Goal: Task Accomplishment & Management: Manage account settings

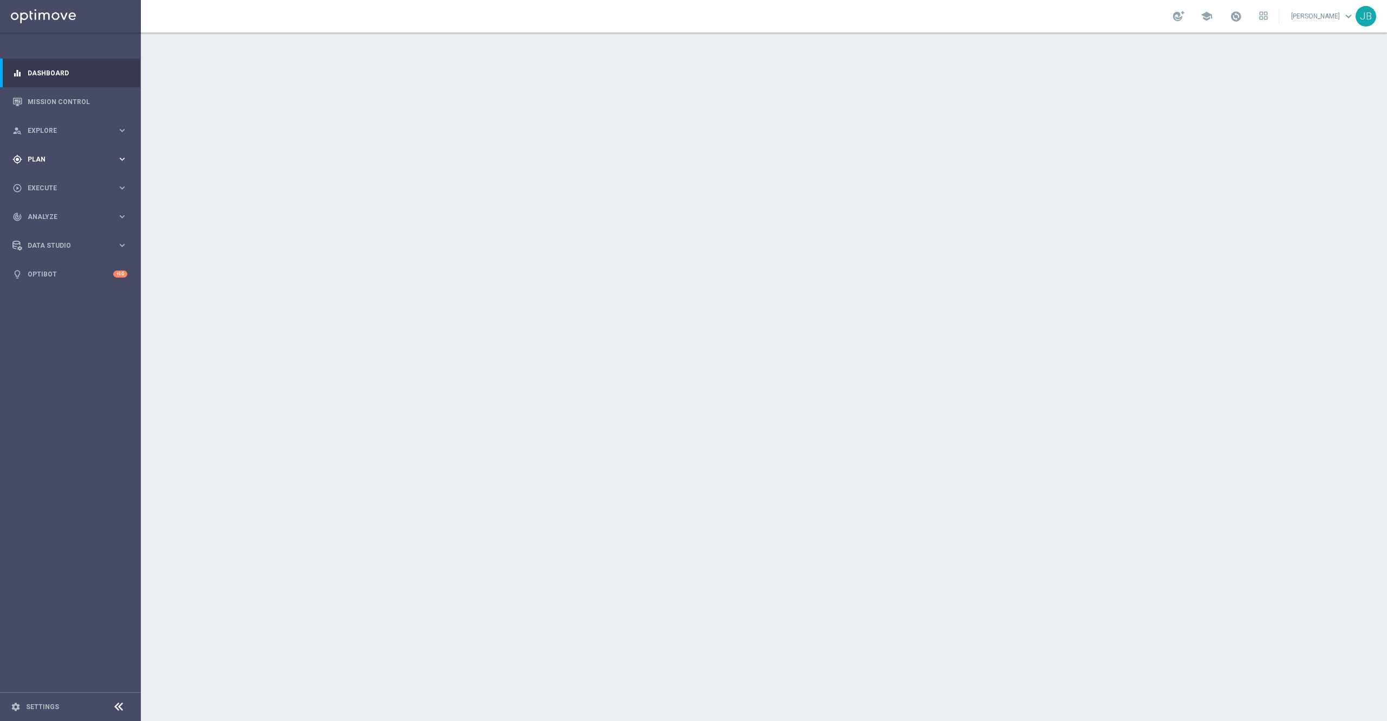
click at [40, 164] on div "gps_fixed Plan keyboard_arrow_right" at bounding box center [70, 159] width 140 height 29
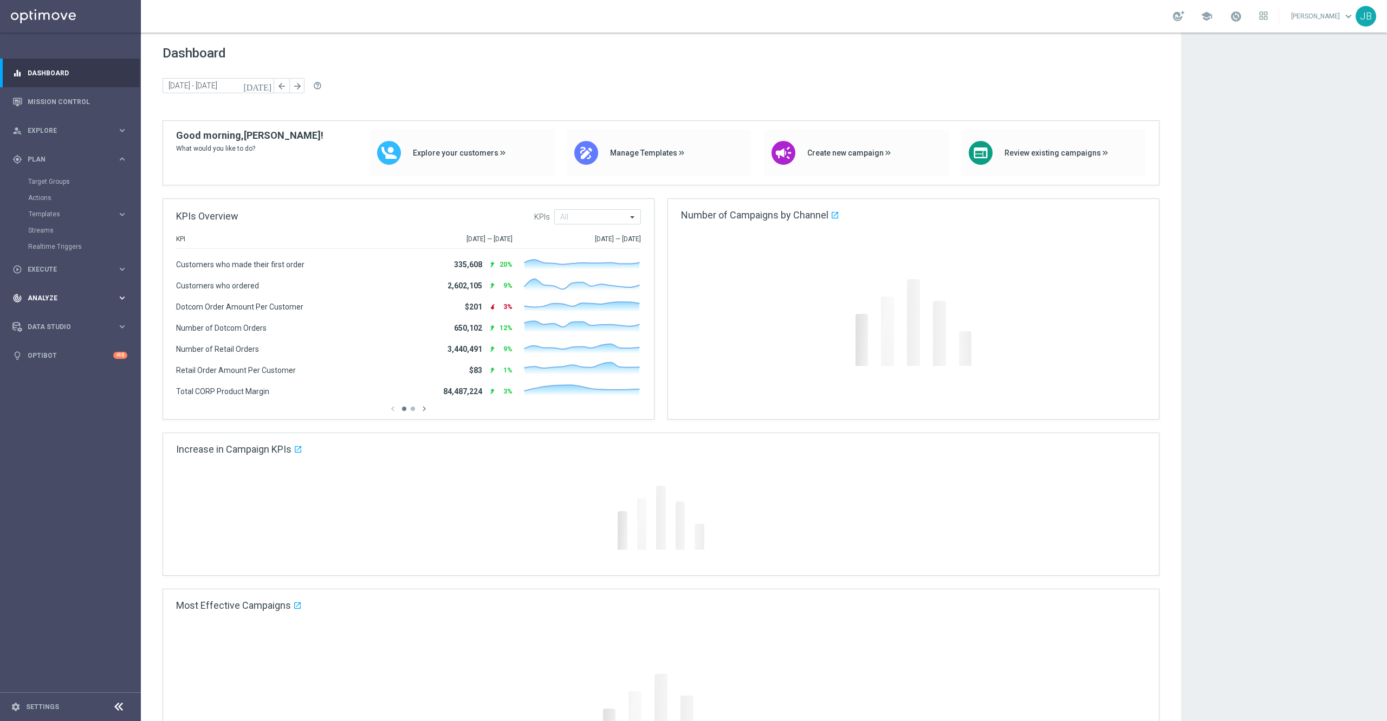
click at [44, 307] on div "track_changes Analyze keyboard_arrow_right" at bounding box center [70, 297] width 140 height 29
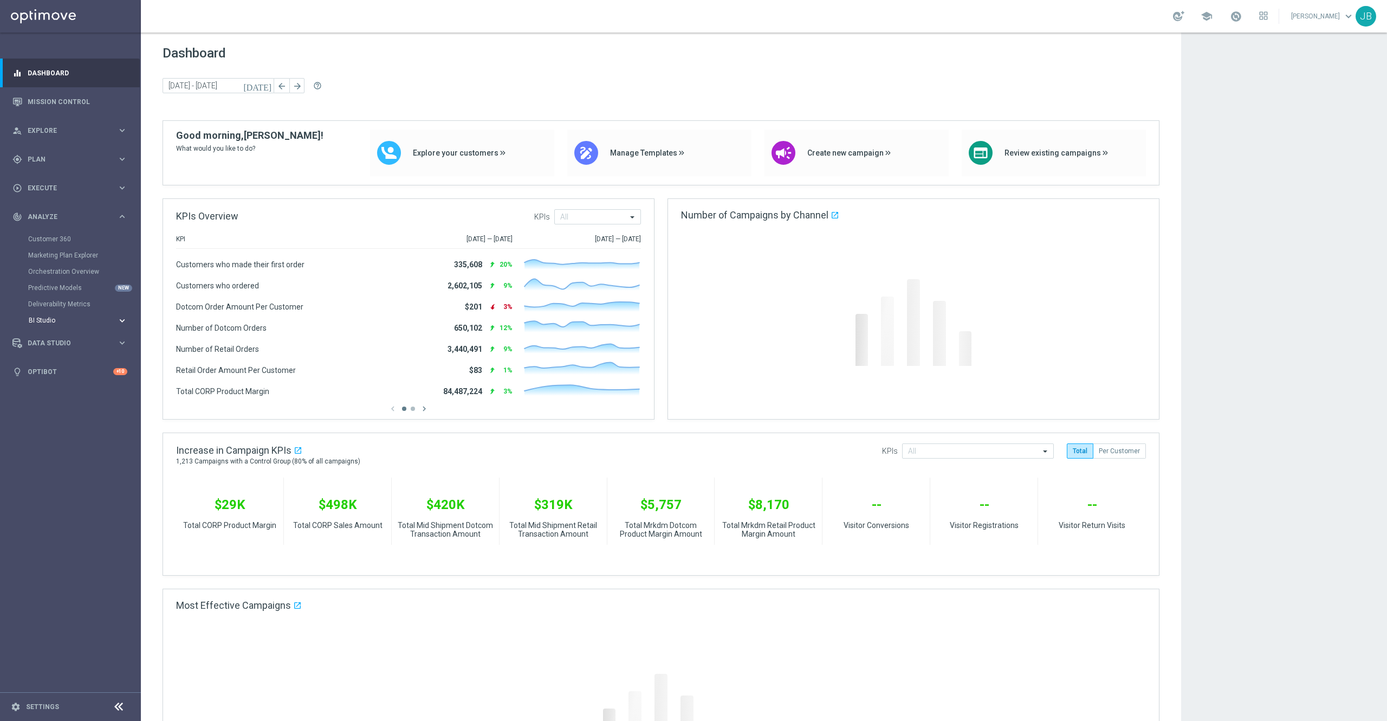
click at [62, 322] on span "BI Studio" at bounding box center [67, 320] width 77 height 7
click at [67, 405] on link "Weekly Campaigns Report" at bounding box center [73, 401] width 79 height 9
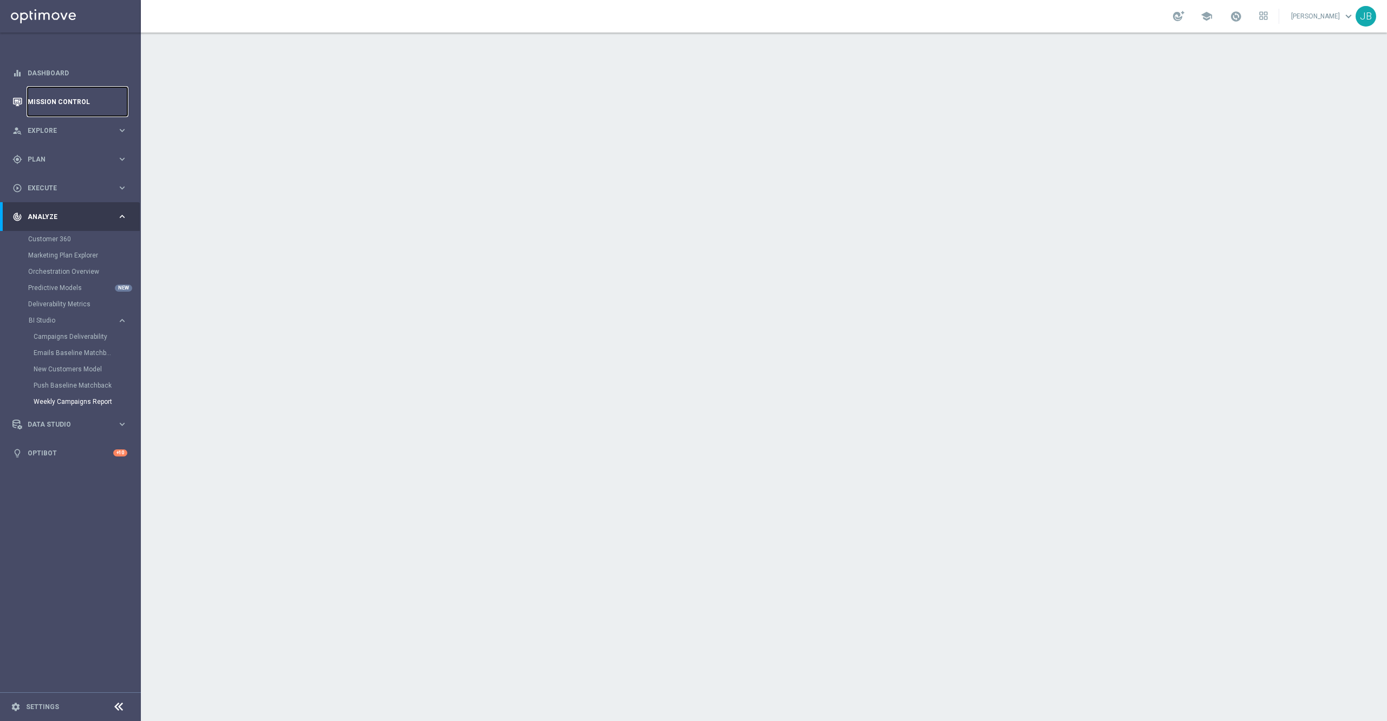
click at [89, 97] on link "Mission Control" at bounding box center [78, 101] width 100 height 29
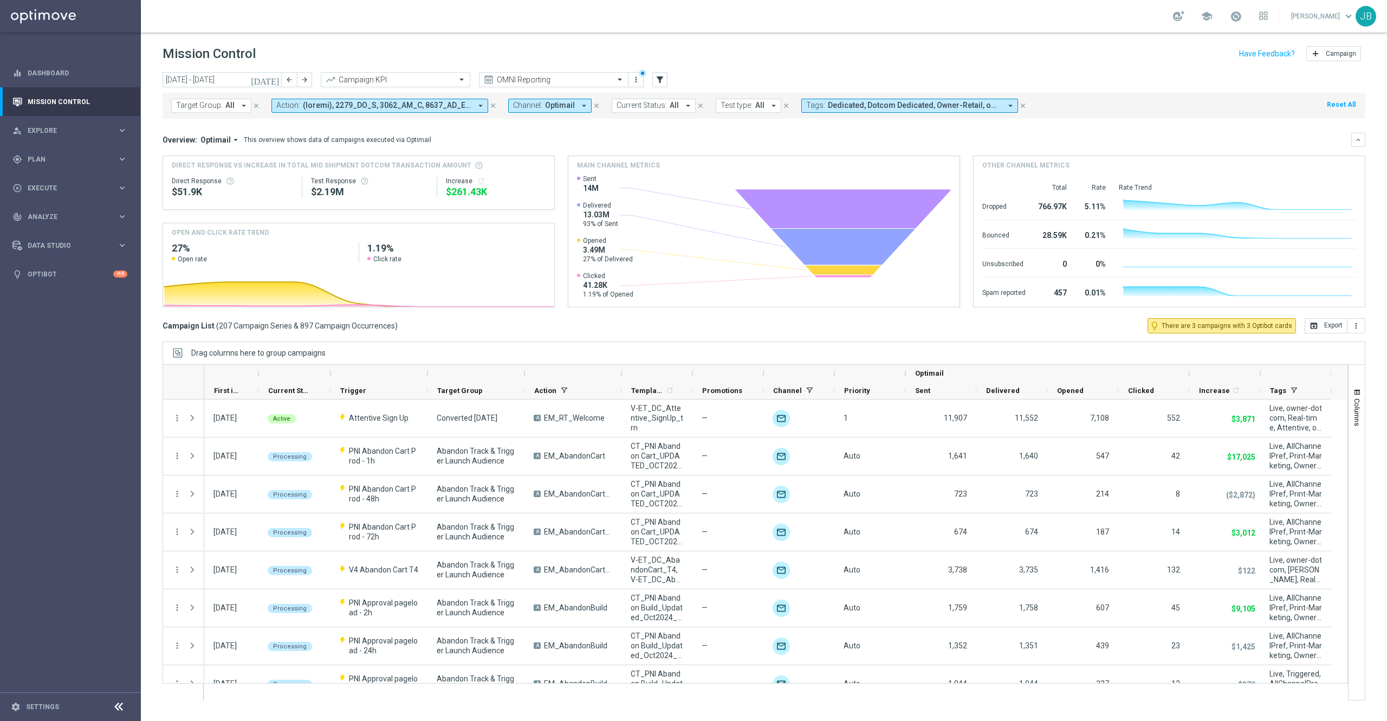
click at [271, 78] on icon "[DATE]" at bounding box center [265, 80] width 29 height 10
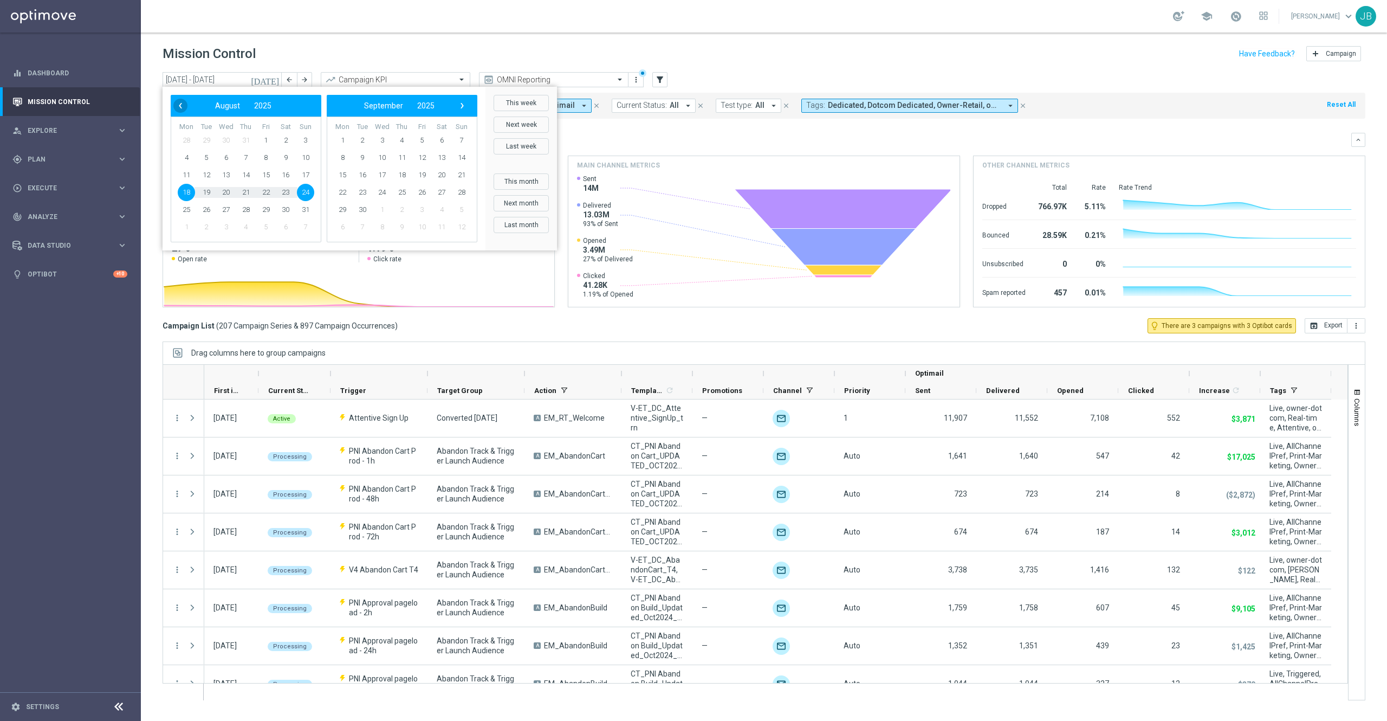
click at [179, 103] on span "‹" at bounding box center [180, 106] width 14 height 14
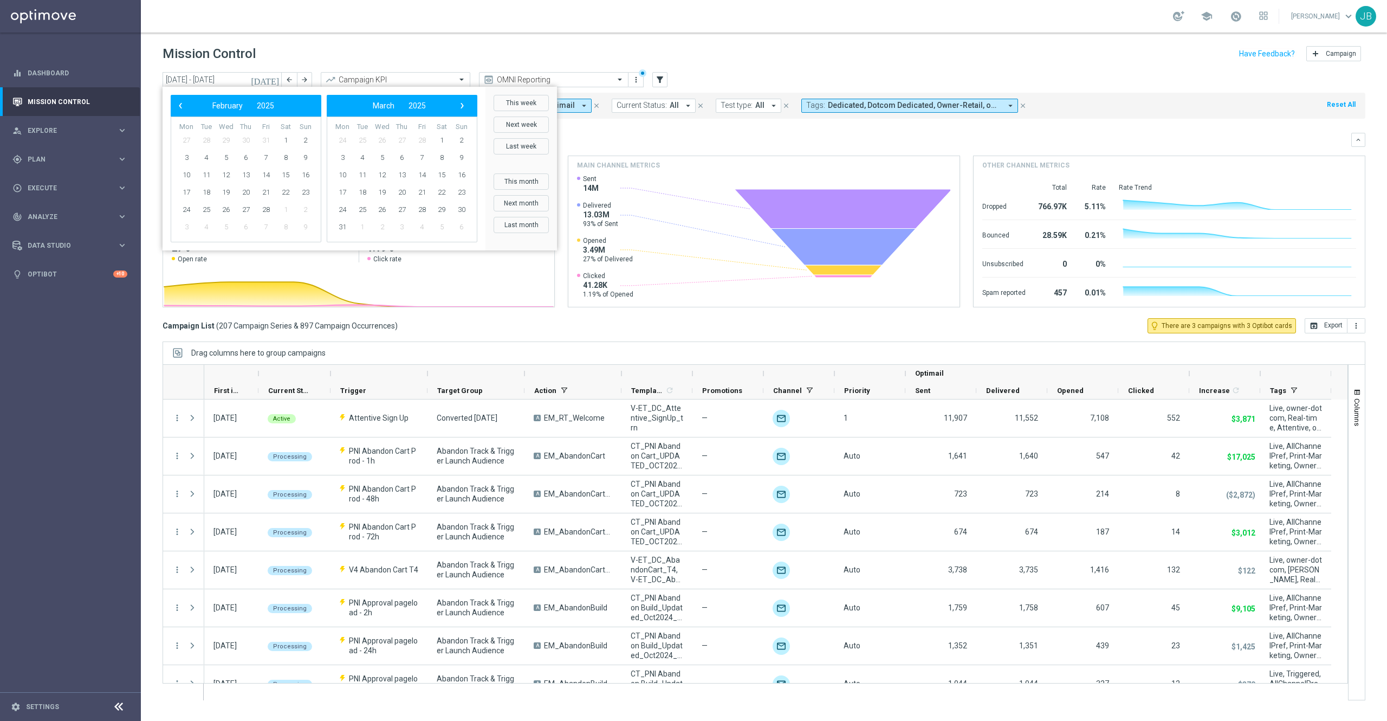
click at [179, 103] on span "‹" at bounding box center [180, 106] width 14 height 14
click at [462, 106] on span "›" at bounding box center [462, 106] width 14 height 14
click at [463, 106] on span "›" at bounding box center [462, 106] width 14 height 14
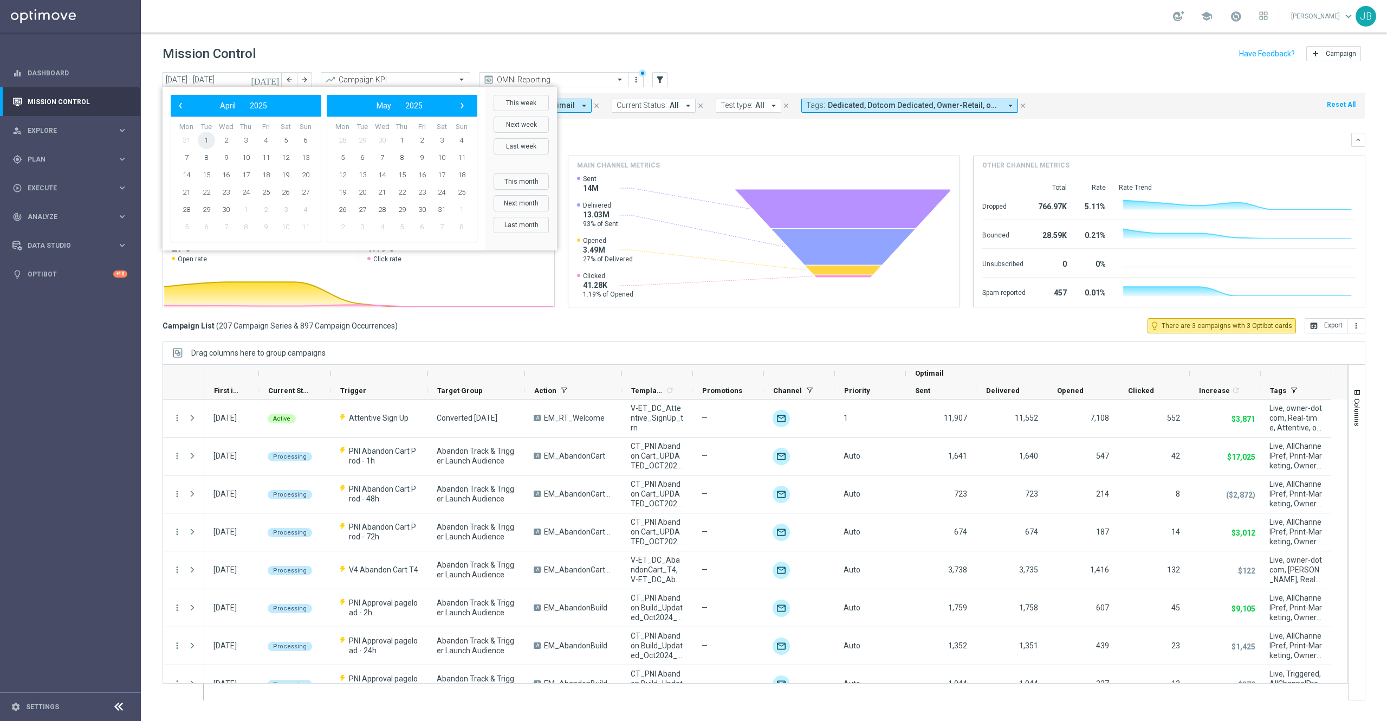
click at [207, 141] on span "1" at bounding box center [206, 140] width 17 height 17
click at [463, 108] on span "›" at bounding box center [462, 106] width 14 height 14
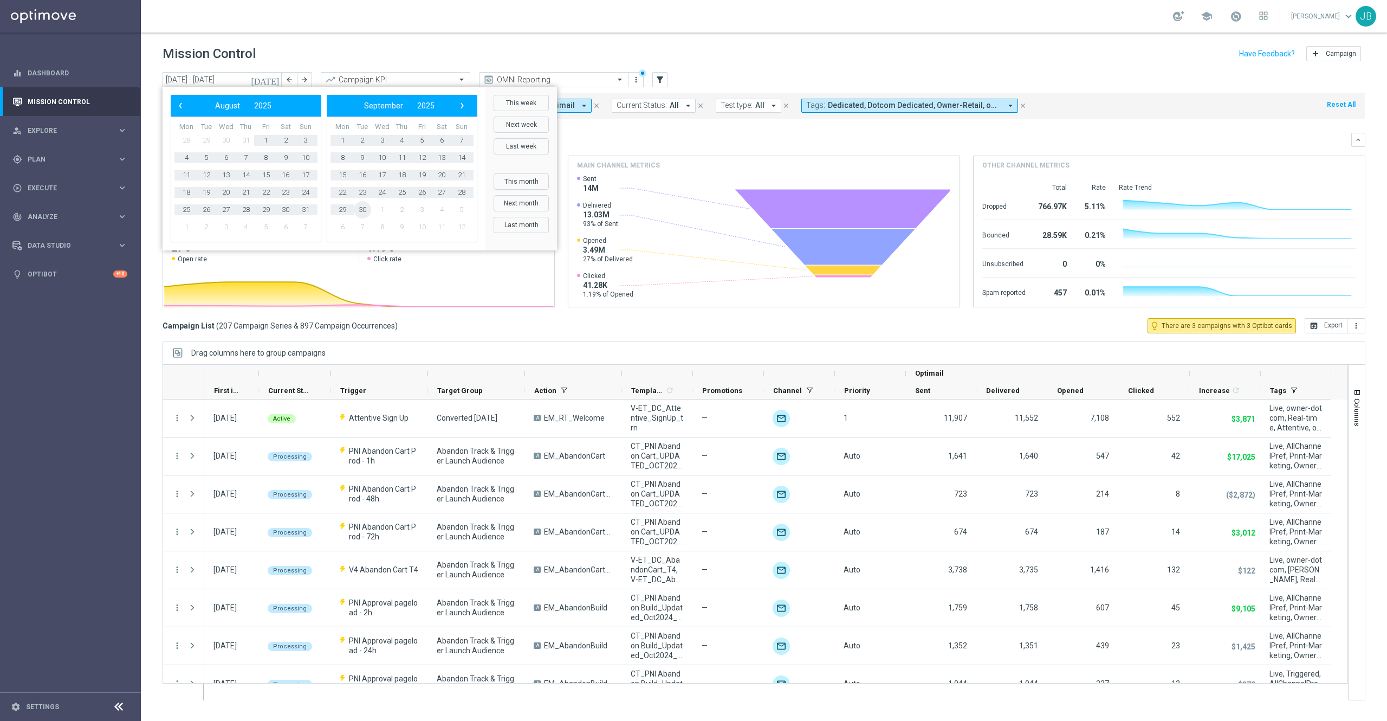
click at [366, 211] on span "30" at bounding box center [362, 209] width 17 height 17
type input "01 Apr 2025 - 30 Sep 2025"
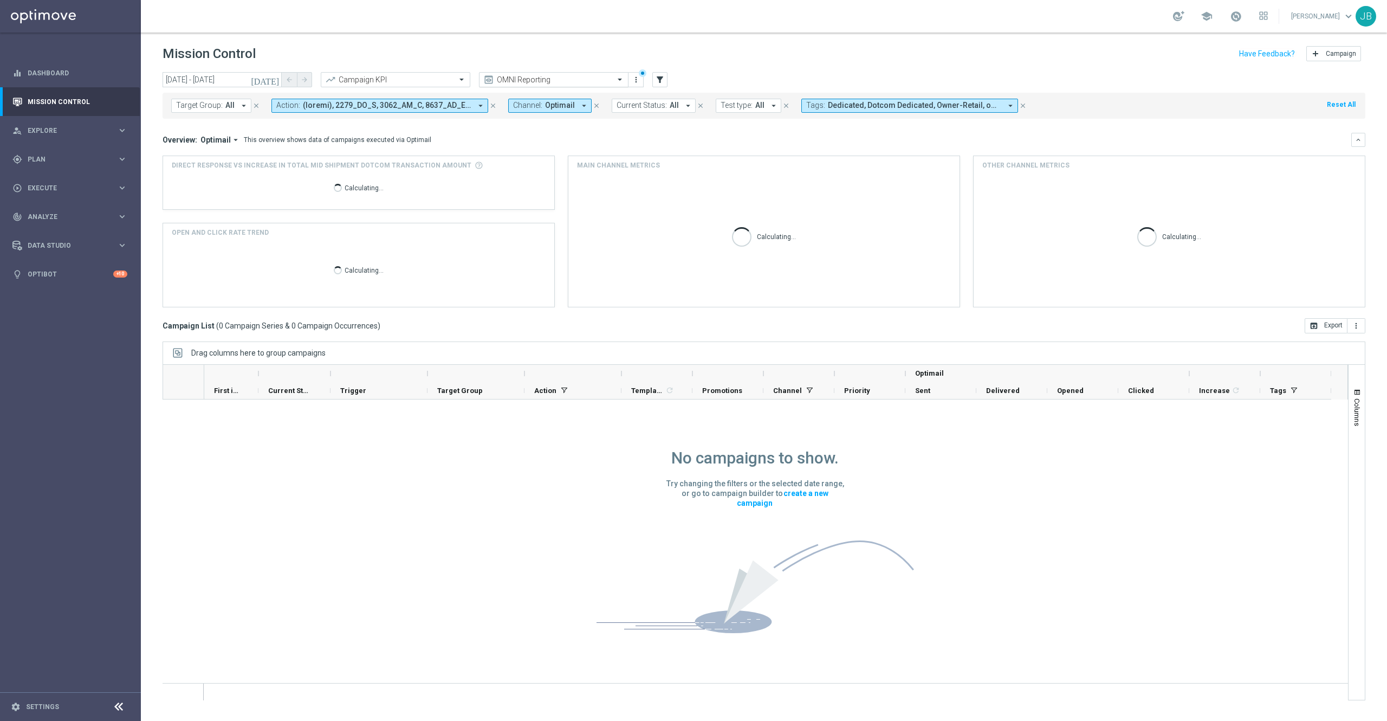
click at [577, 85] on div "OMNI Reporting" at bounding box center [554, 79] width 150 height 15
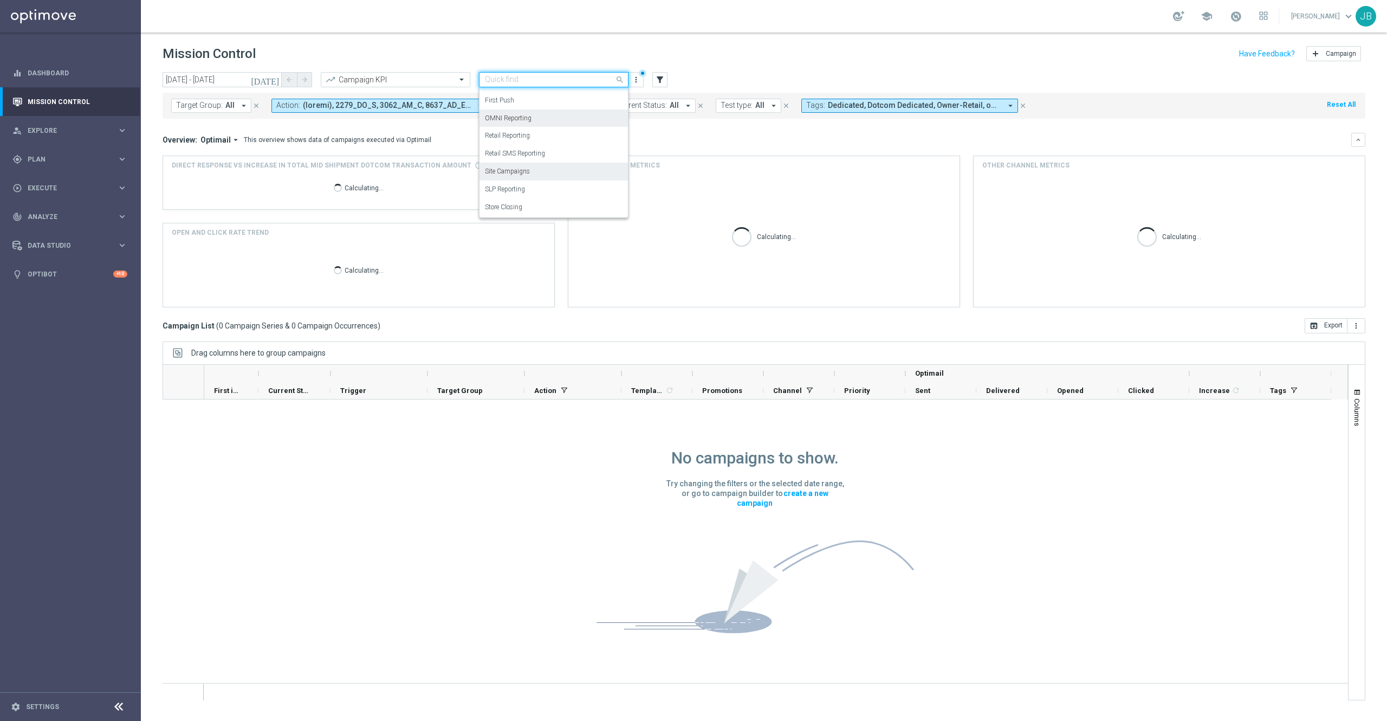
scroll to position [120, 0]
click at [518, 194] on label "SLP Reporting" at bounding box center [505, 189] width 40 height 9
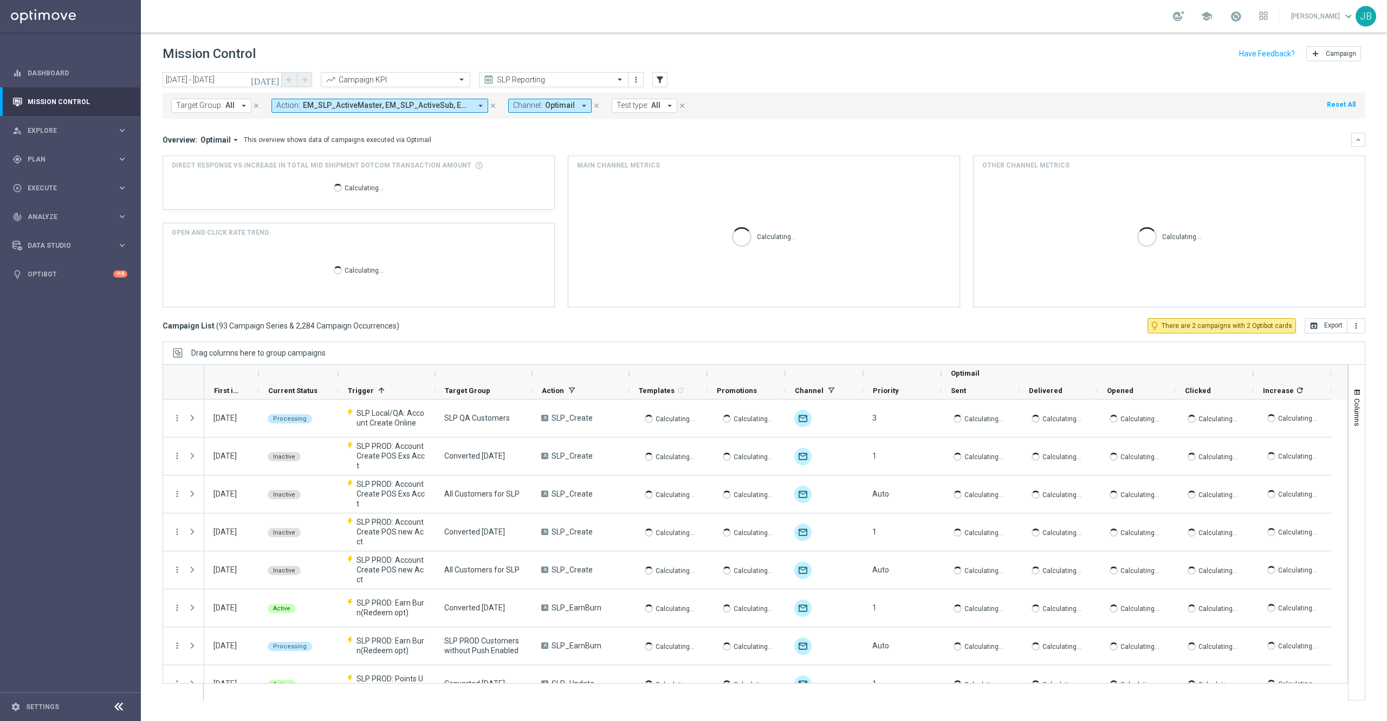
click at [213, 108] on span "Target Group:" at bounding box center [199, 105] width 47 height 9
click at [256, 178] on div "ER_SLP_EDU_Recycling" at bounding box center [271, 174] width 168 height 7
type input "recyclin"
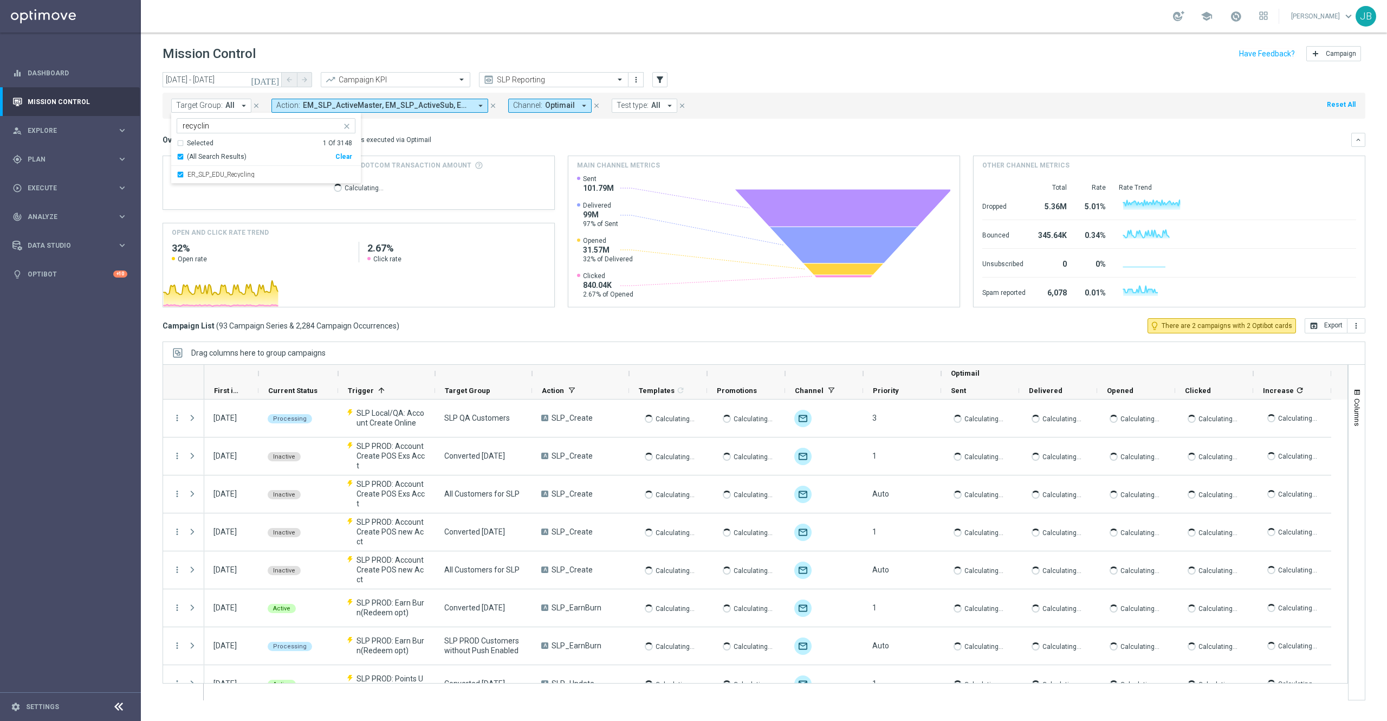
click at [463, 133] on div "Overview: Optimail arrow_drop_down This overview shows data of campaigns execut…" at bounding box center [764, 140] width 1203 height 14
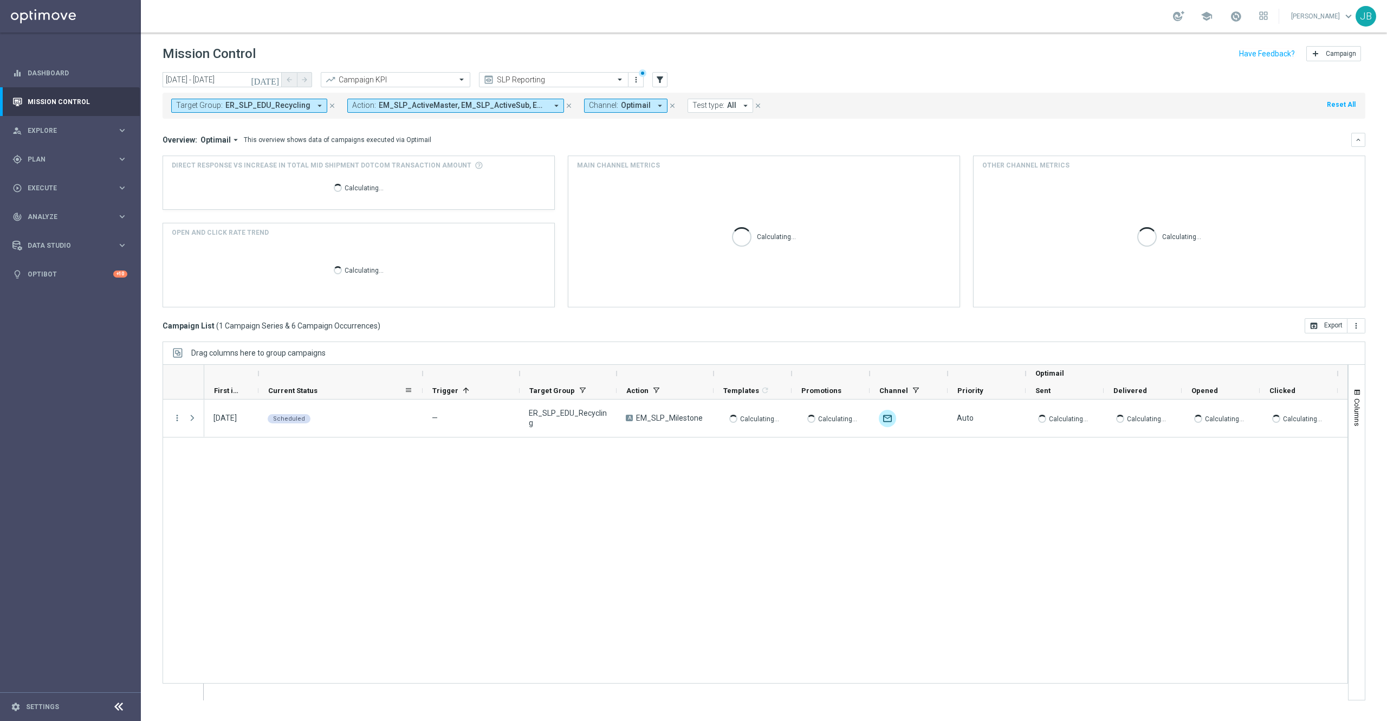
drag, startPoint x: 337, startPoint y: 374, endPoint x: 399, endPoint y: 390, distance: 64.3
click at [399, 390] on div "Optimail First in Range" at bounding box center [810, 382] width 1212 height 35
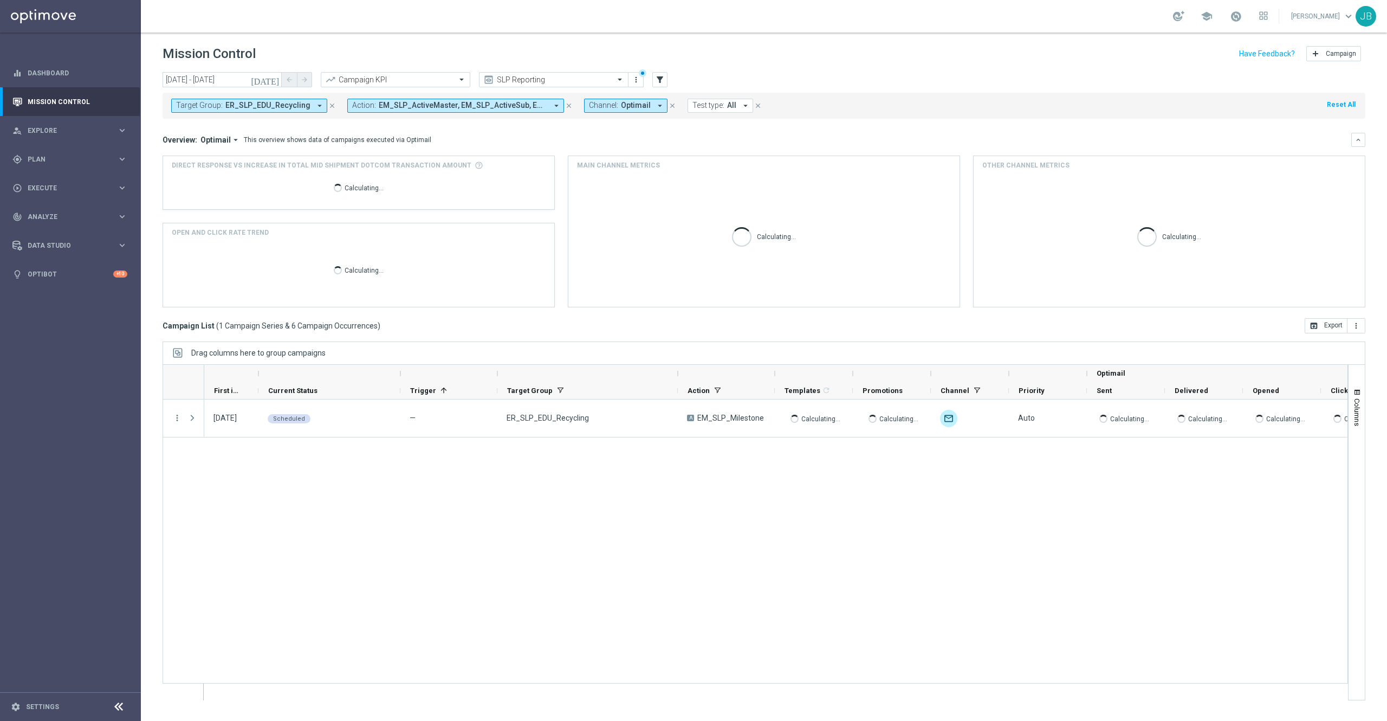
drag, startPoint x: 593, startPoint y: 371, endPoint x: 677, endPoint y: 370, distance: 84.0
click at [677, 370] on div at bounding box center [678, 373] width 4 height 17
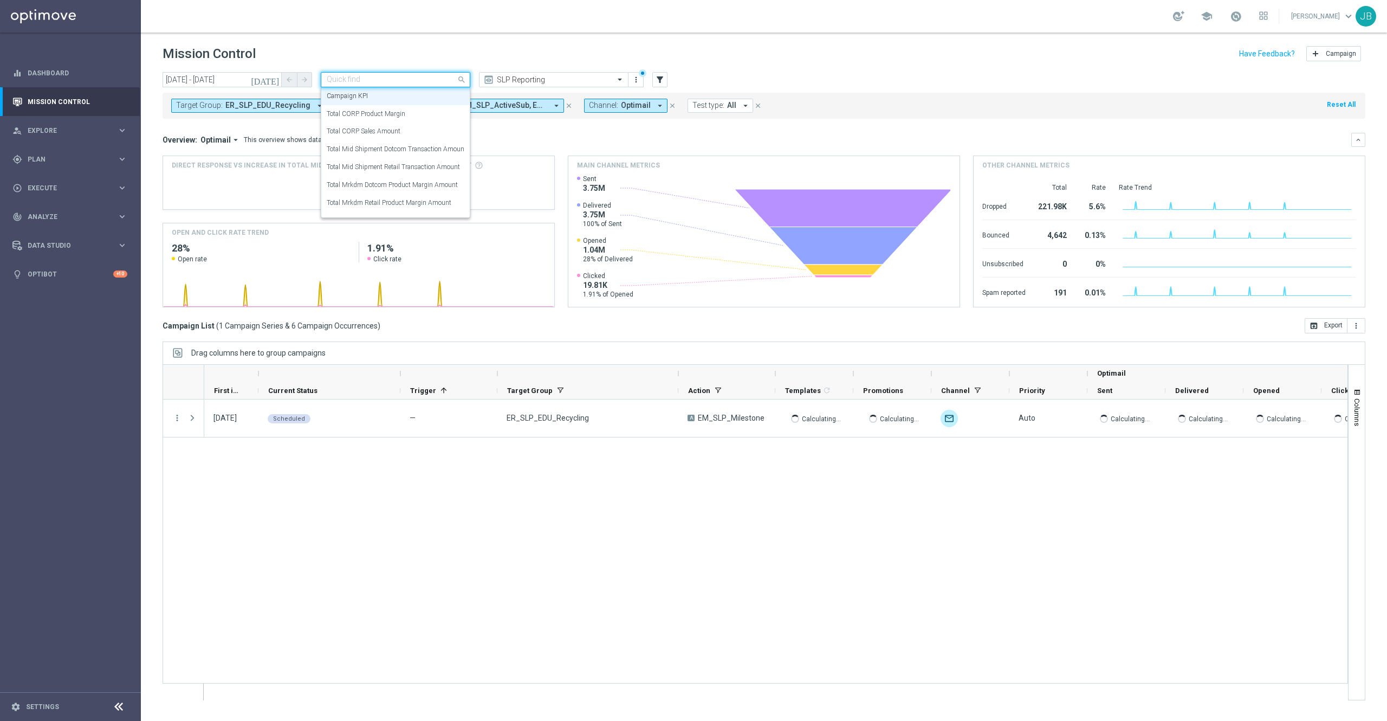
click at [417, 80] on input "text" at bounding box center [385, 79] width 116 height 9
click at [390, 134] on label "Total CORP Sales Amount" at bounding box center [364, 131] width 74 height 9
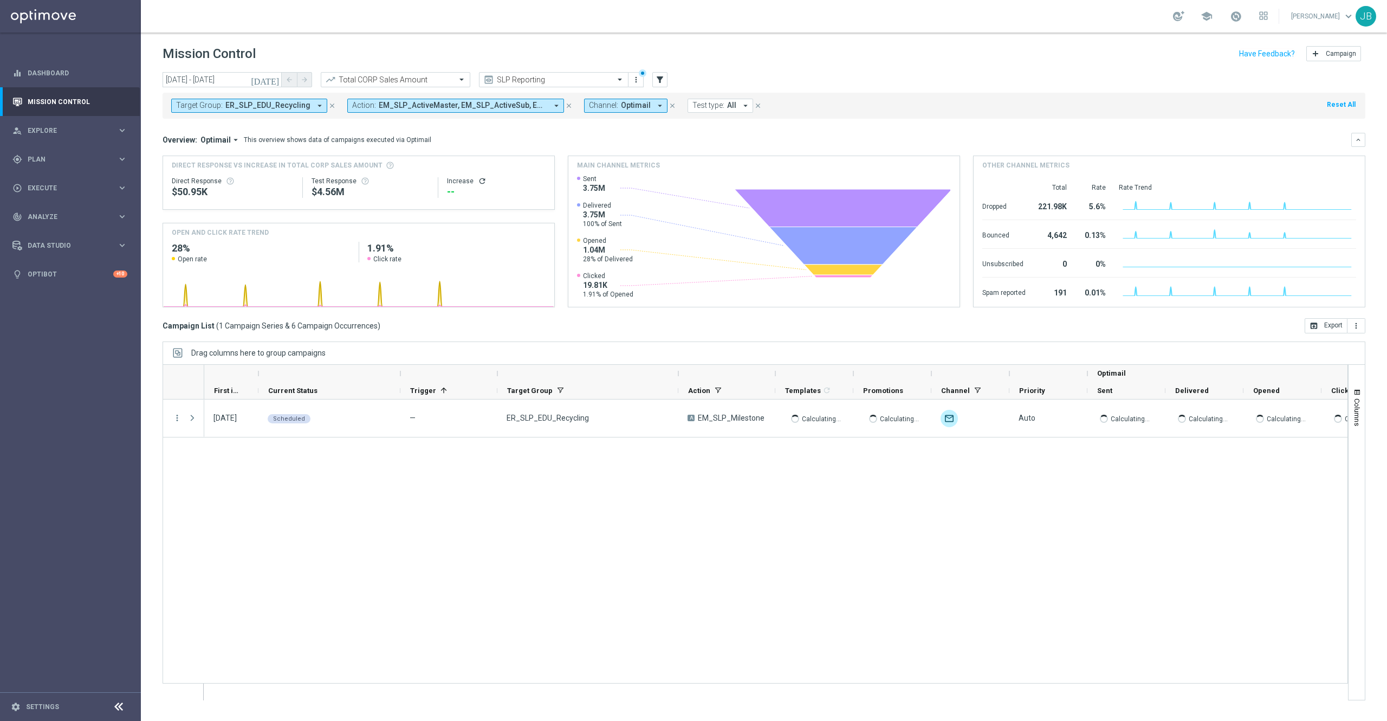
click at [877, 605] on div "11 Apr 2025, Friday Scheduled — ER_SLP_EDU_Recycling A EM_SLP_Milestone Calcula…" at bounding box center [775, 549] width 1143 height 300
click at [276, 80] on icon "[DATE]" at bounding box center [265, 80] width 29 height 10
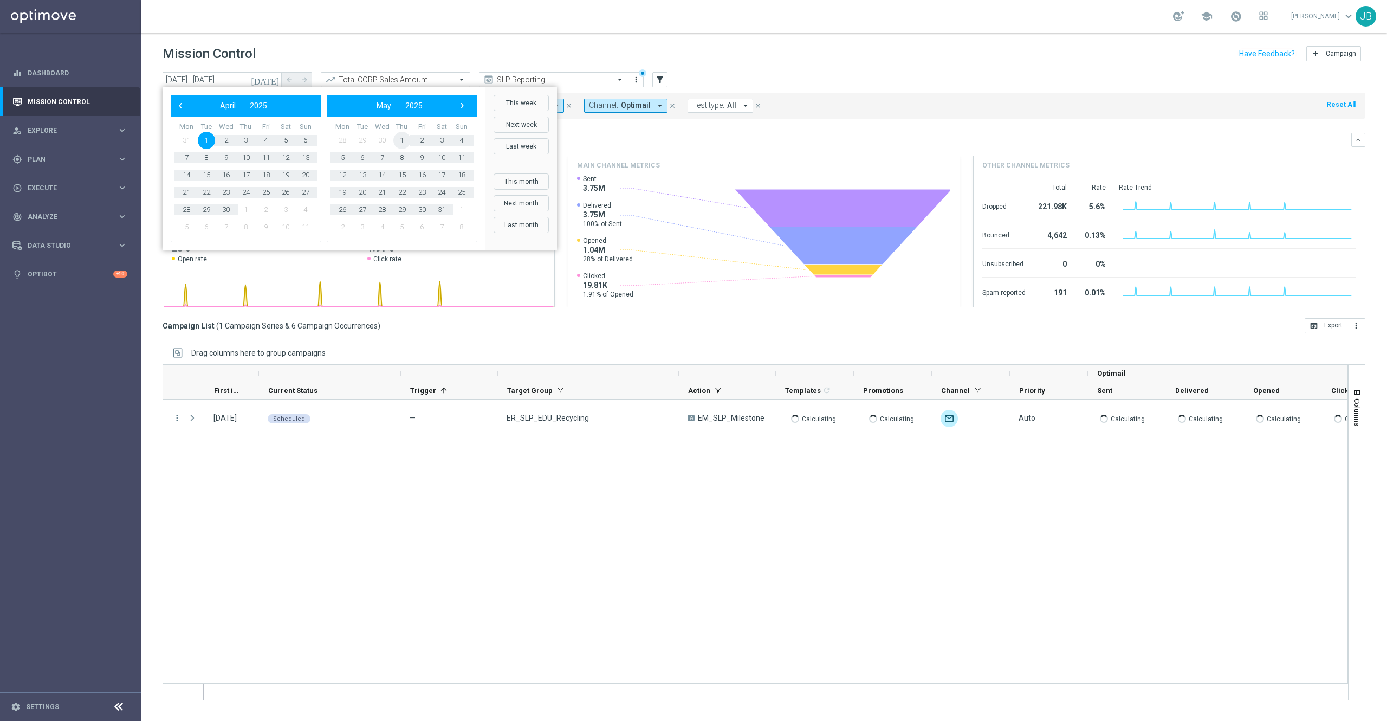
click at [399, 138] on span "1" at bounding box center [401, 140] width 17 height 17
click at [458, 110] on span "›" at bounding box center [462, 106] width 14 height 14
click at [464, 105] on span "›" at bounding box center [462, 106] width 14 height 14
click at [462, 212] on span "31" at bounding box center [461, 209] width 17 height 17
type input "01 May 2025 - 31 Aug 2025"
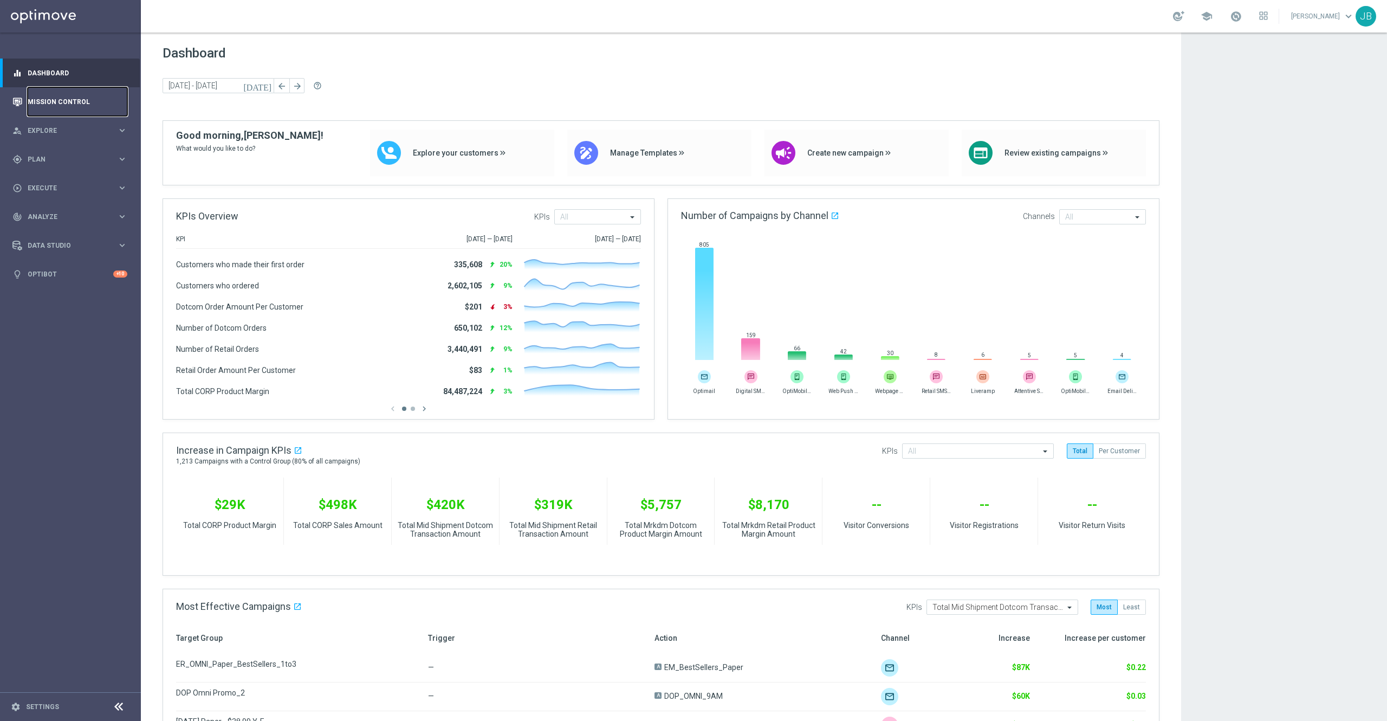
click at [59, 104] on link "Mission Control" at bounding box center [78, 101] width 100 height 29
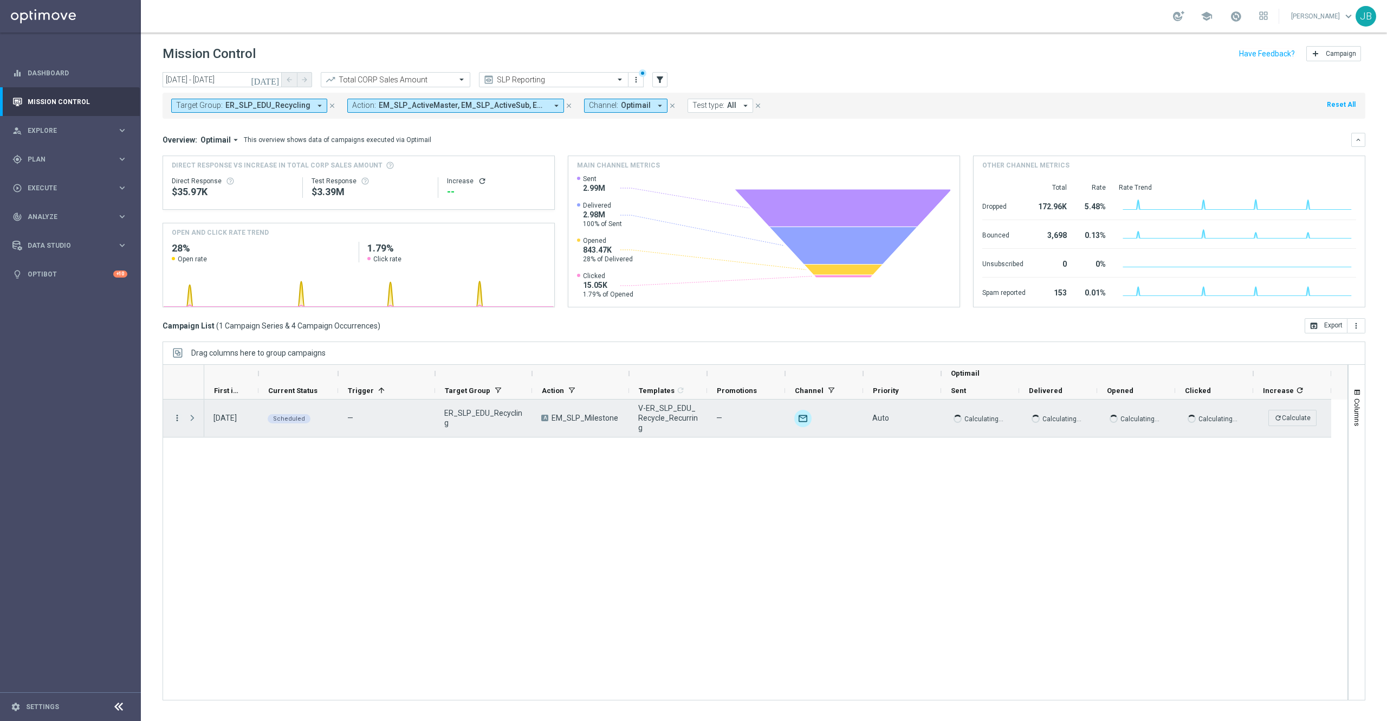
click at [173, 413] on icon "more_vert" at bounding box center [177, 418] width 10 height 10
click at [240, 427] on span "Campaign Details" at bounding box center [226, 426] width 55 height 8
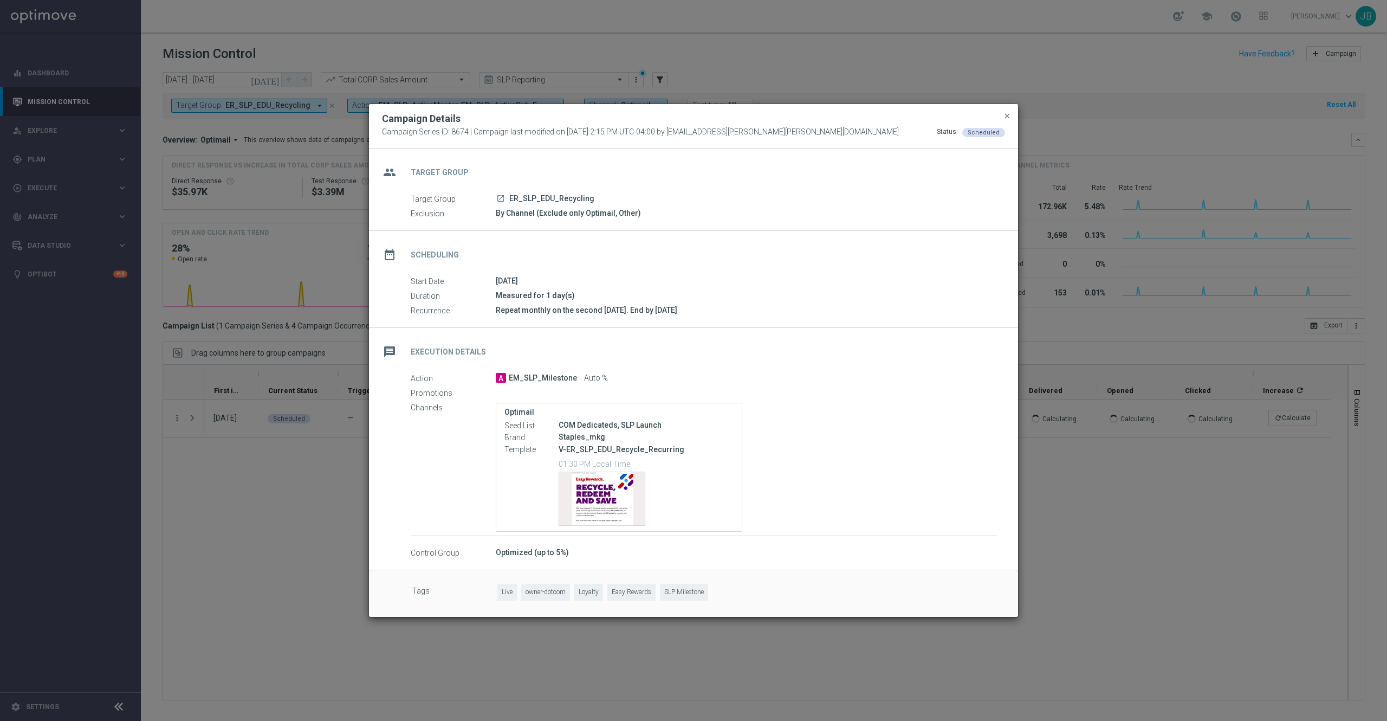
click at [1172, 561] on modal-container "Campaign Details Campaign Series ID: 8674 | Campaign last modified on 21 Apr 20…" at bounding box center [693, 360] width 1387 height 721
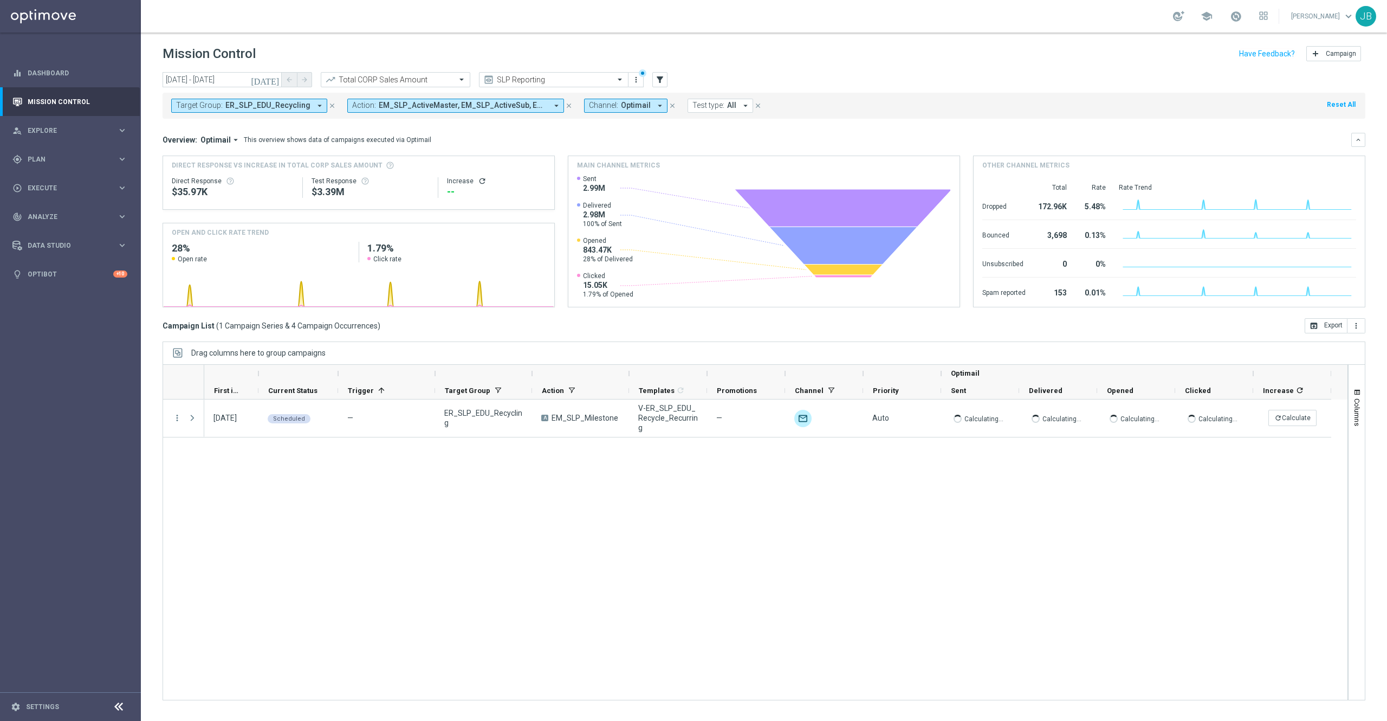
click at [906, 563] on div "09 May 2025, Friday Scheduled — ER_SLP_EDU_Recycling A EM_SLP_Milestone V-ER_SL…" at bounding box center [775, 549] width 1143 height 300
click at [508, 78] on input "text" at bounding box center [543, 79] width 116 height 9
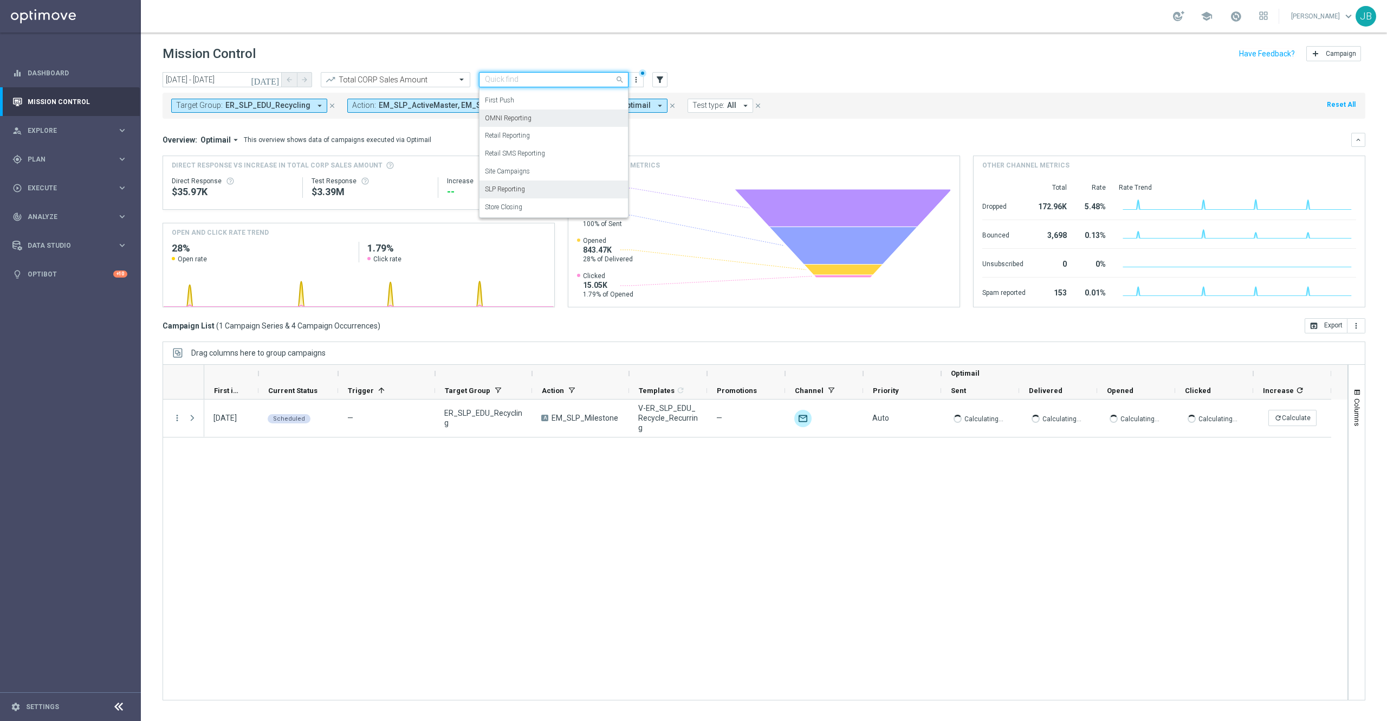
click at [515, 112] on div "OMNI Reporting" at bounding box center [554, 118] width 138 height 18
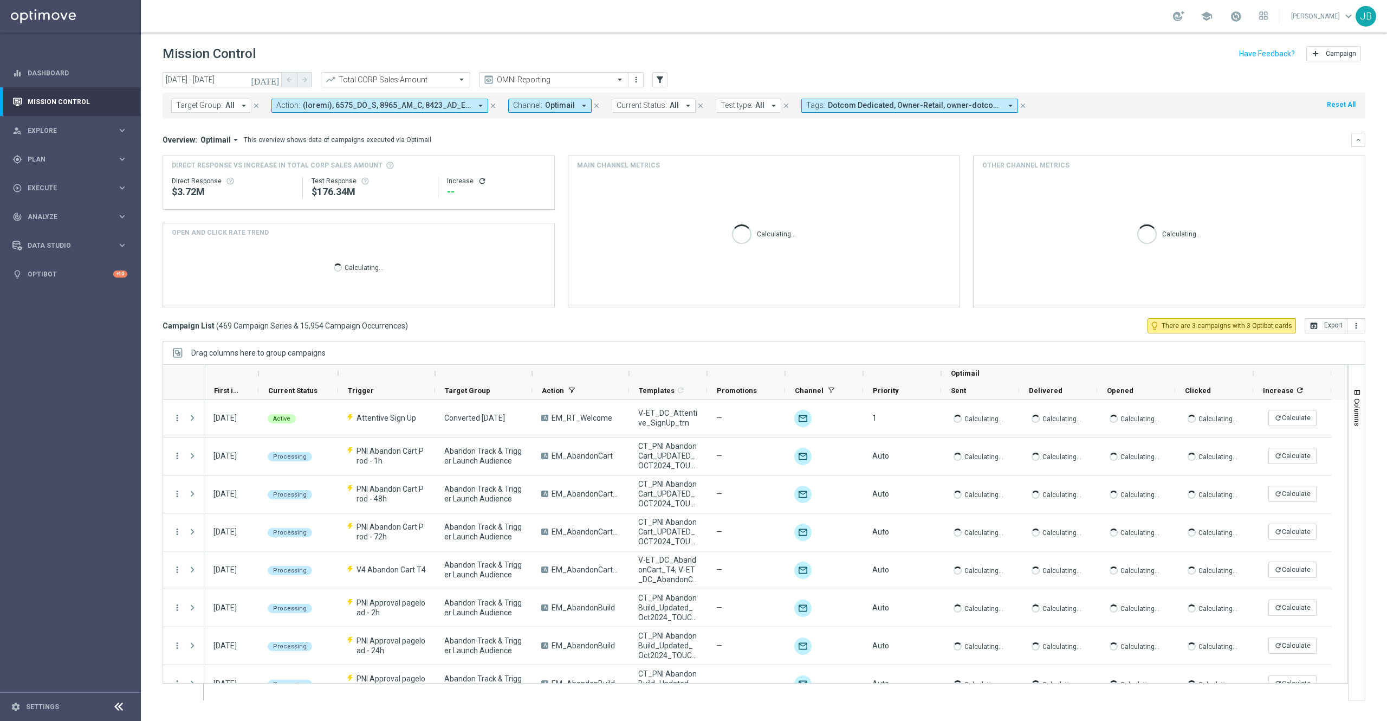
click at [273, 80] on icon "[DATE]" at bounding box center [265, 80] width 29 height 10
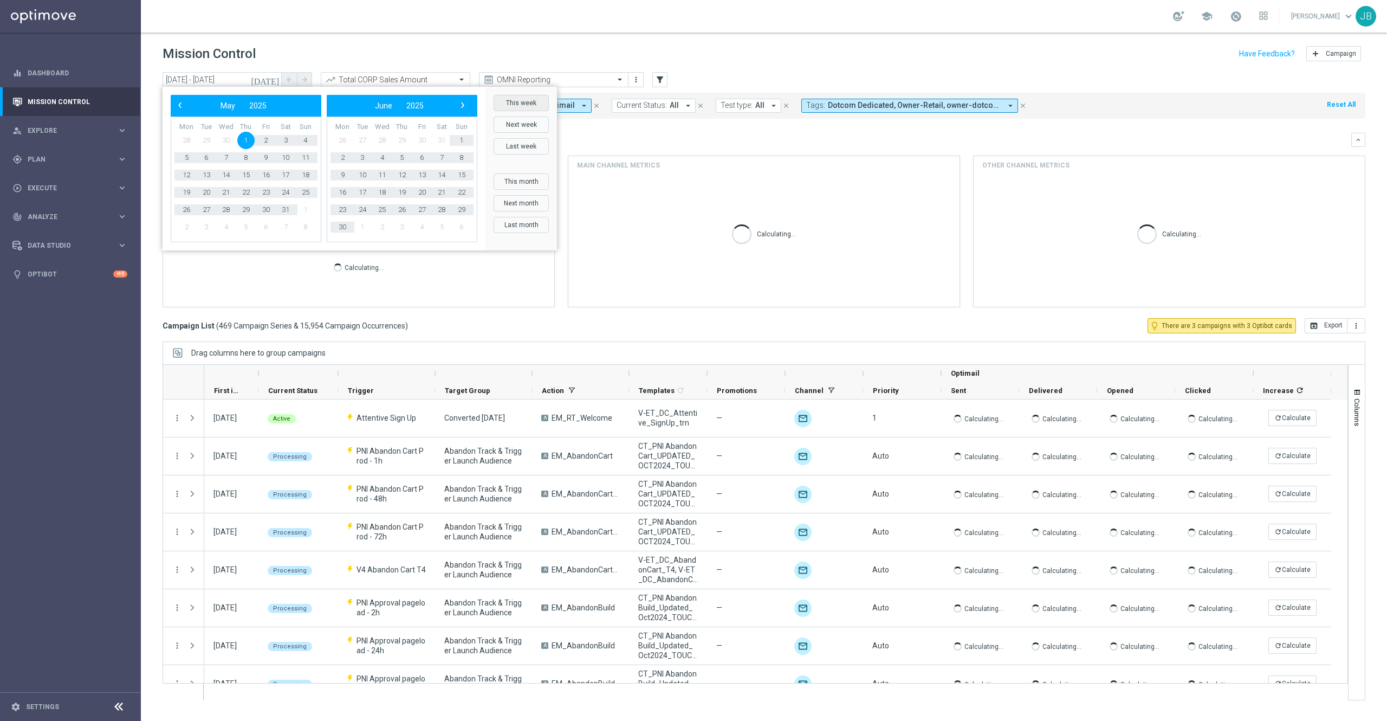
click at [501, 105] on button "This week" at bounding box center [521, 103] width 55 height 16
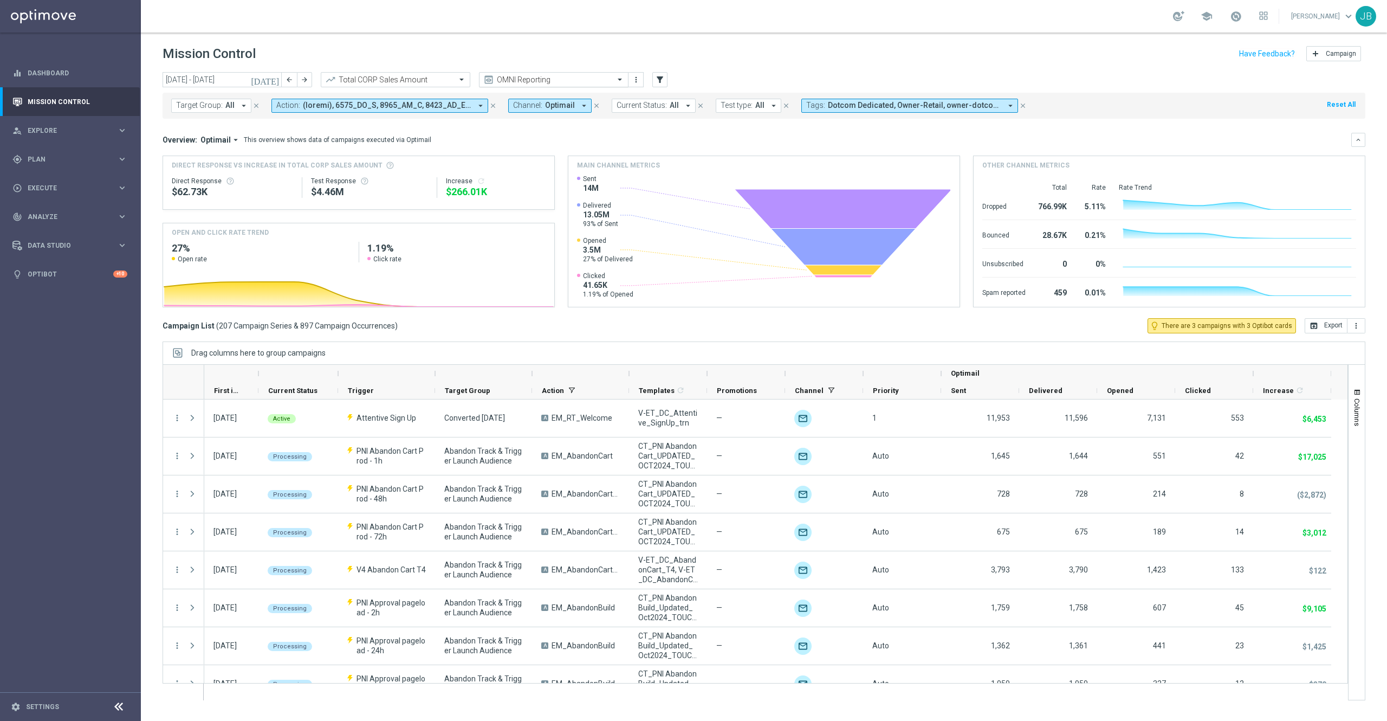
click at [529, 79] on input "text" at bounding box center [543, 79] width 116 height 9
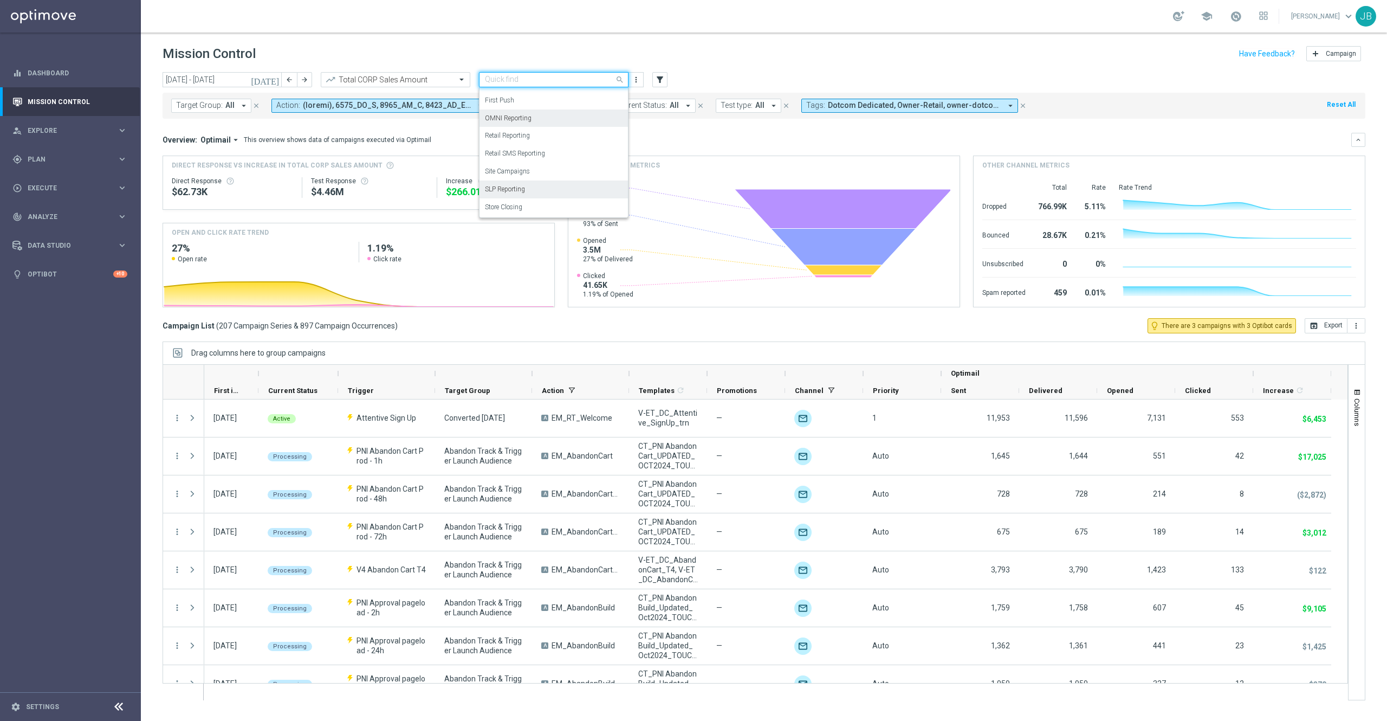
click at [512, 194] on div "SLP Reporting" at bounding box center [554, 189] width 138 height 18
click at [271, 82] on icon "[DATE]" at bounding box center [265, 80] width 29 height 10
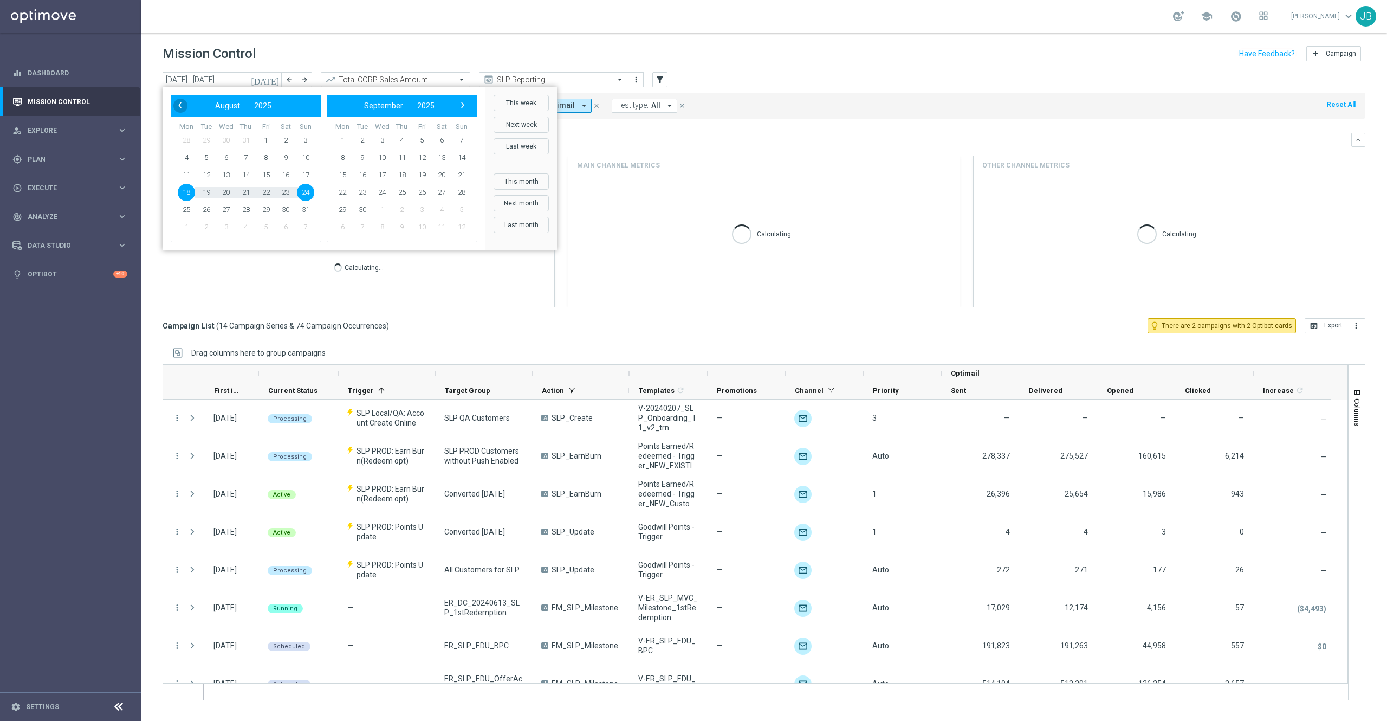
click at [180, 110] on span "‹" at bounding box center [180, 105] width 14 height 14
click at [181, 114] on div "‹ ​ July ​ 2025 ​ ›" at bounding box center [246, 106] width 151 height 22
click at [181, 106] on span "‹" at bounding box center [180, 105] width 14 height 14
click at [248, 139] on span "1" at bounding box center [245, 140] width 17 height 17
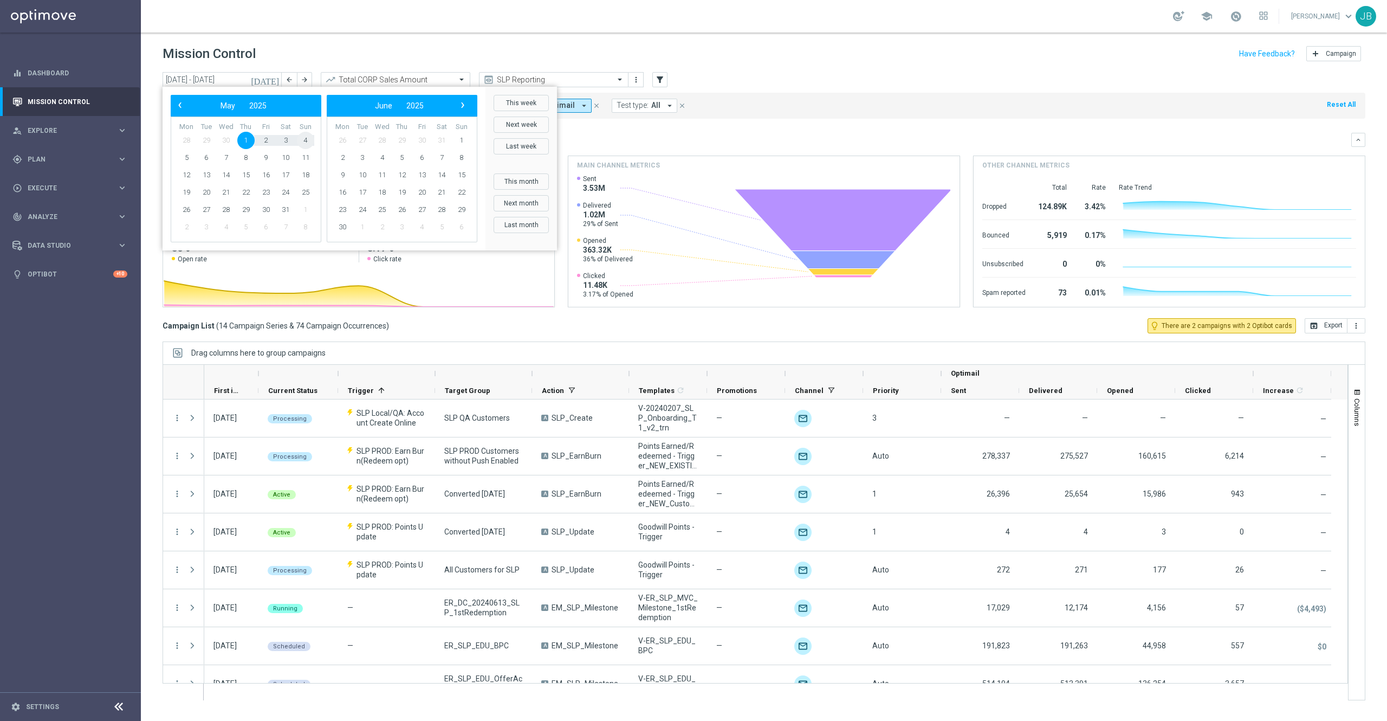
click at [307, 142] on span "4" at bounding box center [305, 140] width 17 height 17
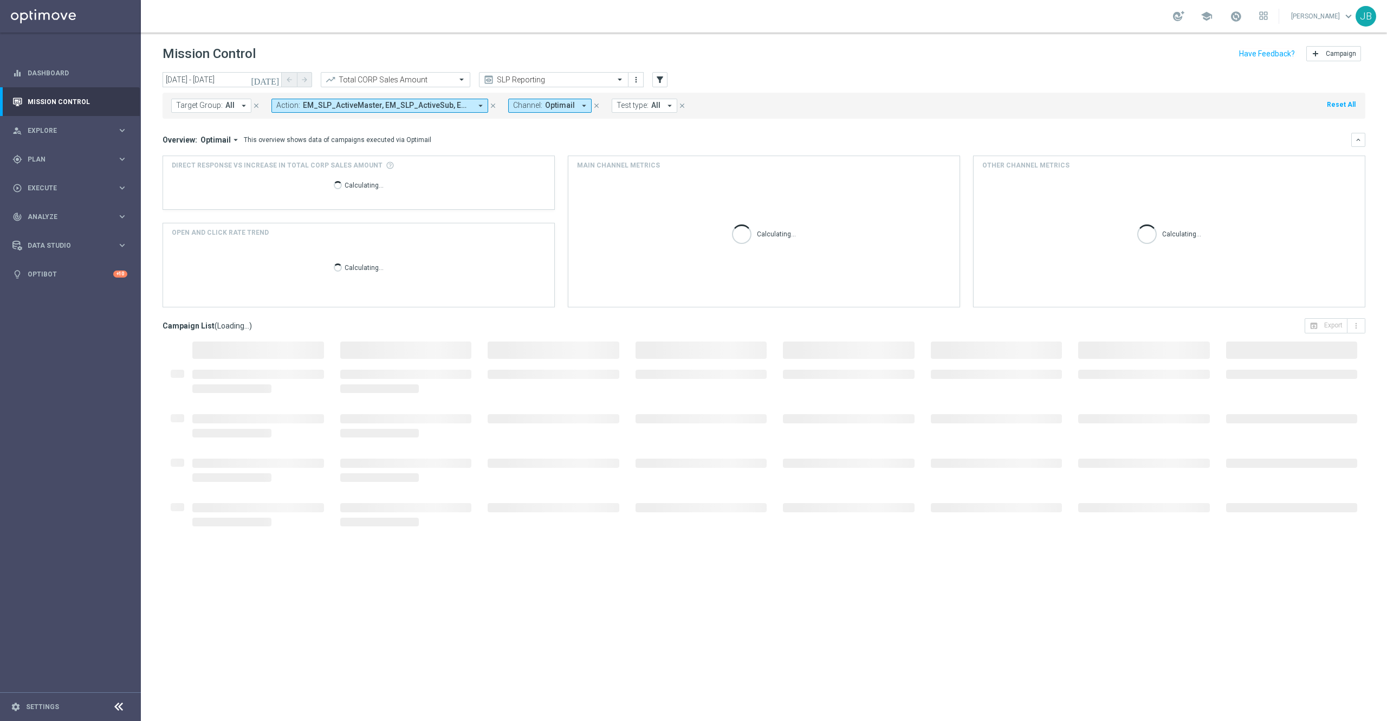
click at [273, 78] on icon "[DATE]" at bounding box center [265, 80] width 29 height 10
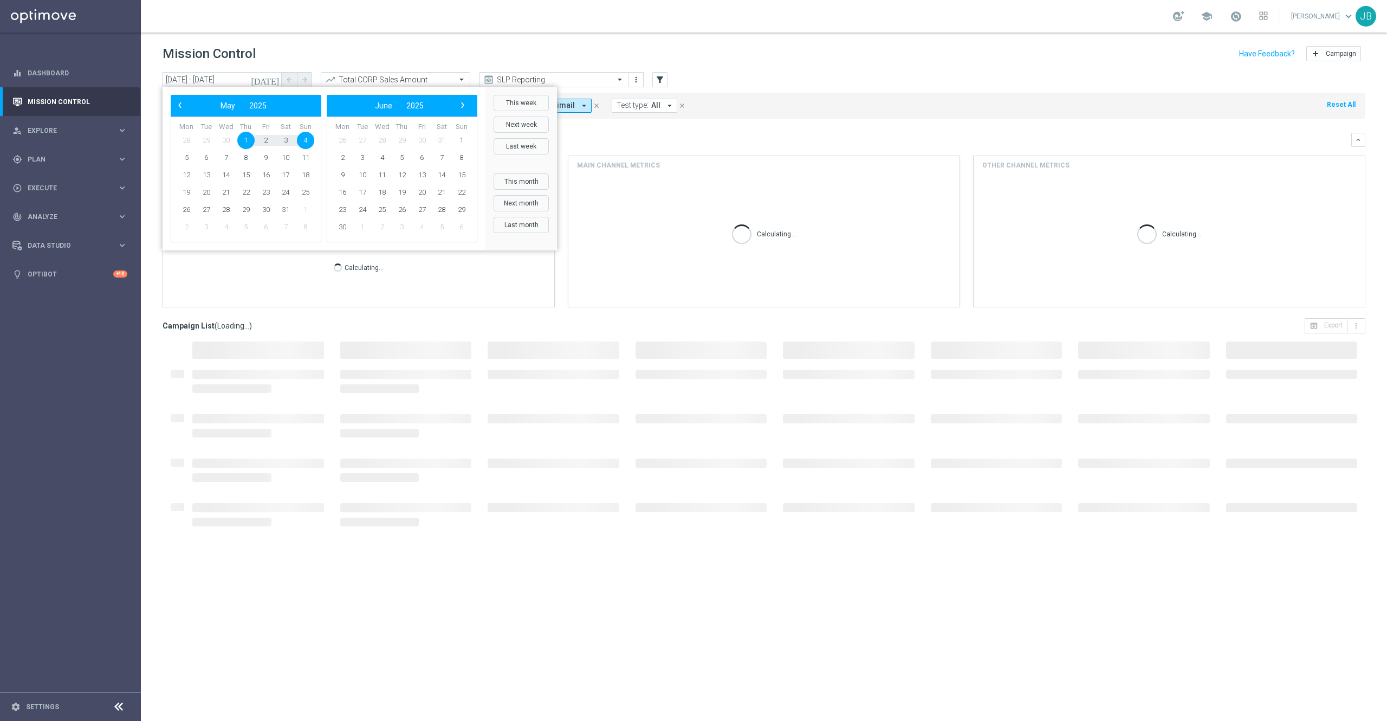
click at [306, 138] on span "4" at bounding box center [305, 140] width 17 height 17
click at [462, 107] on span "›" at bounding box center [463, 105] width 14 height 14
click at [303, 210] on span "31" at bounding box center [305, 209] width 17 height 17
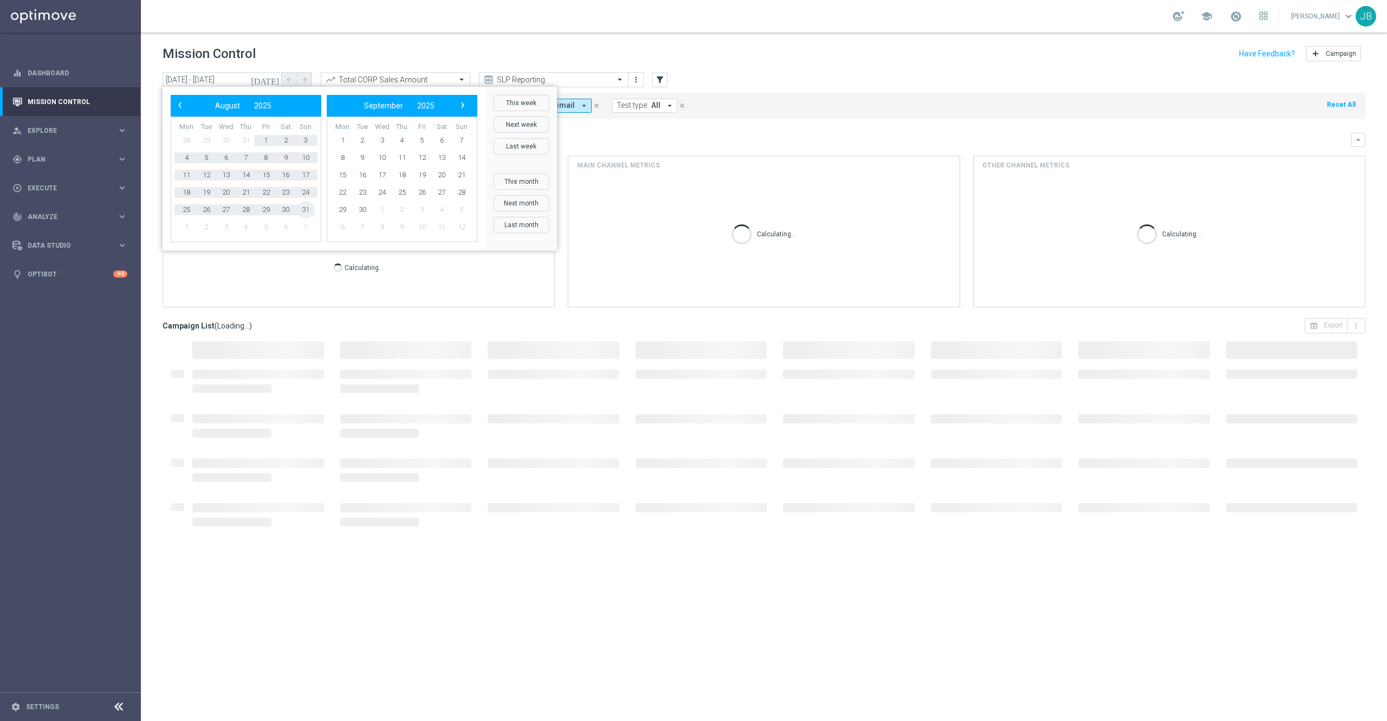
type input "04 May 2025 - 31 Aug 2025"
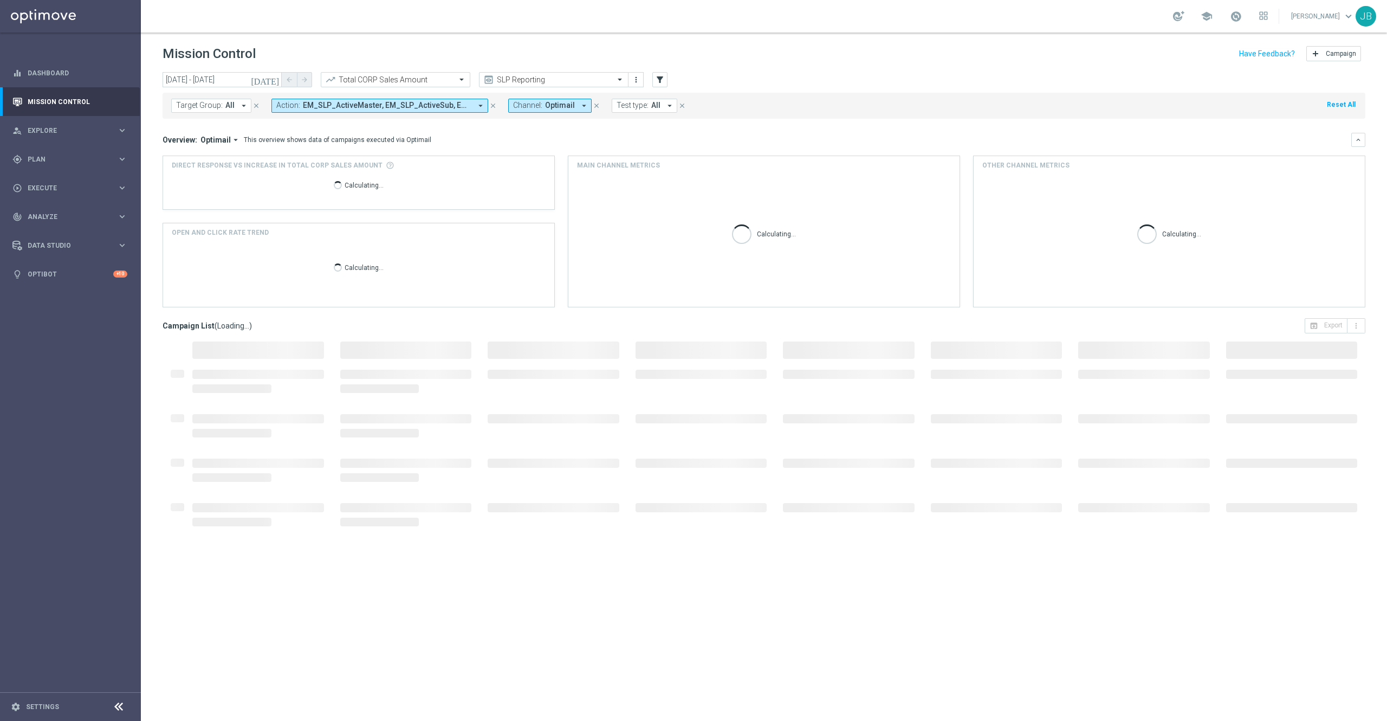
click at [221, 109] on span "Target Group:" at bounding box center [199, 105] width 47 height 9
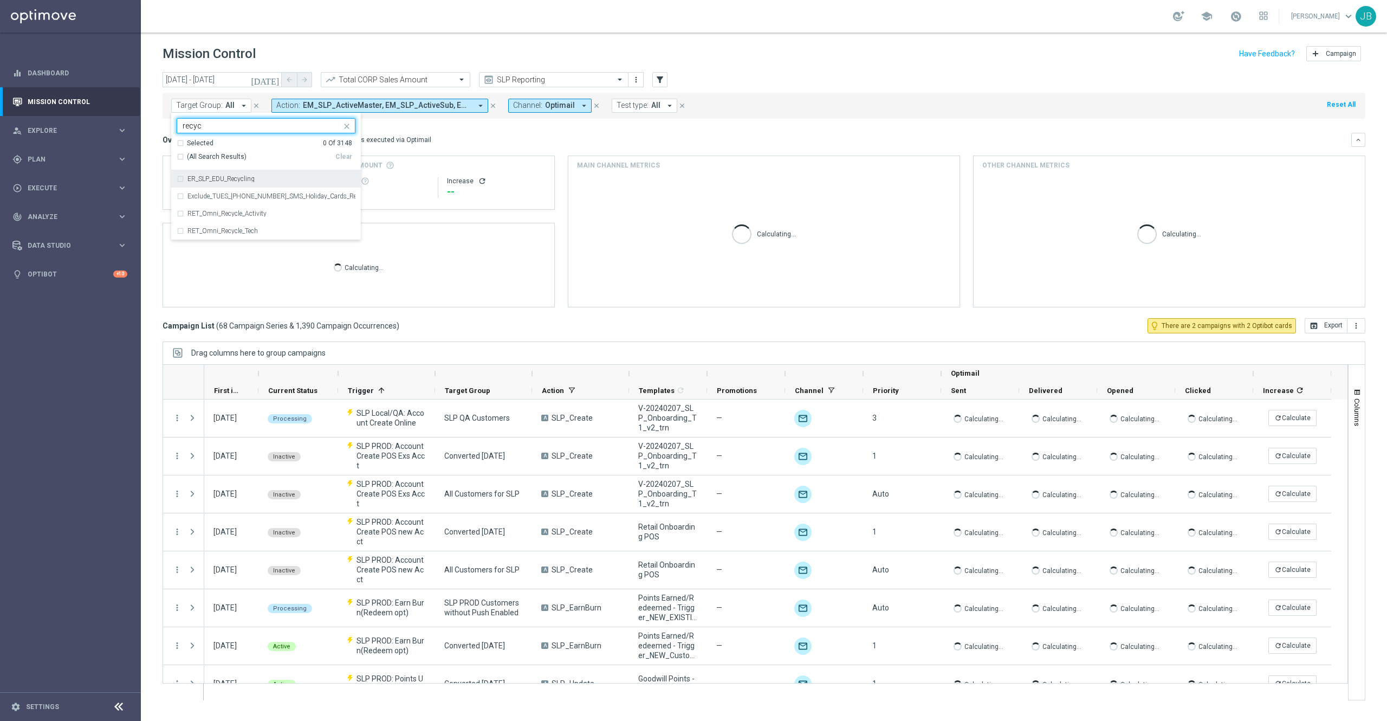
click at [249, 180] on label "ER_SLP_EDU_Recycling" at bounding box center [220, 179] width 67 height 7
type input "recyc"
click at [560, 136] on div "Overview: Optimail arrow_drop_down This overview shows data of campaigns execut…" at bounding box center [757, 140] width 1189 height 10
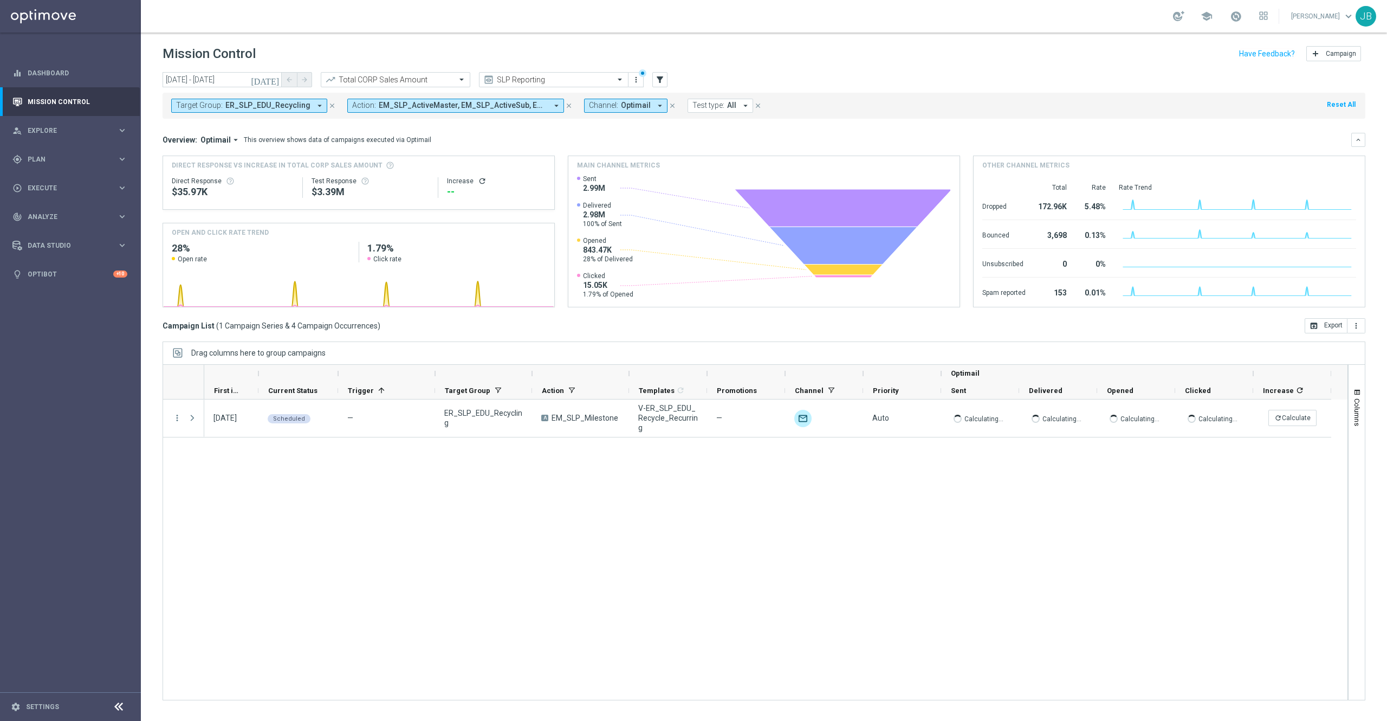
click at [276, 78] on icon "[DATE]" at bounding box center [265, 80] width 29 height 10
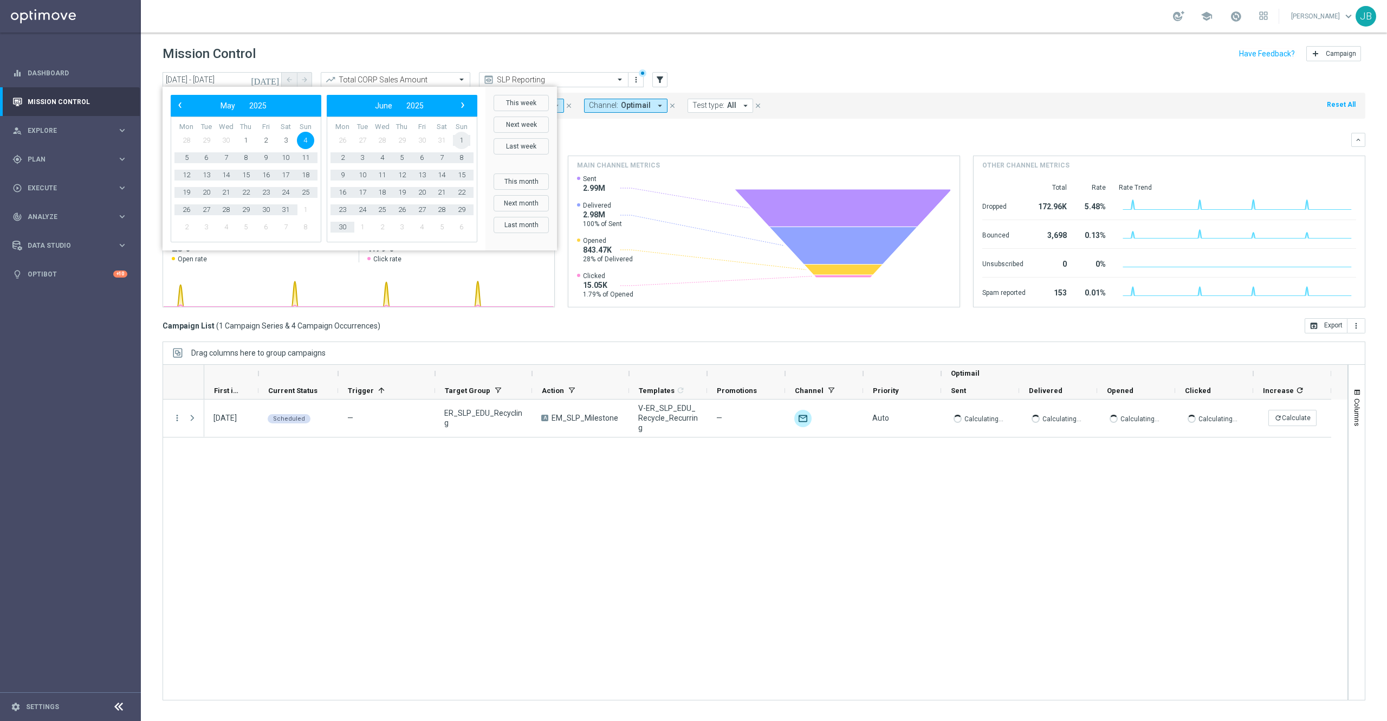
click at [463, 137] on span "1" at bounding box center [461, 140] width 17 height 17
click at [462, 105] on span "›" at bounding box center [463, 105] width 14 height 14
click at [462, 209] on span "31" at bounding box center [461, 209] width 17 height 17
type input "01 Jun 2025 - 31 Aug 2025"
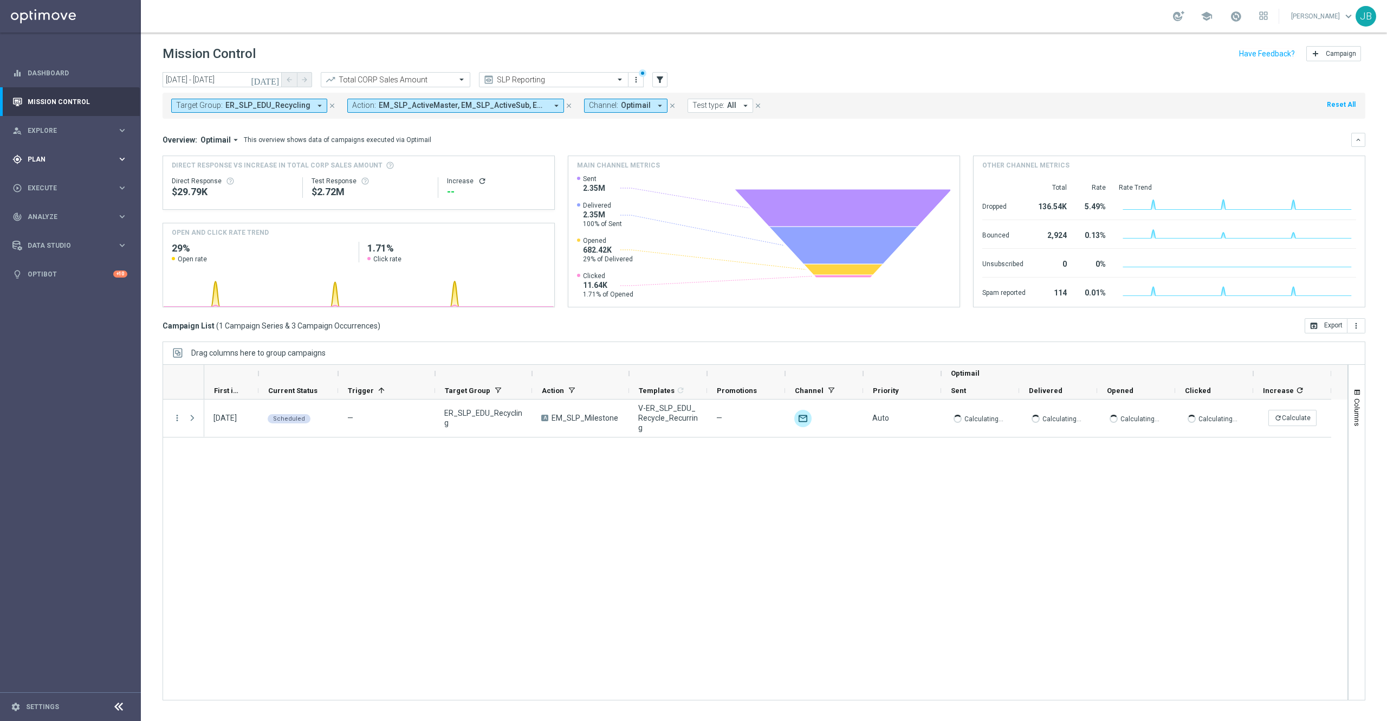
click at [72, 163] on div "gps_fixed Plan" at bounding box center [64, 159] width 105 height 10
click at [57, 216] on span "Templates" at bounding box center [67, 214] width 77 height 7
click at [59, 231] on link "Optimail" at bounding box center [73, 230] width 79 height 9
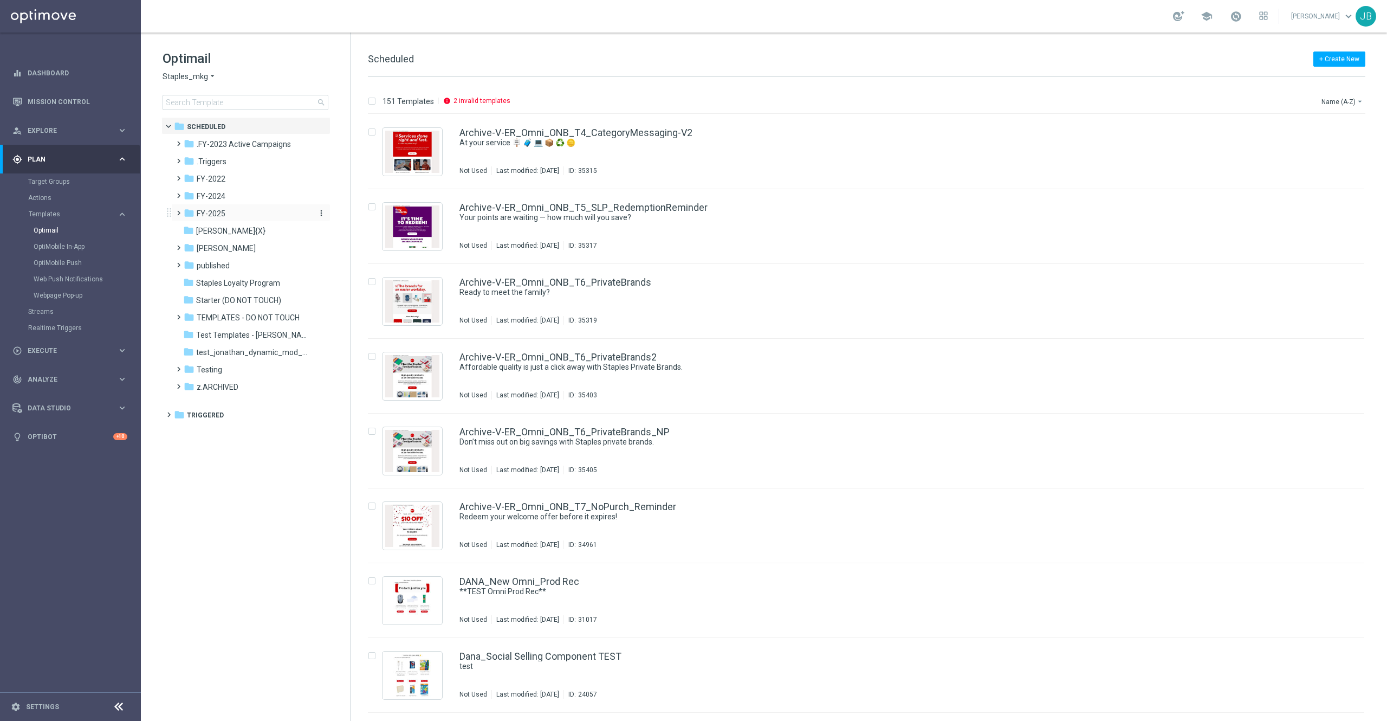
click at [206, 213] on span "FY-2025" at bounding box center [211, 214] width 29 height 10
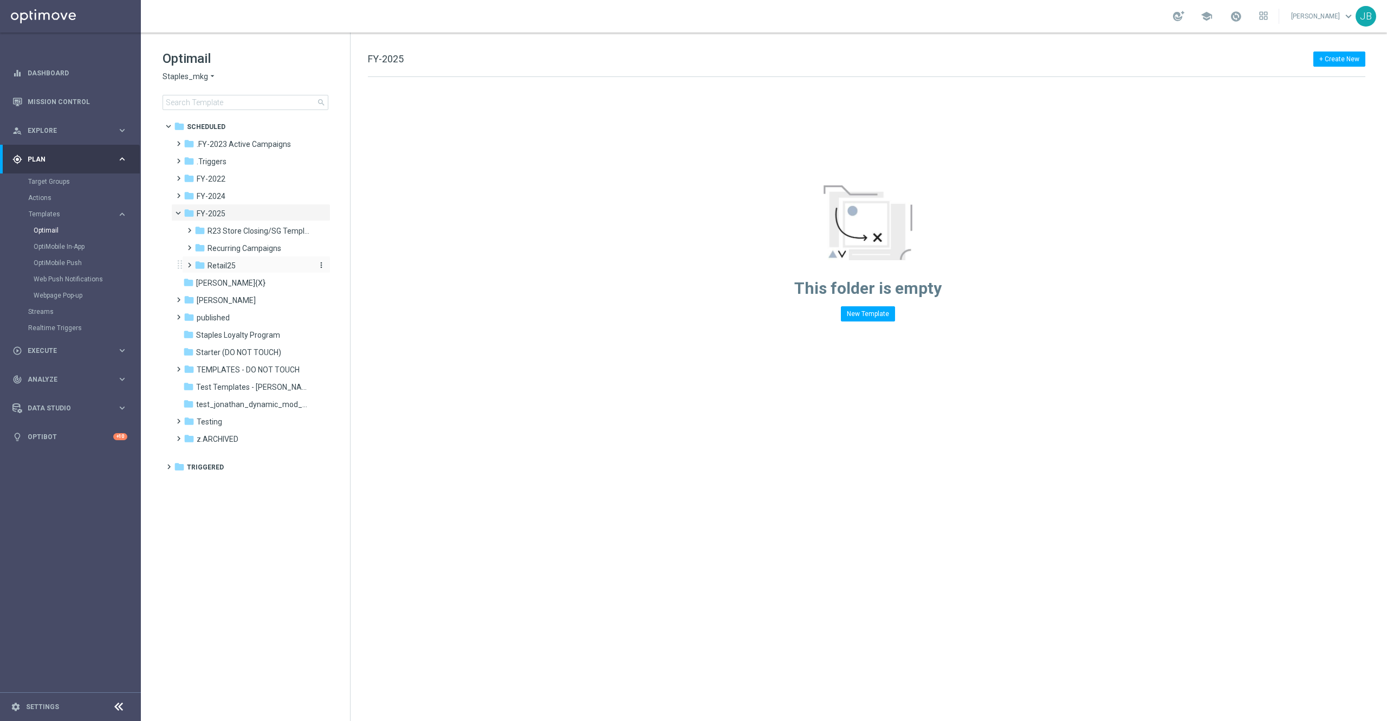
click at [237, 264] on div "folder Retail25" at bounding box center [252, 266] width 115 height 12
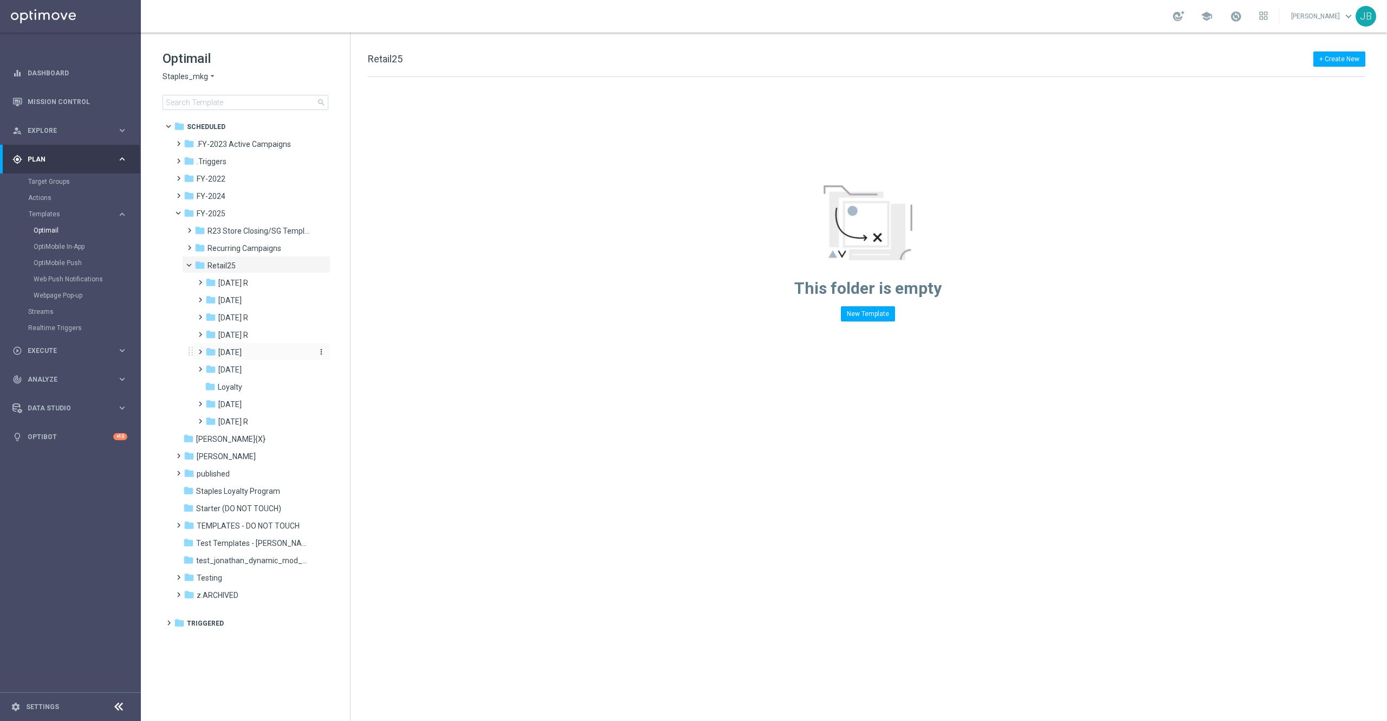
click at [230, 352] on span "July 25" at bounding box center [229, 352] width 23 height 10
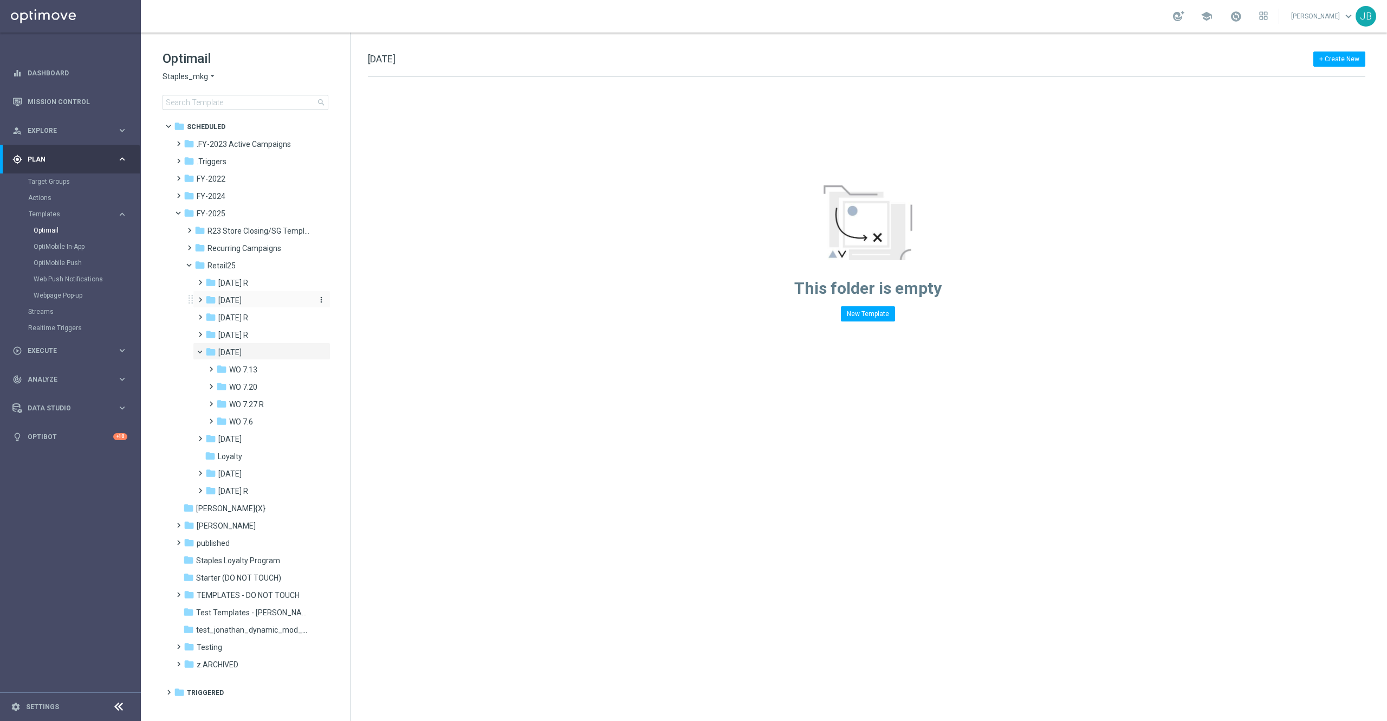
click at [254, 299] on div "folder August 25" at bounding box center [258, 300] width 106 height 12
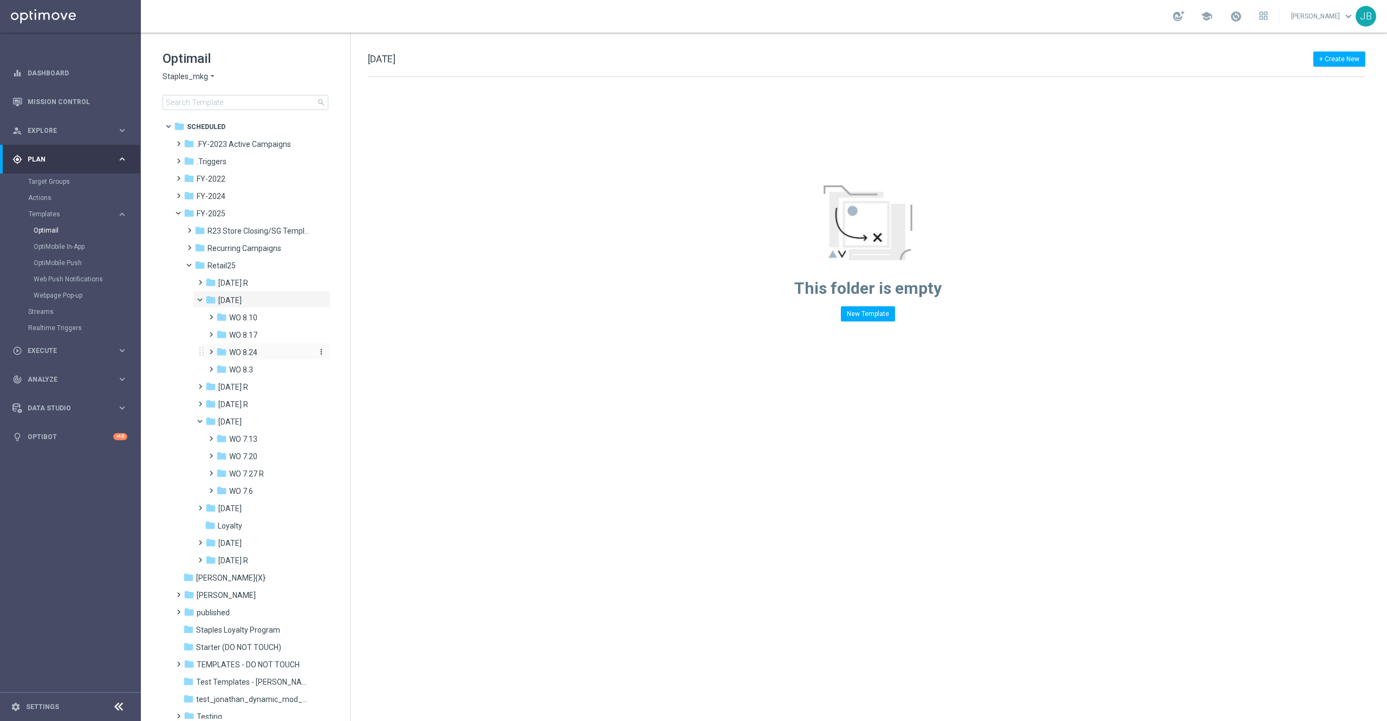
click at [258, 353] on div "folder WO 8.24" at bounding box center [264, 352] width 97 height 12
click at [319, 354] on icon "more_vert" at bounding box center [321, 351] width 9 height 9
click at [360, 350] on span "New Folder" at bounding box center [363, 354] width 33 height 9
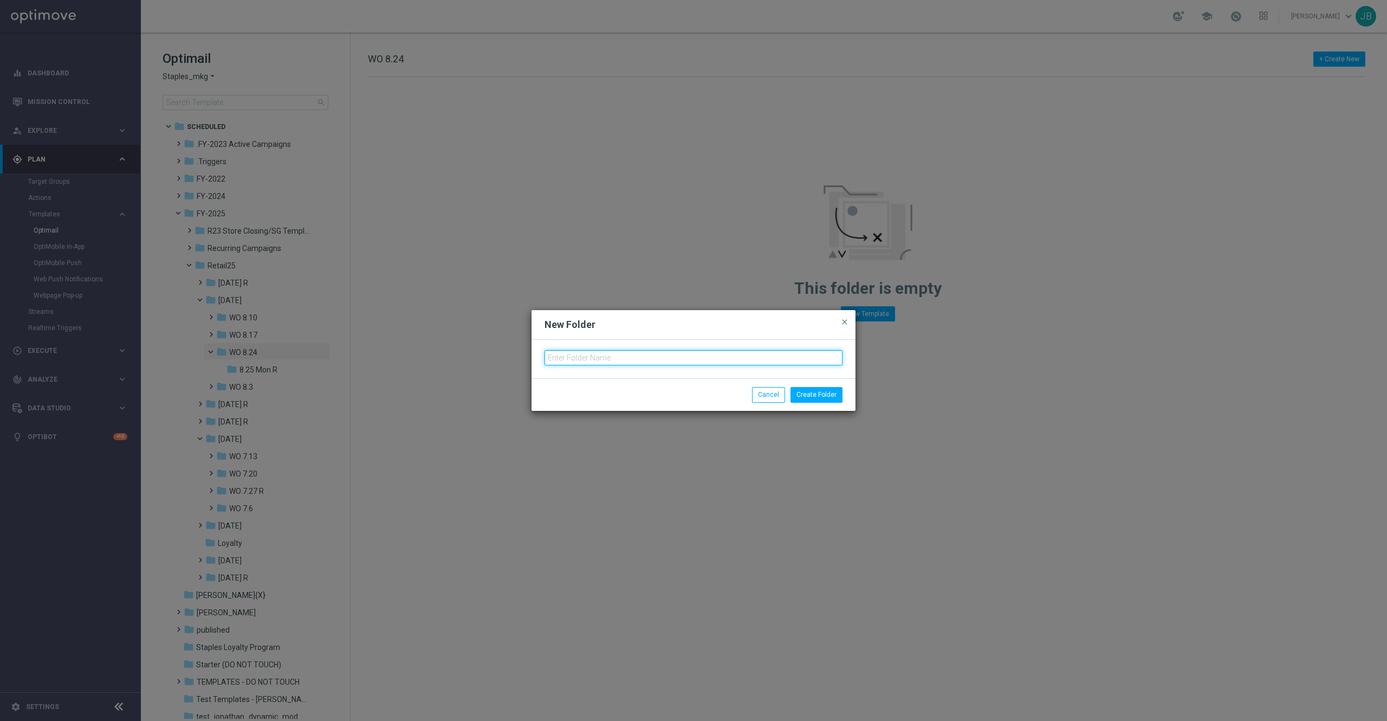
click at [577, 351] on input "text" at bounding box center [694, 357] width 298 height 15
type input "8.26 Tues"
click at [807, 394] on button "Create Folder" at bounding box center [817, 394] width 52 height 15
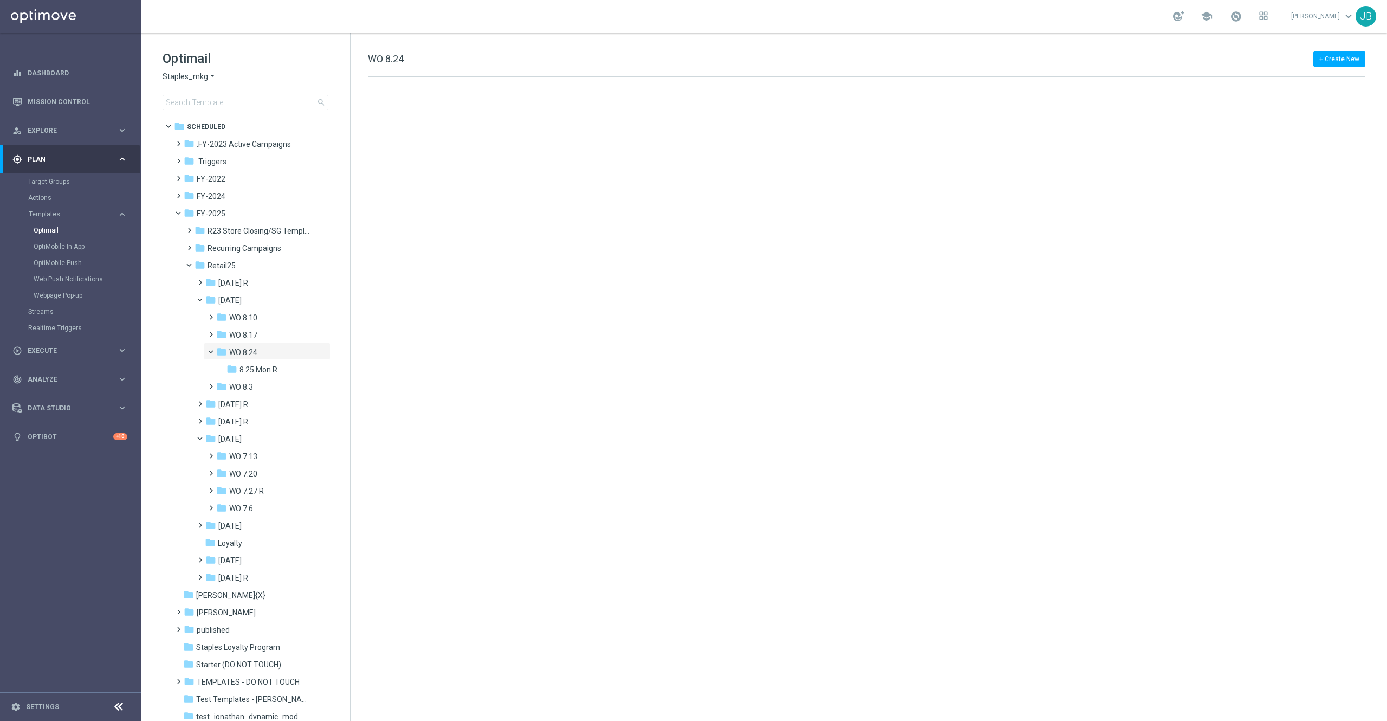
click at [484, 409] on div at bounding box center [871, 380] width 1028 height 606
click at [265, 385] on span "8.26 Tues" at bounding box center [256, 387] width 33 height 10
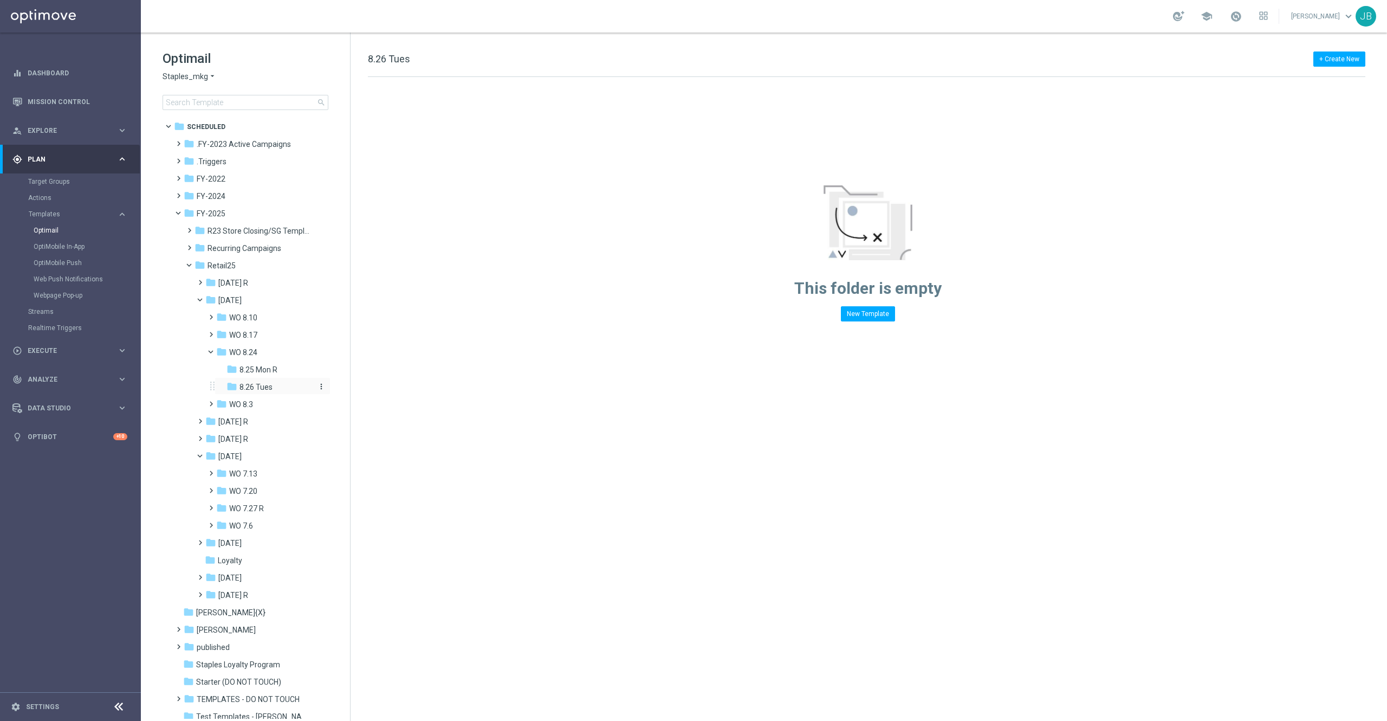
click at [265, 385] on span "8.26 Tues" at bounding box center [256, 387] width 33 height 10
click at [236, 233] on span "R23 Store Closing/SG Templates" at bounding box center [259, 231] width 102 height 10
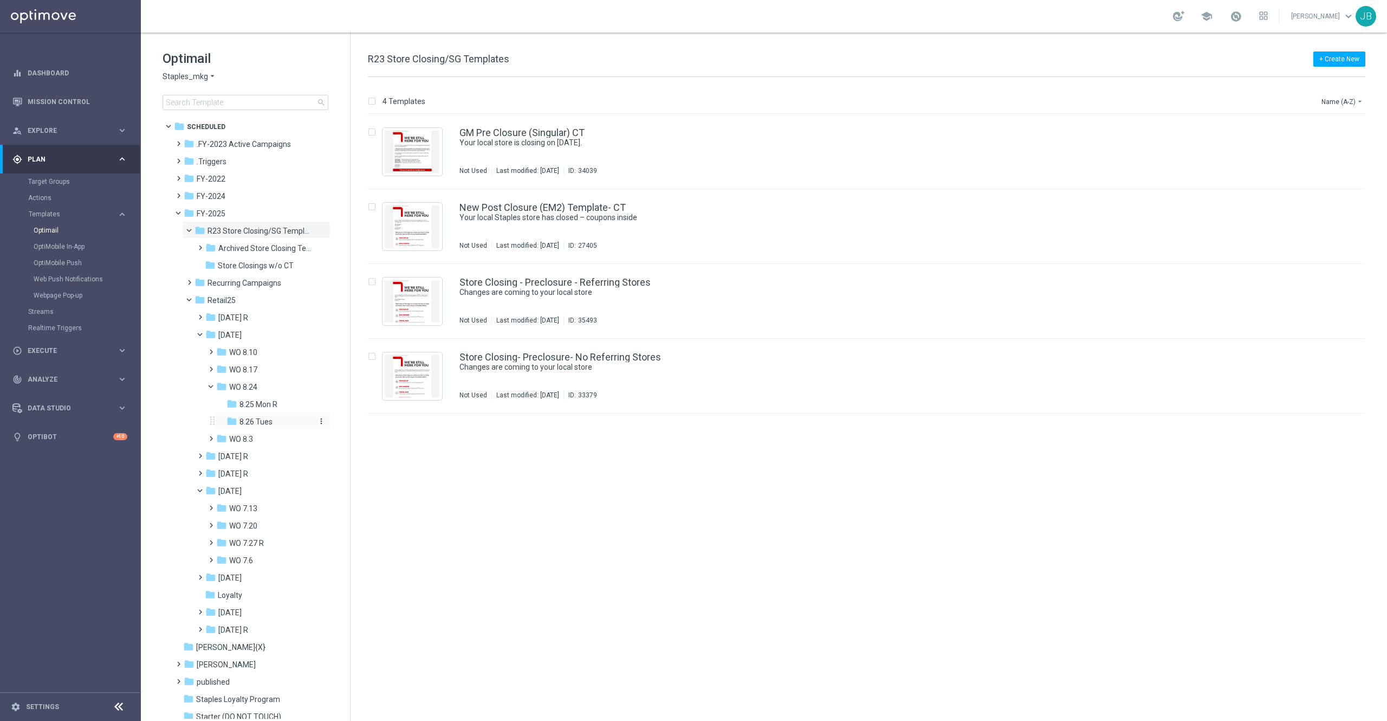
click at [267, 422] on span "8.26 Tues" at bounding box center [256, 422] width 33 height 10
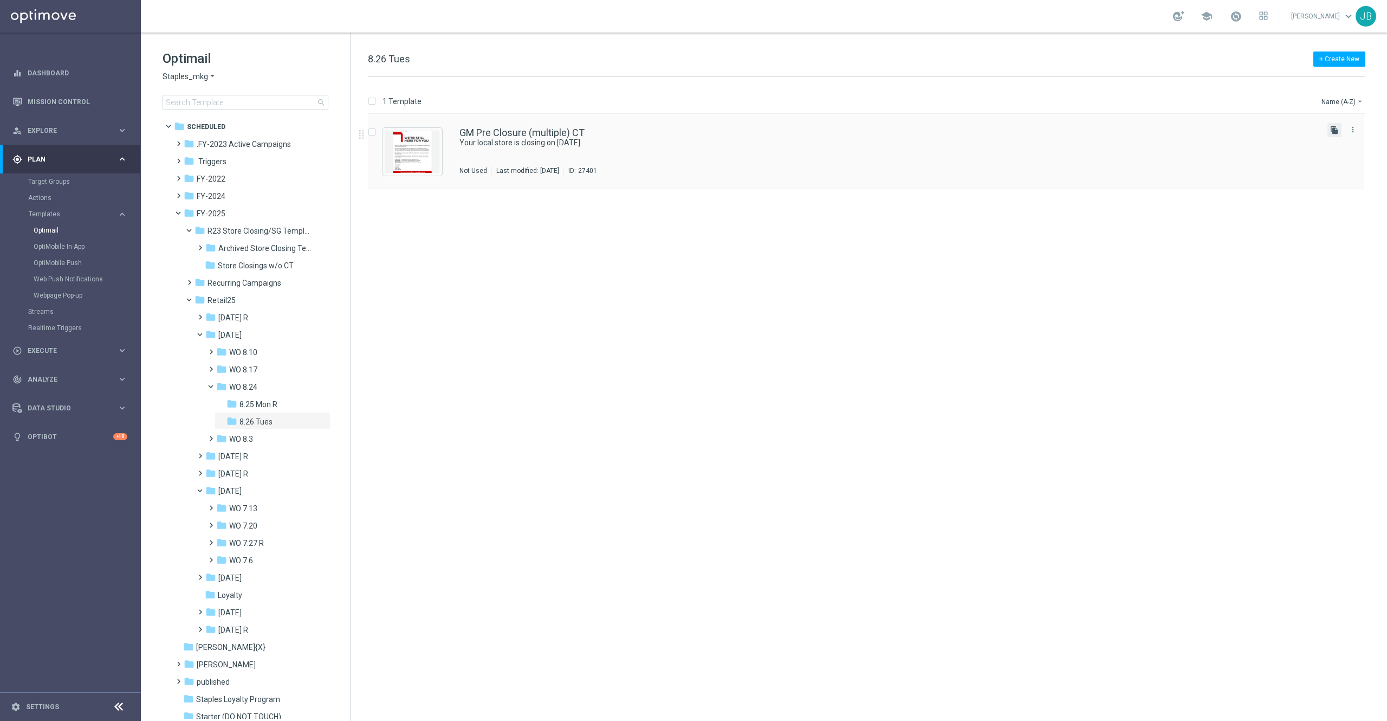
click at [1337, 130] on icon "file_copy" at bounding box center [1334, 130] width 9 height 9
click at [255, 229] on span "R23 Store Closing/SG Templates" at bounding box center [259, 231] width 102 height 10
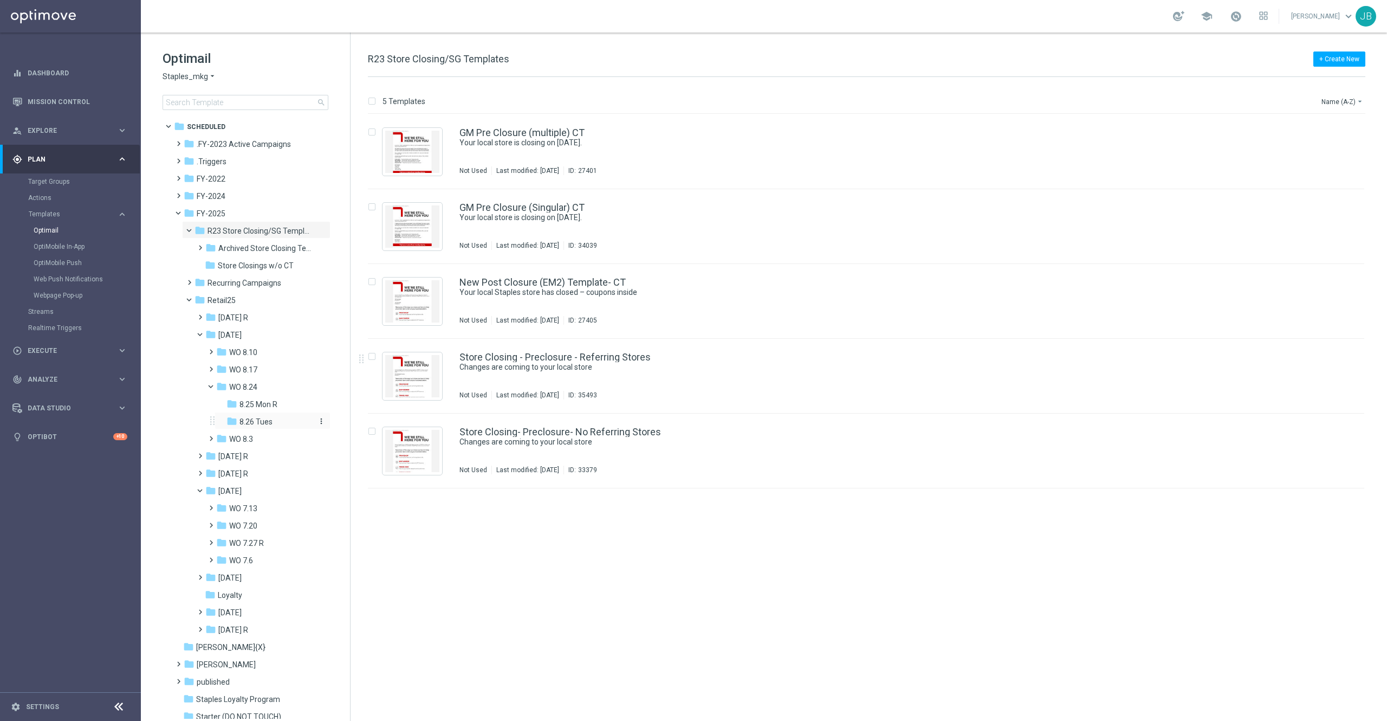
click at [267, 420] on span "8.26 Tues" at bounding box center [256, 422] width 33 height 10
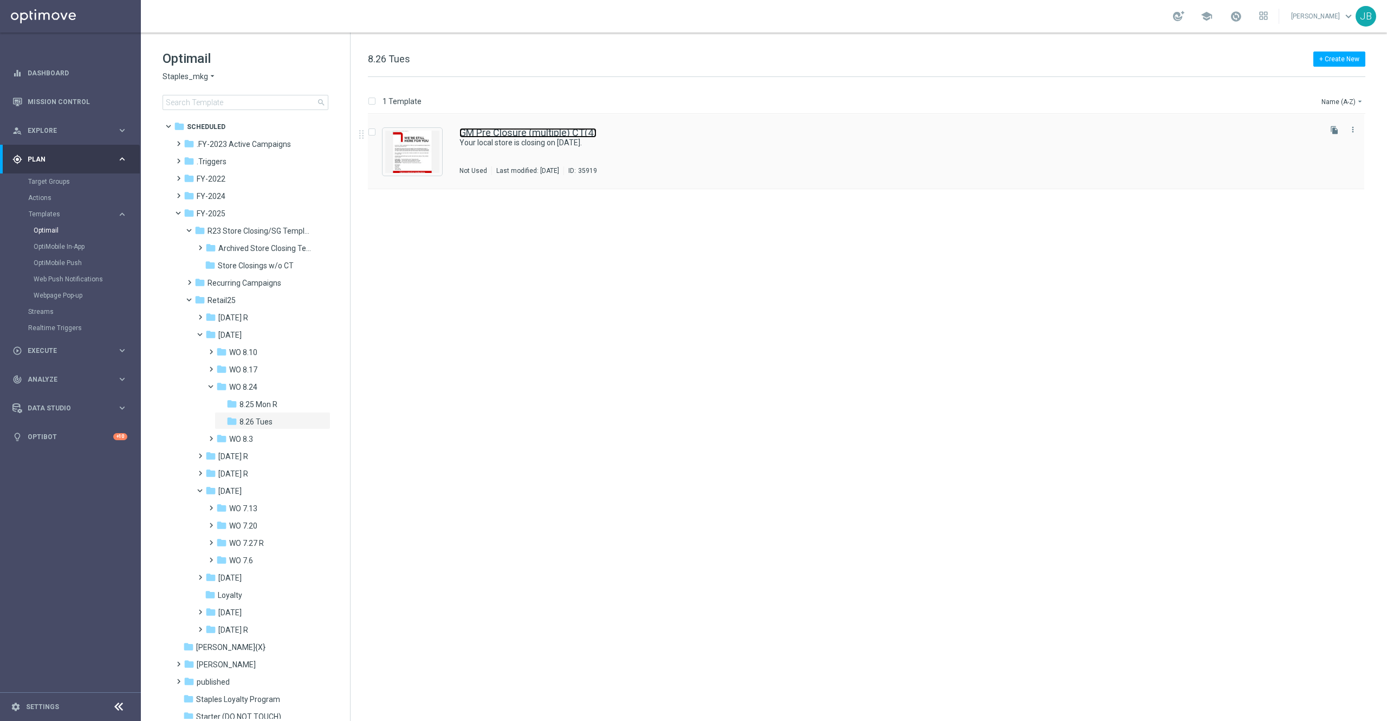
click at [509, 135] on link "GM Pre Closure (multiple) CT(4)" at bounding box center [528, 133] width 137 height 10
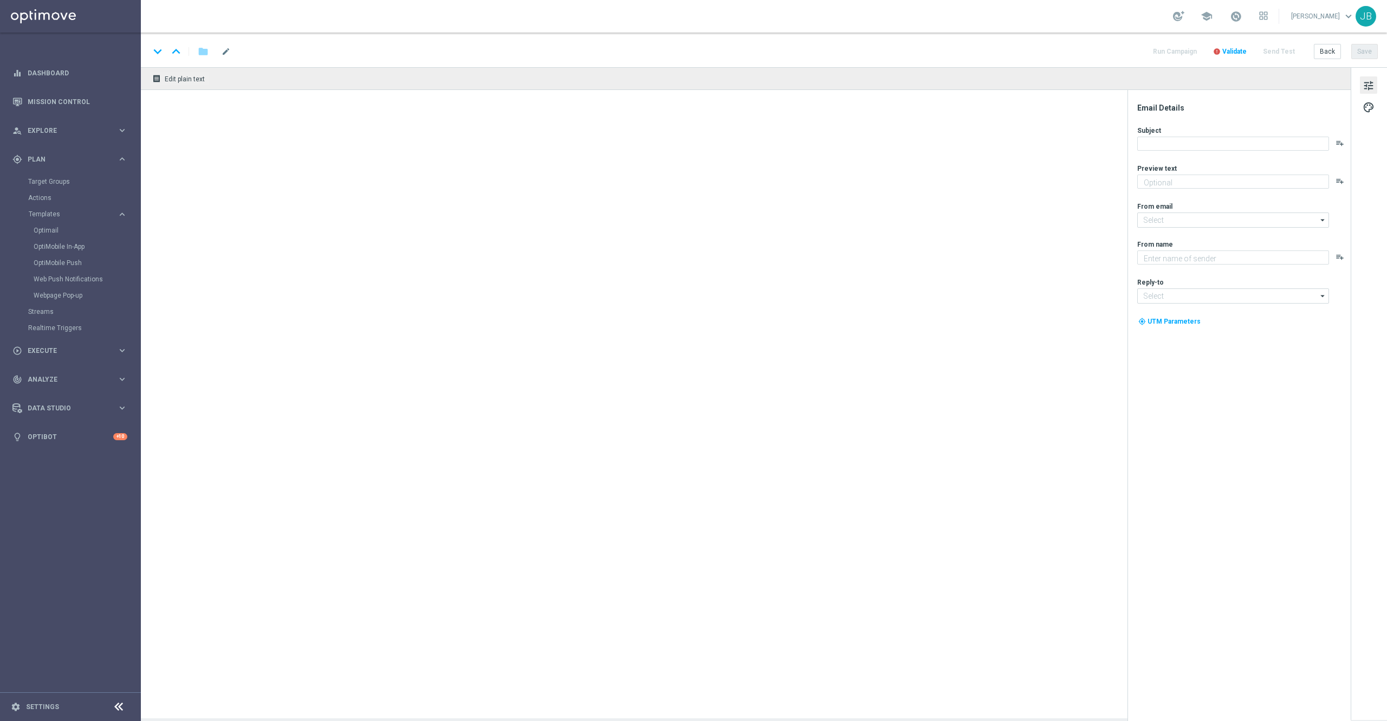
type textarea "Don’t worry, we’ve still got you covered."
type textarea "Staples"
type input "staples@connected.staples.com"
type input "info@staples.com"
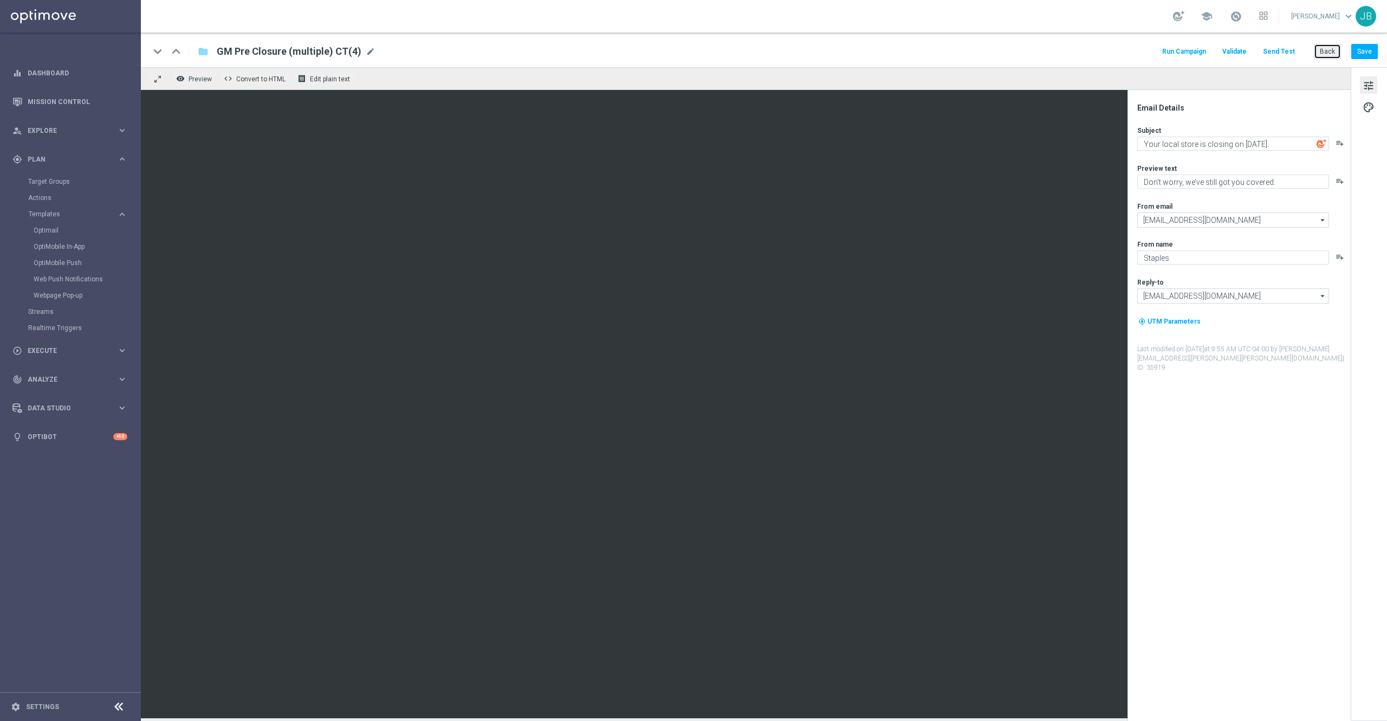
click at [1324, 49] on button "Back" at bounding box center [1327, 51] width 27 height 15
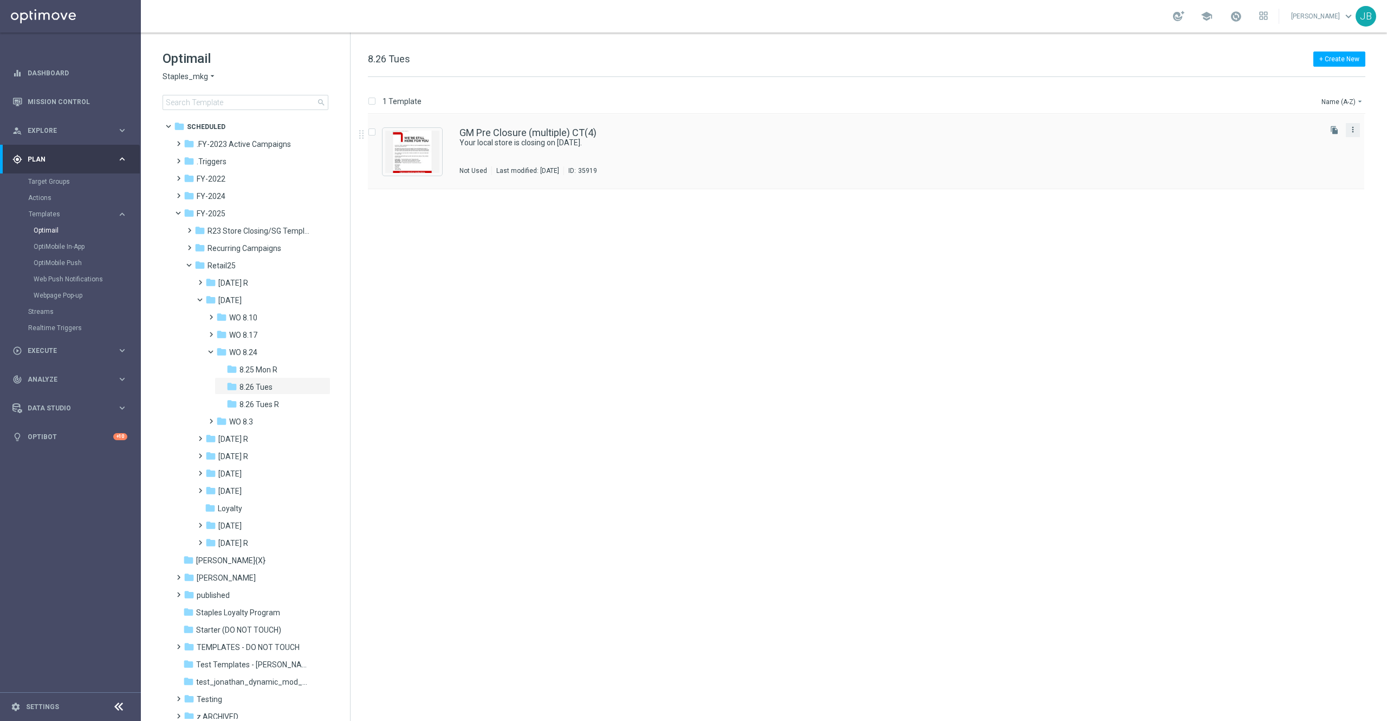
click at [1351, 132] on icon "more_vert" at bounding box center [1353, 129] width 9 height 9
click at [1290, 171] on span "Delete" at bounding box center [1287, 172] width 20 height 8
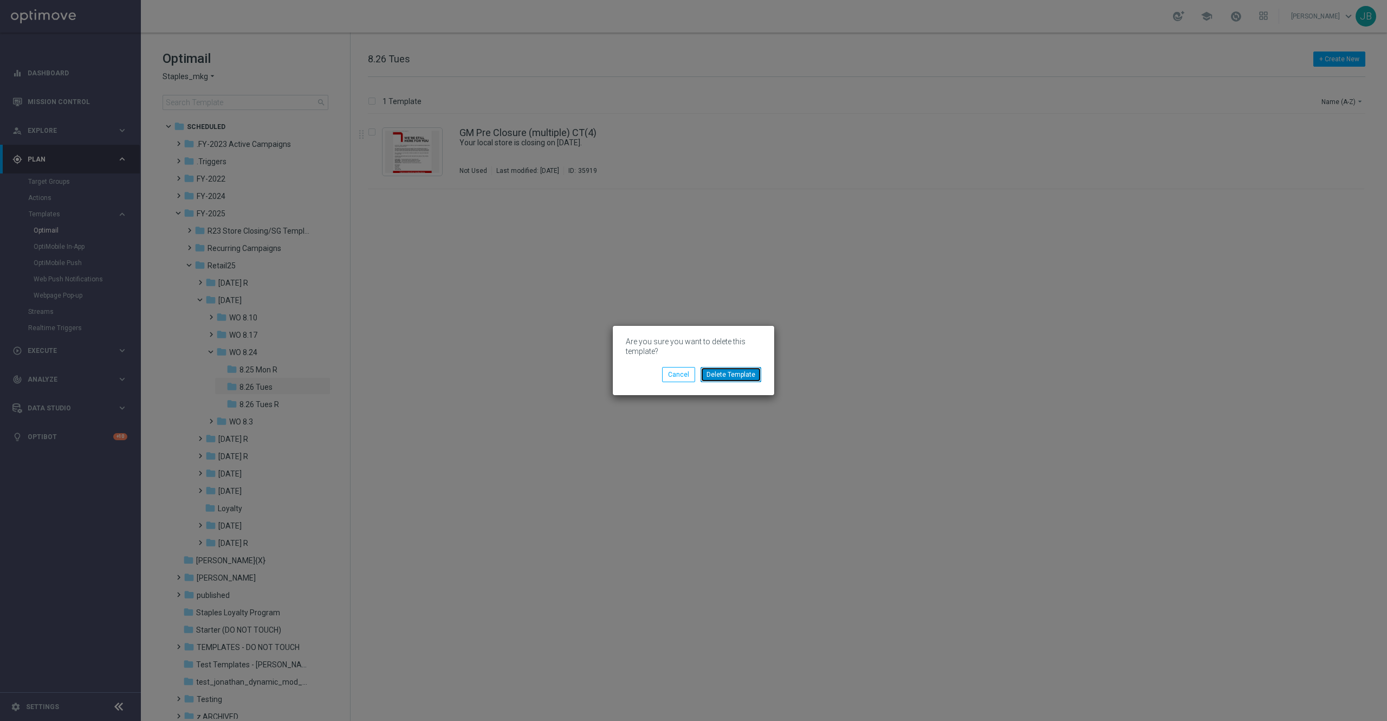
click at [753, 376] on button "Delete Template" at bounding box center [731, 374] width 61 height 15
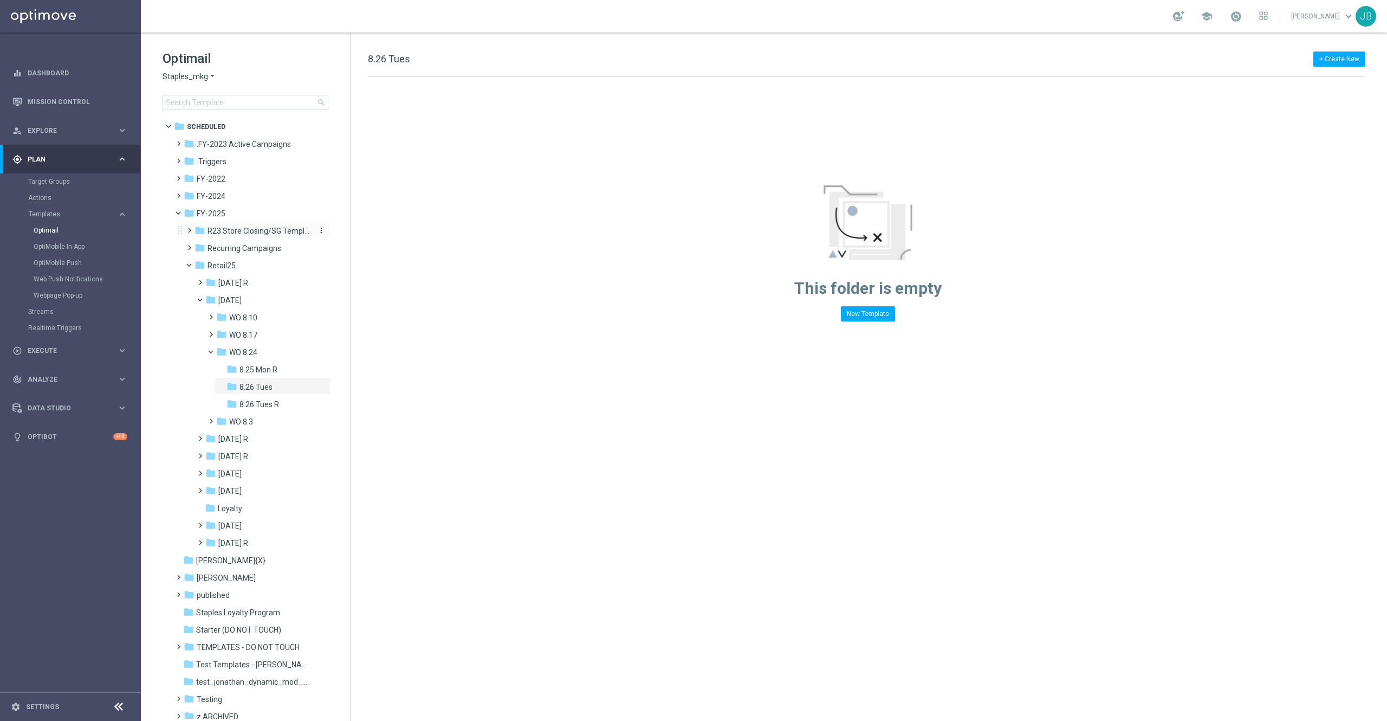
click at [237, 230] on span "R23 Store Closing/SG Templates" at bounding box center [259, 231] width 102 height 10
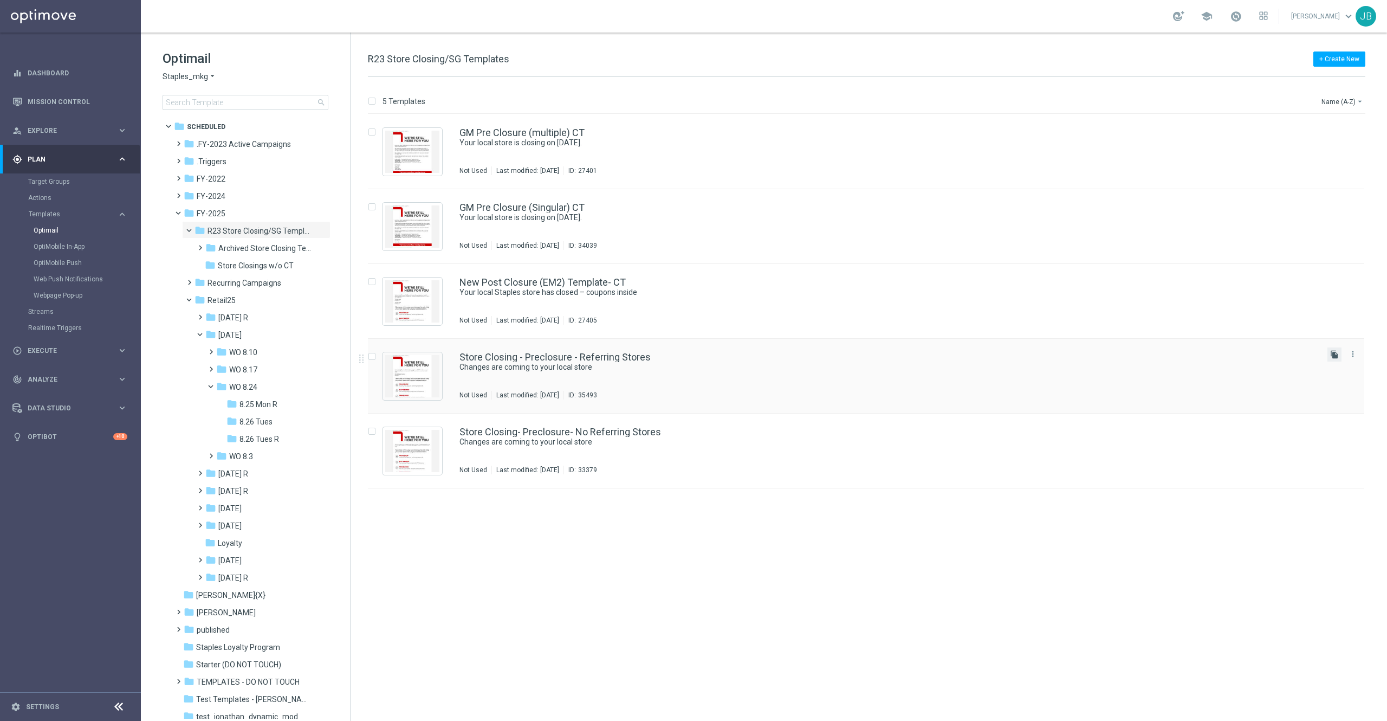
click at [1334, 354] on icon "file_copy" at bounding box center [1334, 354] width 9 height 9
click at [269, 438] on span "8.26 Tues R" at bounding box center [260, 439] width 40 height 10
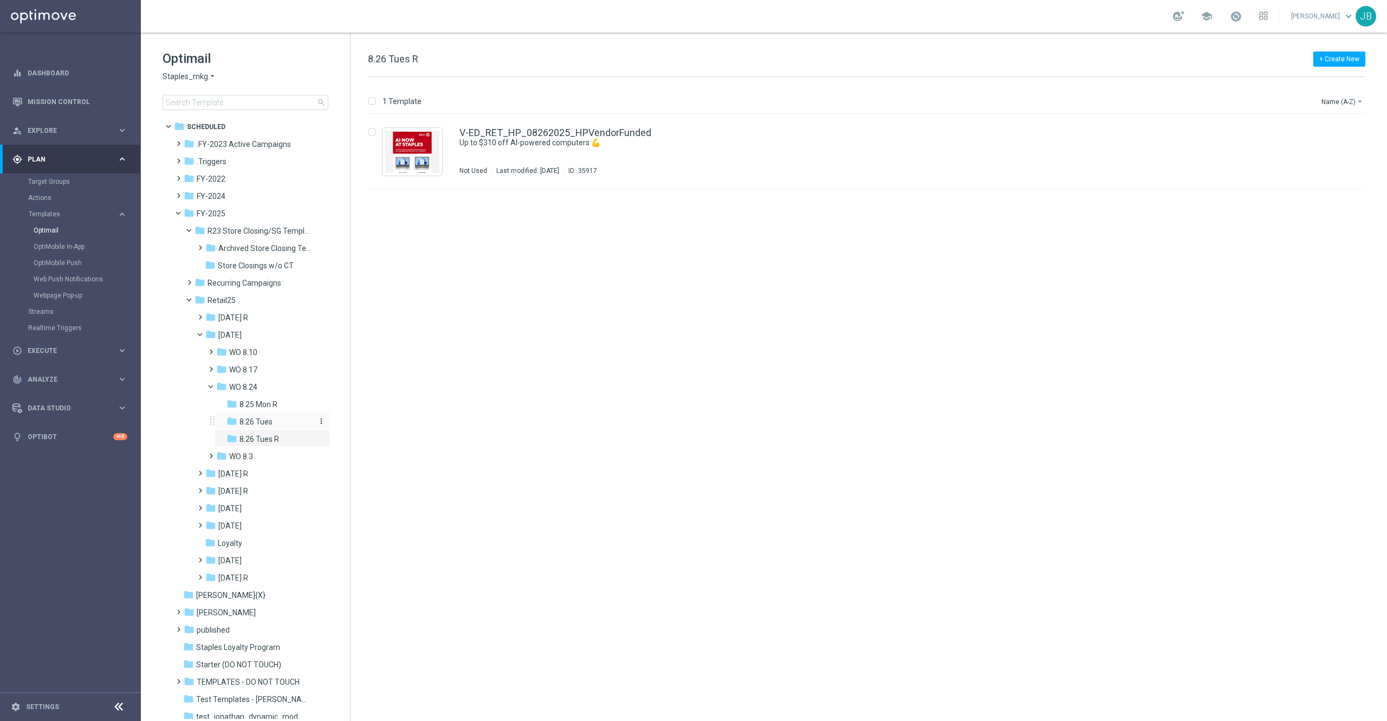
click at [258, 420] on span "8.26 Tues" at bounding box center [256, 422] width 33 height 10
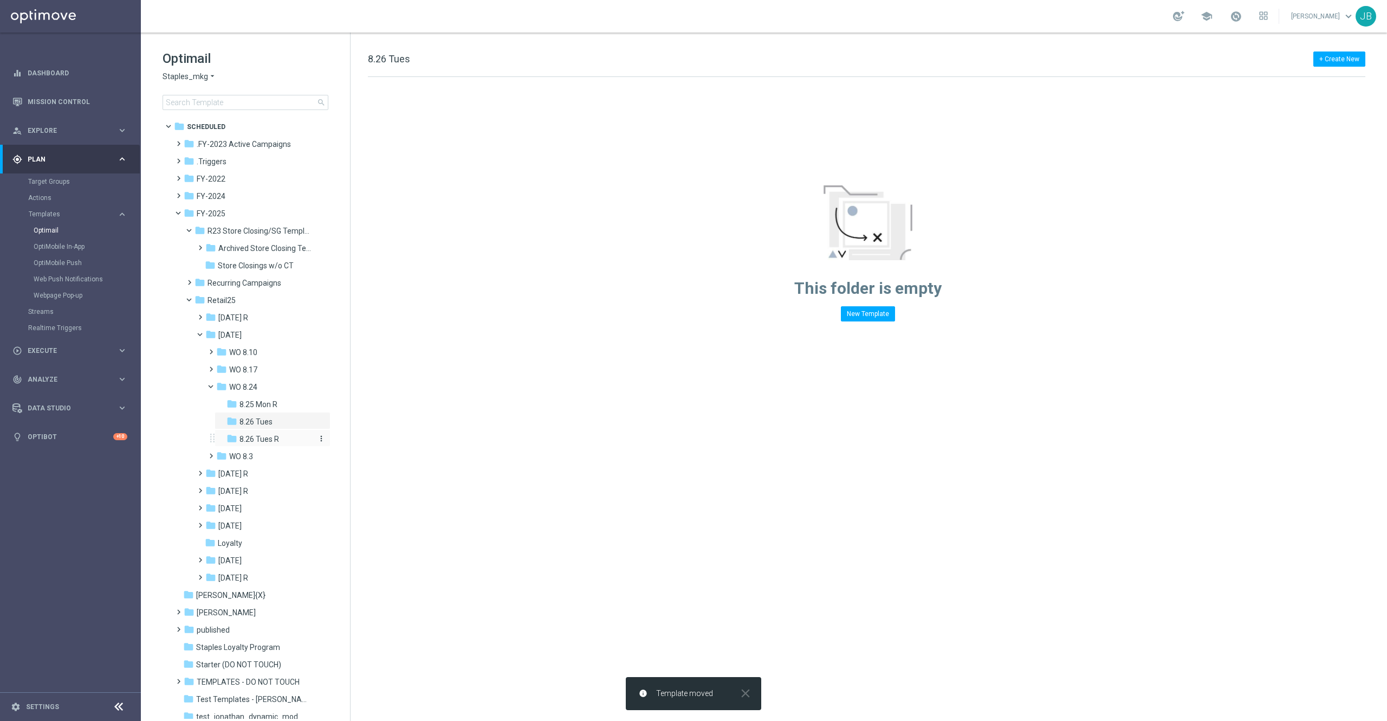
click at [267, 440] on span "8.26 Tues R" at bounding box center [260, 439] width 40 height 10
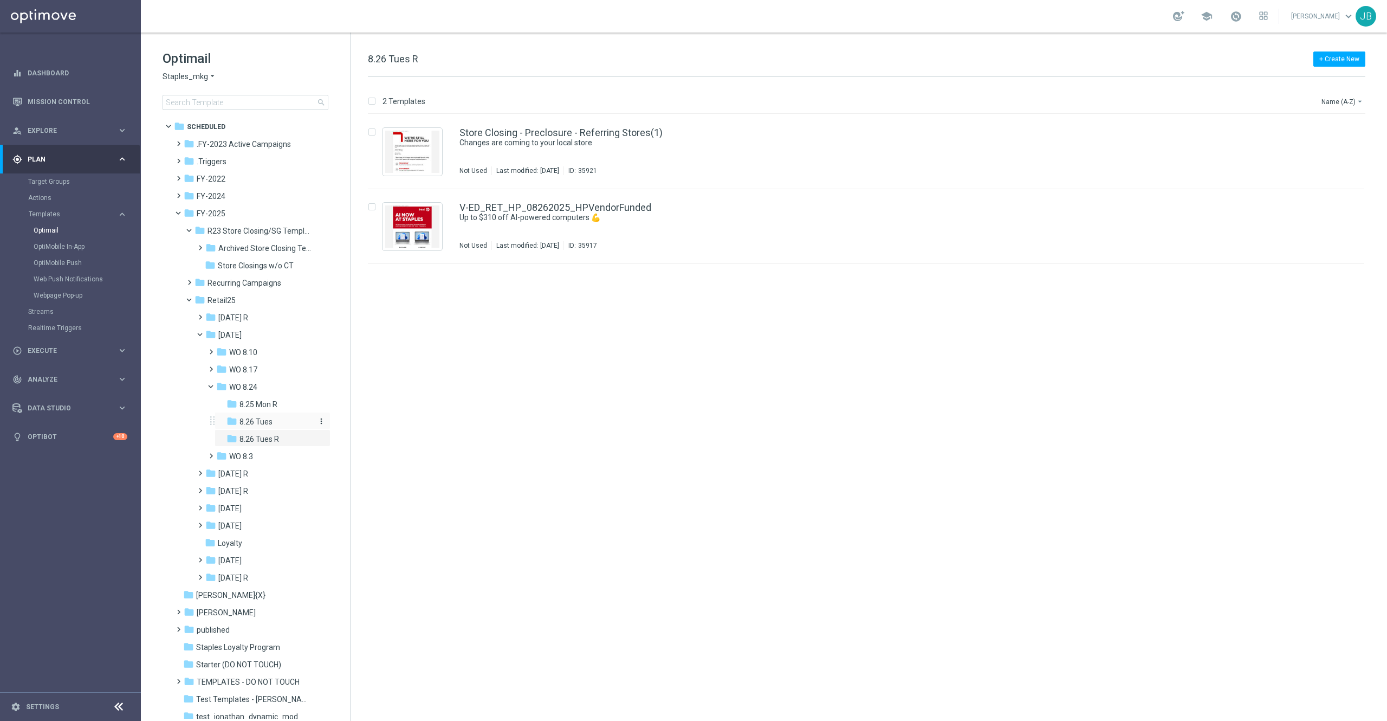
click at [269, 422] on span "8.26 Tues" at bounding box center [256, 422] width 33 height 10
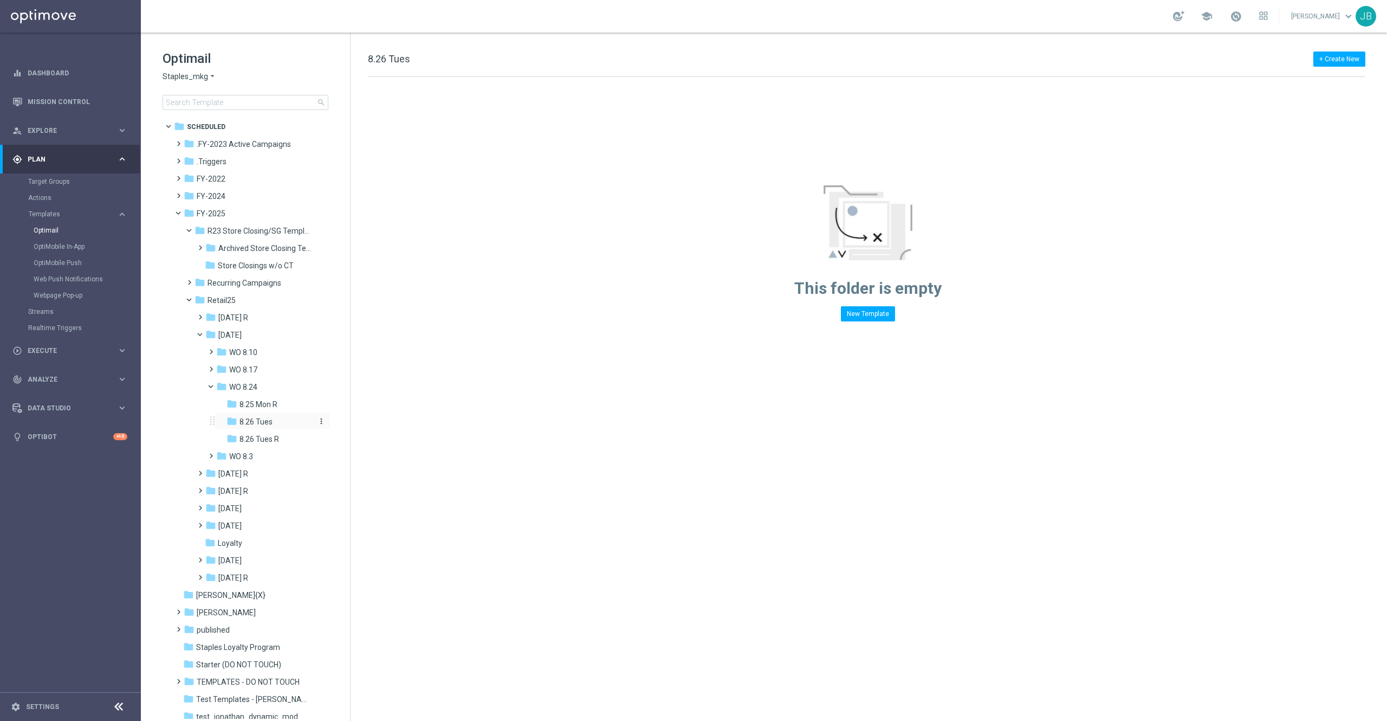
click at [318, 422] on icon "more_vert" at bounding box center [321, 421] width 9 height 9
click at [354, 465] on span "Delete" at bounding box center [357, 462] width 20 height 9
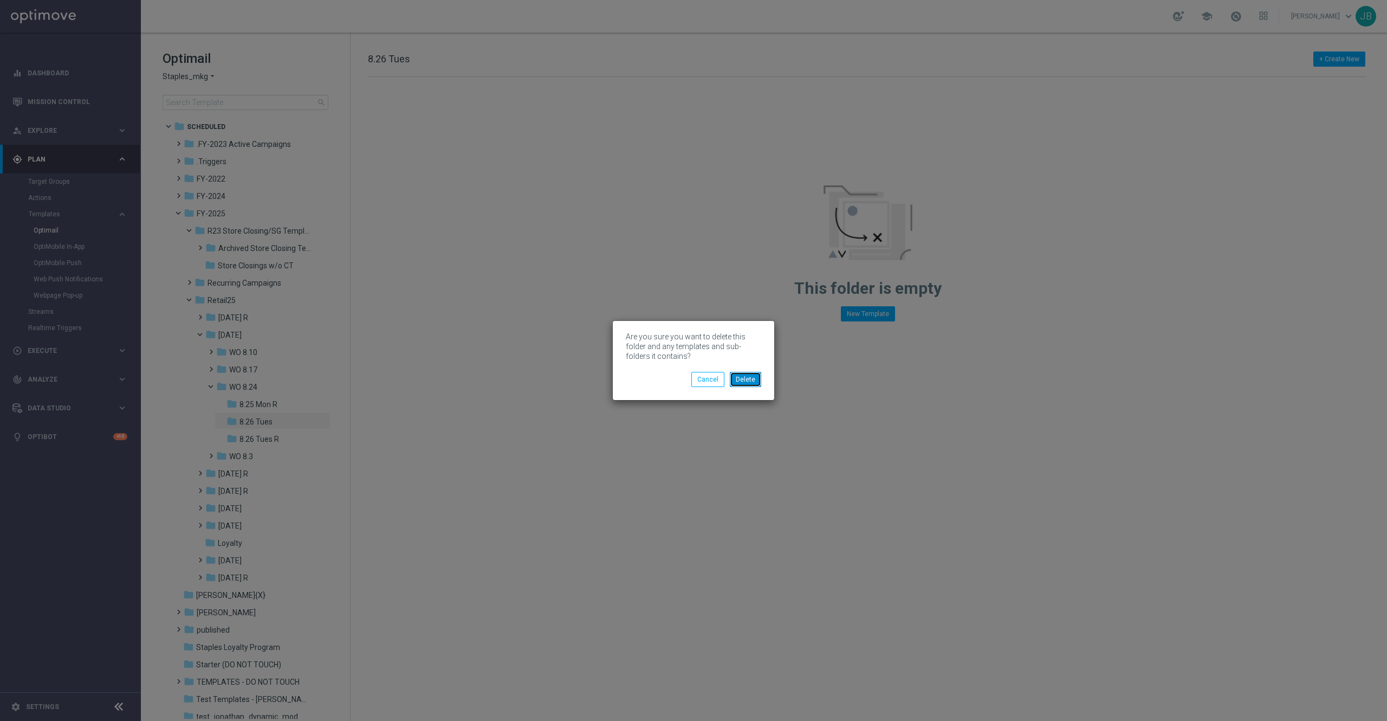
click at [746, 379] on button "Delete" at bounding box center [745, 379] width 31 height 15
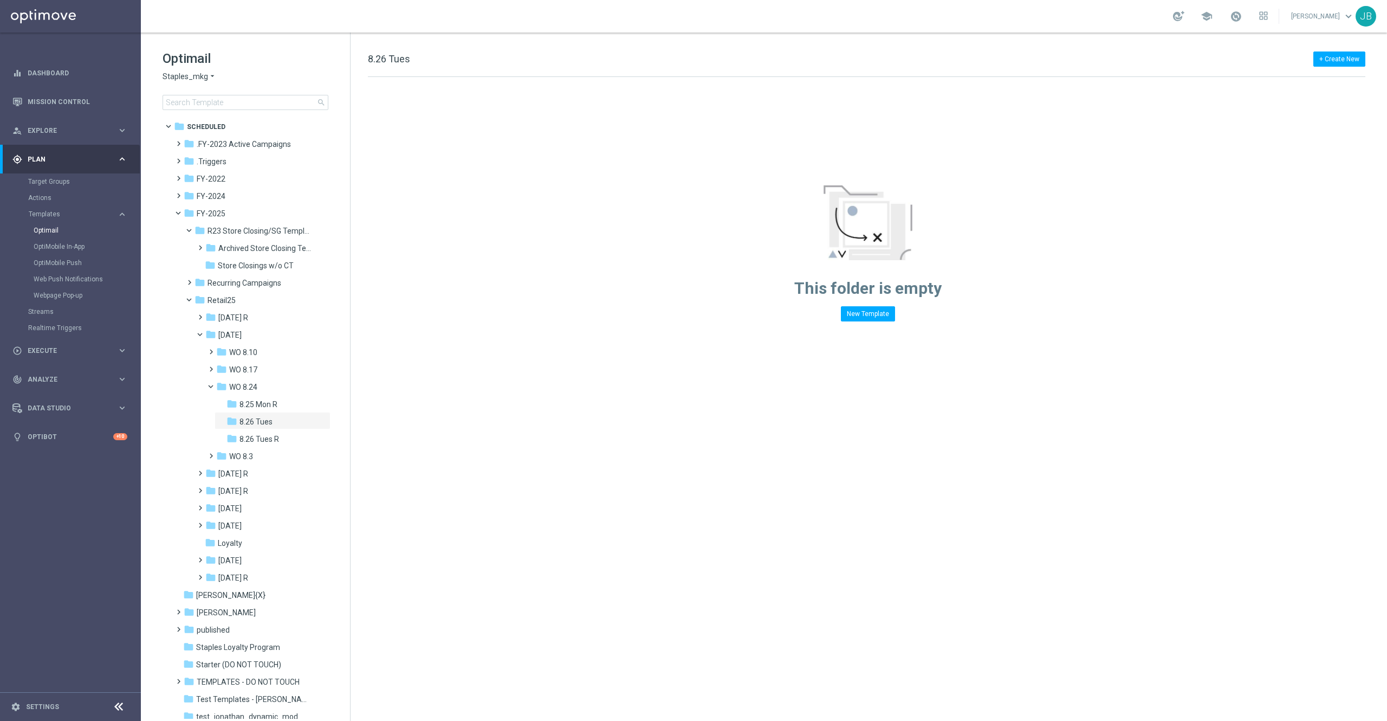
click at [476, 418] on div "+ Create New 8.26 Tues Drag here to set row groups Drag here to set column labe…" at bounding box center [869, 377] width 1037 height 688
click at [259, 419] on span "8.26 Tues R" at bounding box center [260, 422] width 40 height 10
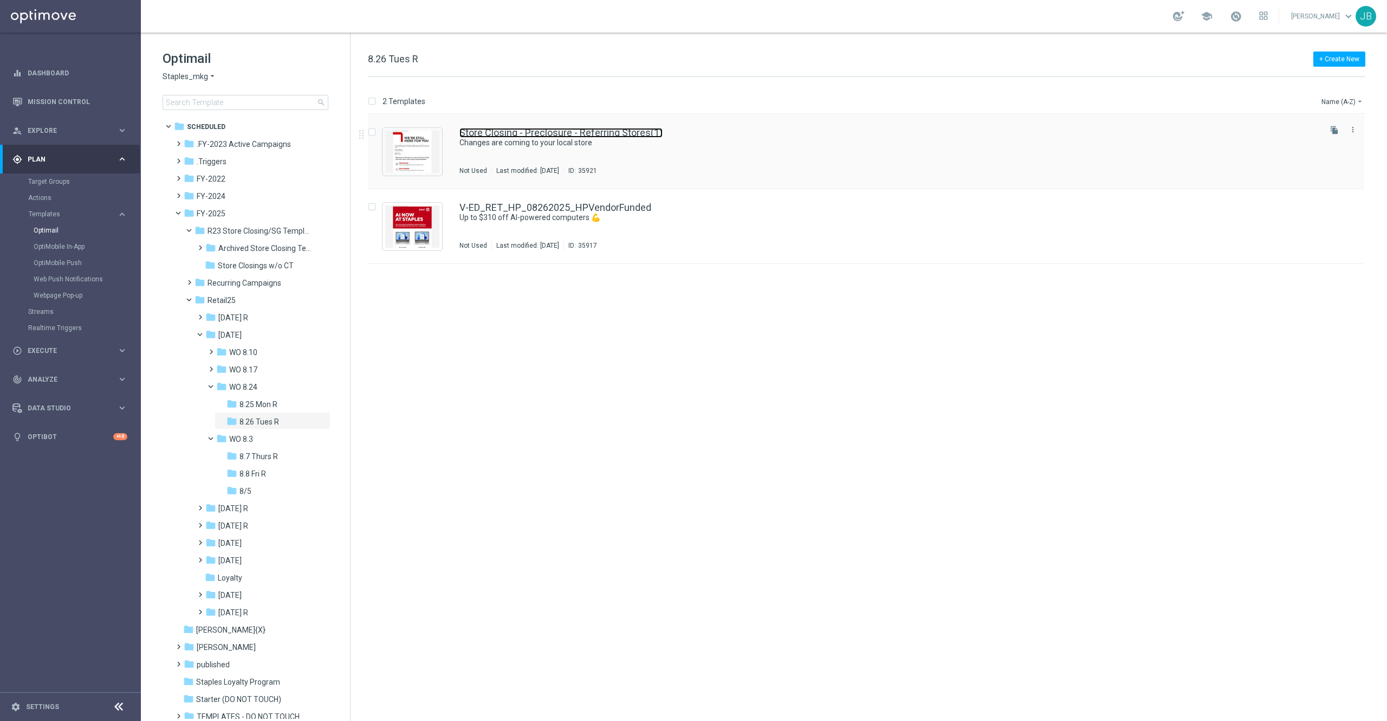
click at [546, 132] on link "Store Closing - Preclosure - Referring Stores(1)" at bounding box center [561, 133] width 203 height 10
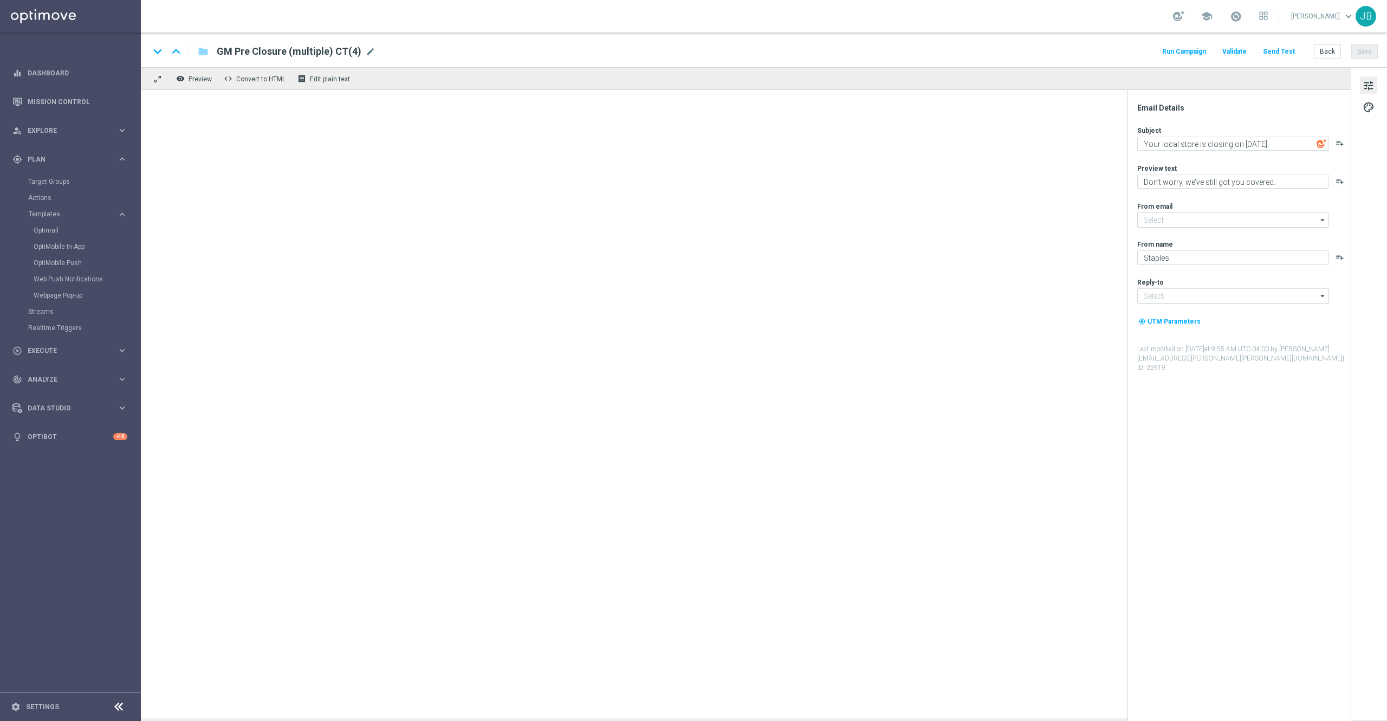
type textarea "Changes are coming to your local store"
type textarea "Your store at 654 Main Ave is closing on 8/8/2025"
type input "staples@connected.staples.com"
type input "info@staples.com"
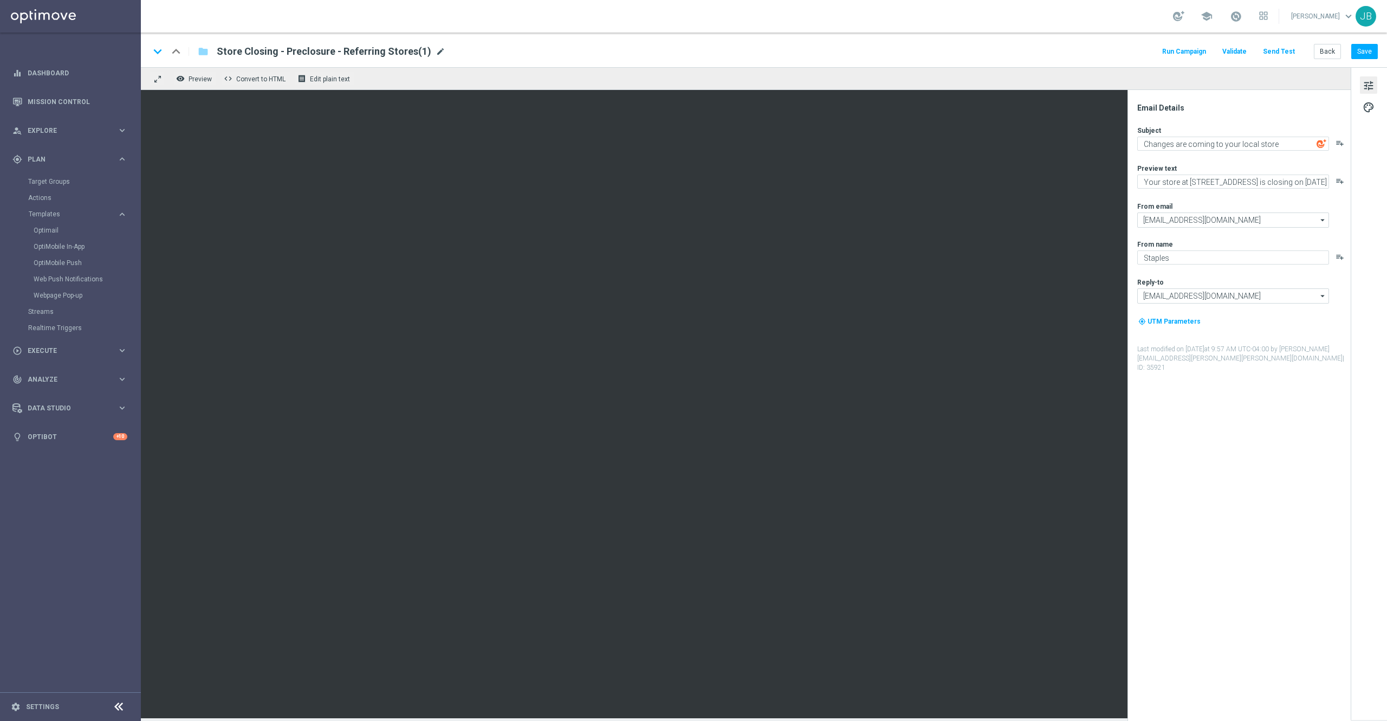
click at [436, 49] on span "mode_edit" at bounding box center [441, 52] width 10 height 10
paste input "C_DC_20250826_Closing_PreClosure_ST545_8.26.2025"
type input "SC_DC_20250826_Closing_PreClosure_ST545"
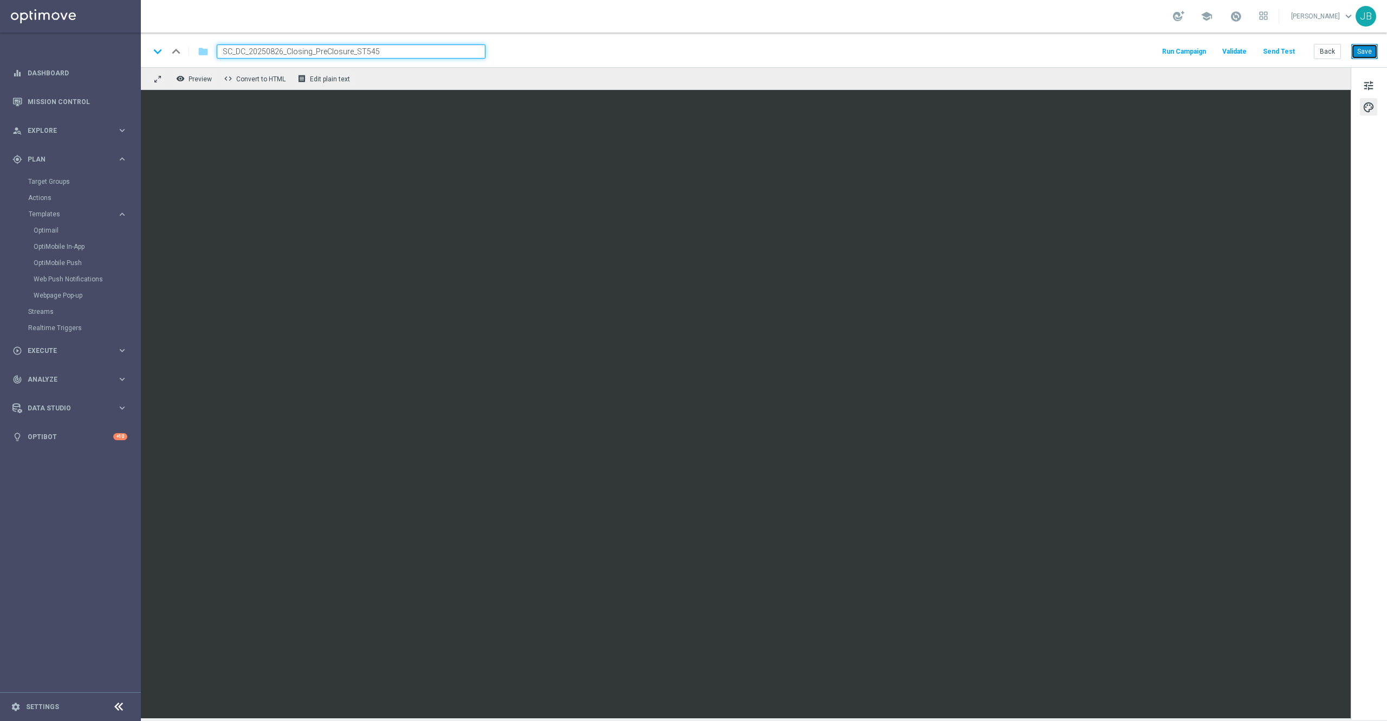
click at [1366, 51] on button "Save" at bounding box center [1364, 51] width 27 height 15
click at [1357, 52] on button "Save" at bounding box center [1364, 51] width 27 height 15
click at [1363, 86] on span "tune" at bounding box center [1369, 86] width 12 height 14
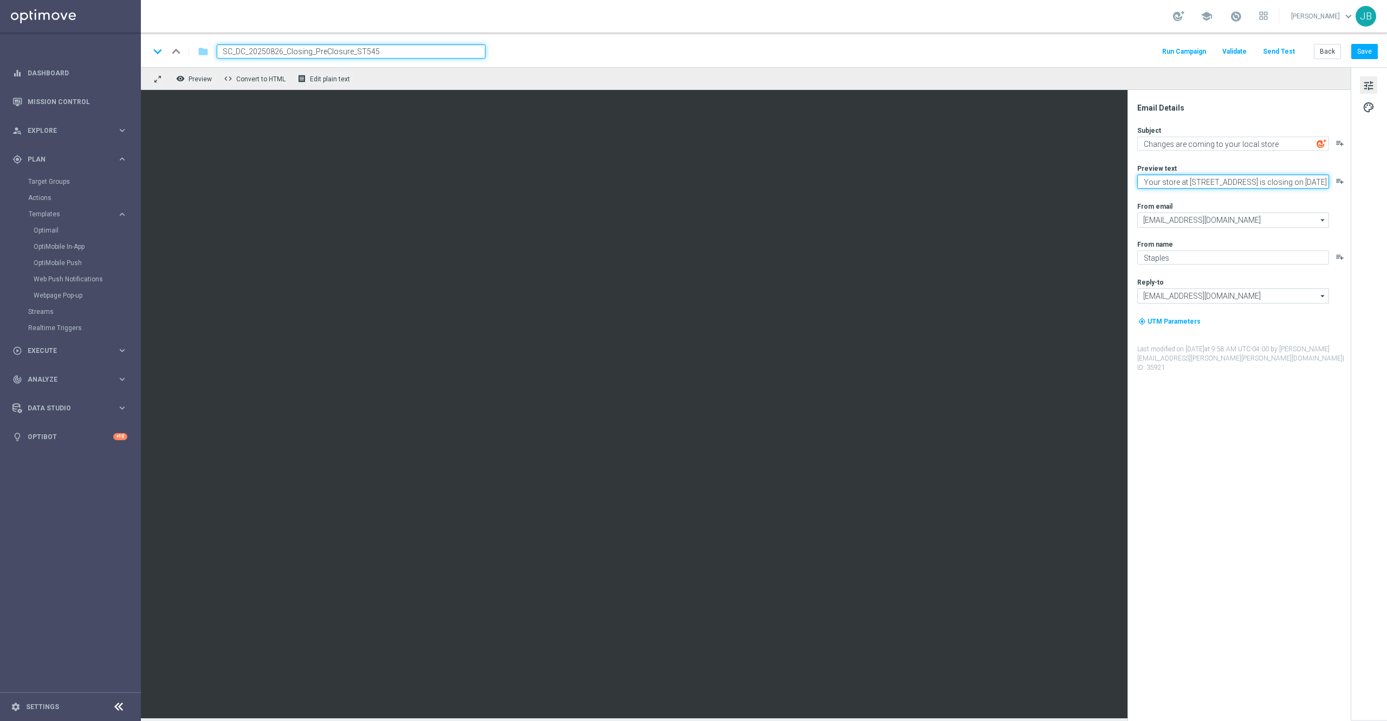
drag, startPoint x: 1140, startPoint y: 184, endPoint x: 1329, endPoint y: 192, distance: 188.7
click at [1329, 192] on div "Subject Changes are coming to your local store playlist_add Preview text Your s…" at bounding box center [1243, 249] width 212 height 247
paste textarea "Your store at 4514 Rt 9 South is closing on 10/3/2025"
type textarea "Your store at 4514 Rt 9 South is closing on 10/3/2025"
click at [1145, 183] on textarea "Your store at 4514 Rt 9 South is closing on 10/3/2025" at bounding box center [1233, 181] width 192 height 14
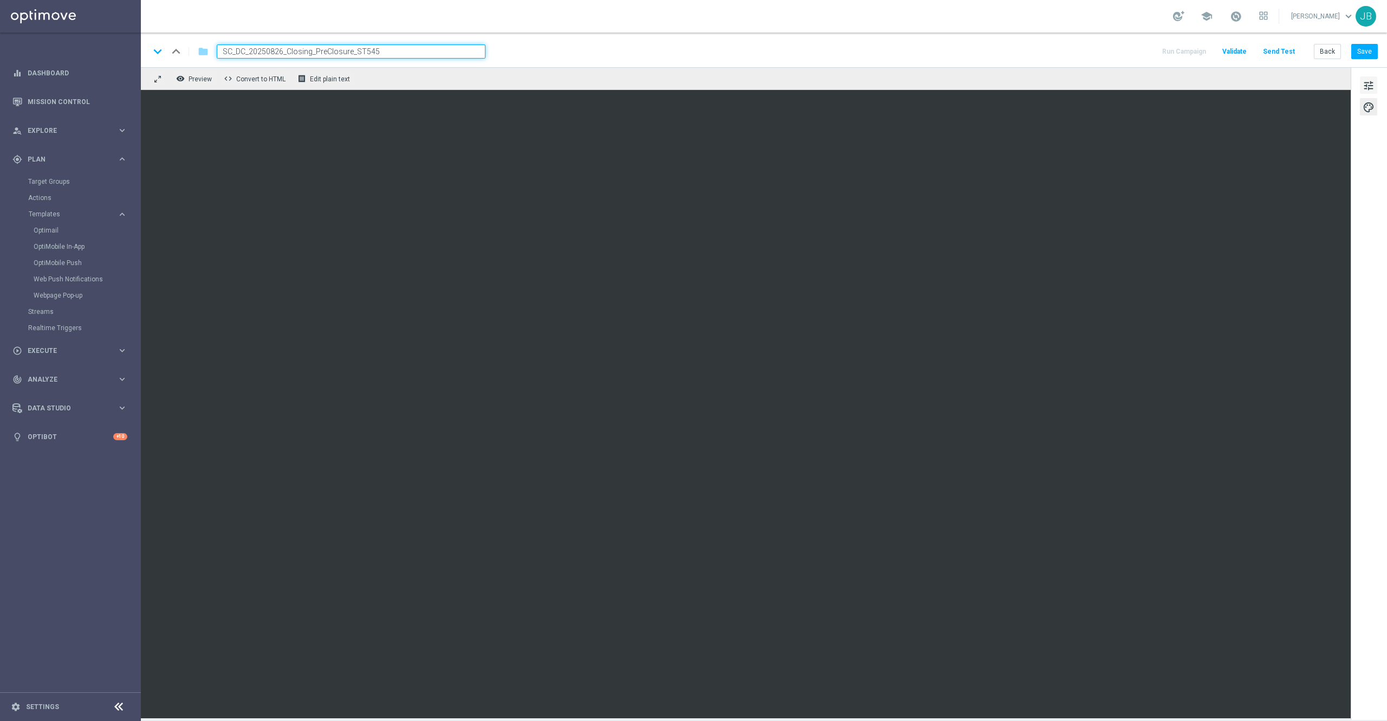
click at [1372, 84] on span "tune" at bounding box center [1369, 86] width 12 height 14
click at [1370, 79] on span "tune" at bounding box center [1369, 86] width 12 height 14
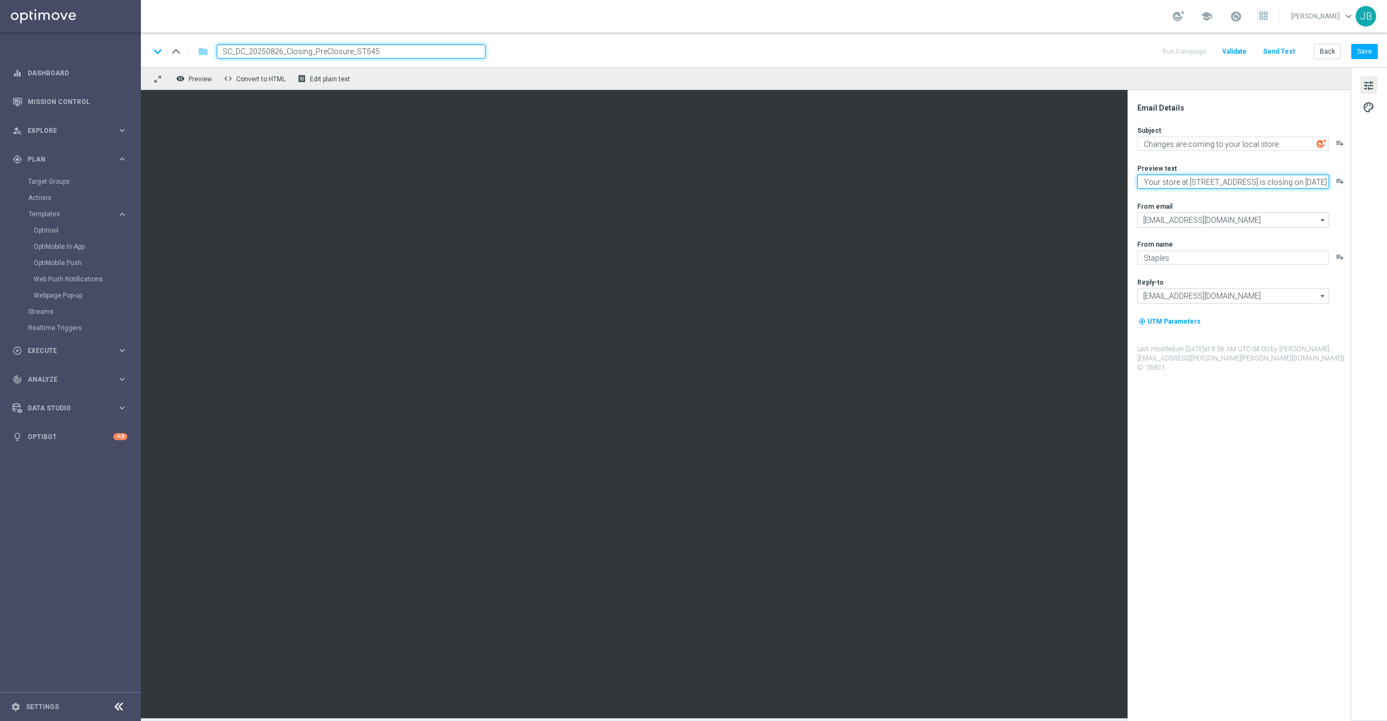
click at [1141, 182] on textarea "Your store at 4514 Rt 9 South is closing on 10/3/2025" at bounding box center [1233, 181] width 192 height 14
click at [1362, 48] on button "Save" at bounding box center [1364, 51] width 27 height 15
click at [1283, 47] on button "Send Test" at bounding box center [1278, 51] width 35 height 15
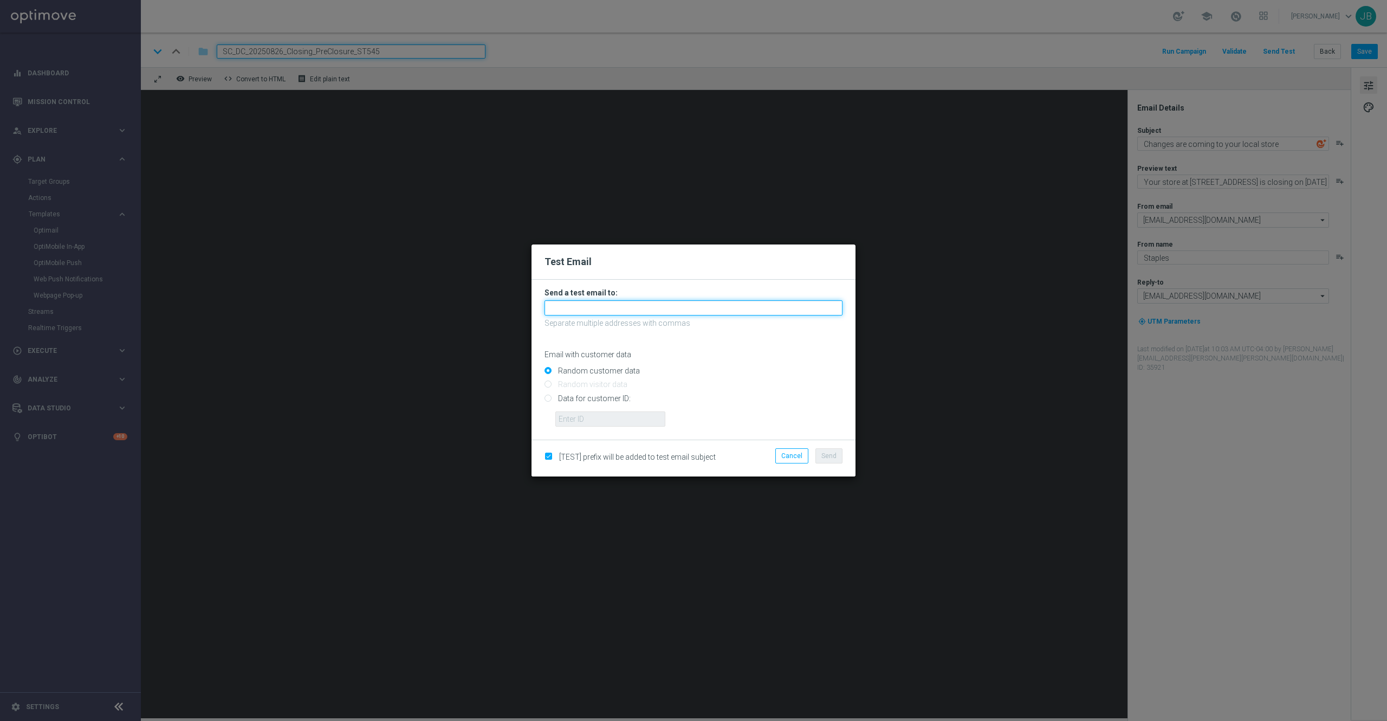
click at [681, 305] on input "text" at bounding box center [694, 307] width 298 height 15
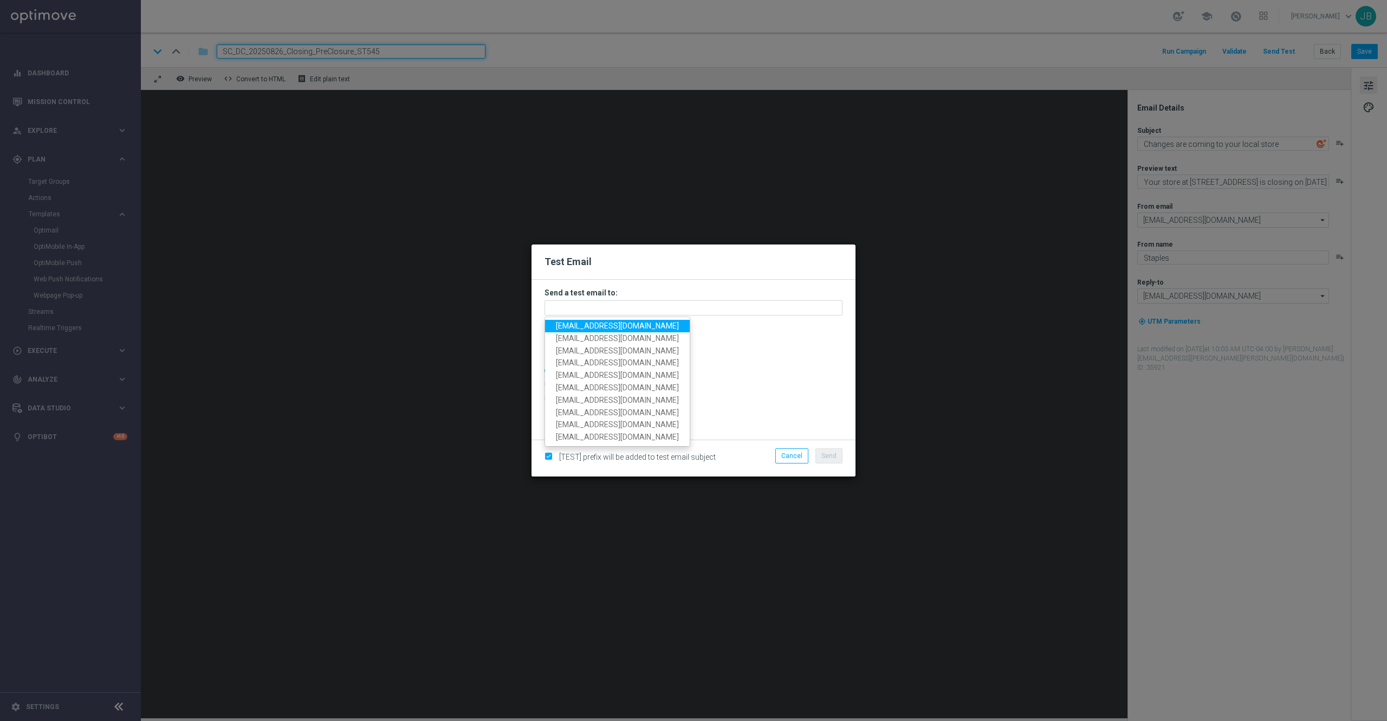
click at [629, 326] on span "staples.336a@litmusemail.com" at bounding box center [617, 325] width 123 height 9
type input "staples.336a@litmusemail.com"
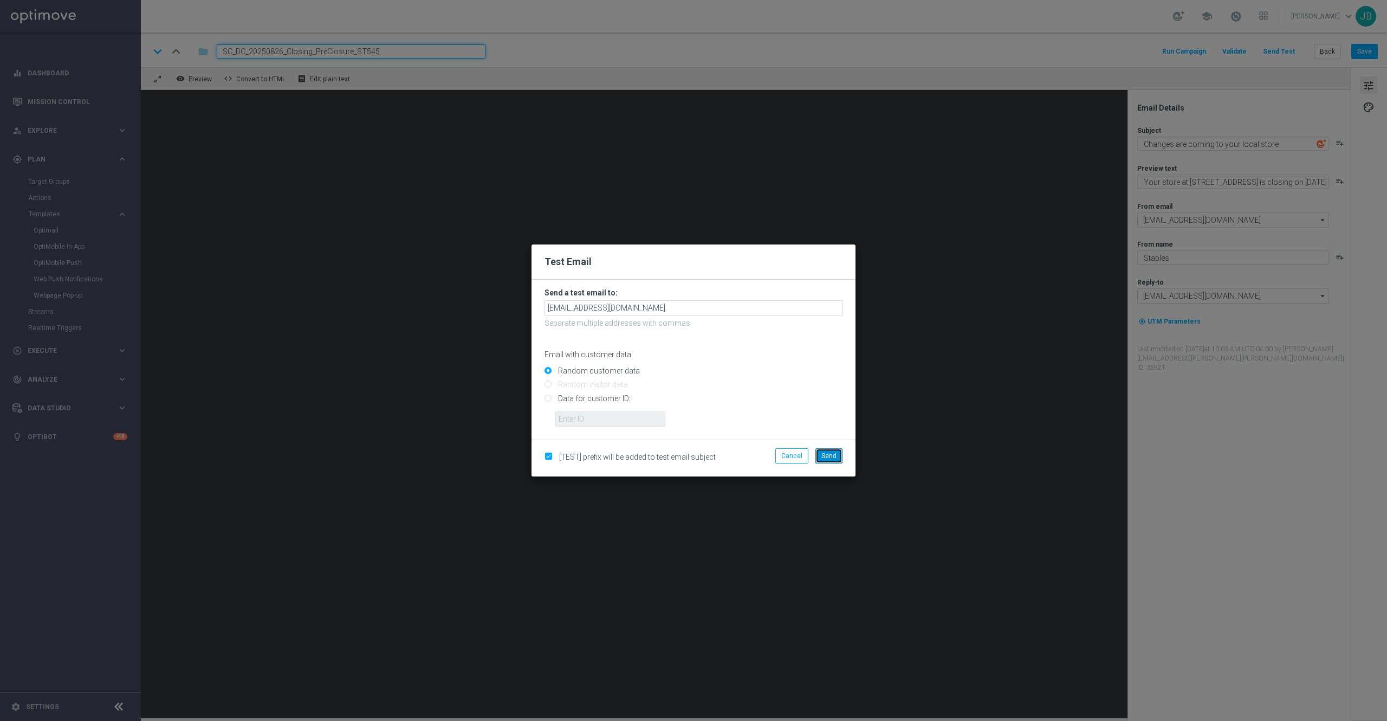
click at [837, 454] on button "Send" at bounding box center [829, 455] width 27 height 15
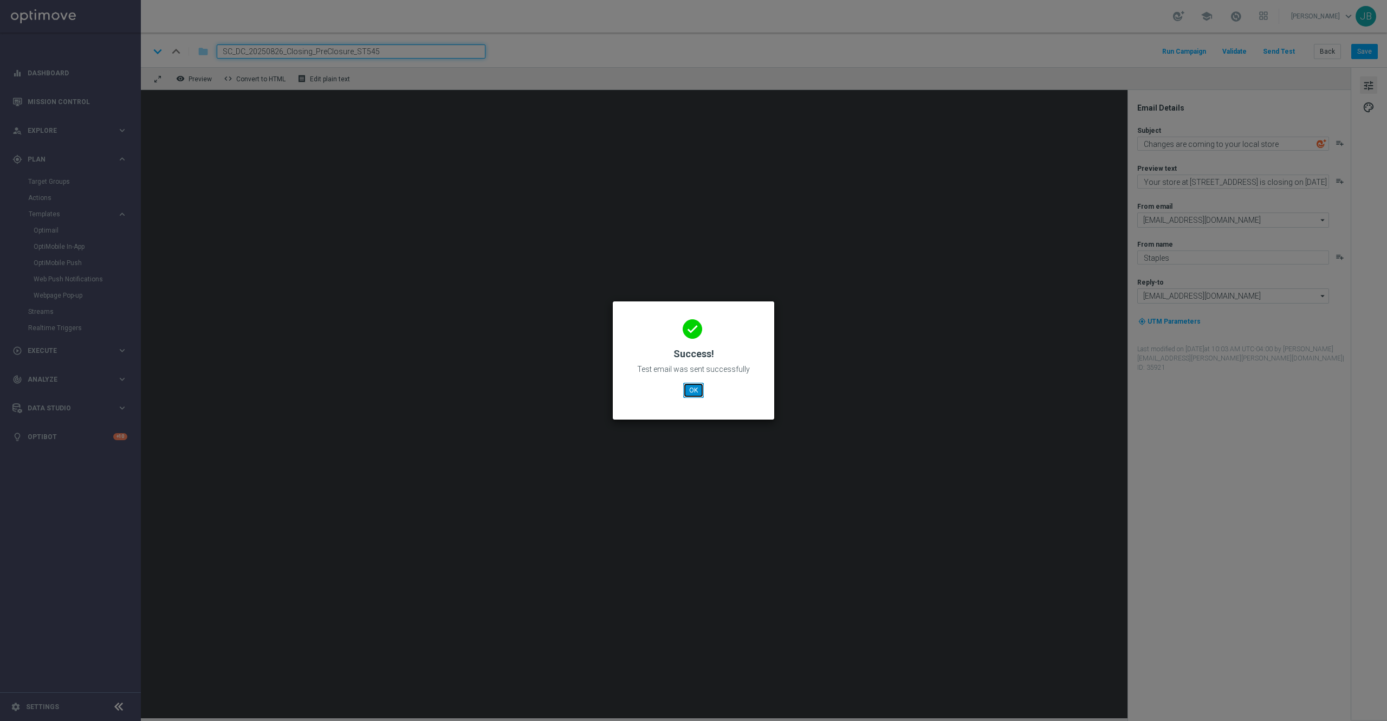
click at [688, 390] on button "OK" at bounding box center [693, 390] width 21 height 15
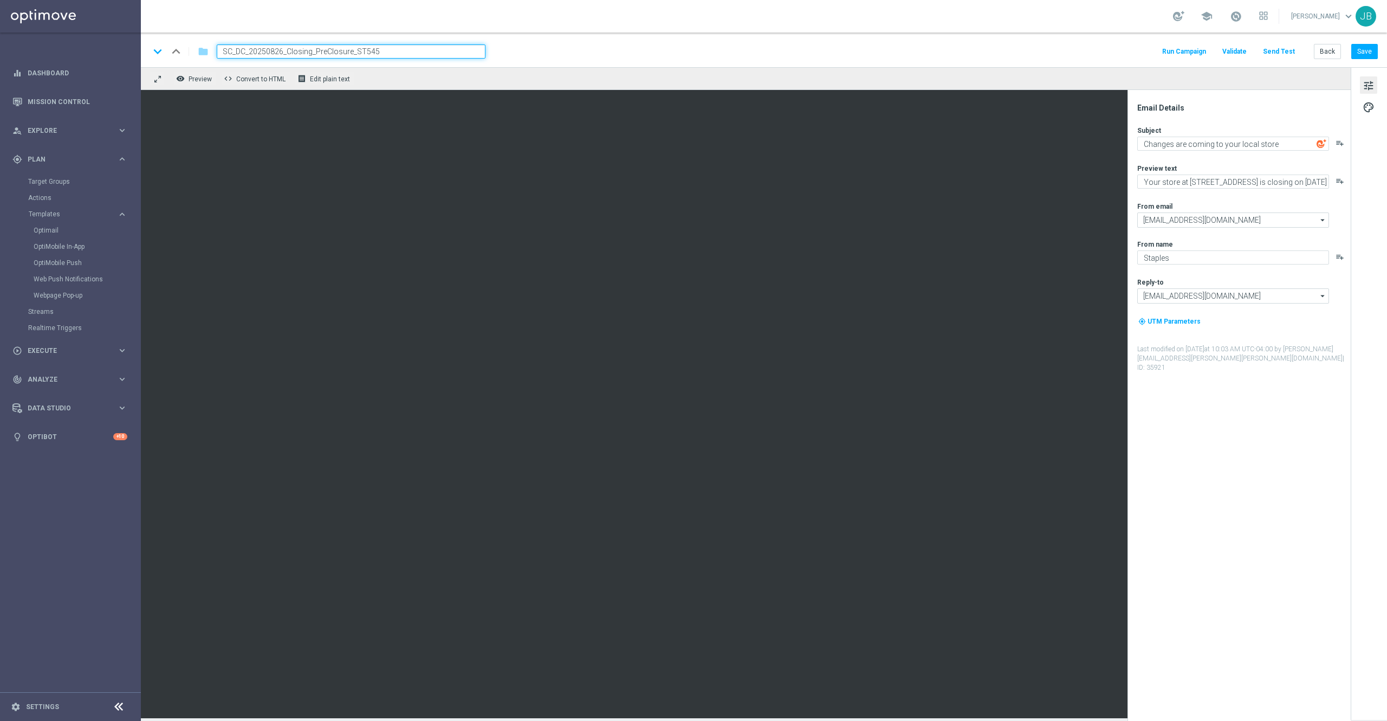
click at [1286, 46] on button "Send Test" at bounding box center [1278, 51] width 35 height 15
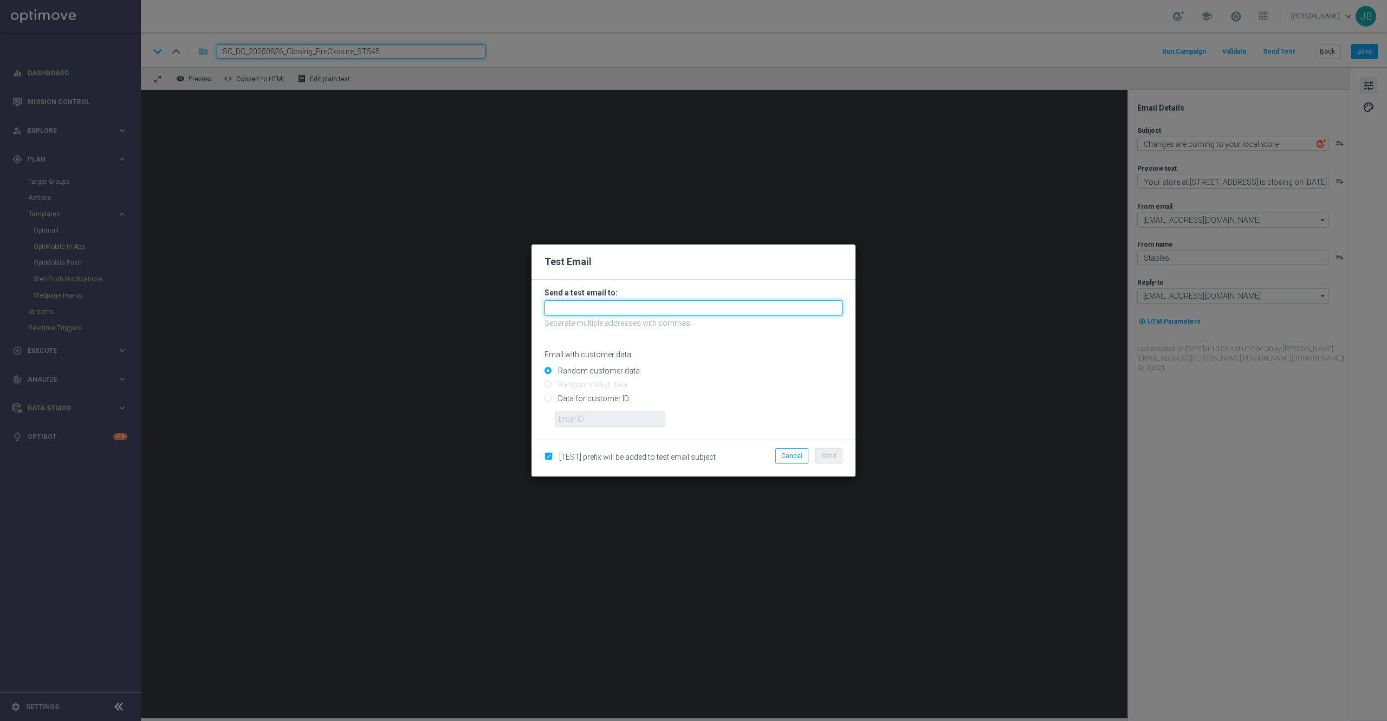
click at [643, 305] on input "text" at bounding box center [694, 307] width 298 height 15
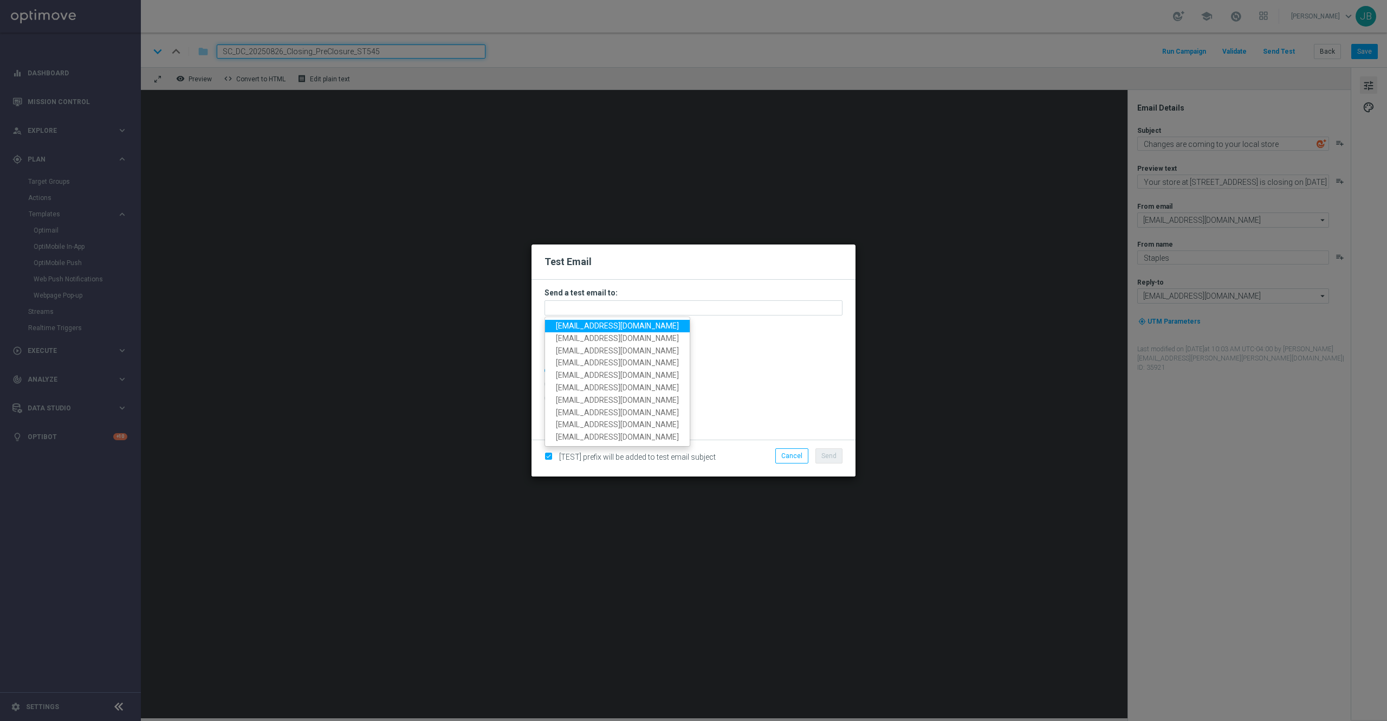
click at [633, 327] on span "staples.336a@litmusemail.com" at bounding box center [617, 325] width 123 height 9
type input "staples.336a@litmusemail.com"
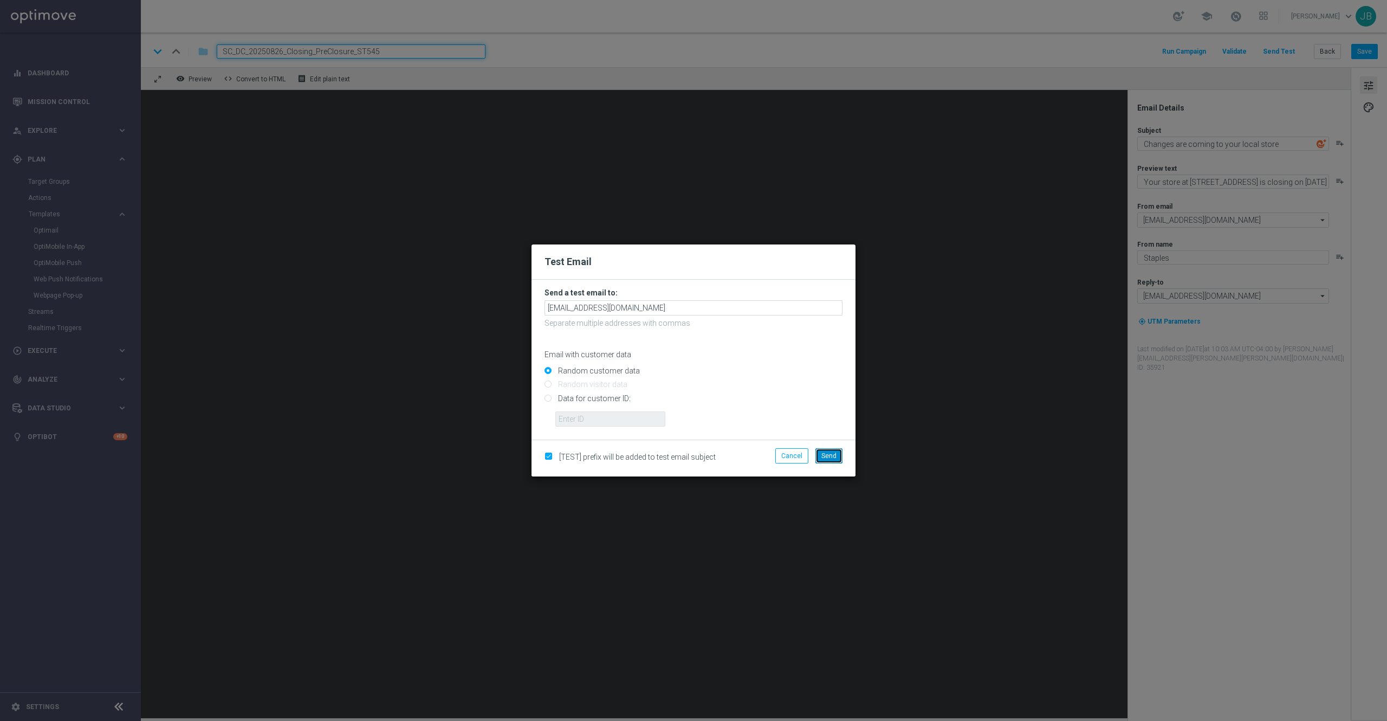
click at [838, 454] on button "Send" at bounding box center [829, 455] width 27 height 15
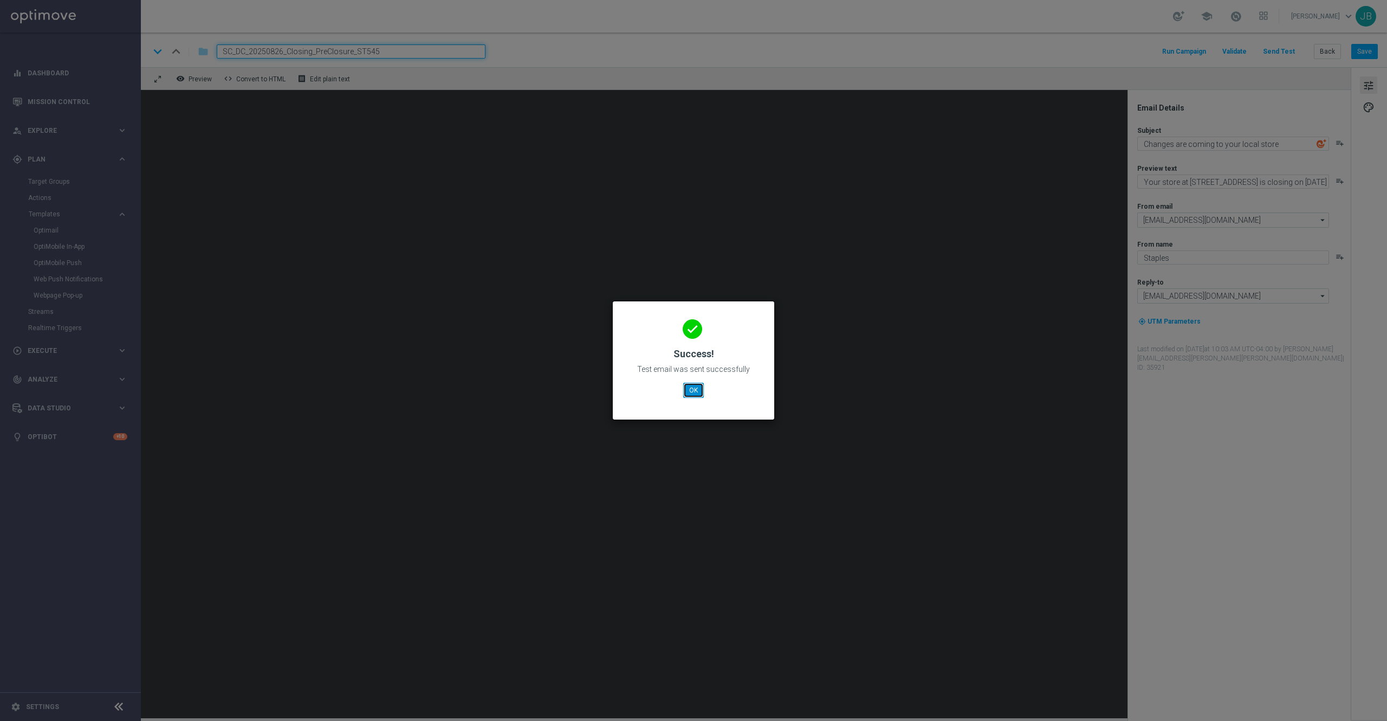
click at [692, 390] on button "OK" at bounding box center [693, 390] width 21 height 15
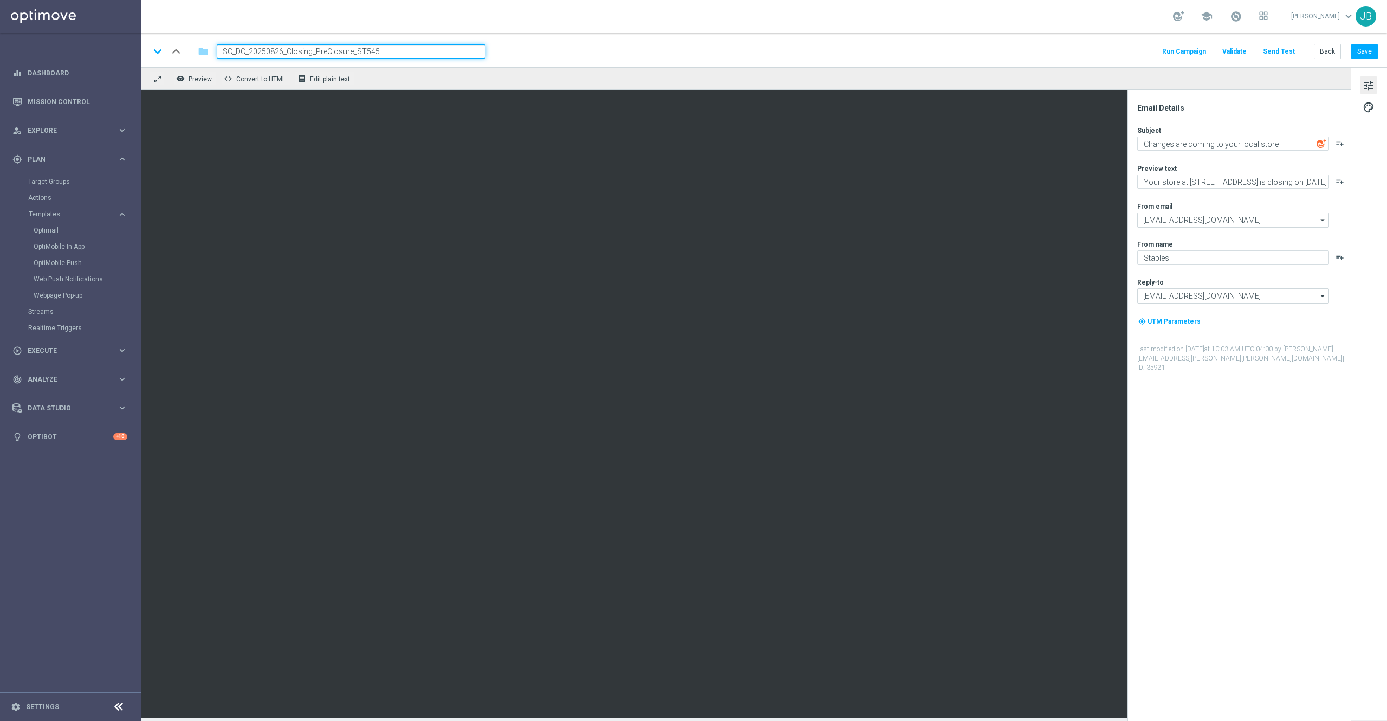
click at [384, 51] on input "SC_DC_20250826_Closing_PreClosure_ST545" at bounding box center [351, 51] width 269 height 14
drag, startPoint x: 384, startPoint y: 51, endPoint x: 213, endPoint y: 46, distance: 170.8
click at [213, 46] on div "SC_DC_20250826_Closing_PreClosure_ST545" at bounding box center [346, 51] width 277 height 14
click at [1362, 50] on button "Save" at bounding box center [1364, 51] width 27 height 15
click at [1367, 54] on button "Save" at bounding box center [1364, 51] width 27 height 15
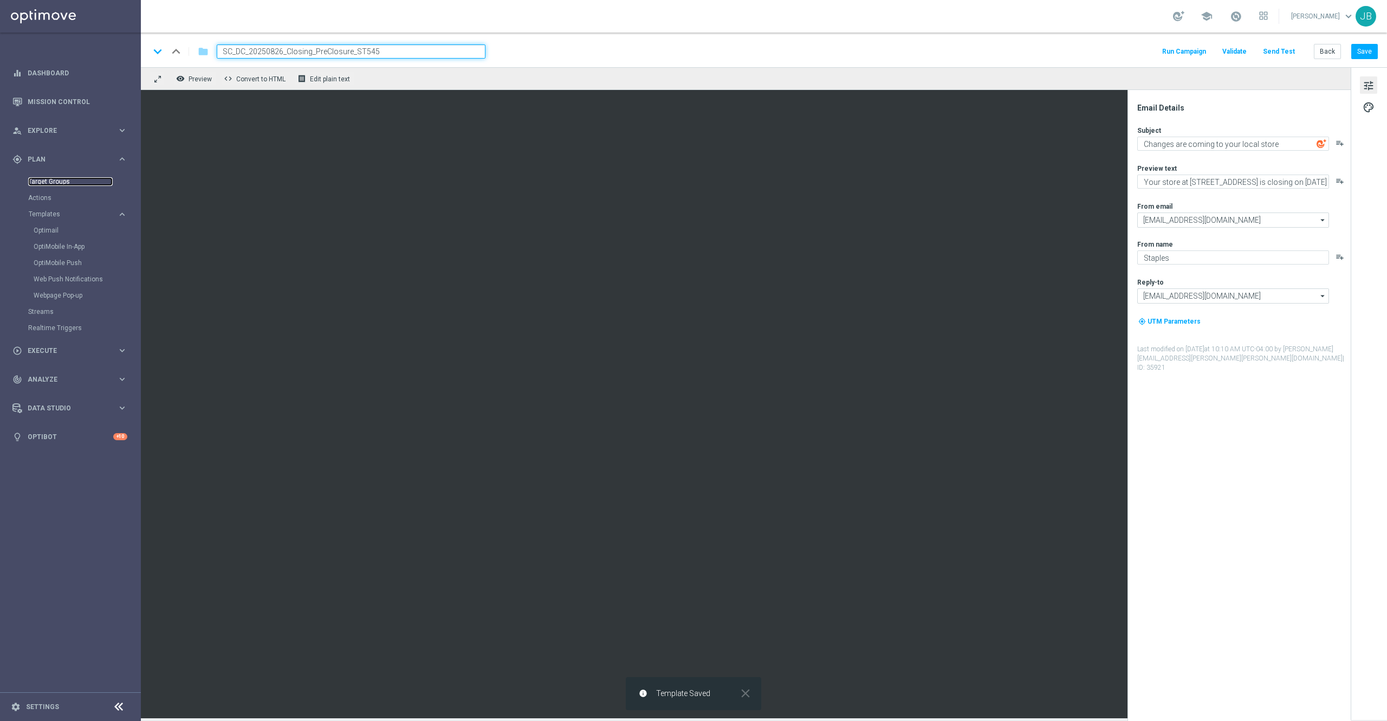
click at [61, 182] on link "Target Groups" at bounding box center [70, 181] width 85 height 9
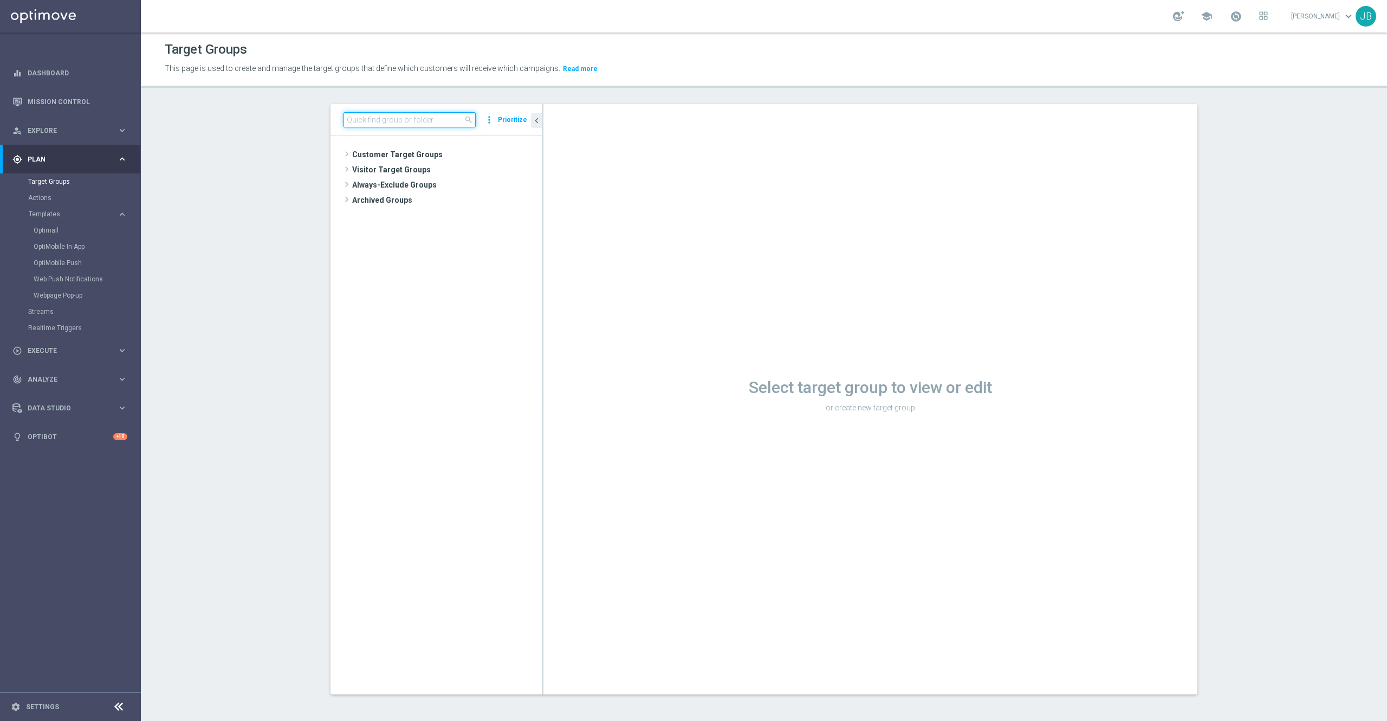
click at [421, 115] on input at bounding box center [410, 119] width 132 height 15
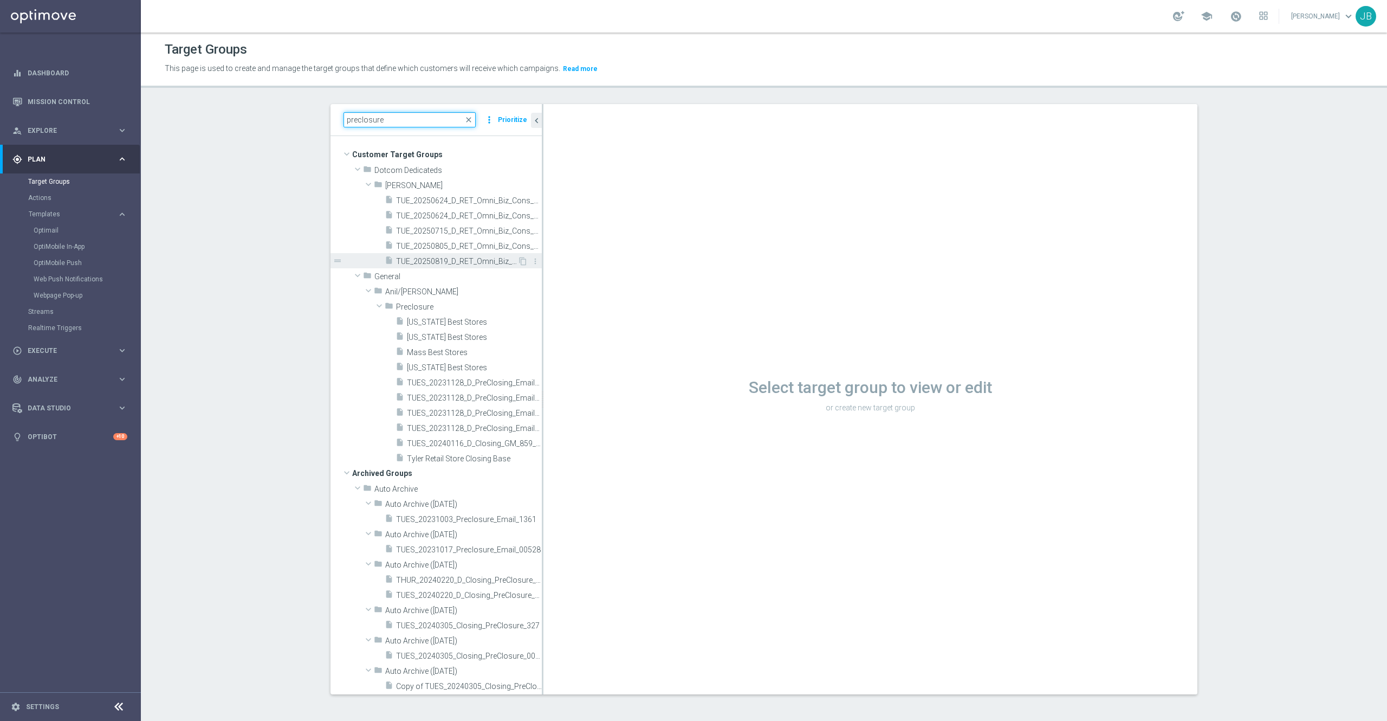
type input "preclosure"
click at [435, 259] on span "TUE_20250819_D_RET_Omni_Biz_Cons_PreClosure_1630" at bounding box center [456, 261] width 121 height 9
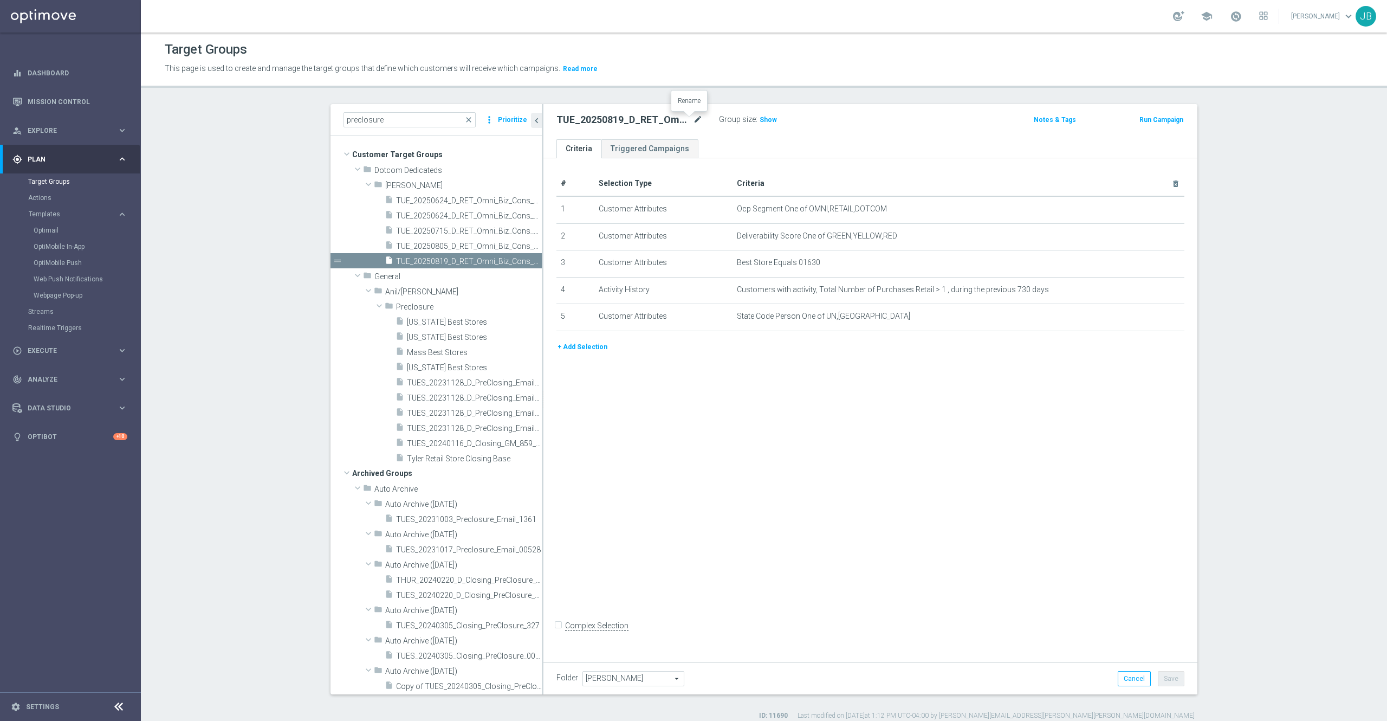
click at [693, 123] on icon "mode_edit" at bounding box center [698, 119] width 10 height 13
click at [714, 376] on div "# Selection Type Criteria delete_forever 1 Customer Attributes Ocp Segment One …" at bounding box center [871, 407] width 654 height 499
click at [519, 260] on icon "content_copy" at bounding box center [523, 261] width 9 height 9
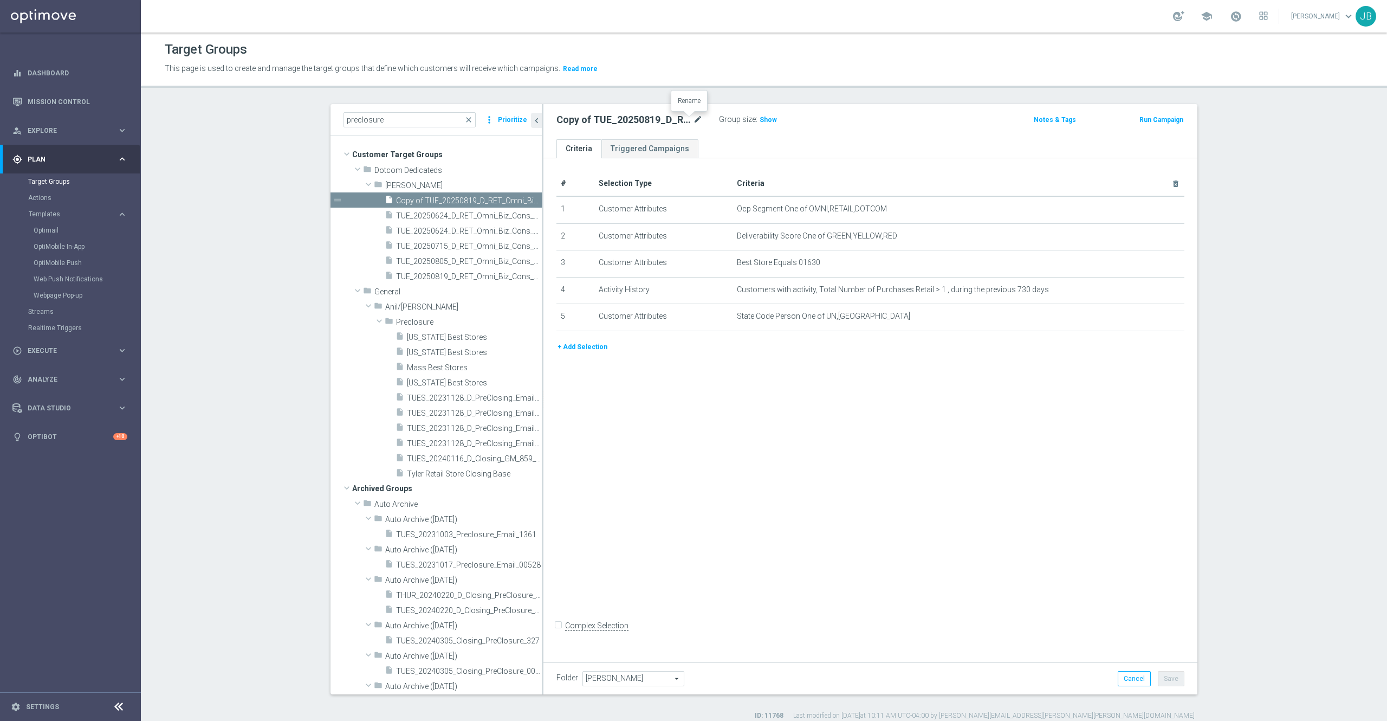
click at [693, 117] on icon "mode_edit" at bounding box center [698, 119] width 10 height 13
click at [566, 116] on input "Copy of TUE_20250819_D_RET_Omni_Biz_Cons_PreClosure_1630" at bounding box center [630, 120] width 146 height 15
type input "TUE_20250826_D_RET_Omni_Biz_Cons_PreClosure_545"
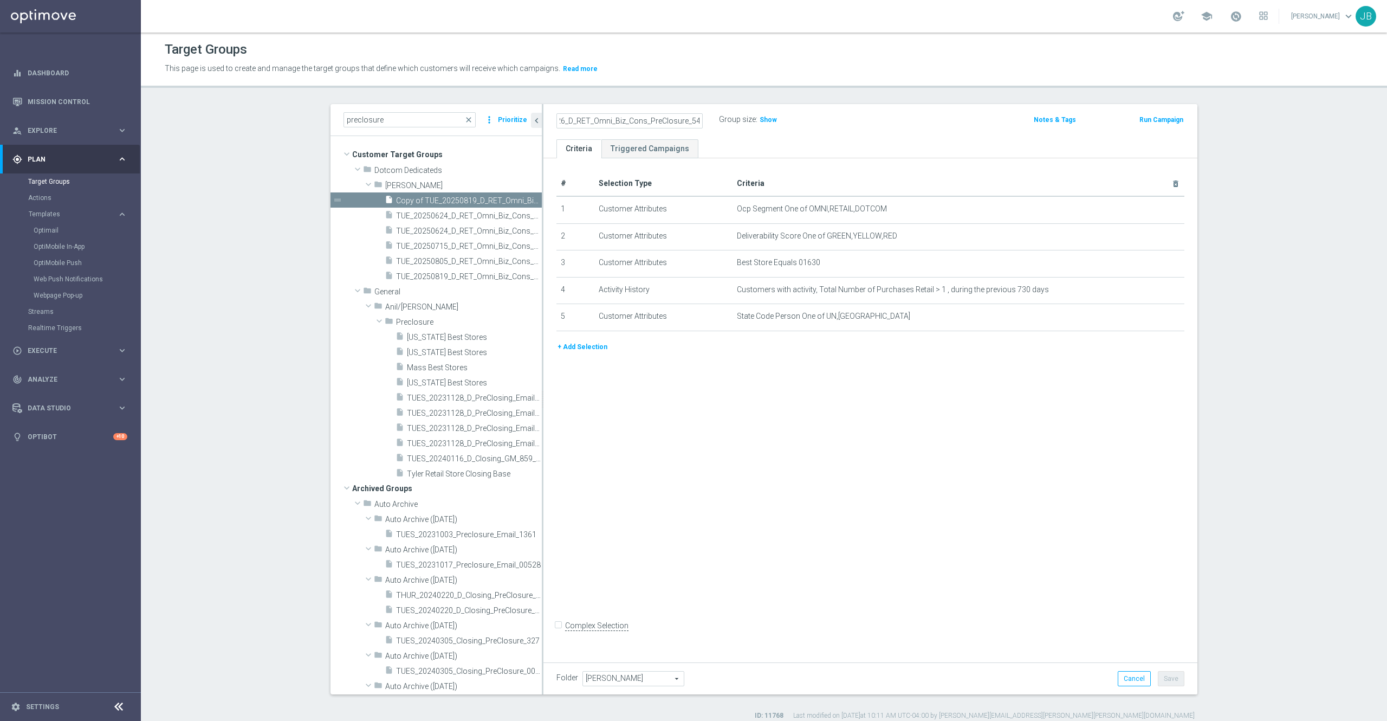
click at [781, 396] on div "# Selection Type Criteria delete_forever 1 Customer Attributes Ocp Segment One …" at bounding box center [871, 407] width 654 height 499
click at [1145, 266] on icon "mode_edit" at bounding box center [1149, 262] width 9 height 9
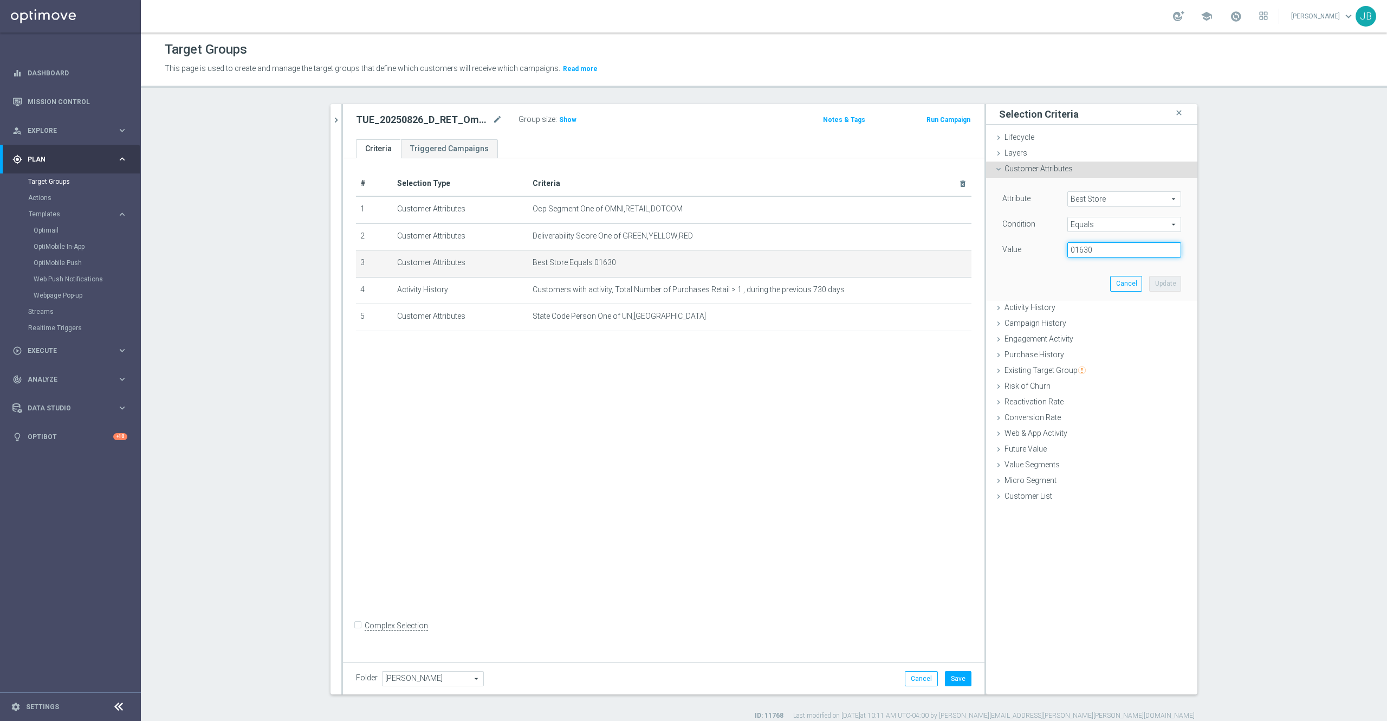
click at [1096, 250] on input "01630" at bounding box center [1124, 249] width 114 height 15
type input "00545"
click at [1149, 281] on button "Update" at bounding box center [1165, 283] width 32 height 15
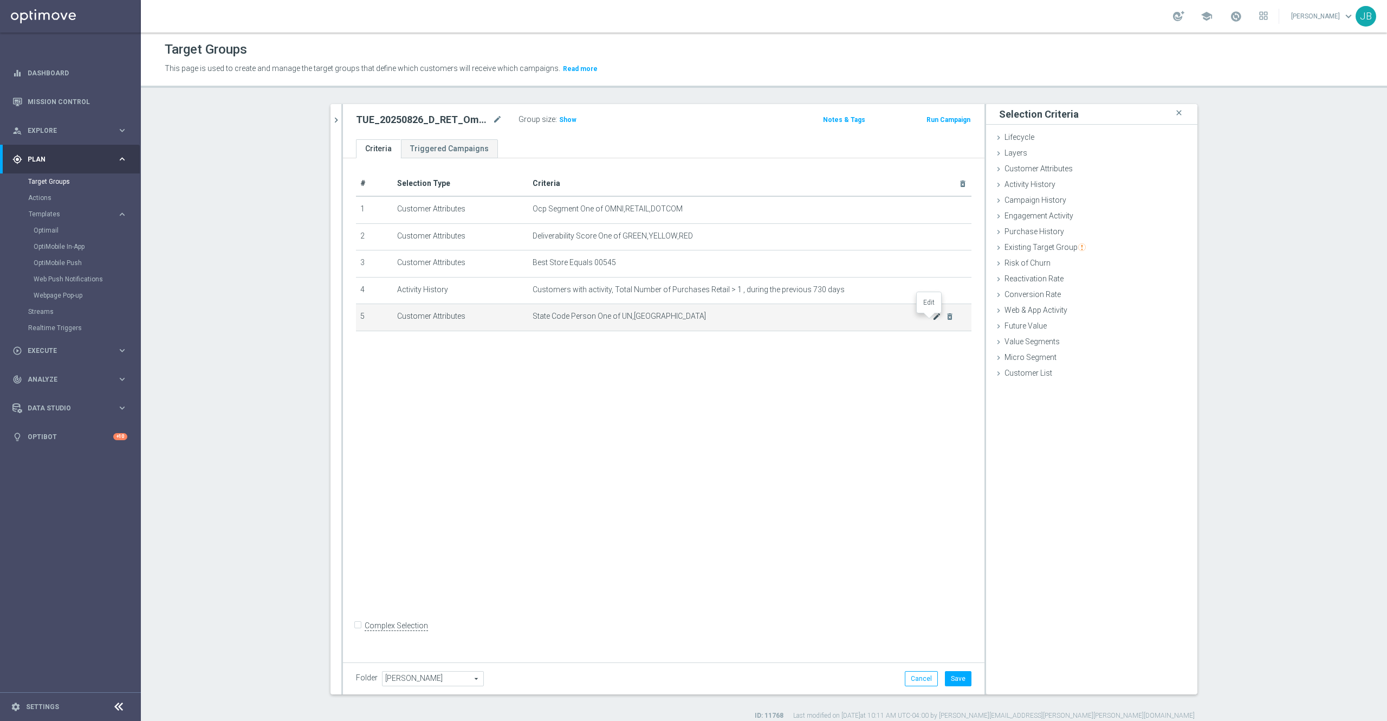
click at [933, 320] on icon "mode_edit" at bounding box center [937, 316] width 9 height 9
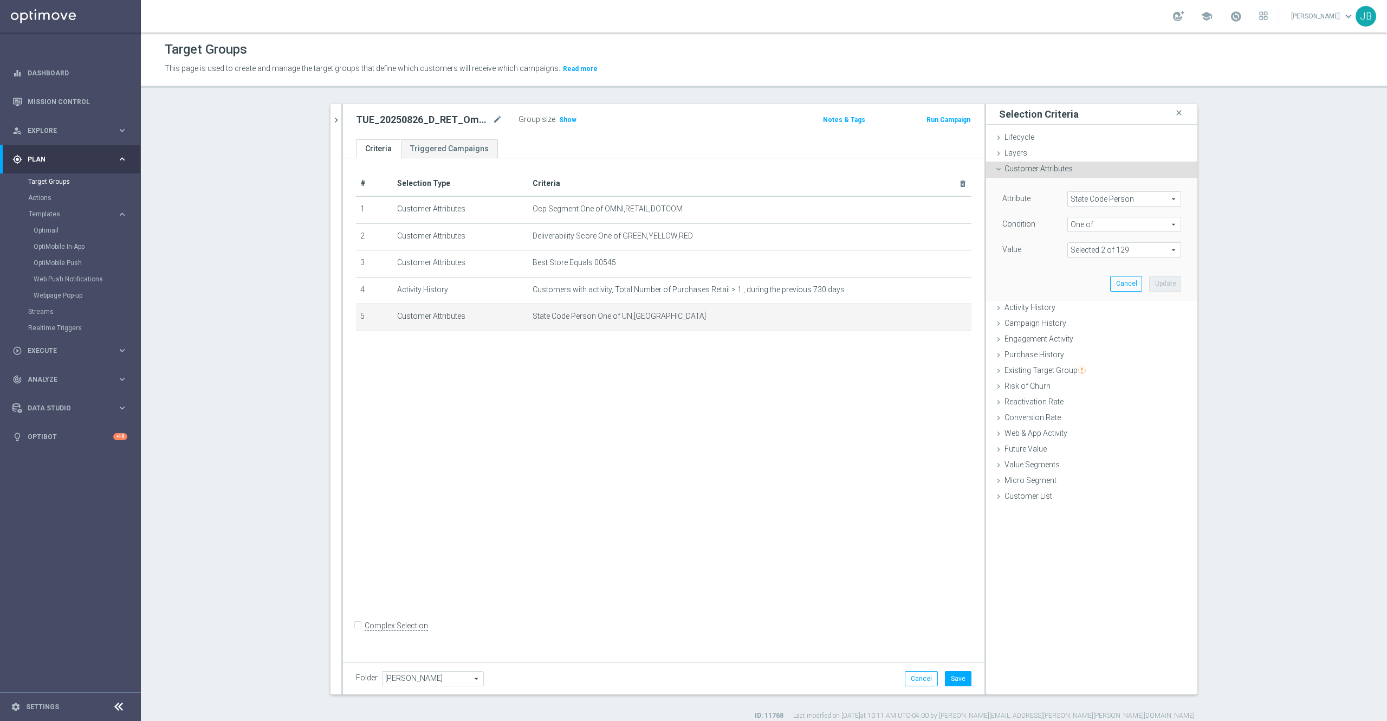
click at [1088, 249] on span at bounding box center [1124, 250] width 113 height 14
click at [1086, 253] on input "search" at bounding box center [1124, 249] width 114 height 15
type input "nj"
click at [1076, 303] on input "NJ" at bounding box center [1079, 304] width 7 height 7
checkbox input "true"
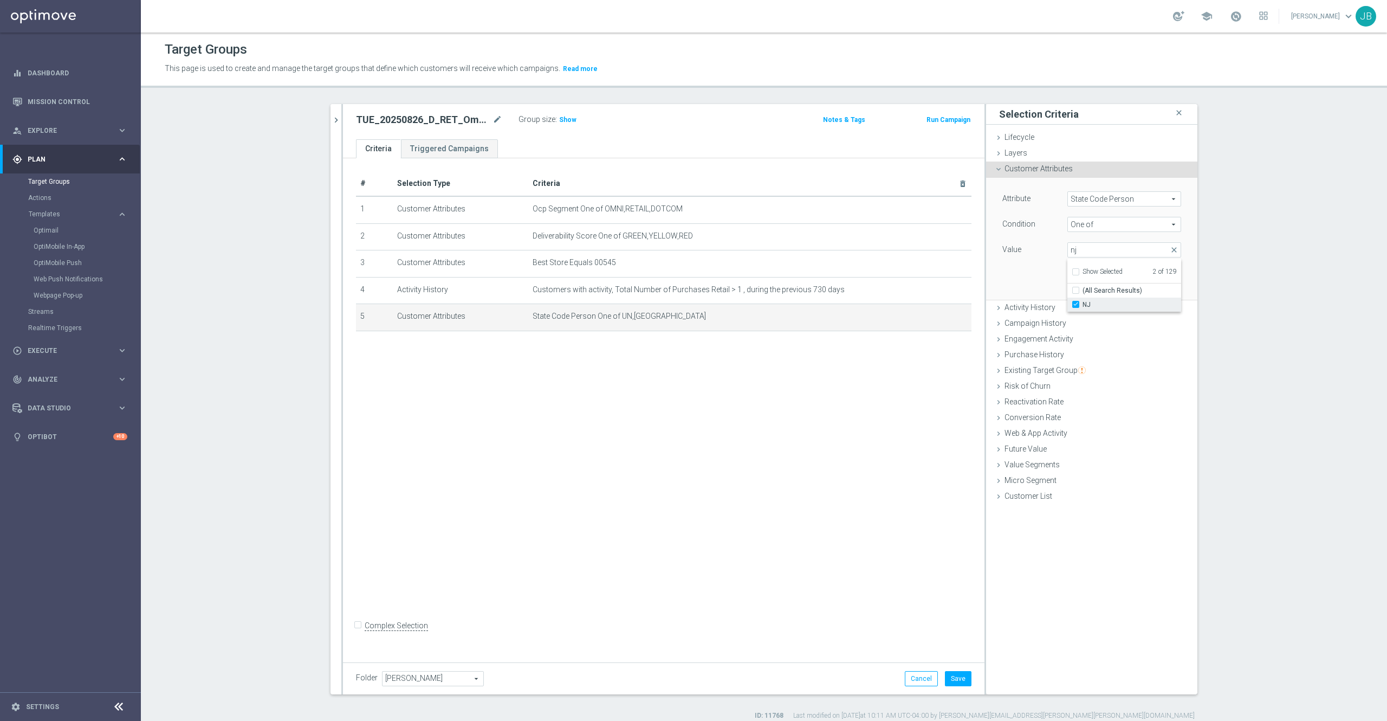
type input "Selected 3 of 129"
click at [1170, 248] on span "close" at bounding box center [1174, 249] width 9 height 9
click at [1133, 246] on span at bounding box center [1124, 250] width 113 height 14
click at [1072, 272] on input "Show Selected" at bounding box center [1075, 273] width 7 height 7
checkbox input "true"
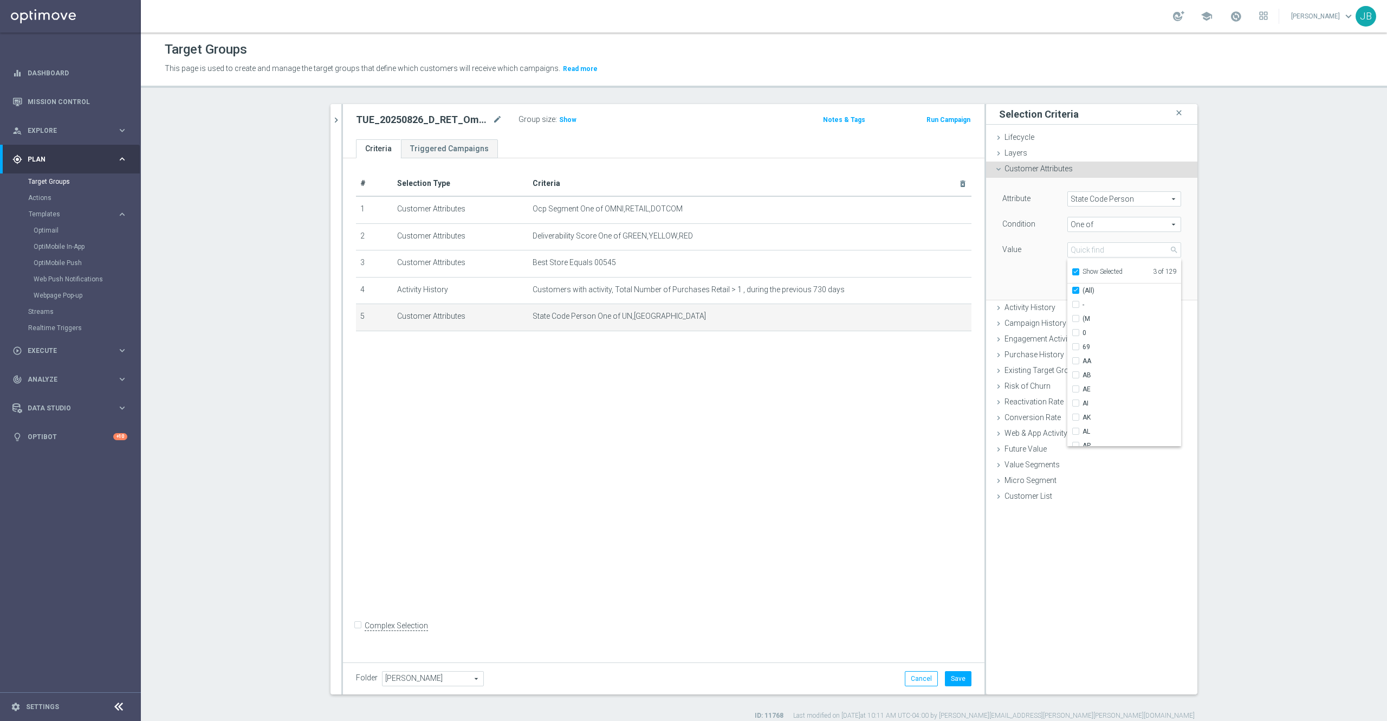
checkbox input "true"
click at [1076, 303] on input "IL" at bounding box center [1079, 304] width 7 height 7
checkbox input "false"
type input "Selected 2 of 129"
checkbox input "false"
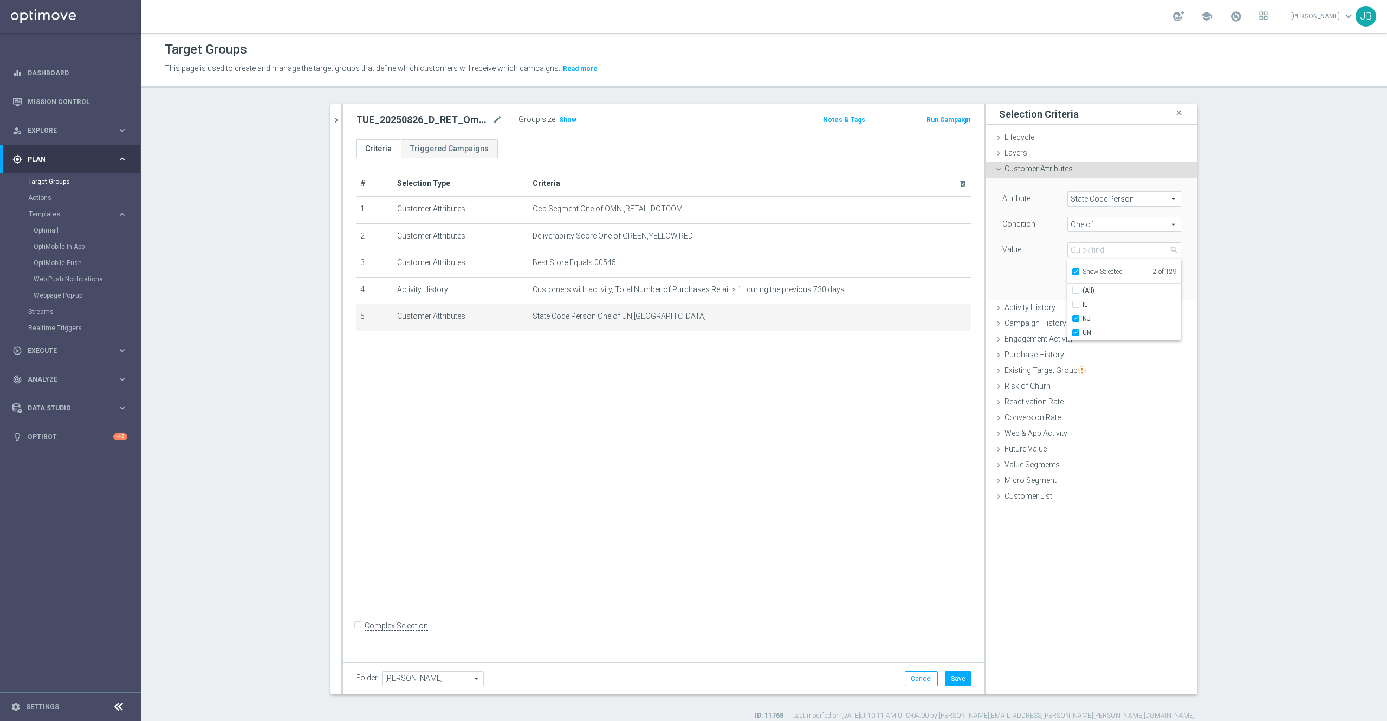
click at [1005, 275] on div "Attribute State Code Person State Code Person arrow_drop_down search Condition …" at bounding box center [1091, 238] width 195 height 121
click at [1164, 286] on button "Update" at bounding box center [1165, 283] width 32 height 15
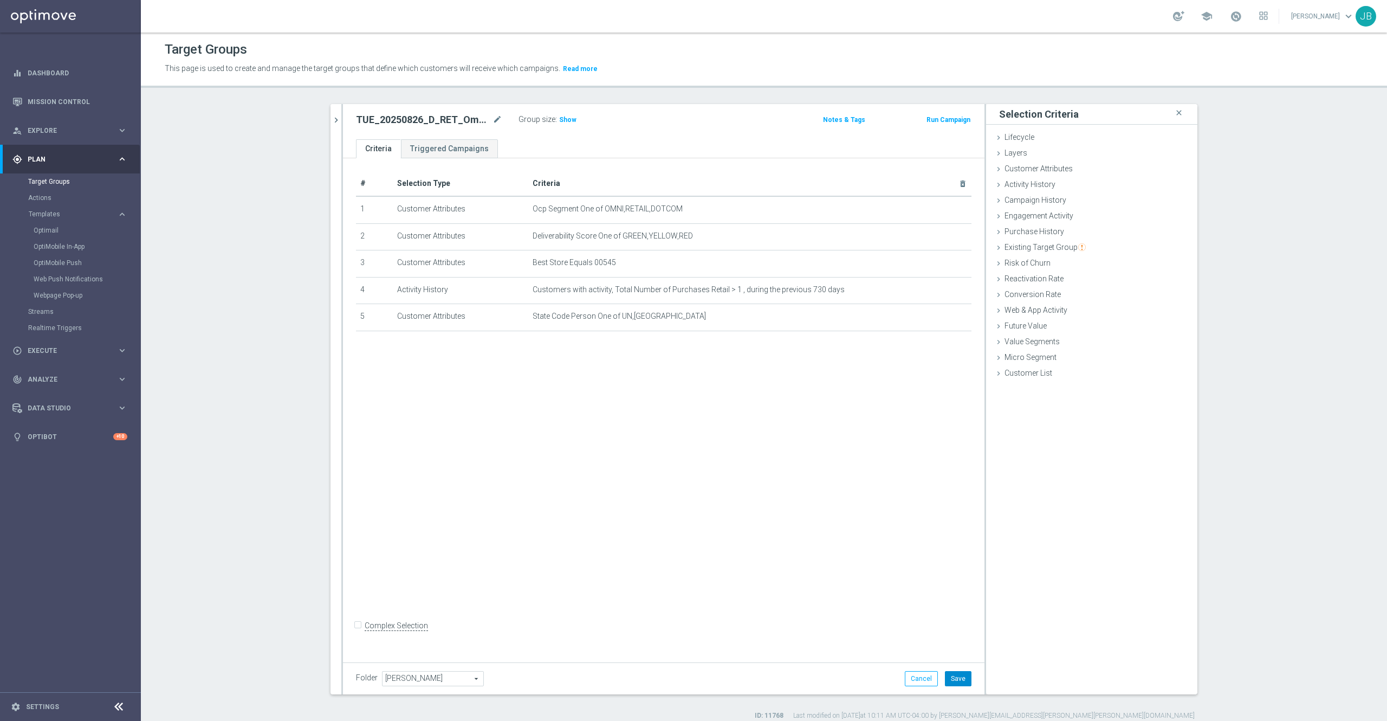
click at [952, 676] on button "Save" at bounding box center [958, 678] width 27 height 15
click at [559, 121] on span "Show" at bounding box center [567, 120] width 17 height 8
click at [331, 121] on icon "chevron_right" at bounding box center [336, 120] width 10 height 10
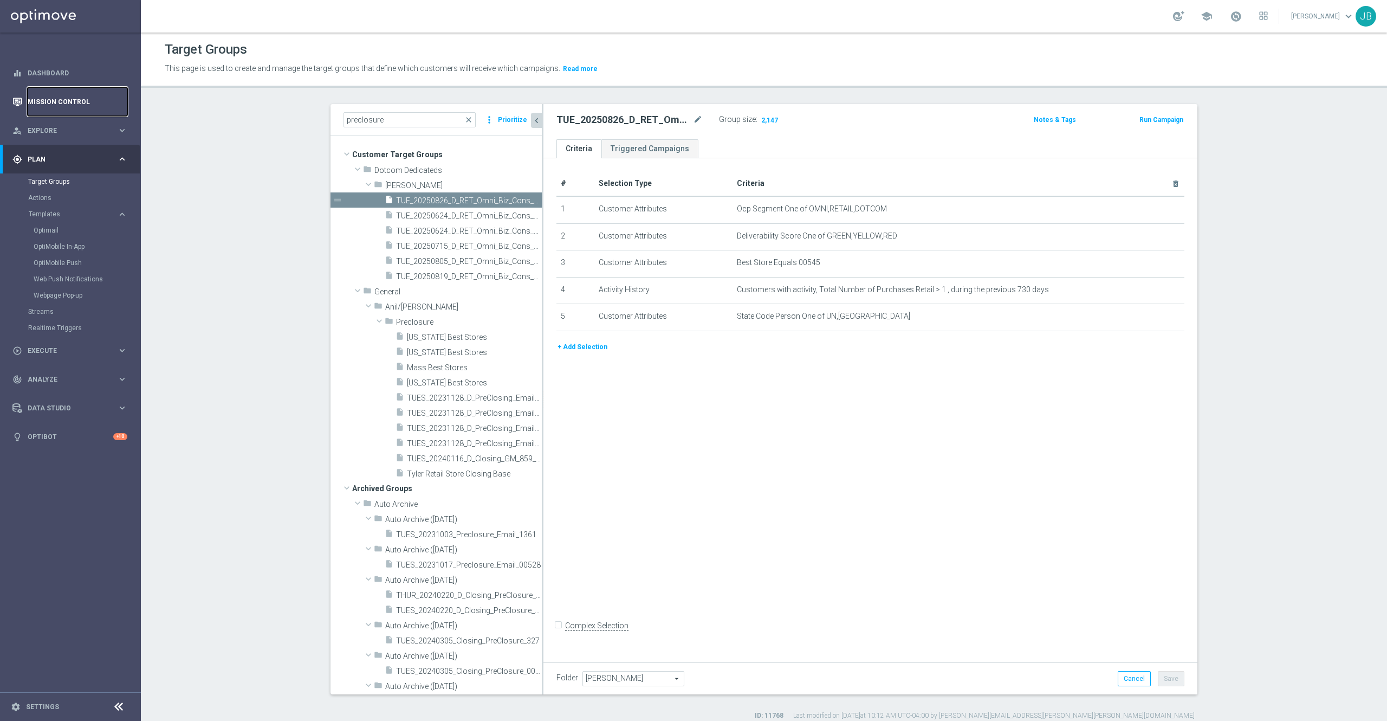
click at [90, 103] on link "Mission Control" at bounding box center [78, 101] width 100 height 29
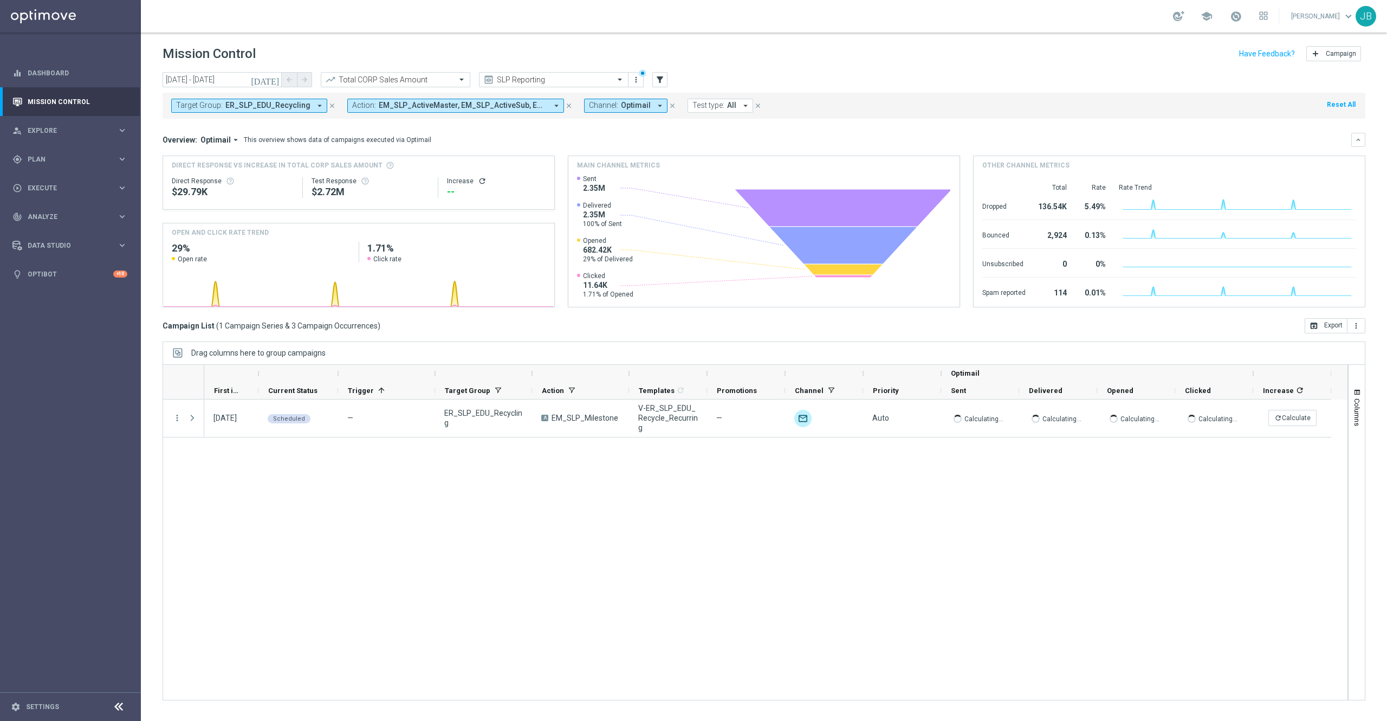
click at [275, 84] on button "today" at bounding box center [265, 80] width 33 height 16
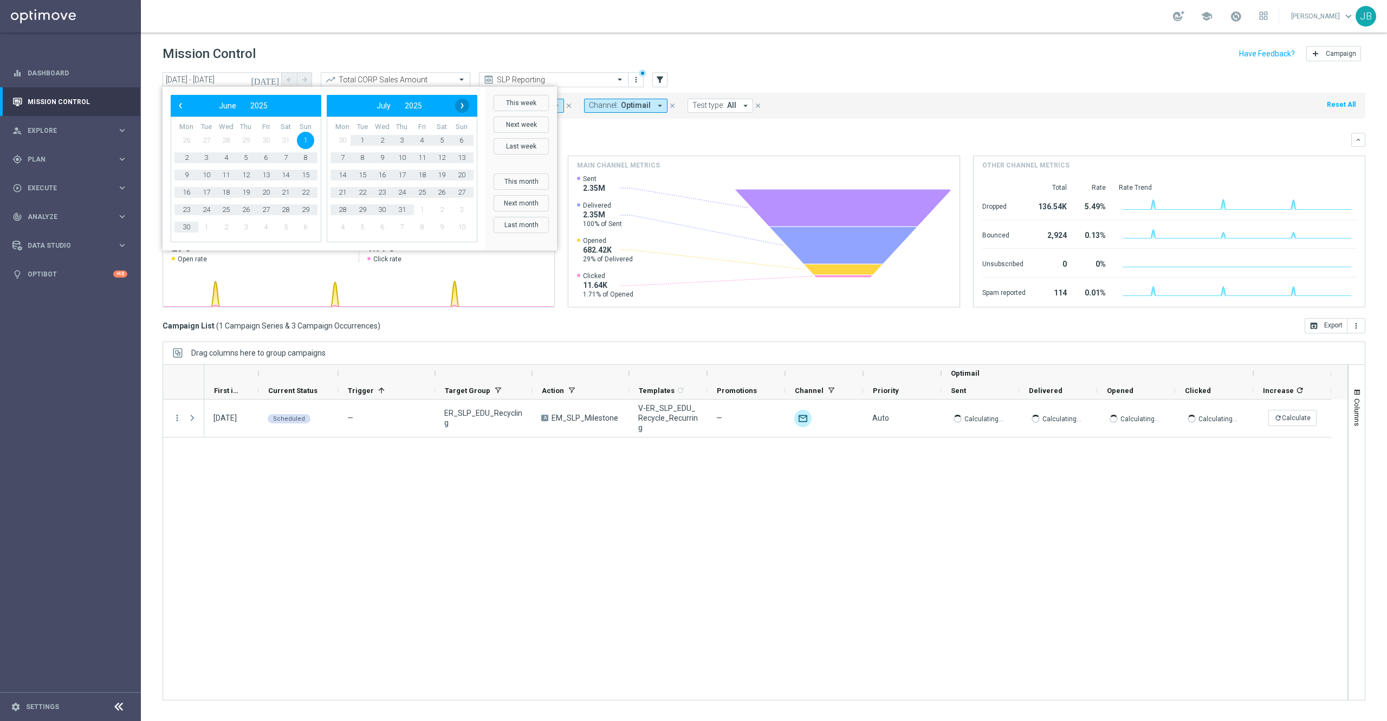
click at [460, 102] on span "›" at bounding box center [462, 106] width 14 height 14
click at [206, 190] on span "19" at bounding box center [206, 192] width 17 height 17
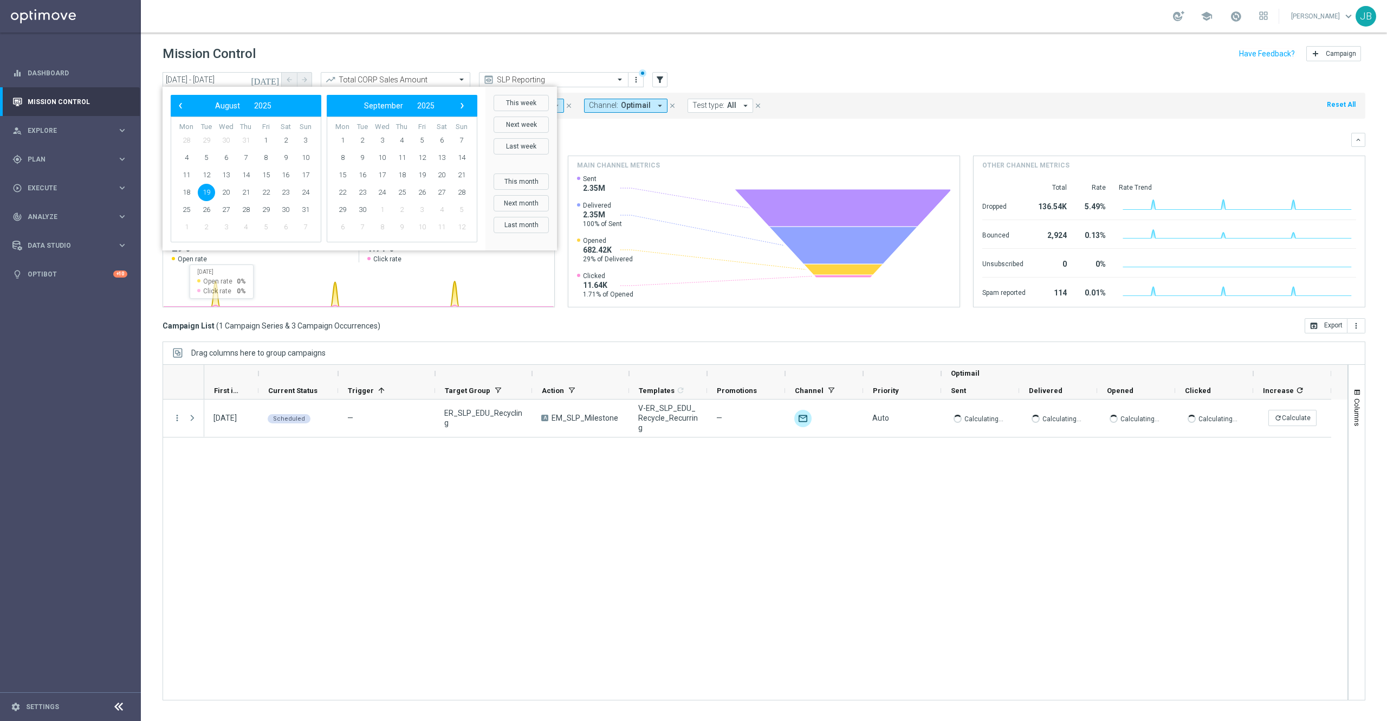
click at [208, 192] on span "19" at bounding box center [206, 192] width 17 height 17
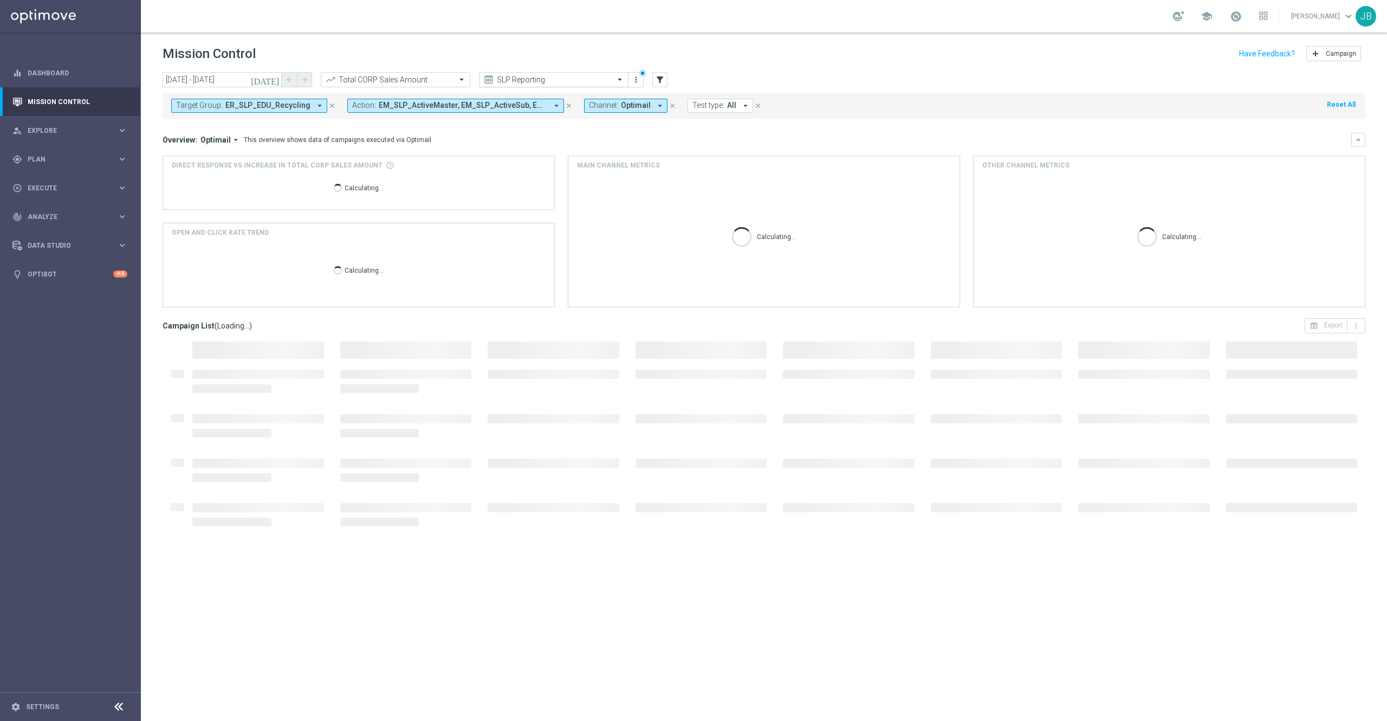
click at [588, 76] on input "text" at bounding box center [543, 79] width 116 height 9
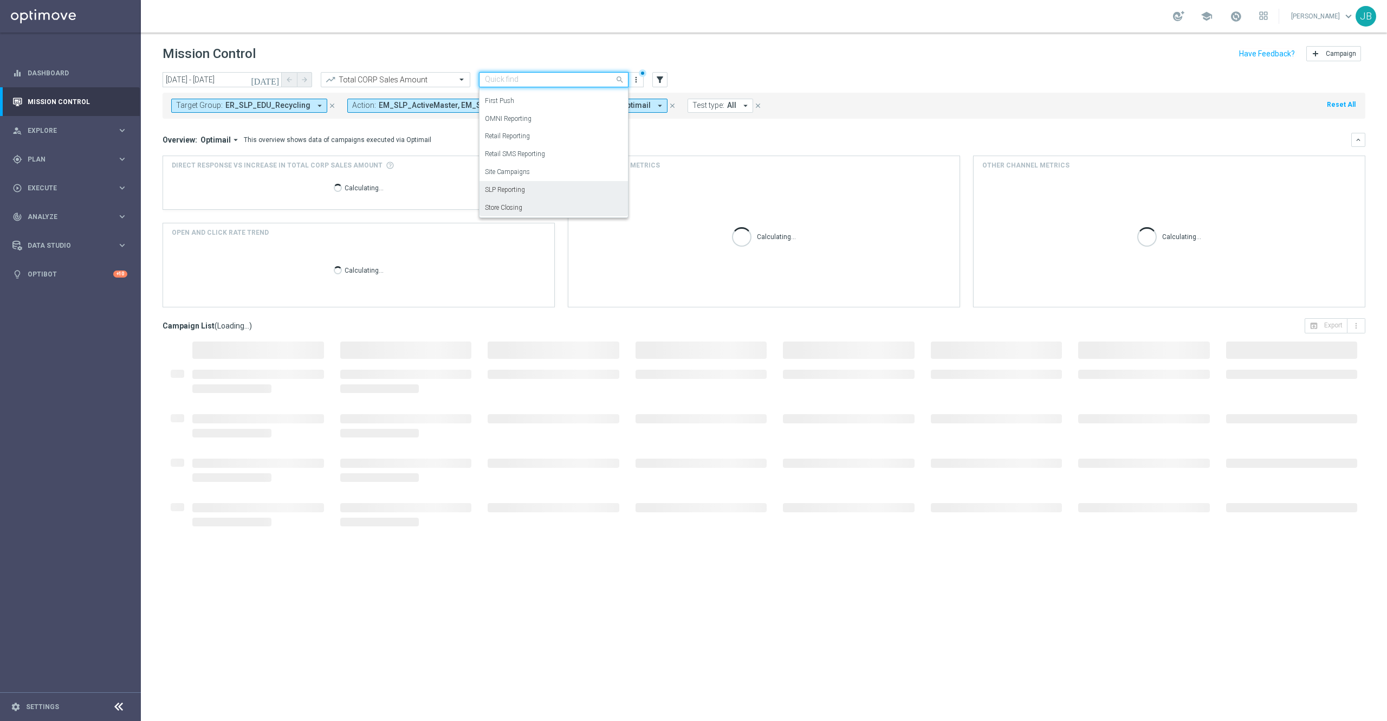
click at [536, 210] on div "Store Closing" at bounding box center [554, 208] width 138 height 18
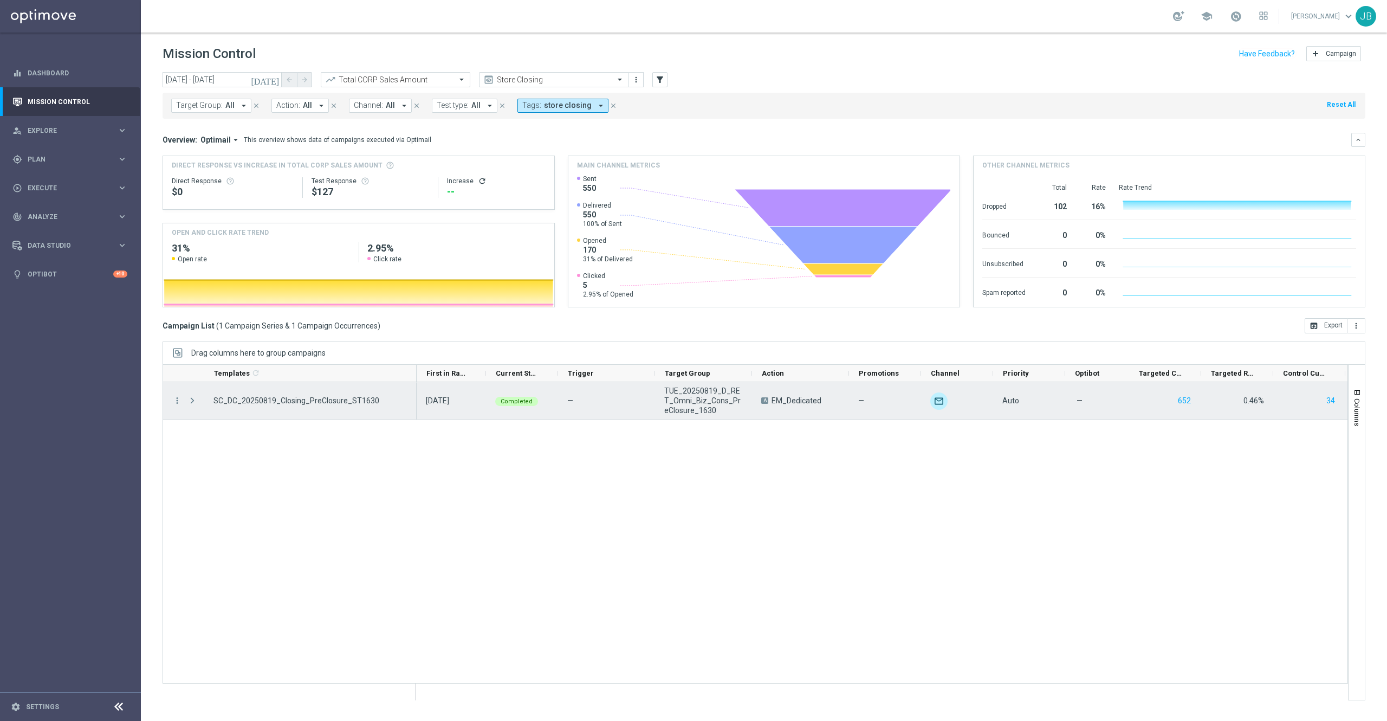
drag, startPoint x: 257, startPoint y: 374, endPoint x: 415, endPoint y: 392, distance: 159.2
click at [415, 392] on div "Templates 1 refresh" at bounding box center [756, 532] width 1186 height 336
click at [180, 400] on icon "more_vert" at bounding box center [177, 401] width 10 height 10
click at [226, 487] on span "Duplicate and Edit" at bounding box center [227, 489] width 56 height 8
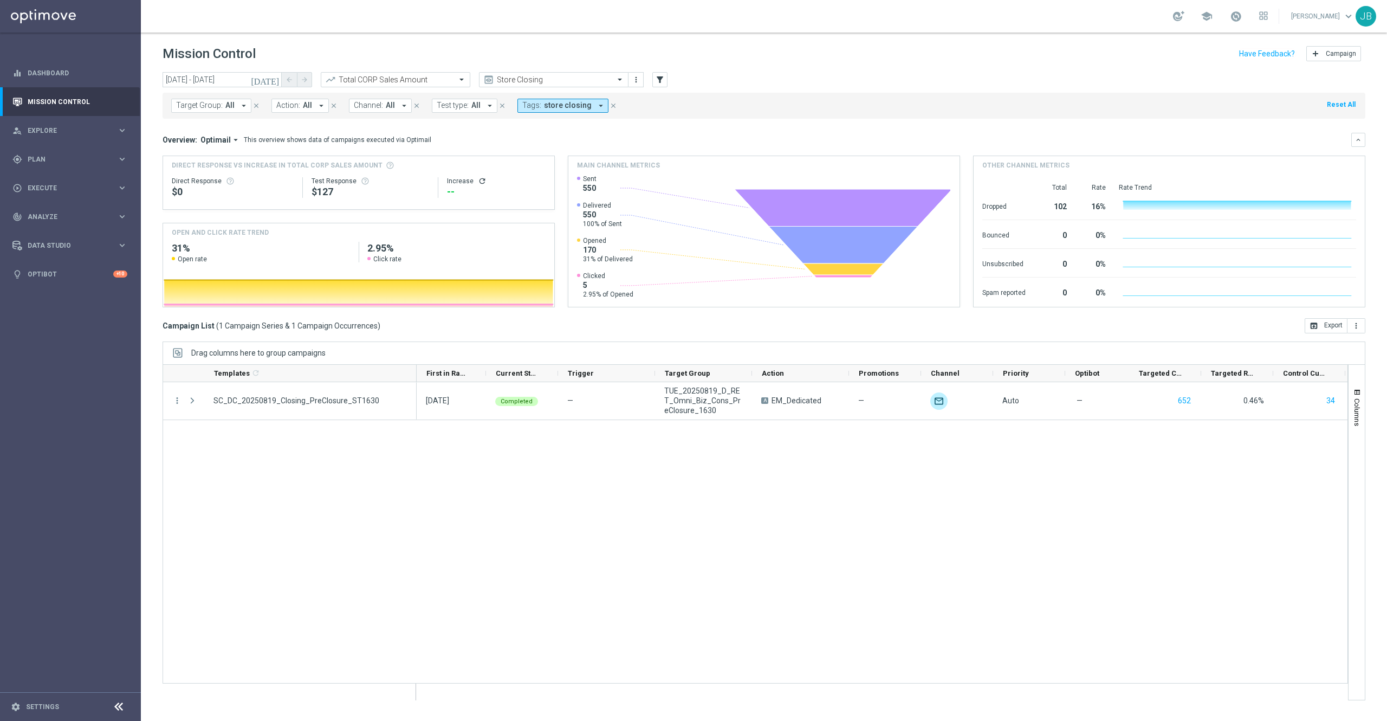
click at [274, 76] on icon "today" at bounding box center [265, 80] width 29 height 10
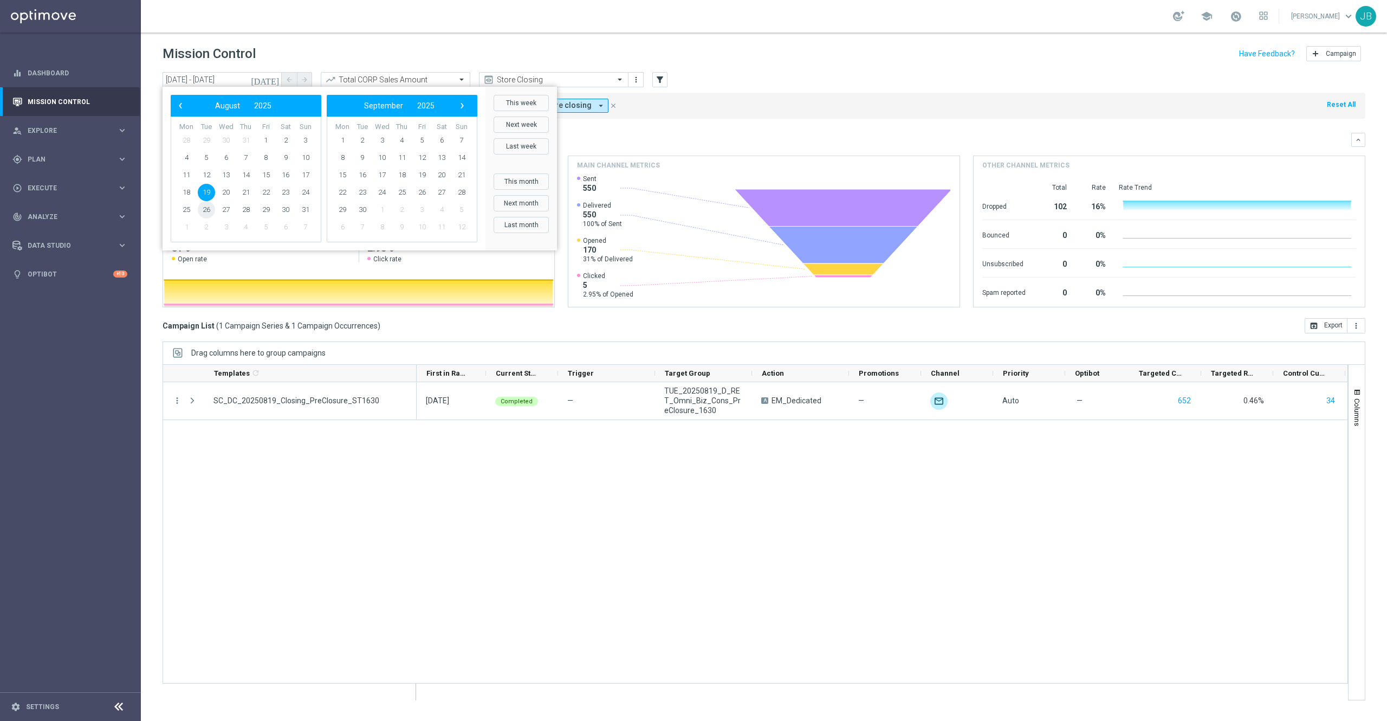
click at [208, 208] on span "26" at bounding box center [206, 209] width 17 height 17
click at [339, 493] on div "more_vert SC_DC_20250819_Closing_PreClosure_ST1630 19 Aug 2025, Tuesday Complet…" at bounding box center [756, 532] width 1186 height 301
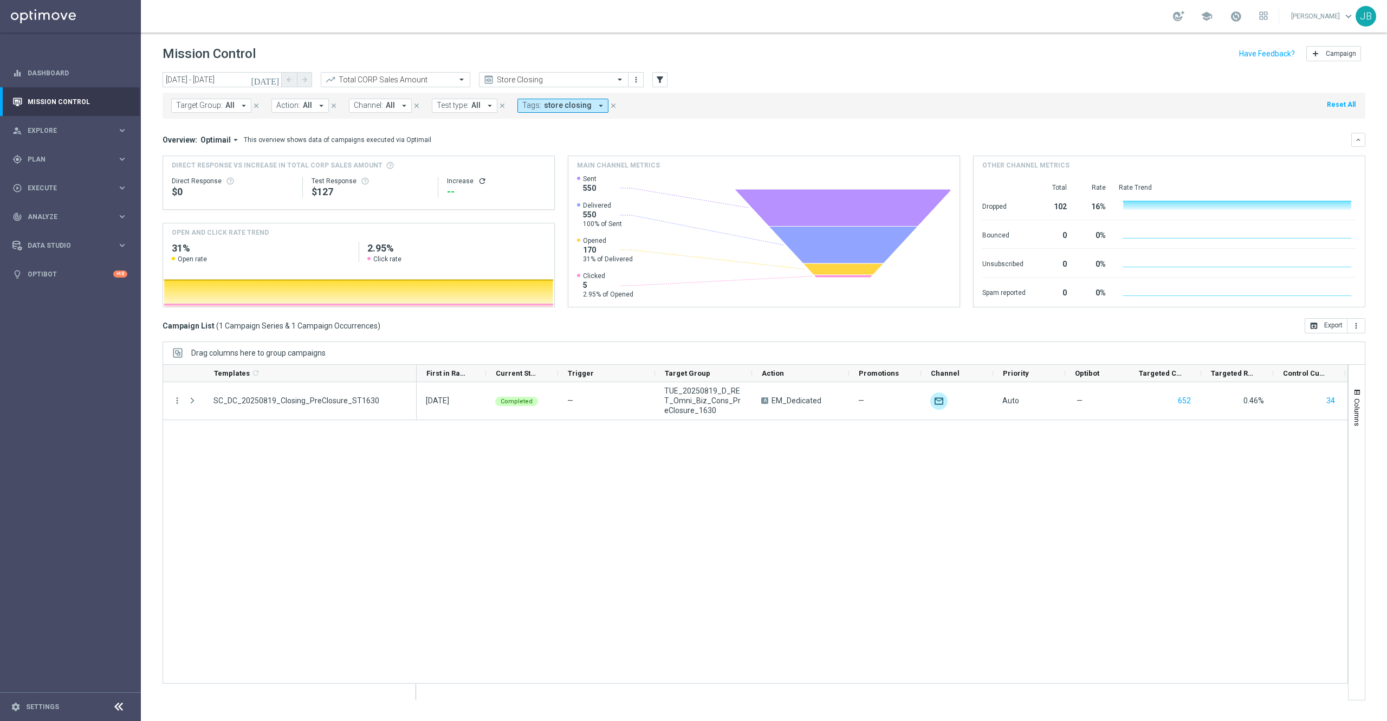
click at [271, 78] on icon "today" at bounding box center [265, 80] width 29 height 10
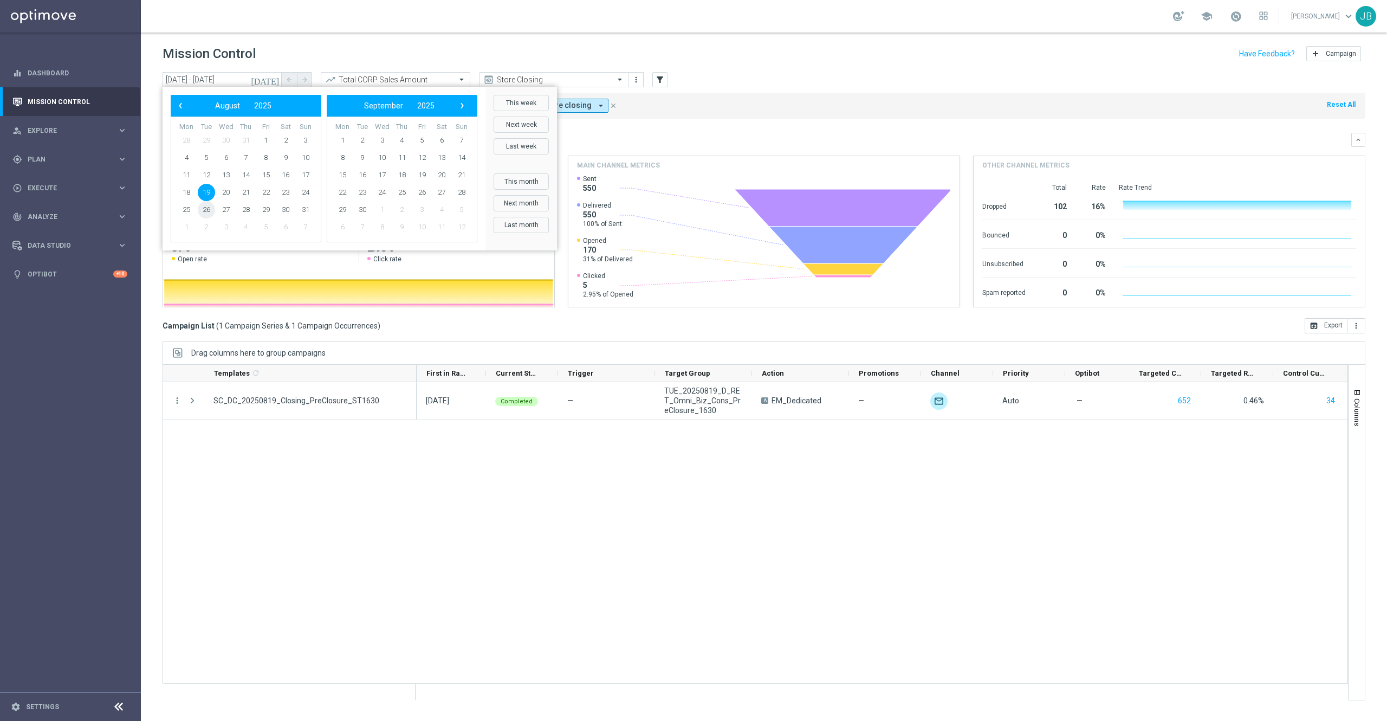
click at [207, 208] on span "26" at bounding box center [206, 209] width 17 height 17
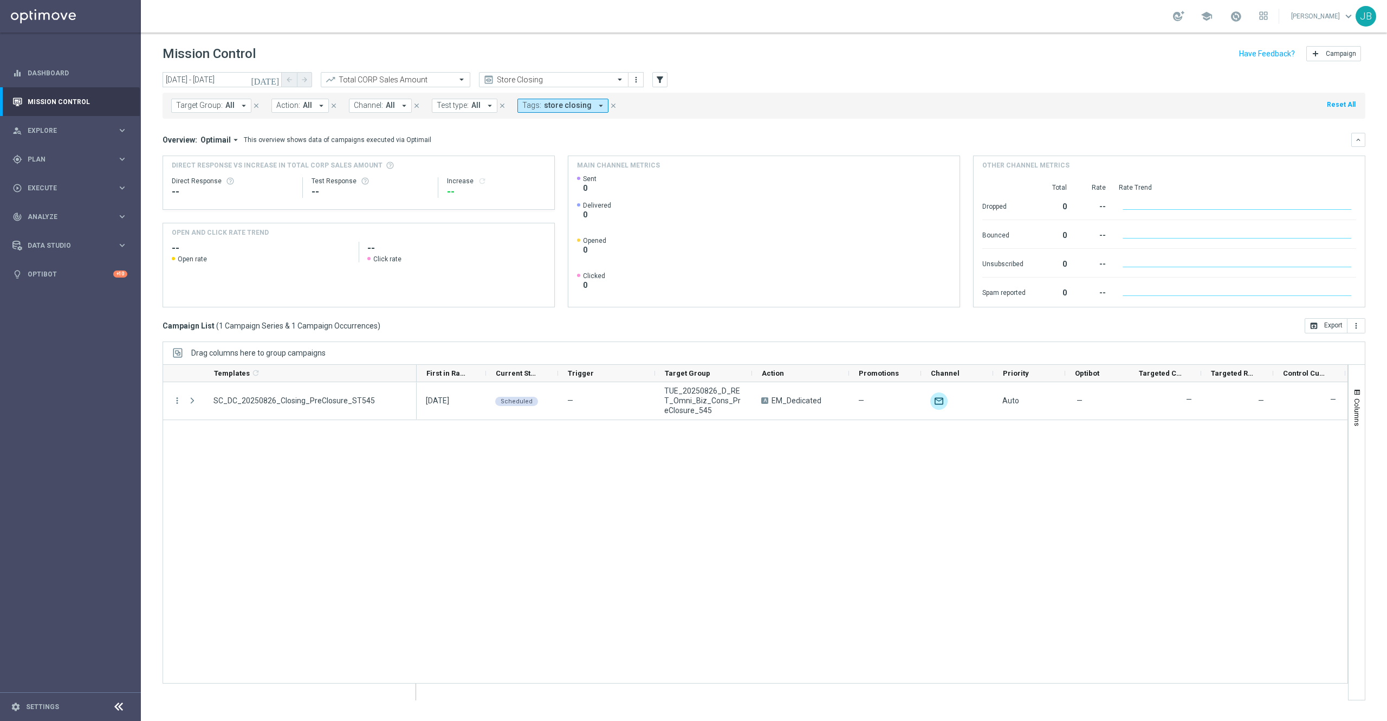
click at [272, 79] on icon "today" at bounding box center [265, 80] width 29 height 10
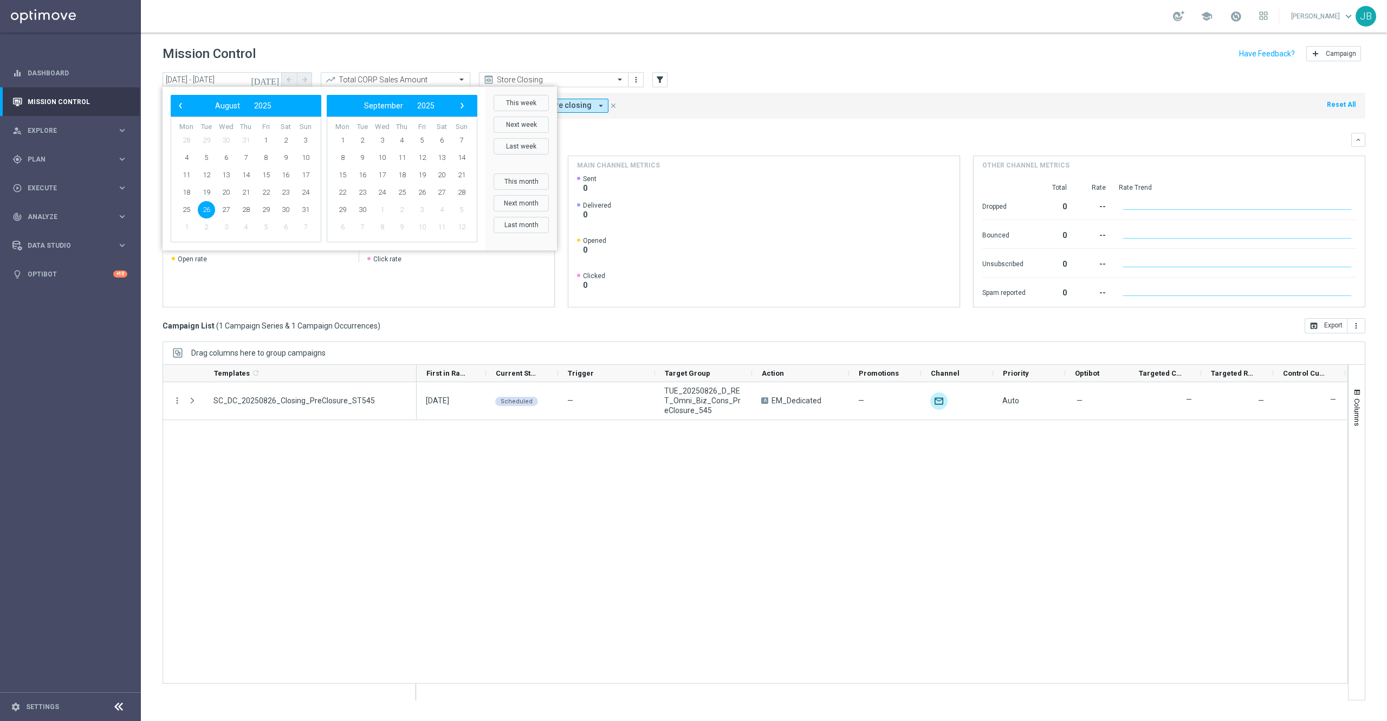
click at [272, 79] on icon "today" at bounding box center [265, 80] width 29 height 10
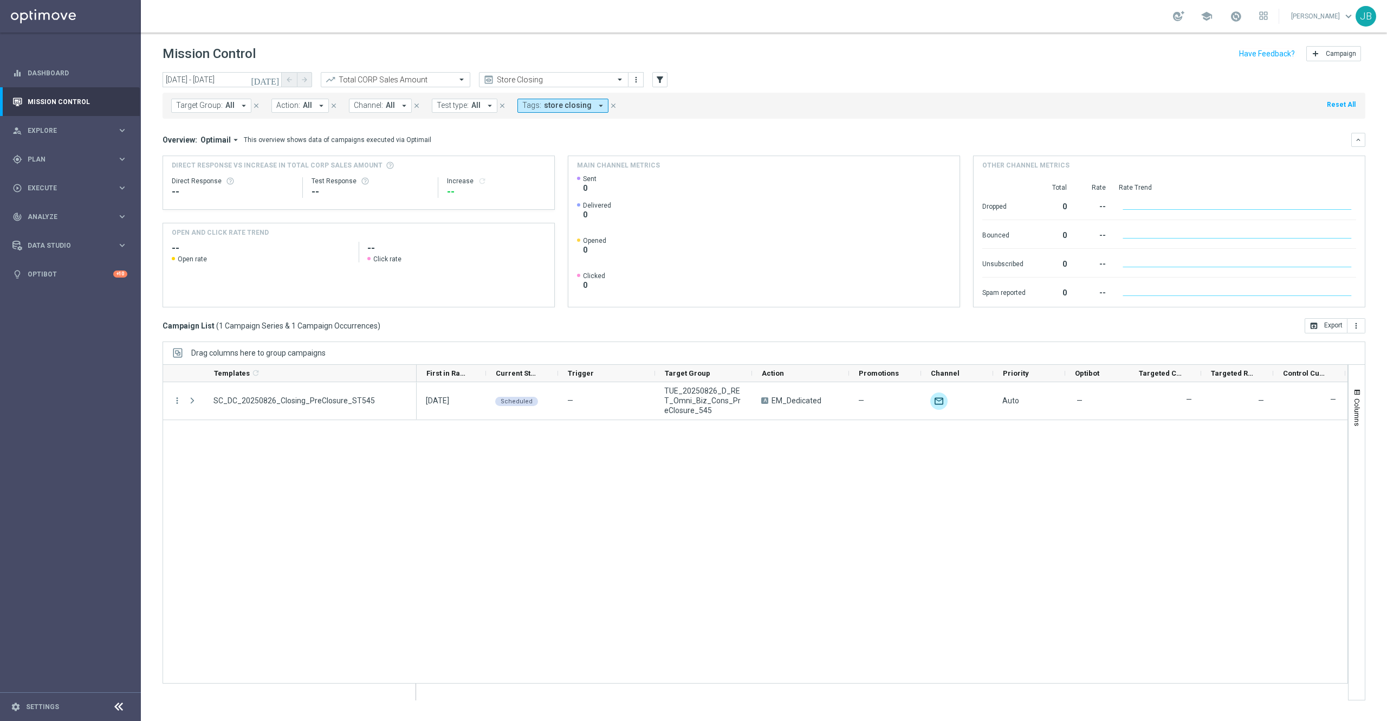
click at [272, 79] on icon "today" at bounding box center [265, 80] width 29 height 10
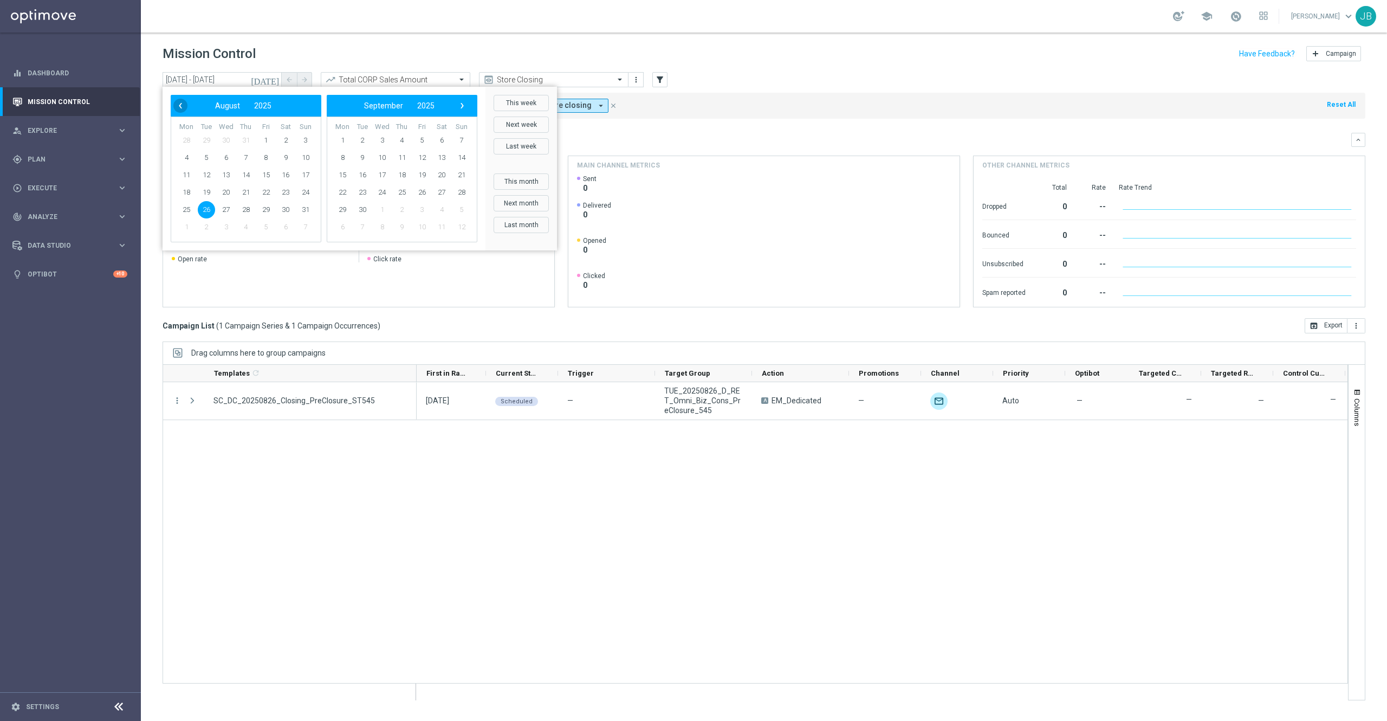
click at [179, 108] on span "‹" at bounding box center [180, 106] width 14 height 14
click at [178, 106] on span "‹" at bounding box center [180, 106] width 14 height 14
click at [246, 140] on span "1" at bounding box center [245, 140] width 17 height 17
click at [458, 107] on span "›" at bounding box center [462, 106] width 14 height 14
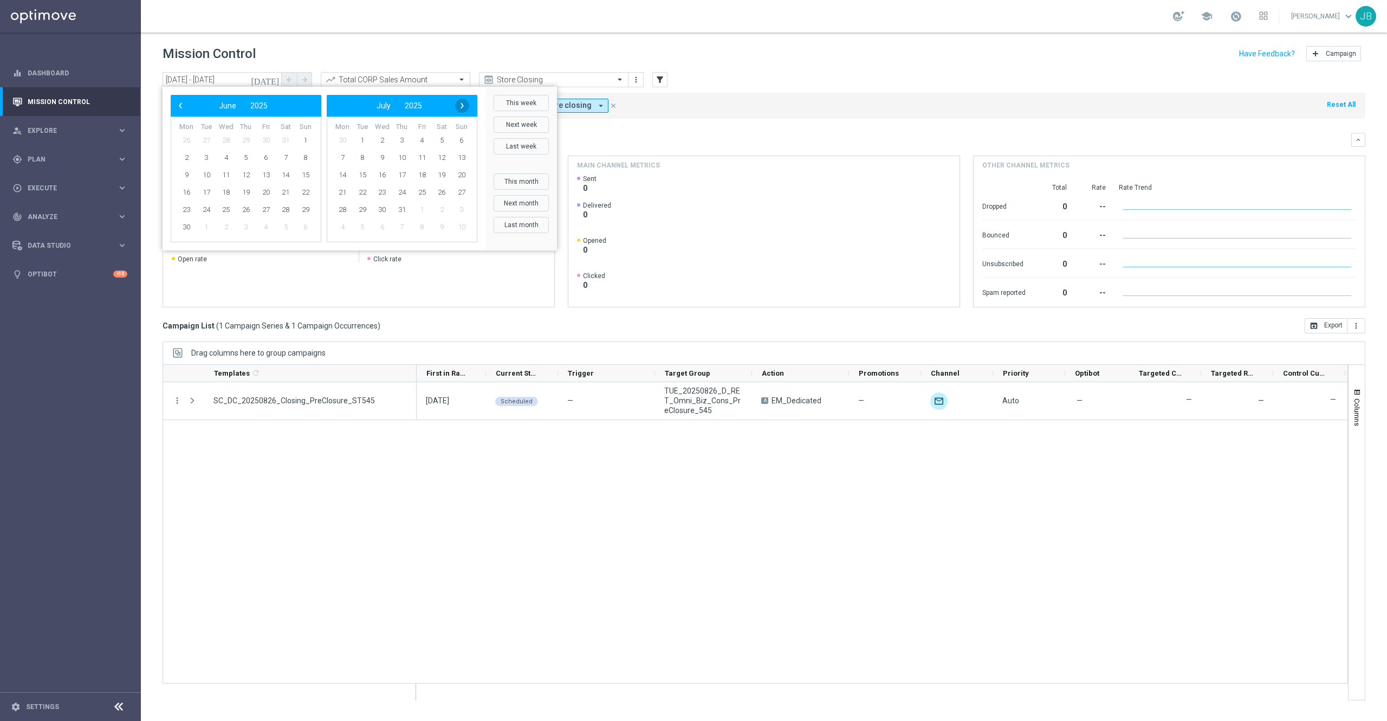
click at [458, 107] on span "›" at bounding box center [462, 106] width 14 height 14
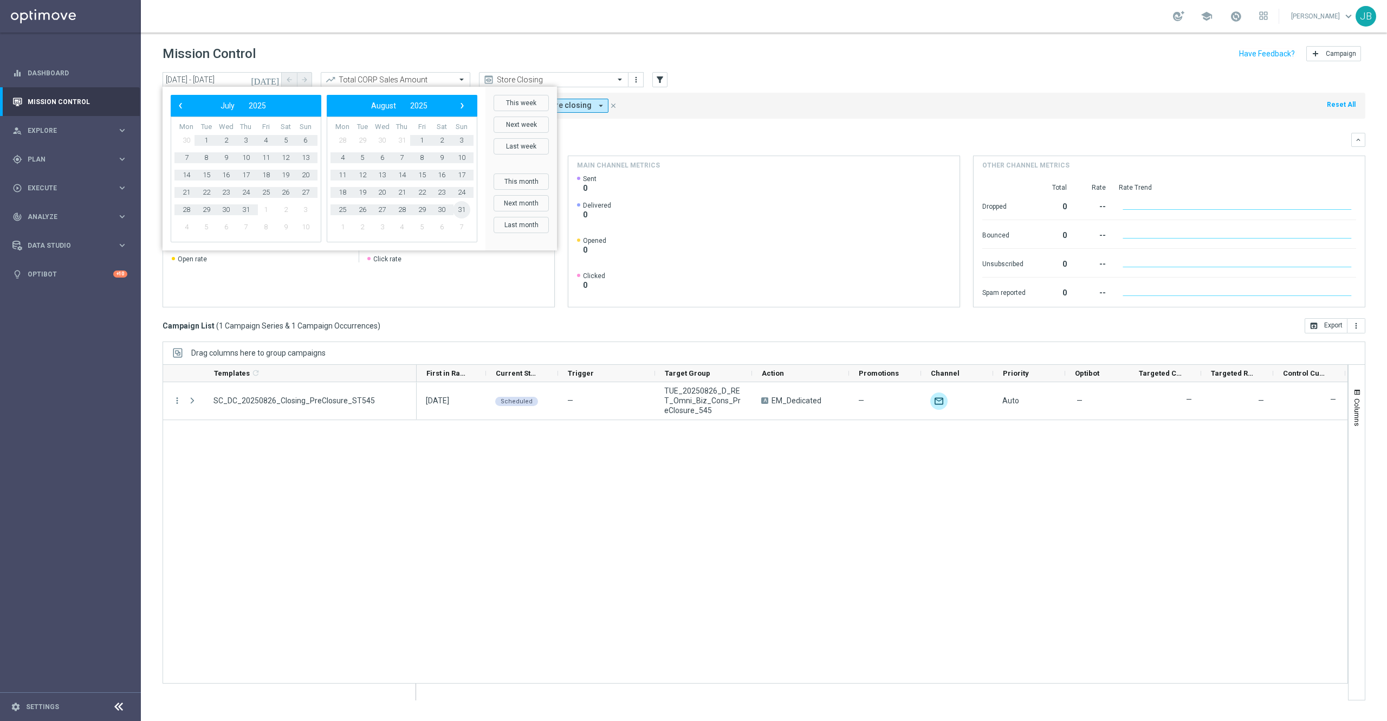
click at [460, 210] on span "31" at bounding box center [461, 209] width 17 height 17
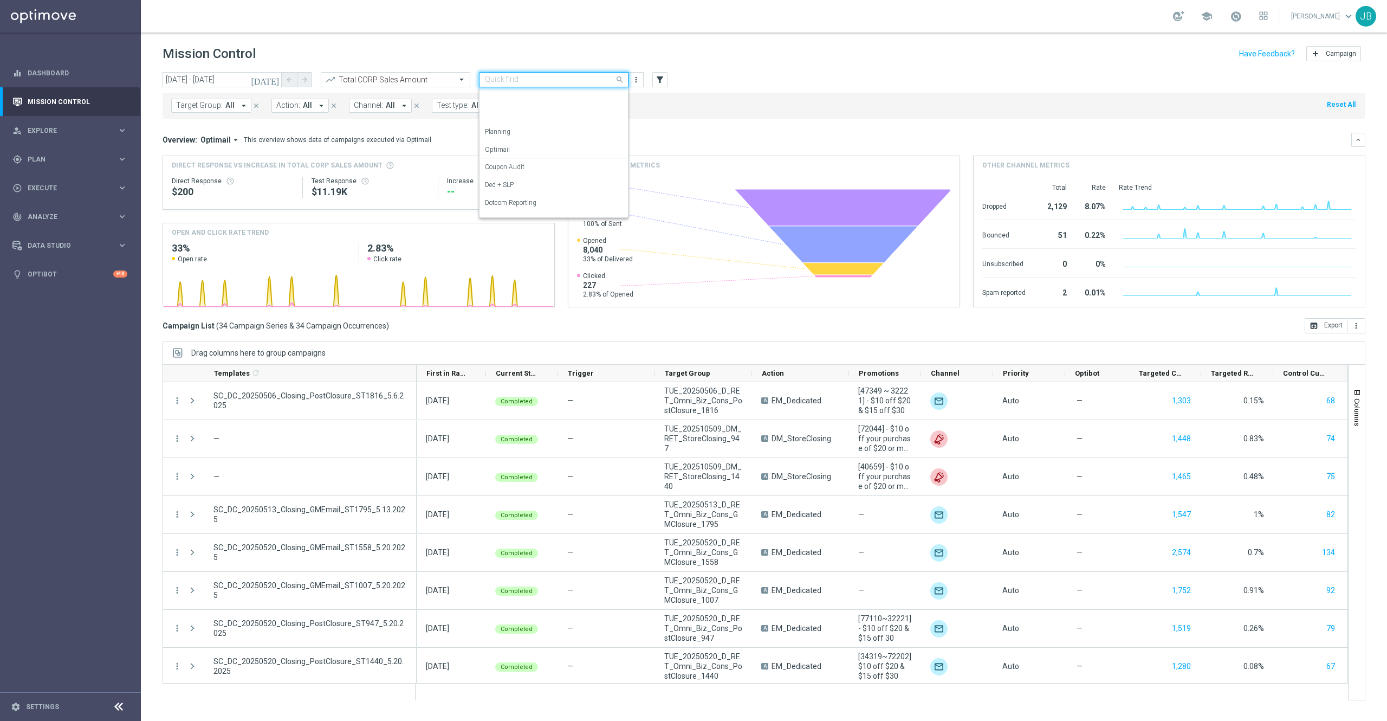
click at [572, 77] on input "text" at bounding box center [543, 79] width 116 height 9
click at [527, 195] on div "SLP Reporting" at bounding box center [554, 190] width 138 height 18
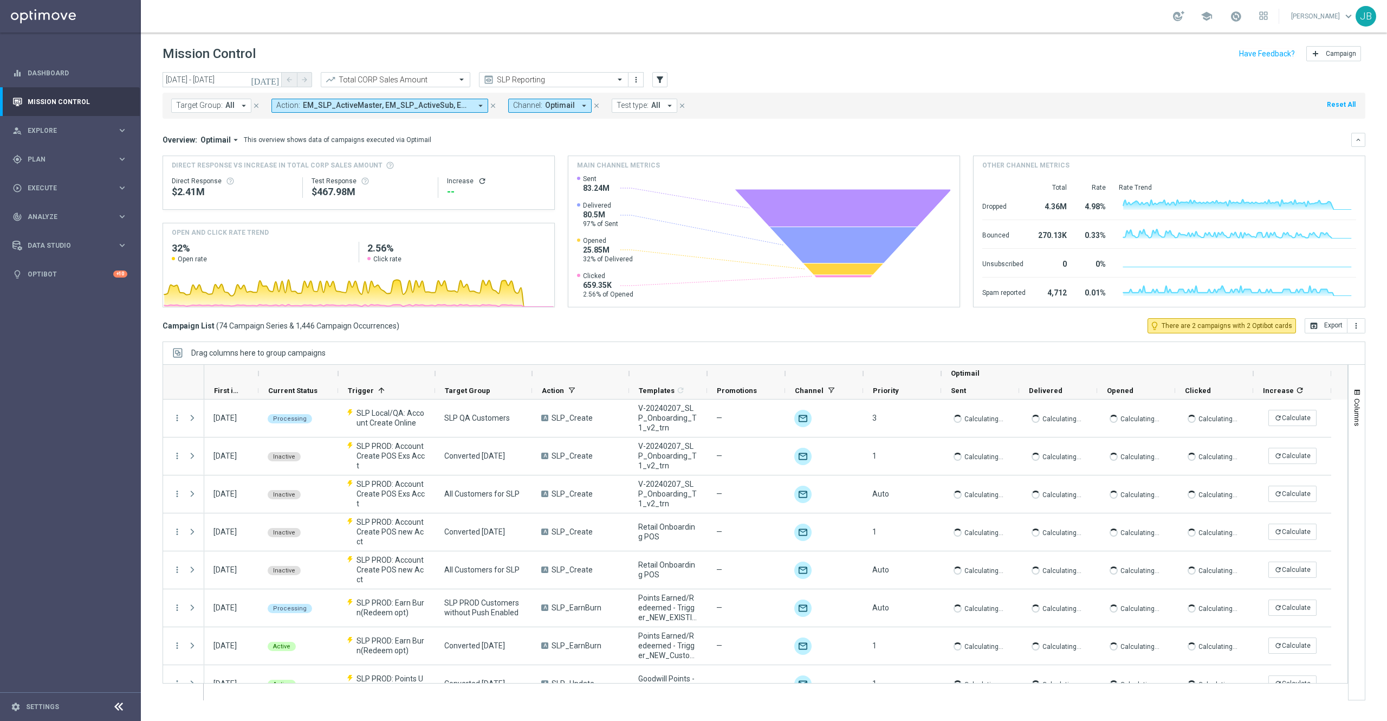
click at [273, 79] on icon "today" at bounding box center [265, 80] width 29 height 10
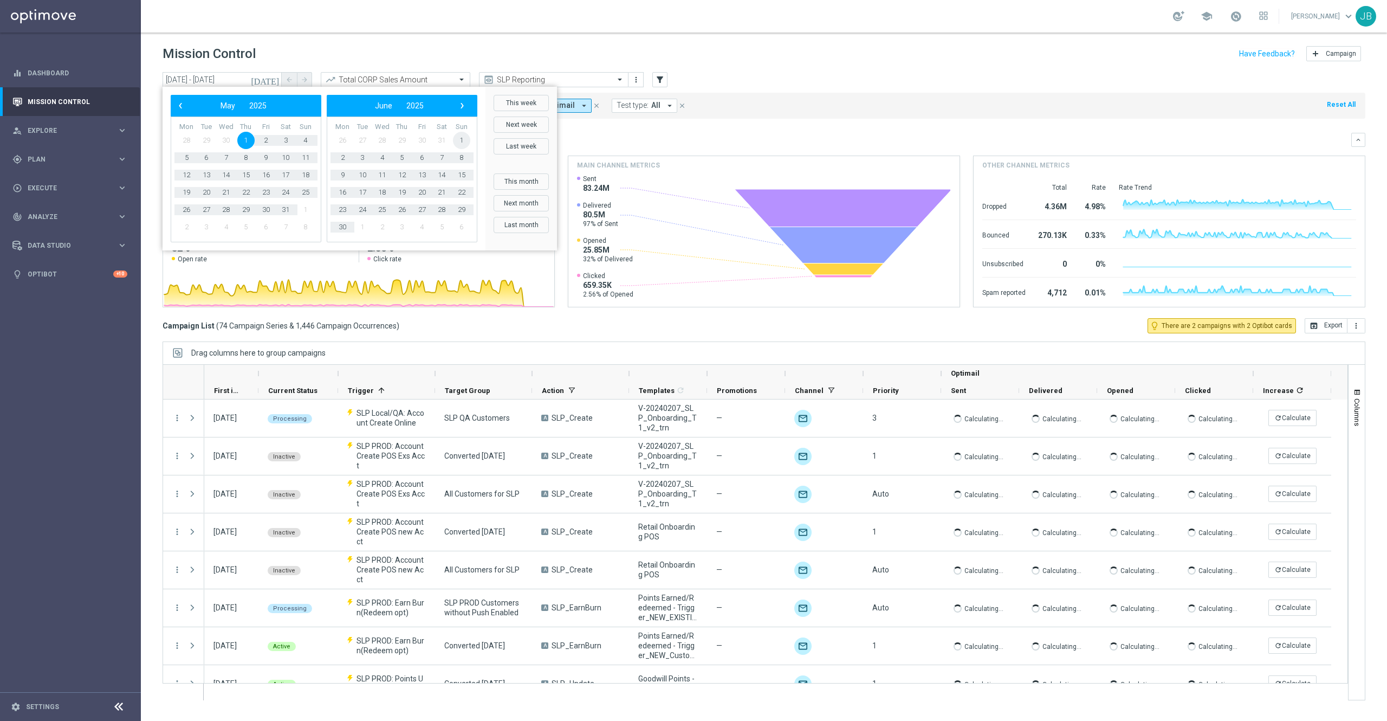
click at [462, 138] on span "1" at bounding box center [461, 140] width 17 height 17
click at [462, 106] on span "›" at bounding box center [462, 106] width 14 height 14
click at [466, 212] on span "31" at bounding box center [461, 209] width 17 height 17
type input "01 Jun 2025 - 31 Aug 2025"
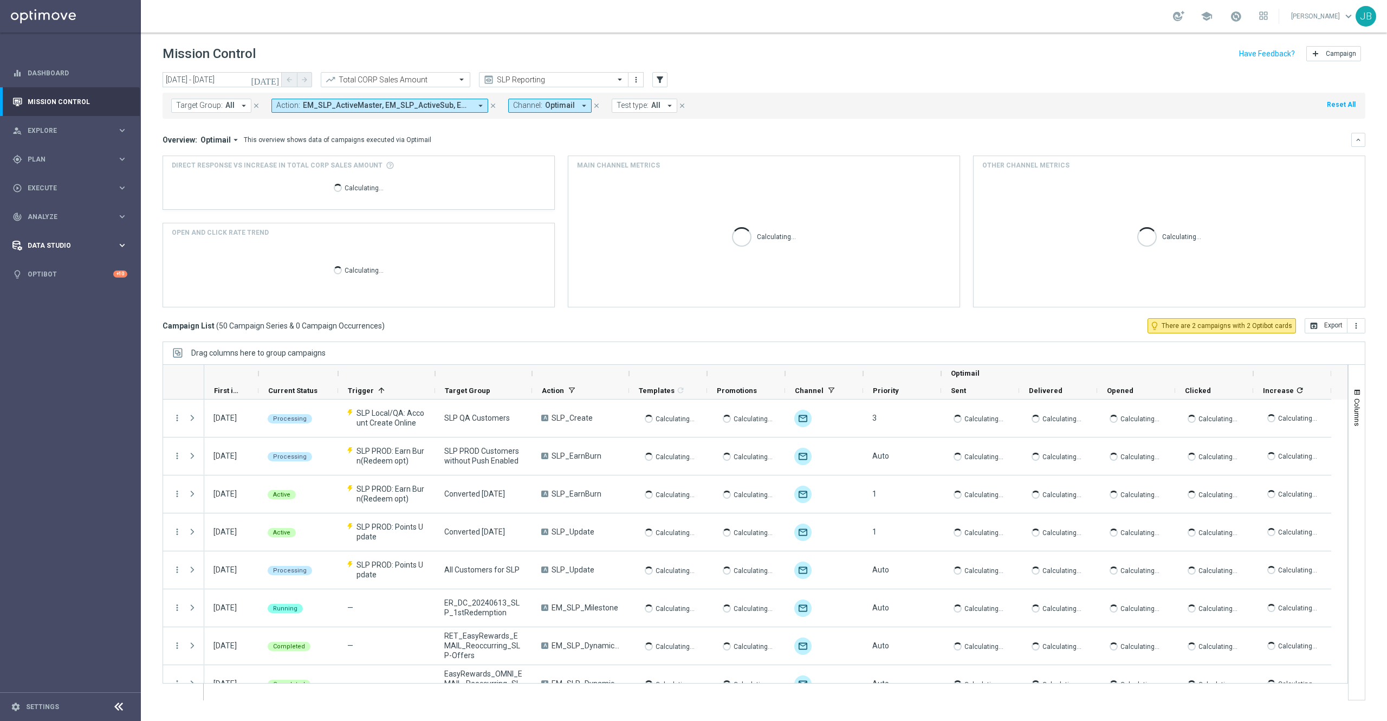
click at [73, 242] on span "Data Studio" at bounding box center [72, 245] width 89 height 7
click at [61, 216] on span "Analyze" at bounding box center [72, 216] width 89 height 7
click at [66, 325] on accordion "BI Studio keyboard_arrow_right Campaigns Deliverability Emails Baseline Matchba…" at bounding box center [84, 320] width 112 height 16
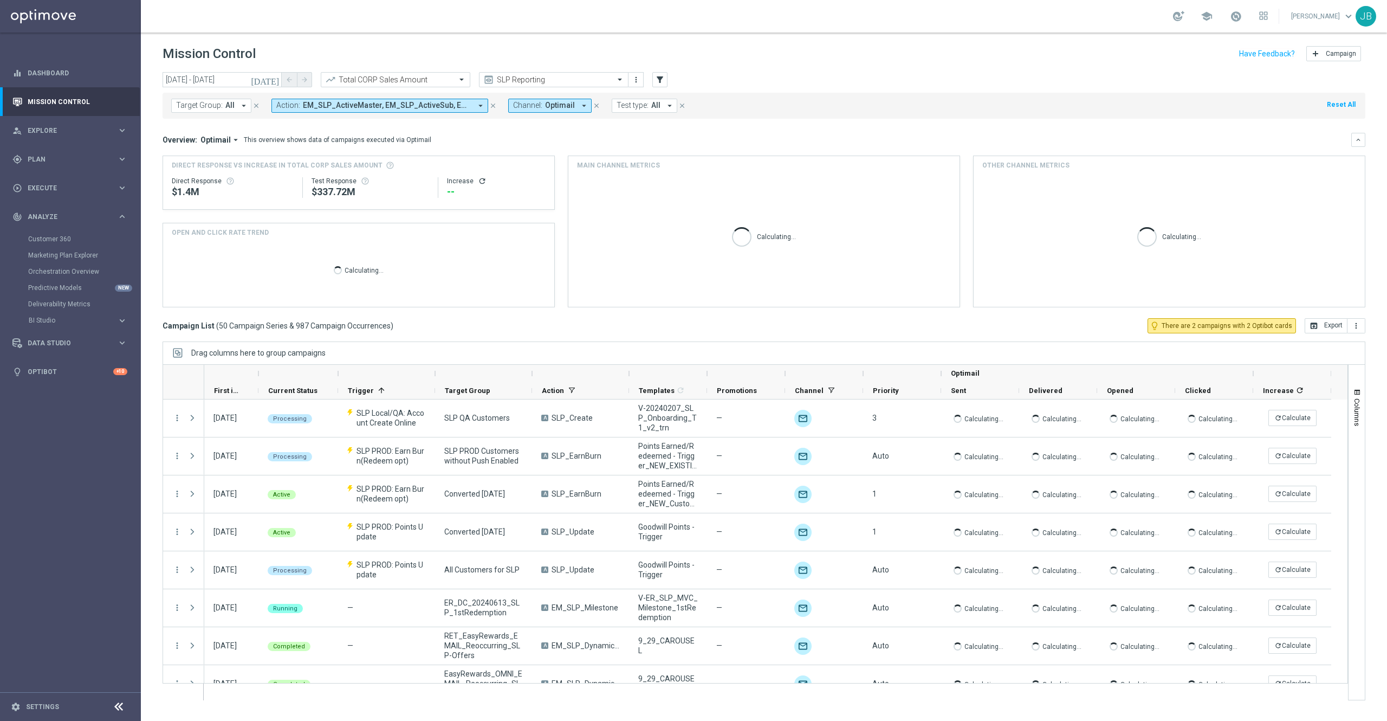
click at [62, 325] on accordion "BI Studio keyboard_arrow_right Campaigns Deliverability Emails Baseline Matchba…" at bounding box center [84, 320] width 112 height 16
click at [53, 322] on span "BI Studio" at bounding box center [67, 320] width 77 height 7
click at [79, 338] on link "Campaigns Deliverability" at bounding box center [73, 336] width 79 height 9
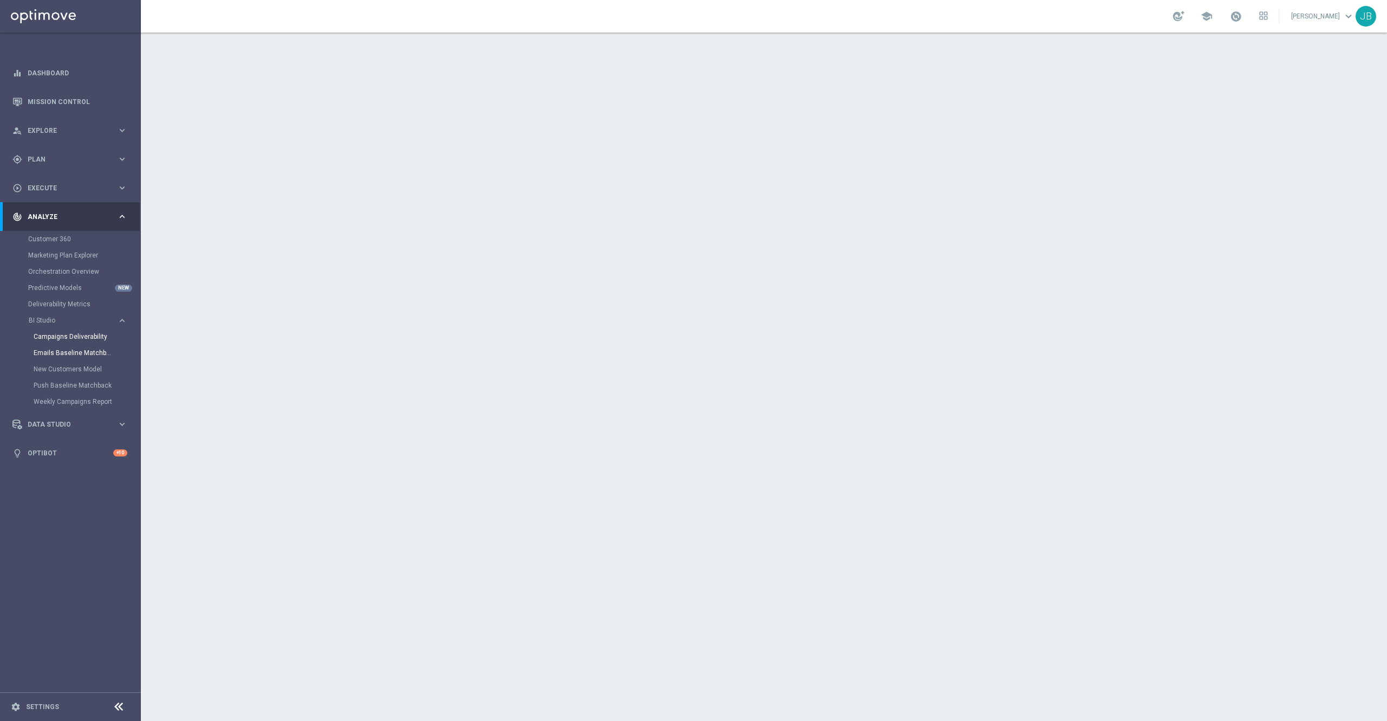
click at [94, 351] on link "Emails Baseline Matchback" at bounding box center [73, 352] width 79 height 9
click at [33, 104] on link "Mission Control" at bounding box center [78, 101] width 100 height 29
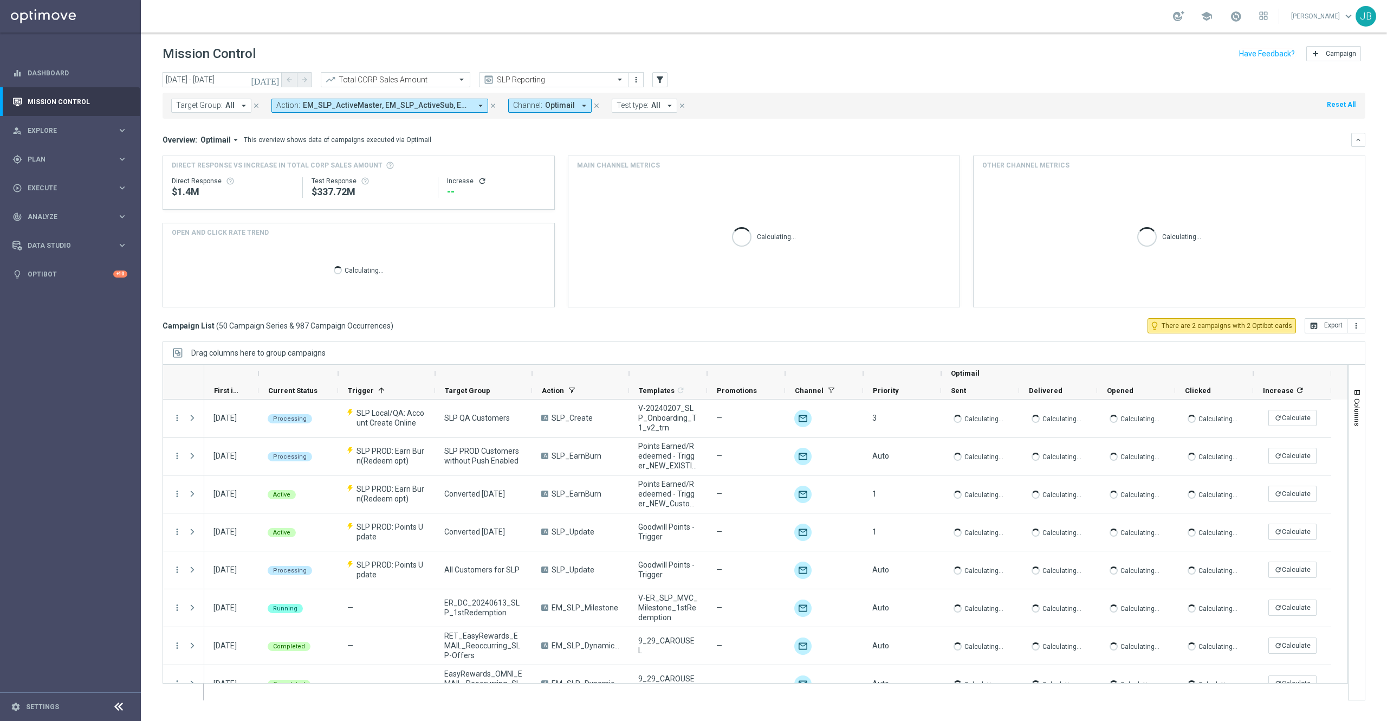
click at [217, 103] on span "Target Group:" at bounding box center [199, 105] width 47 height 9
click at [215, 173] on label "THU_20221117_D_RET_Cons_Recyling" at bounding box center [243, 174] width 112 height 7
type input "recyl"
click at [467, 131] on mini-dashboard "Overview: Optimail arrow_drop_down This overview shows data of campaigns execut…" at bounding box center [764, 218] width 1203 height 199
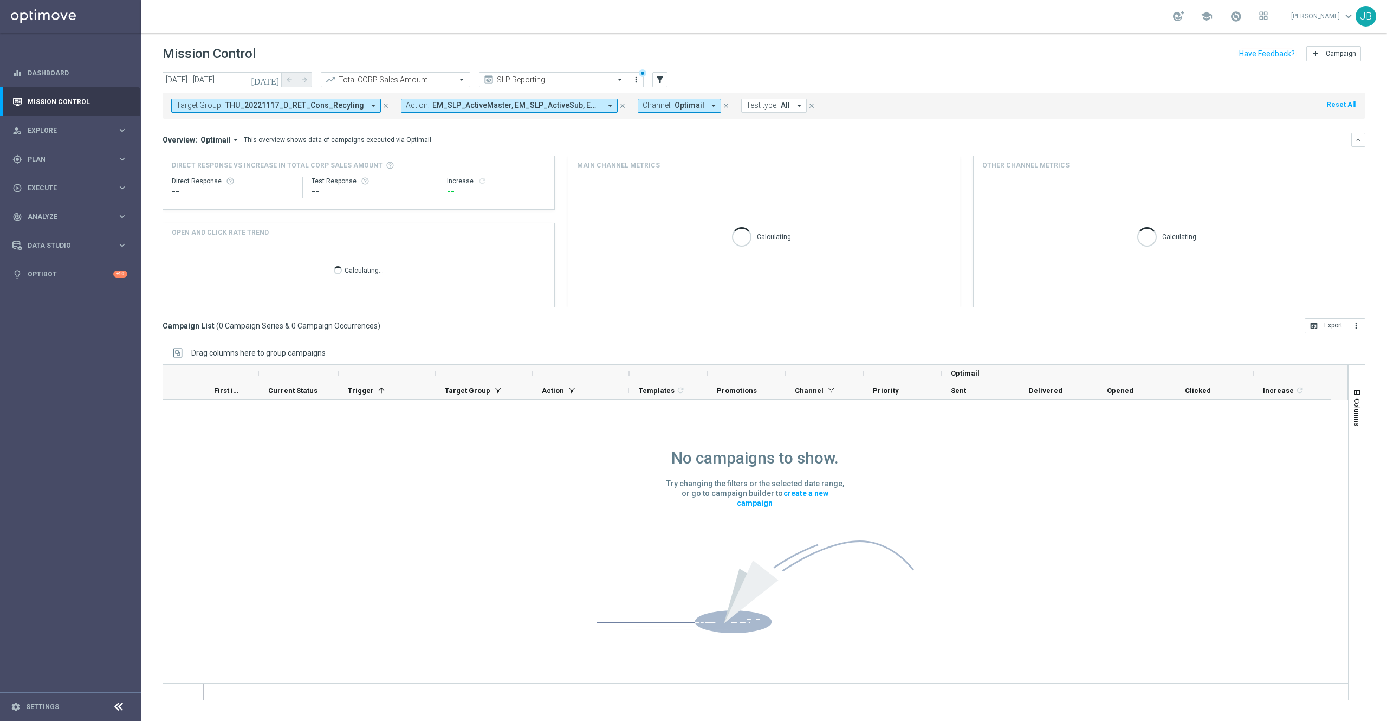
click at [317, 97] on div "Target Group: THU_20221117_D_RET_Cons_Recyling arrow_drop_down close Action: EM…" at bounding box center [764, 106] width 1203 height 26
click at [320, 106] on span "THU_20221117_D_RET_Cons_Recyling" at bounding box center [294, 105] width 139 height 9
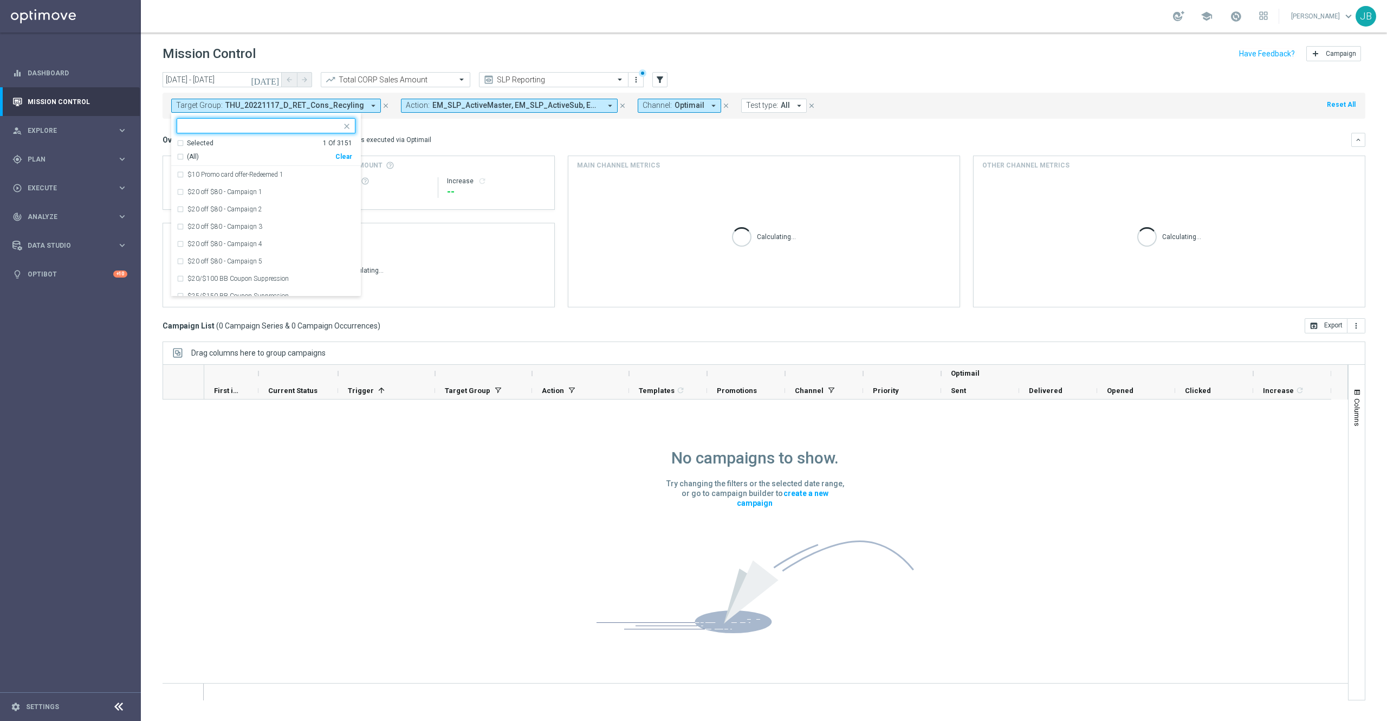
click at [0, 0] on div "Clear" at bounding box center [0, 0] width 0 height 0
click at [238, 126] on input "text" at bounding box center [262, 125] width 159 height 9
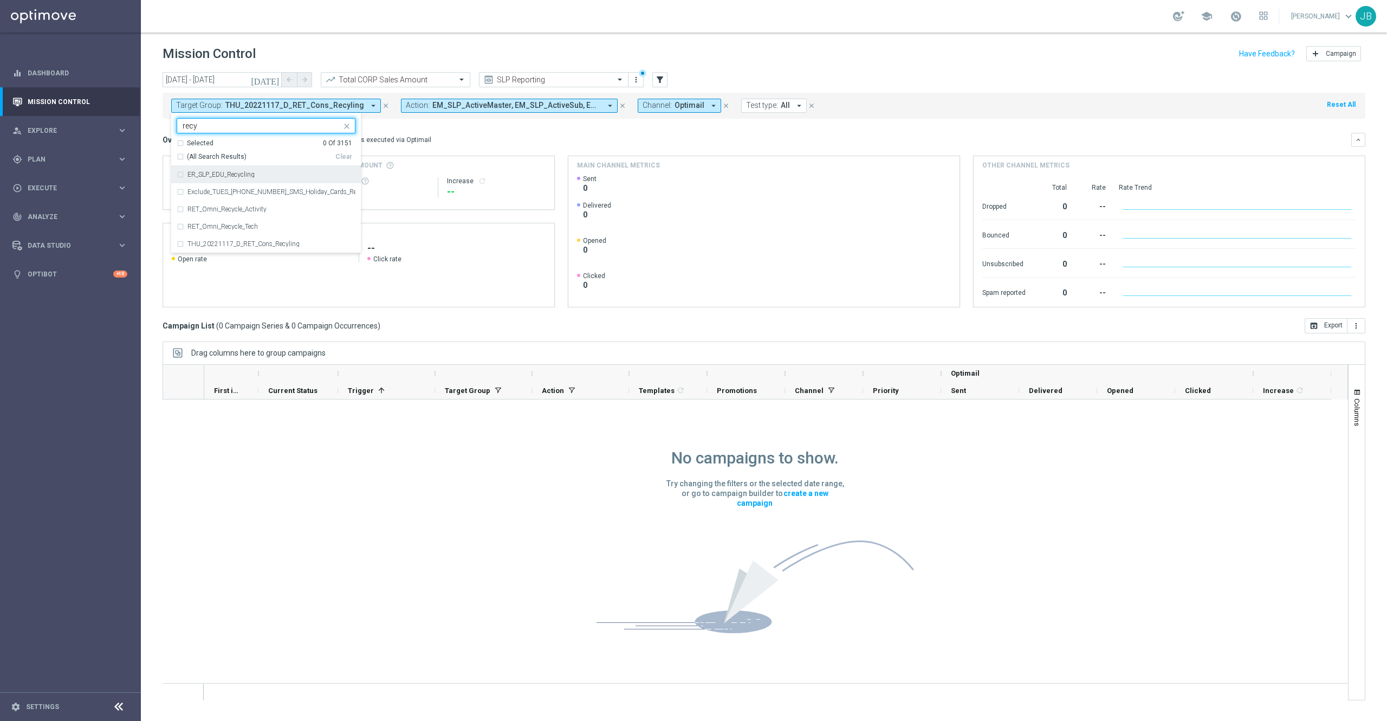
click at [232, 178] on label "ER_SLP_EDU_Recycling" at bounding box center [220, 174] width 67 height 7
type input "recy"
click at [454, 134] on div "Overview: Optimail arrow_drop_down This overview shows data of campaigns execut…" at bounding box center [764, 140] width 1203 height 14
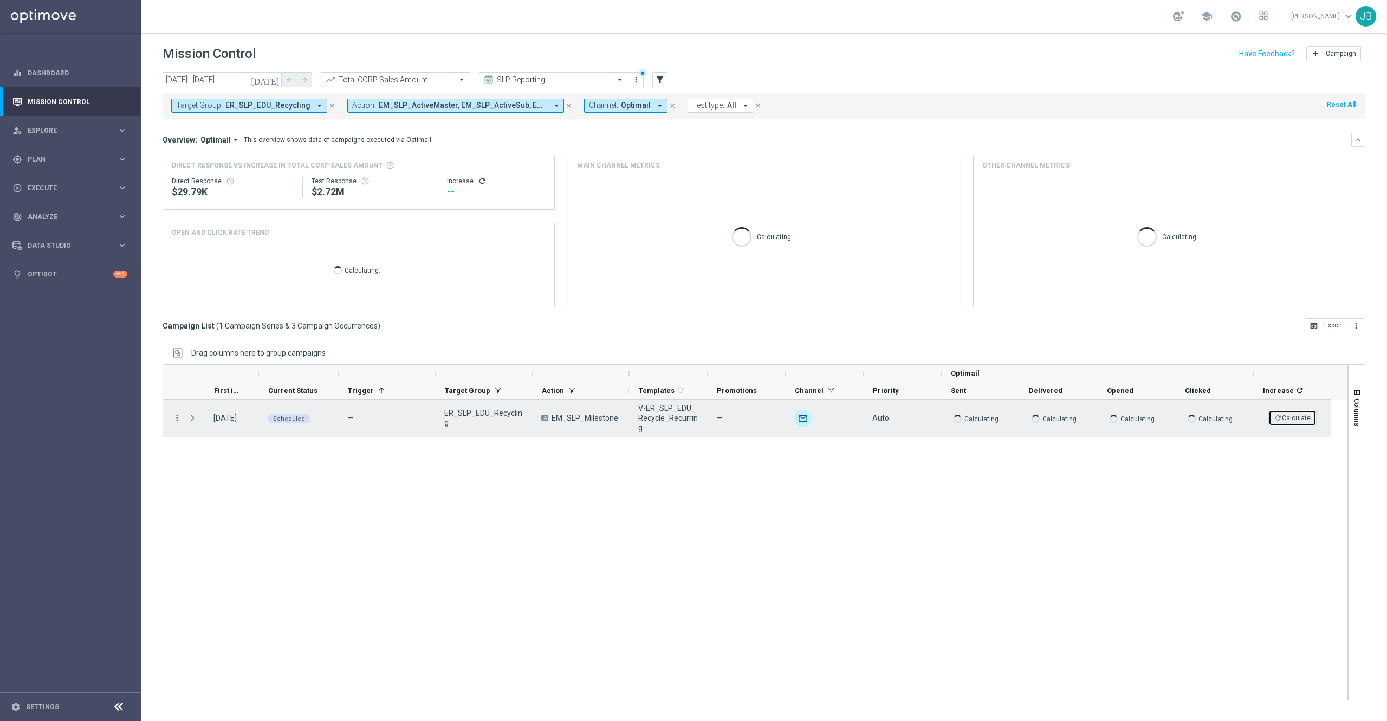
click at [1276, 411] on button "refresh Calculate" at bounding box center [1293, 418] width 48 height 16
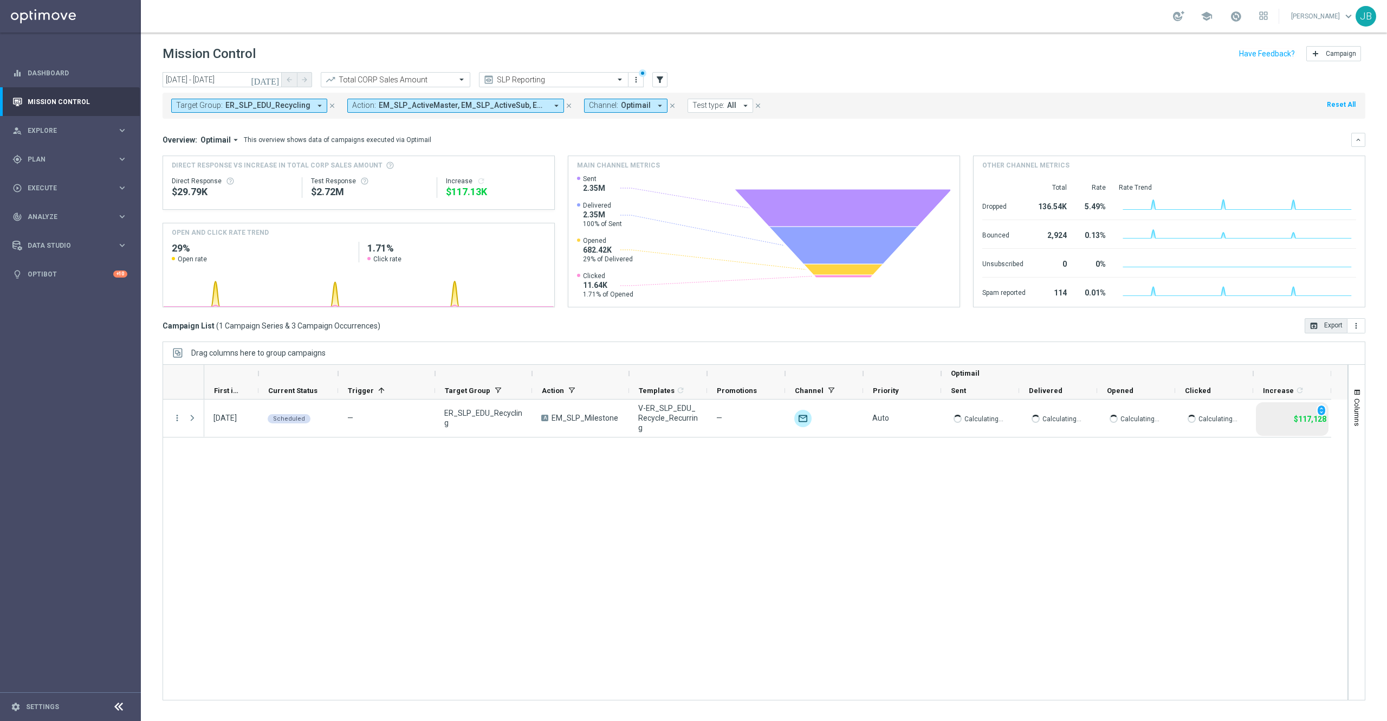
click at [1315, 328] on icon "open_in_browser" at bounding box center [1314, 325] width 9 height 9
click at [432, 75] on input "text" at bounding box center [385, 79] width 116 height 9
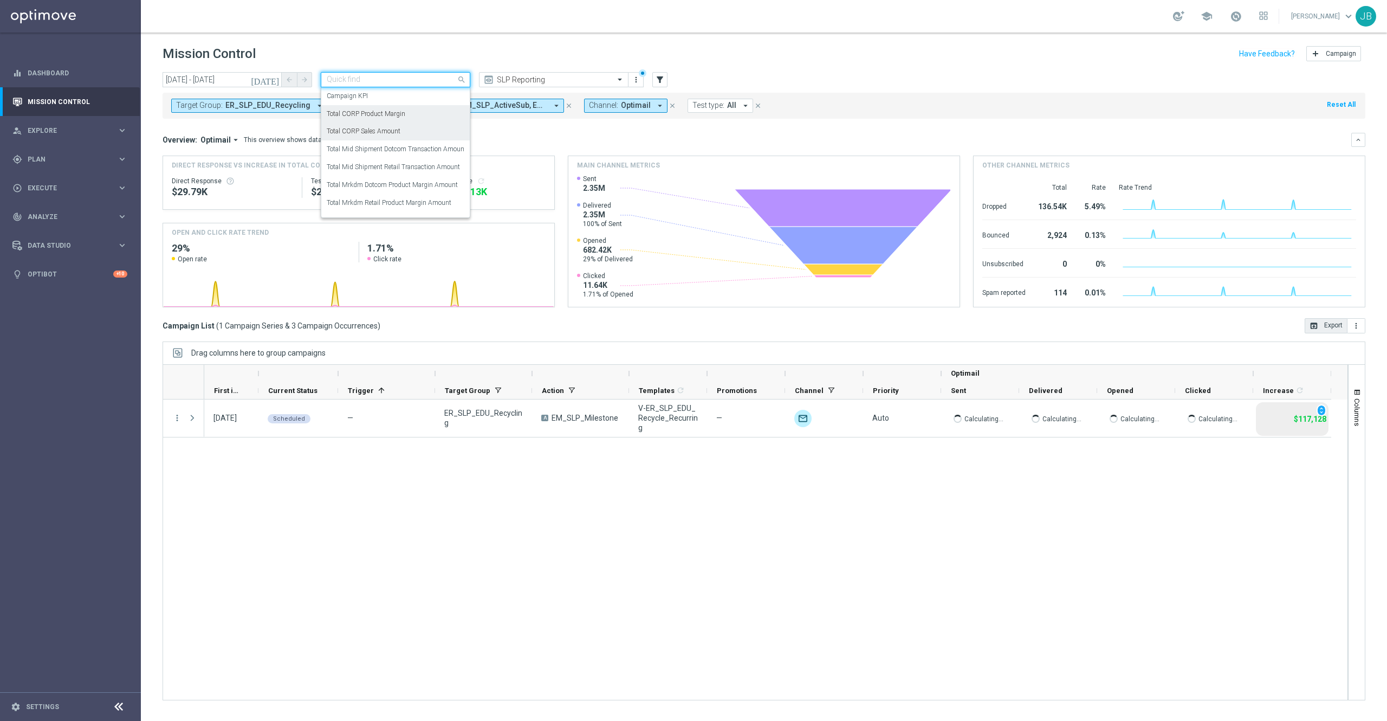
click at [410, 112] on div "Total CORP Product Margin" at bounding box center [396, 114] width 138 height 18
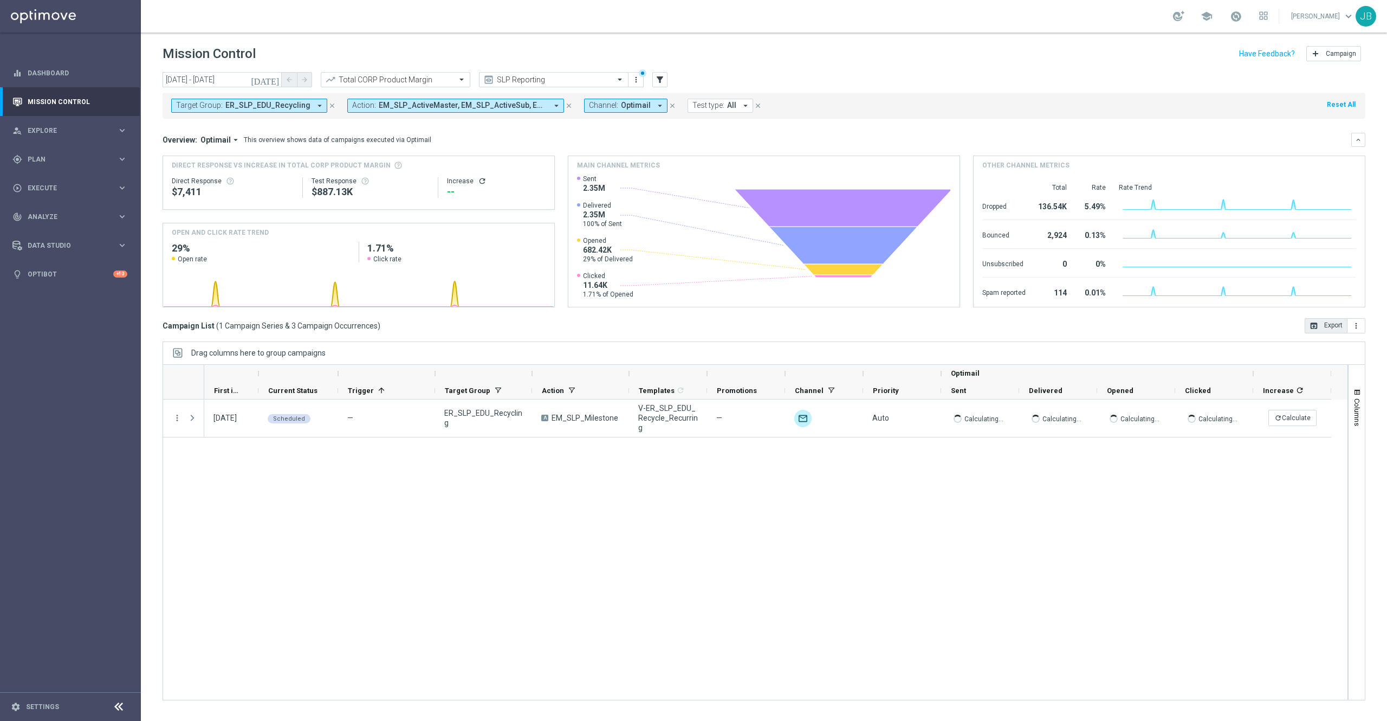
click at [271, 77] on icon "today" at bounding box center [265, 80] width 29 height 10
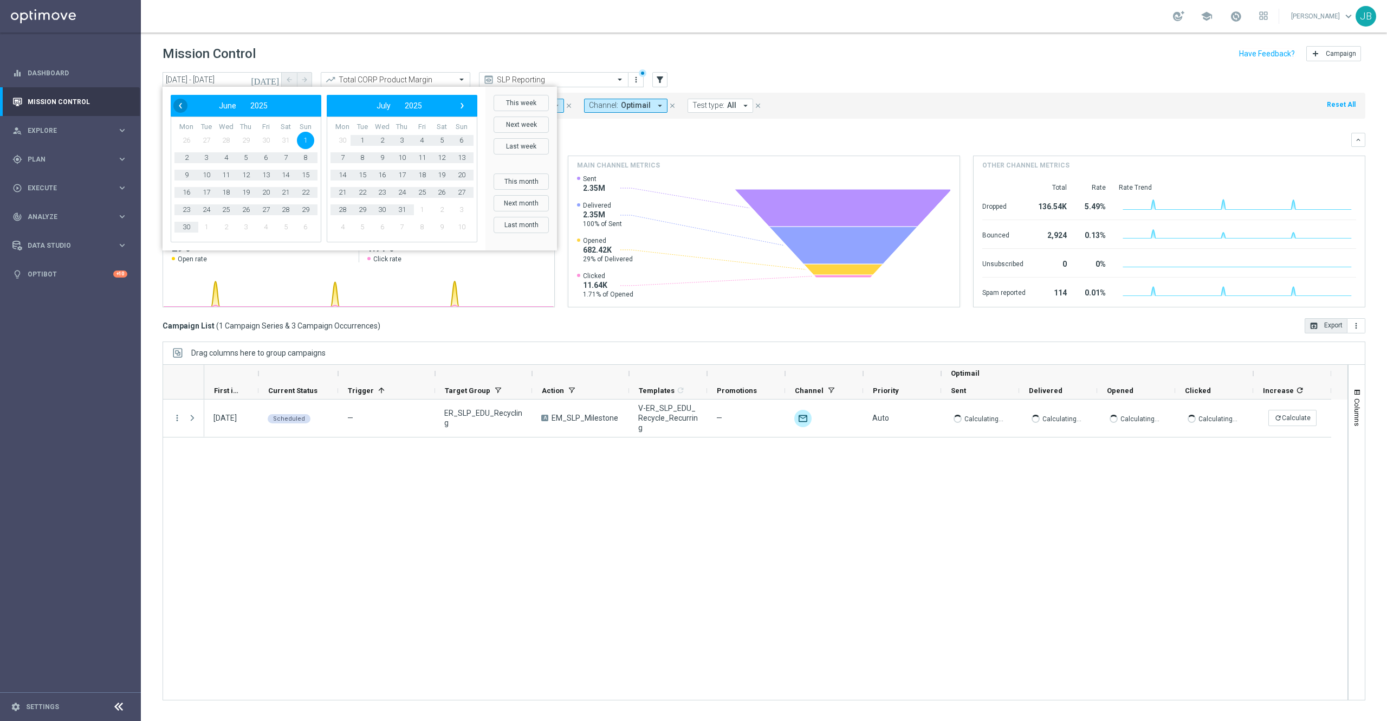
click at [185, 106] on span "‹" at bounding box center [180, 106] width 14 height 14
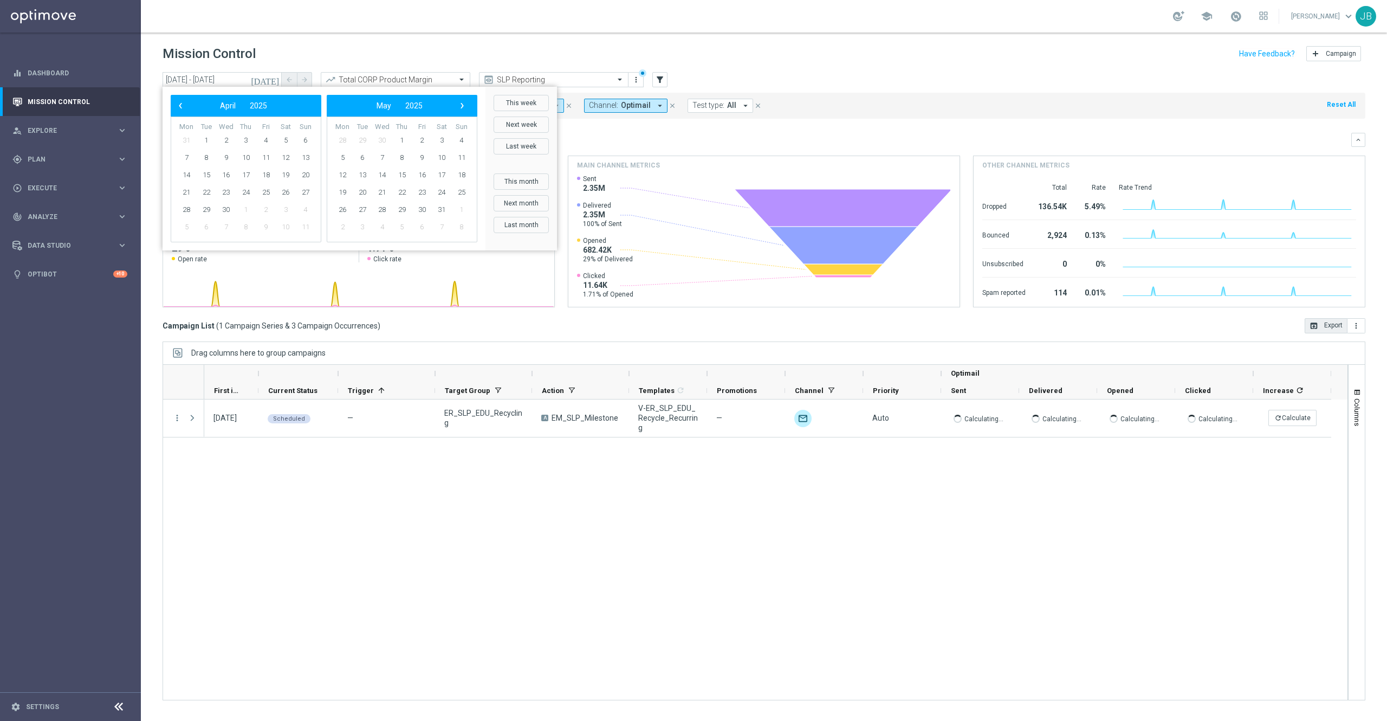
click at [185, 106] on span "‹" at bounding box center [180, 106] width 14 height 14
click at [184, 106] on span "‹" at bounding box center [180, 106] width 14 height 14
click at [228, 142] on span "1" at bounding box center [225, 140] width 17 height 17
click at [462, 108] on span "›" at bounding box center [462, 106] width 14 height 14
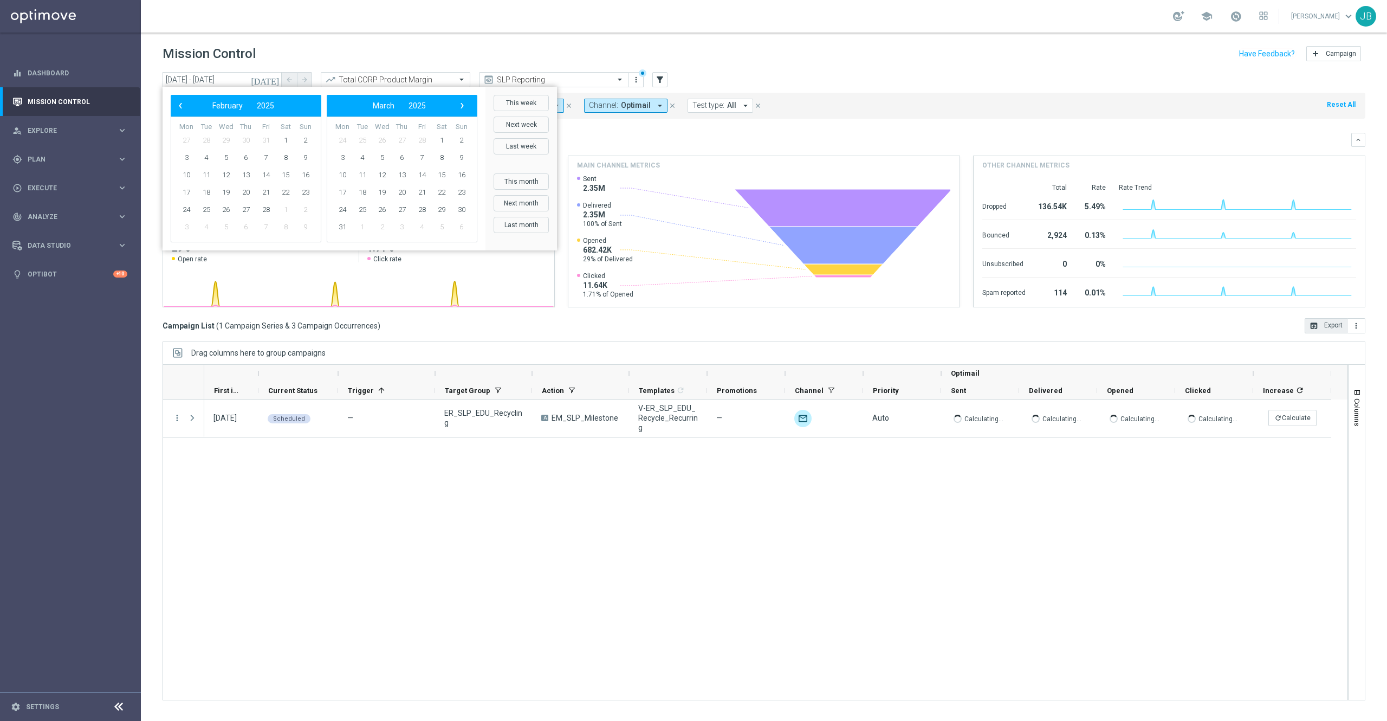
click at [462, 108] on span "›" at bounding box center [462, 106] width 14 height 14
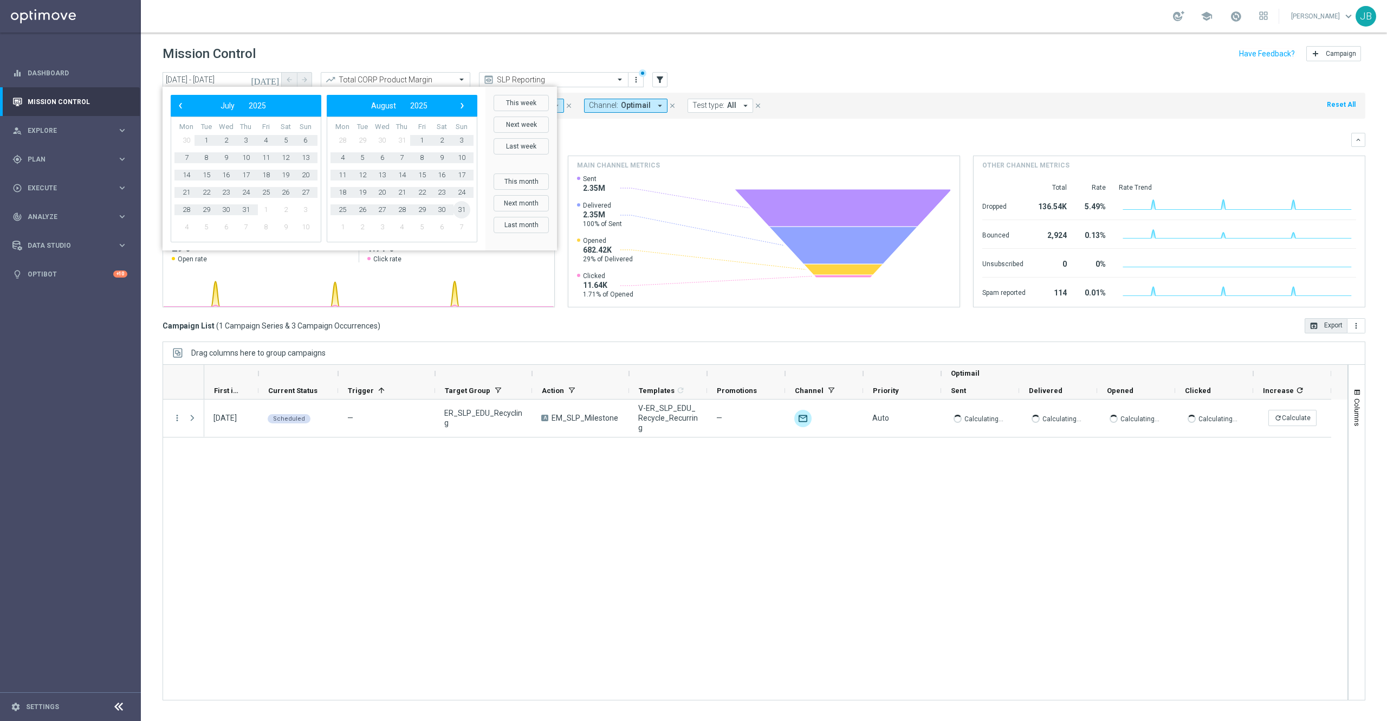
click at [464, 210] on span "31" at bounding box center [461, 209] width 17 height 17
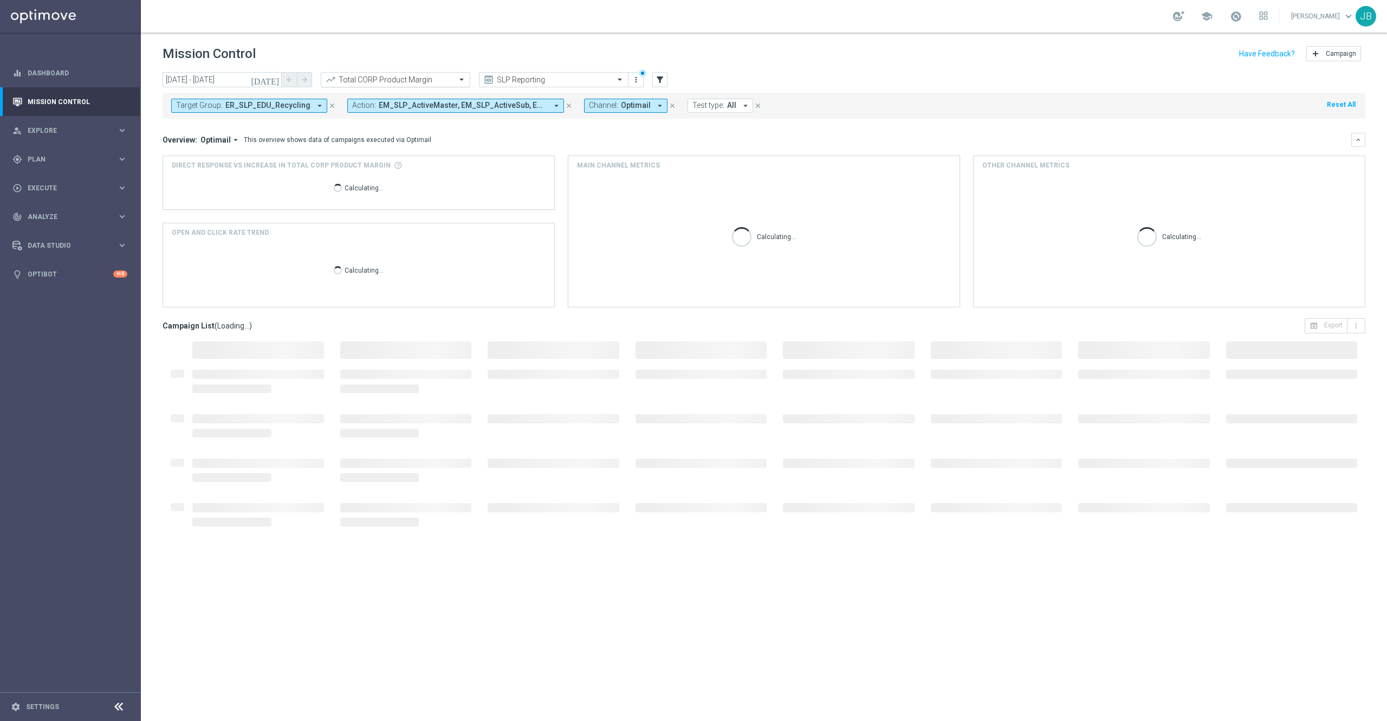
click at [414, 77] on input "text" at bounding box center [385, 79] width 116 height 9
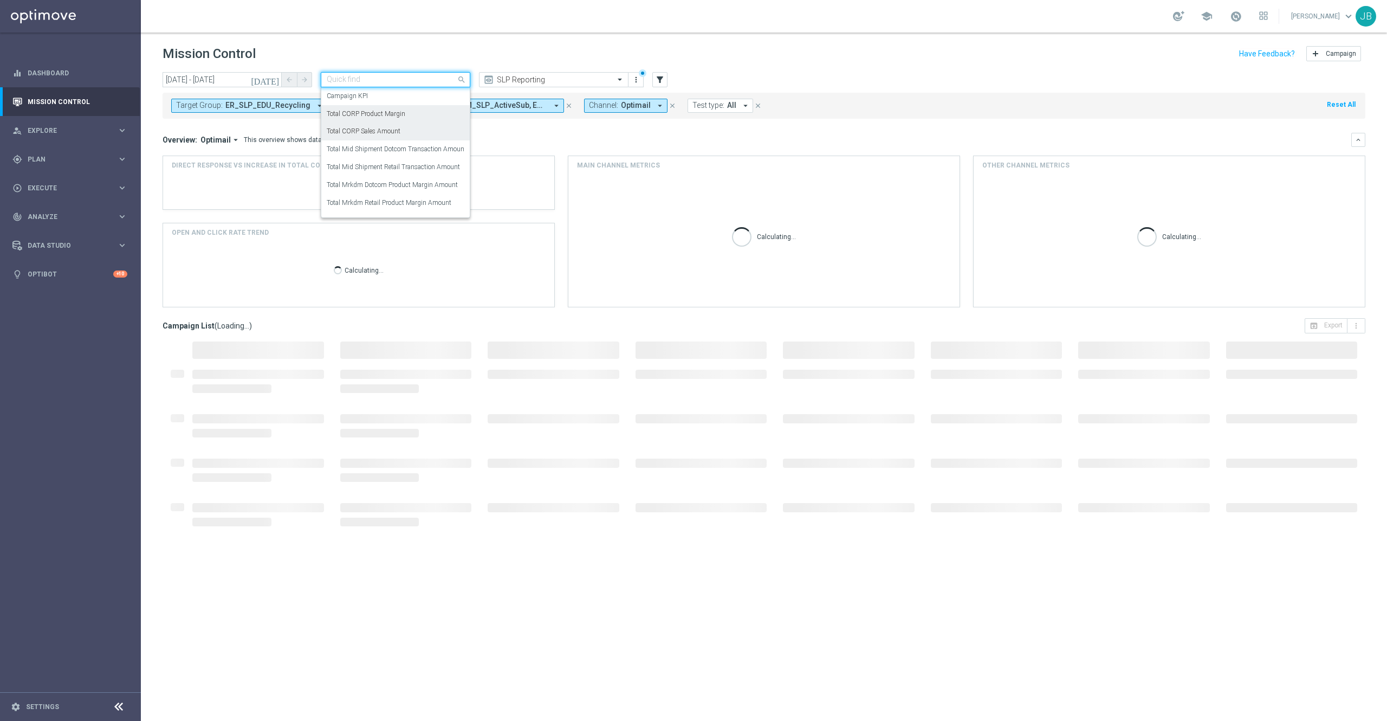
click at [383, 132] on label "Total CORP Sales Amount" at bounding box center [364, 131] width 74 height 9
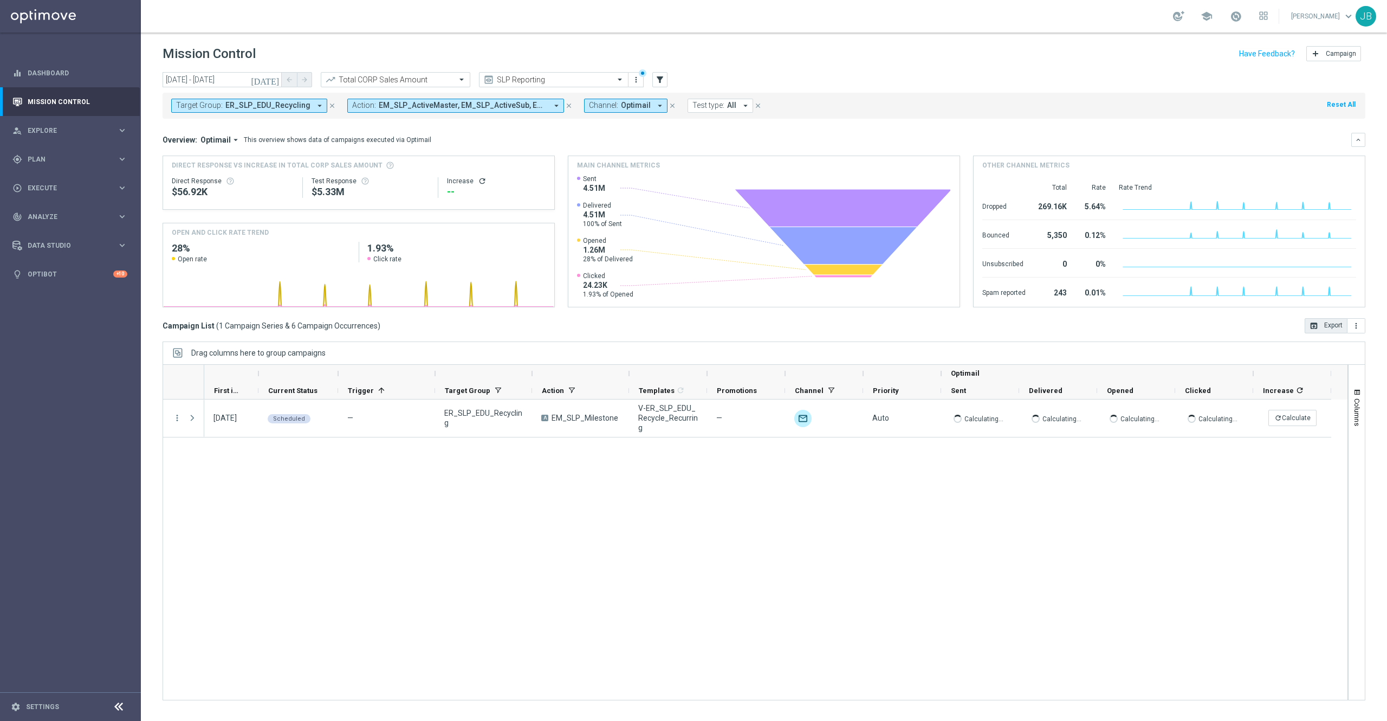
click at [478, 182] on icon "refresh" at bounding box center [482, 181] width 9 height 9
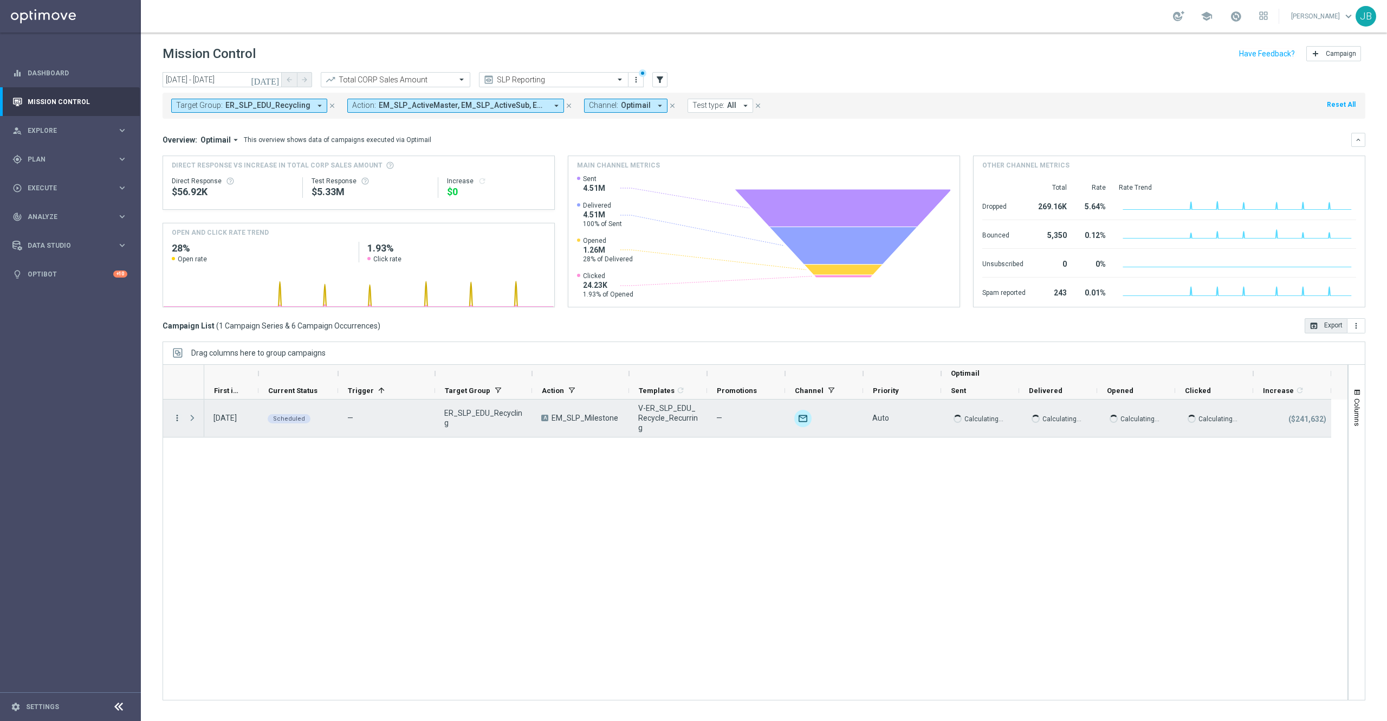
click at [176, 418] on icon "more_vert" at bounding box center [177, 418] width 10 height 10
click at [235, 424] on span "Campaign Details" at bounding box center [226, 426] width 55 height 8
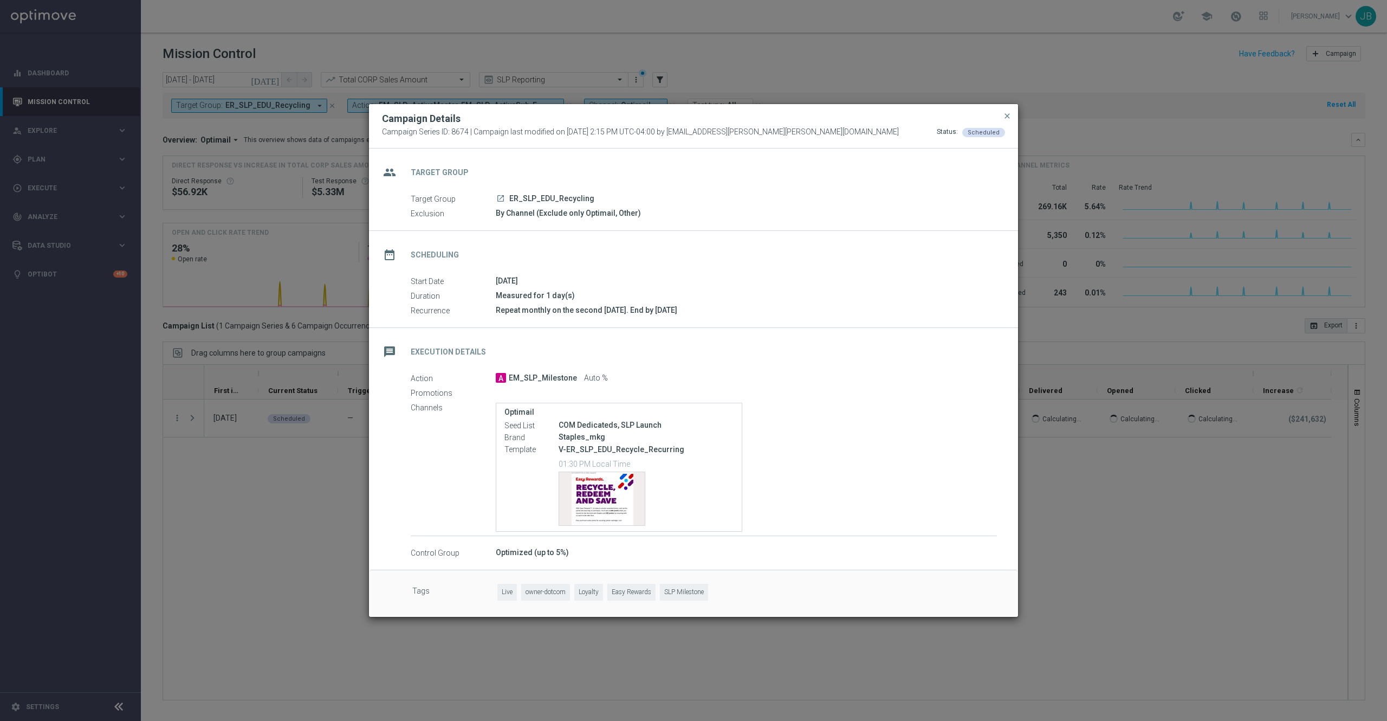
click at [1078, 552] on modal-container "Campaign Details Campaign Series ID: 8674 | Campaign last modified on 21 Apr 20…" at bounding box center [693, 360] width 1387 height 721
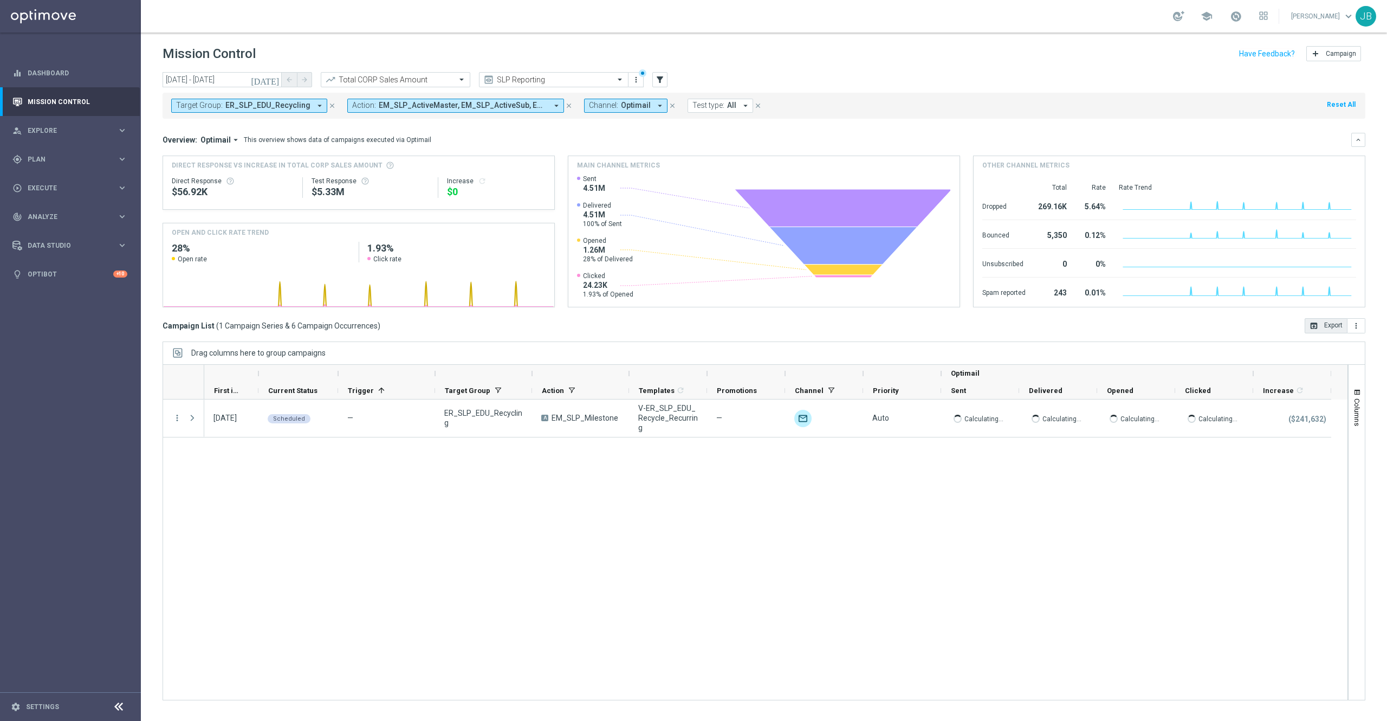
click at [620, 598] on div "14 Mar 2025, Friday Scheduled — ER_SLP_EDU_Recycling A EM_SLP_Milestone V-ER_SL…" at bounding box center [775, 549] width 1143 height 300
click at [274, 77] on icon "today" at bounding box center [265, 80] width 29 height 10
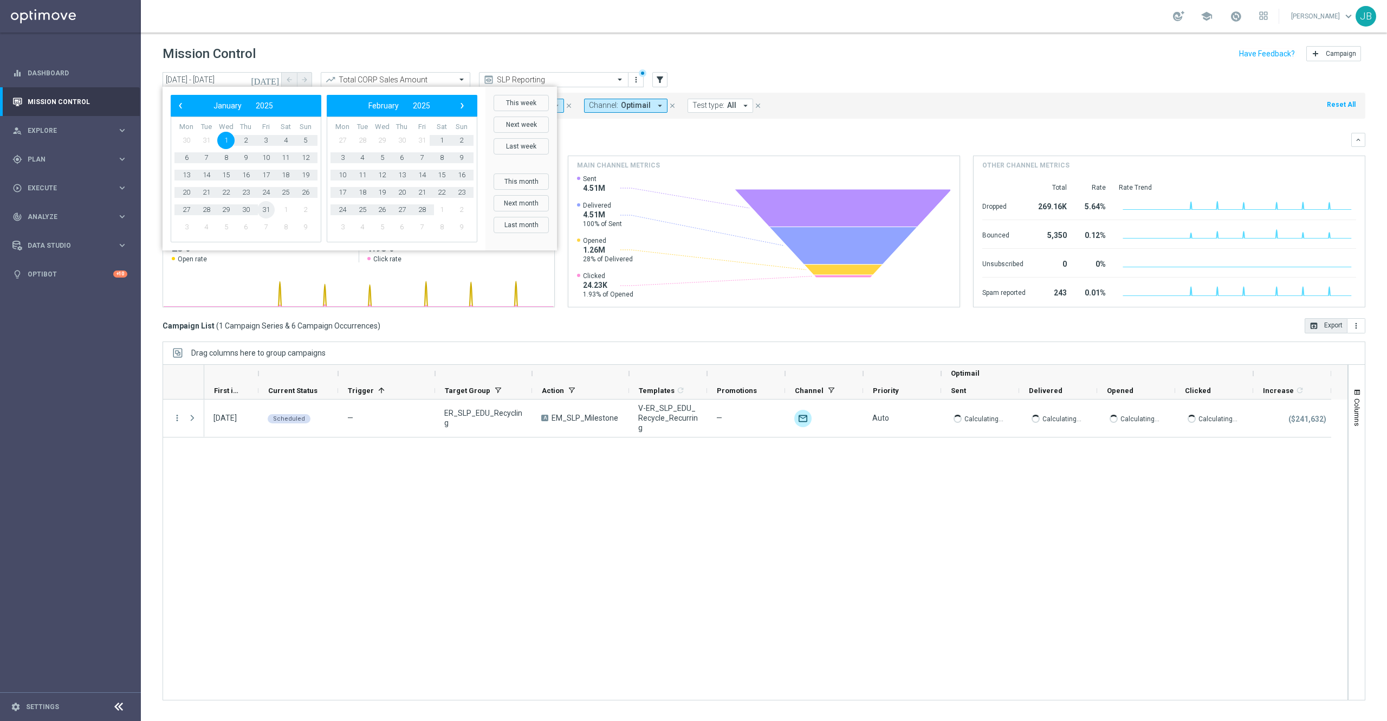
click at [268, 210] on span "31" at bounding box center [265, 209] width 17 height 17
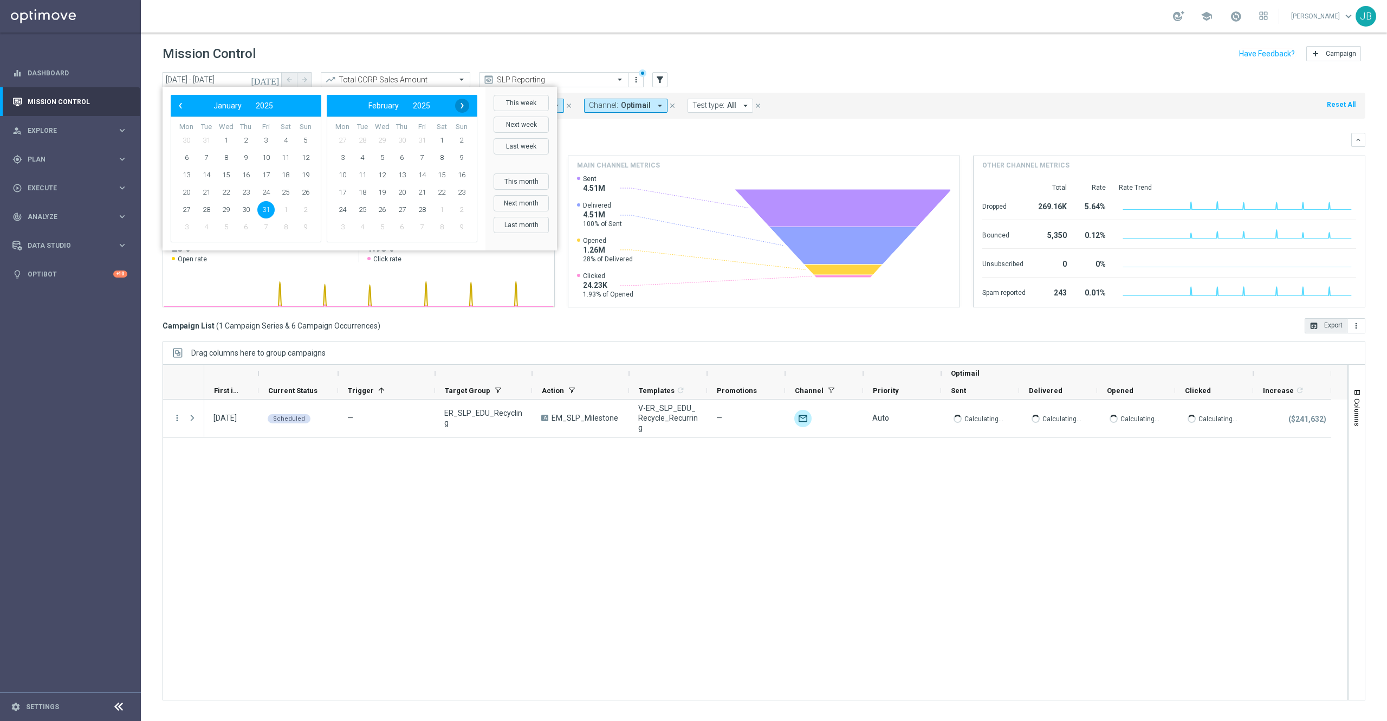
click at [466, 108] on span "›" at bounding box center [462, 106] width 14 height 14
click at [462, 141] on span "2" at bounding box center [461, 140] width 17 height 17
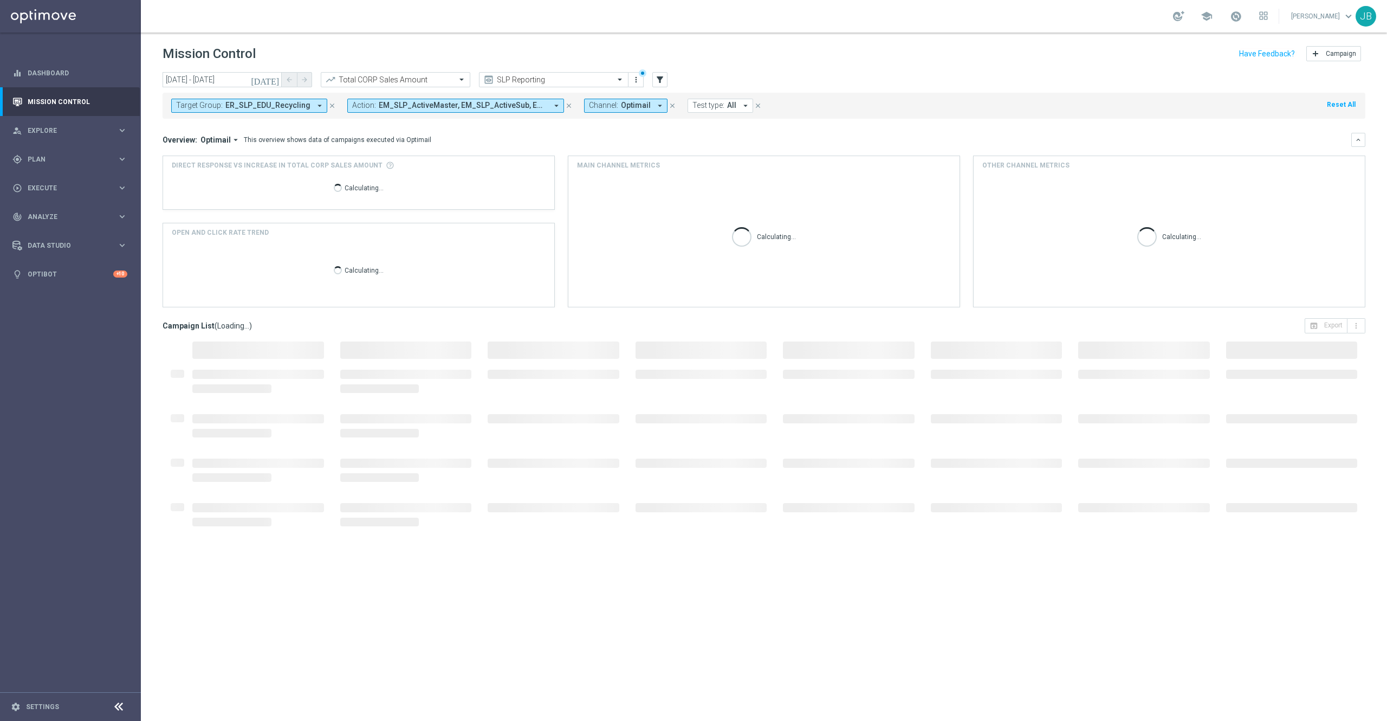
click at [275, 81] on icon "today" at bounding box center [265, 80] width 29 height 10
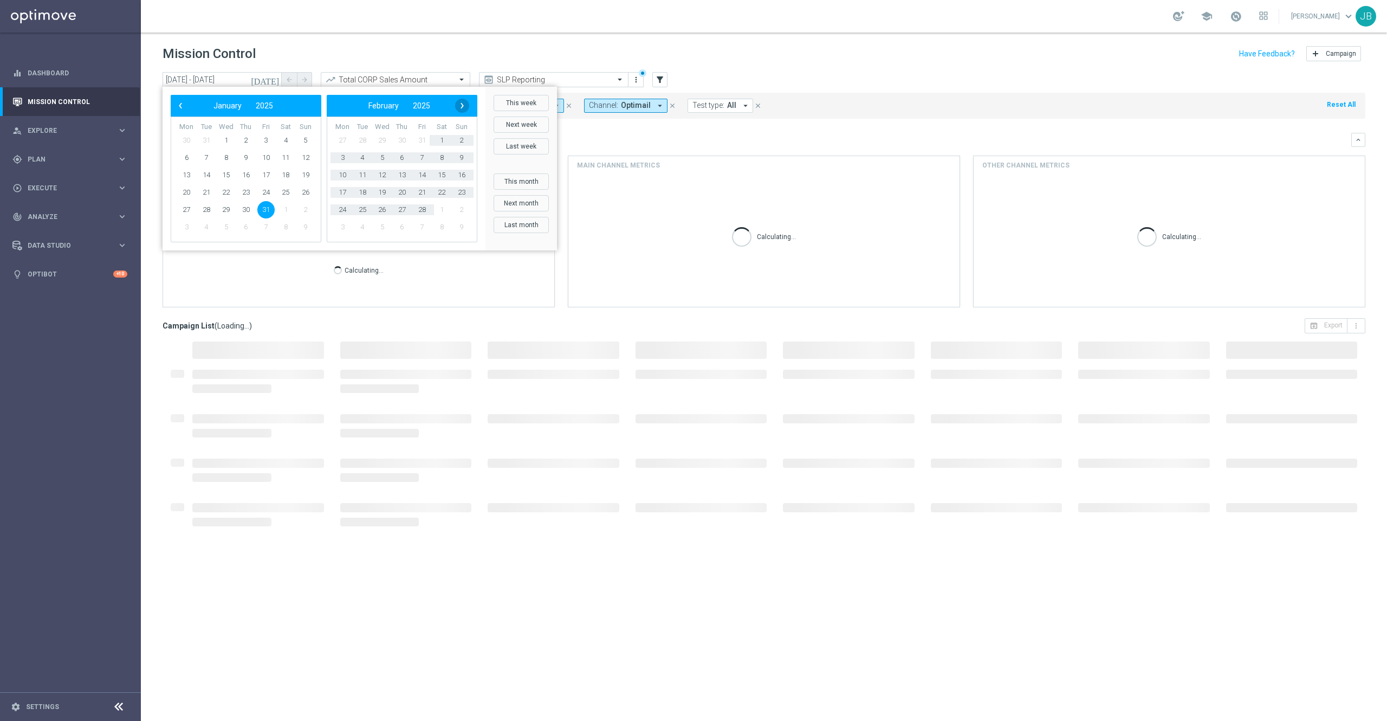
click at [458, 107] on span "›" at bounding box center [462, 106] width 14 height 14
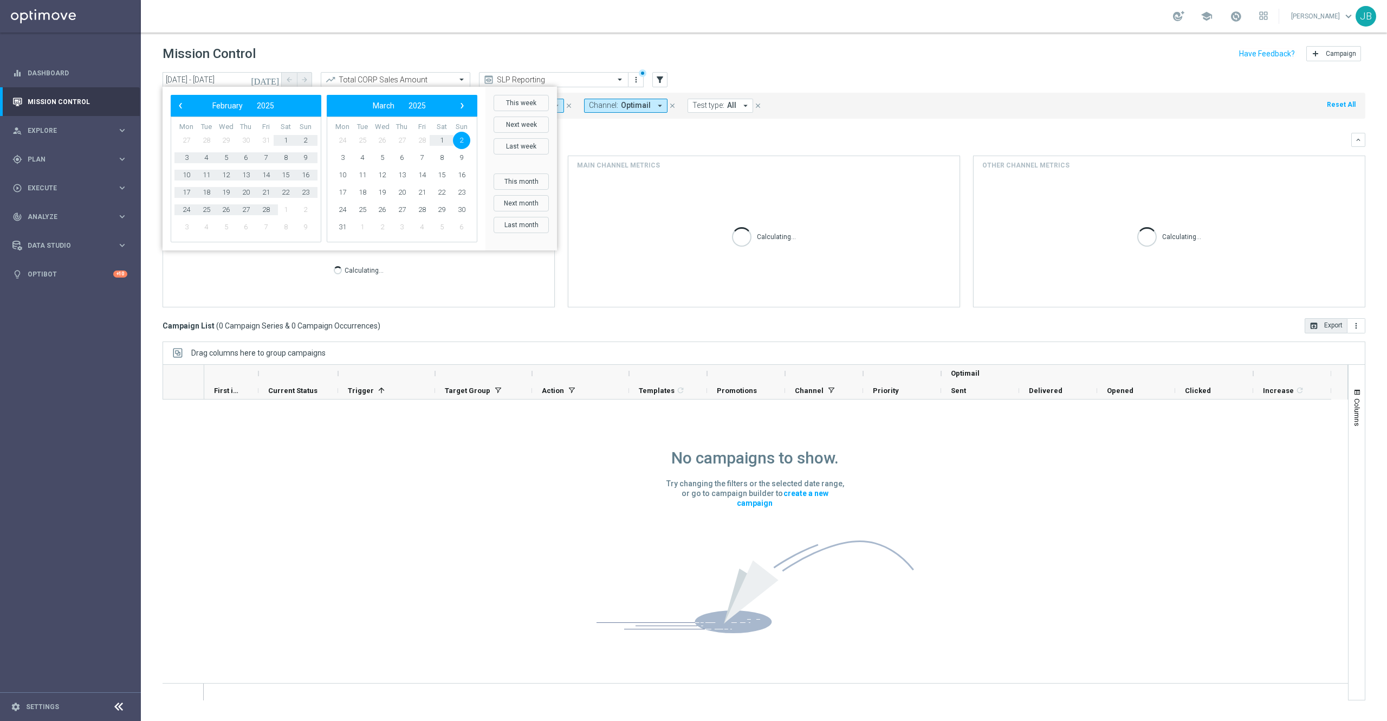
click at [458, 140] on span "2" at bounding box center [461, 140] width 17 height 17
click at [180, 228] on span "31" at bounding box center [186, 226] width 17 height 17
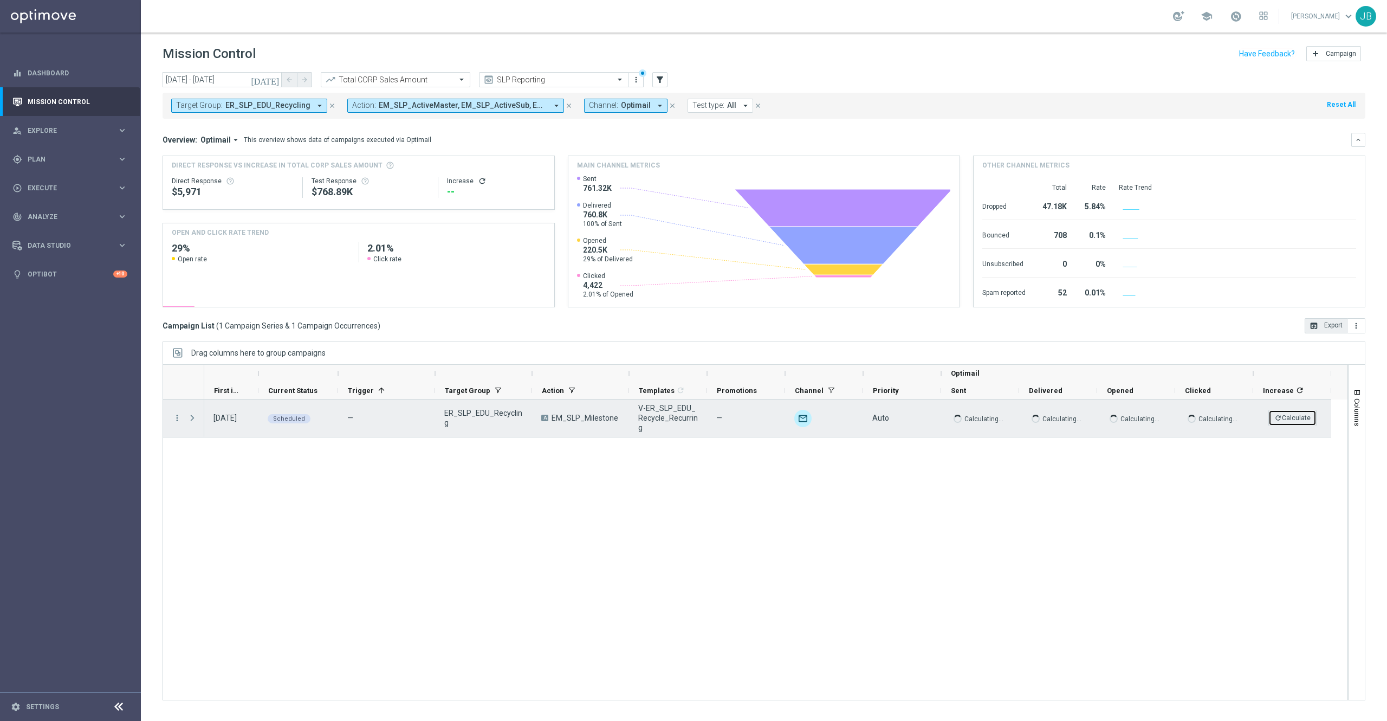
click at [1298, 423] on button "refresh Calculate" at bounding box center [1293, 418] width 48 height 16
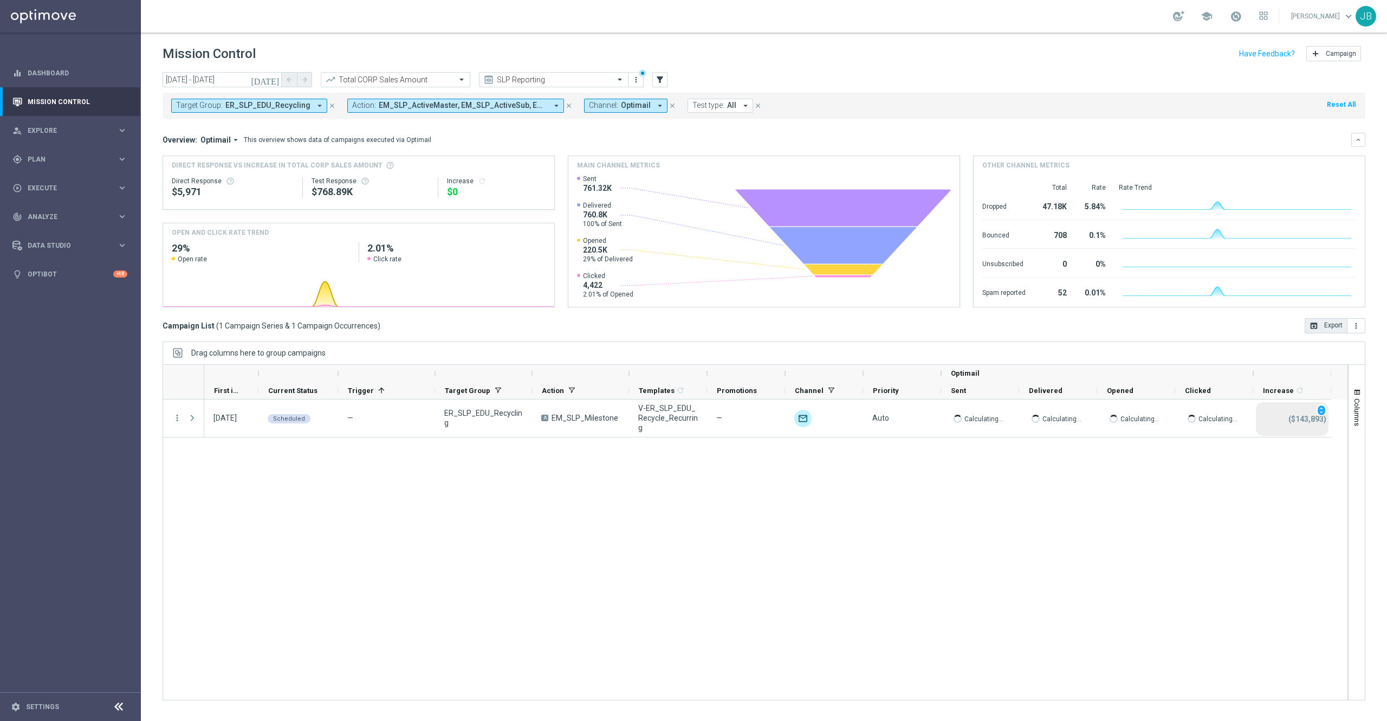
click at [272, 73] on button "today" at bounding box center [265, 80] width 33 height 16
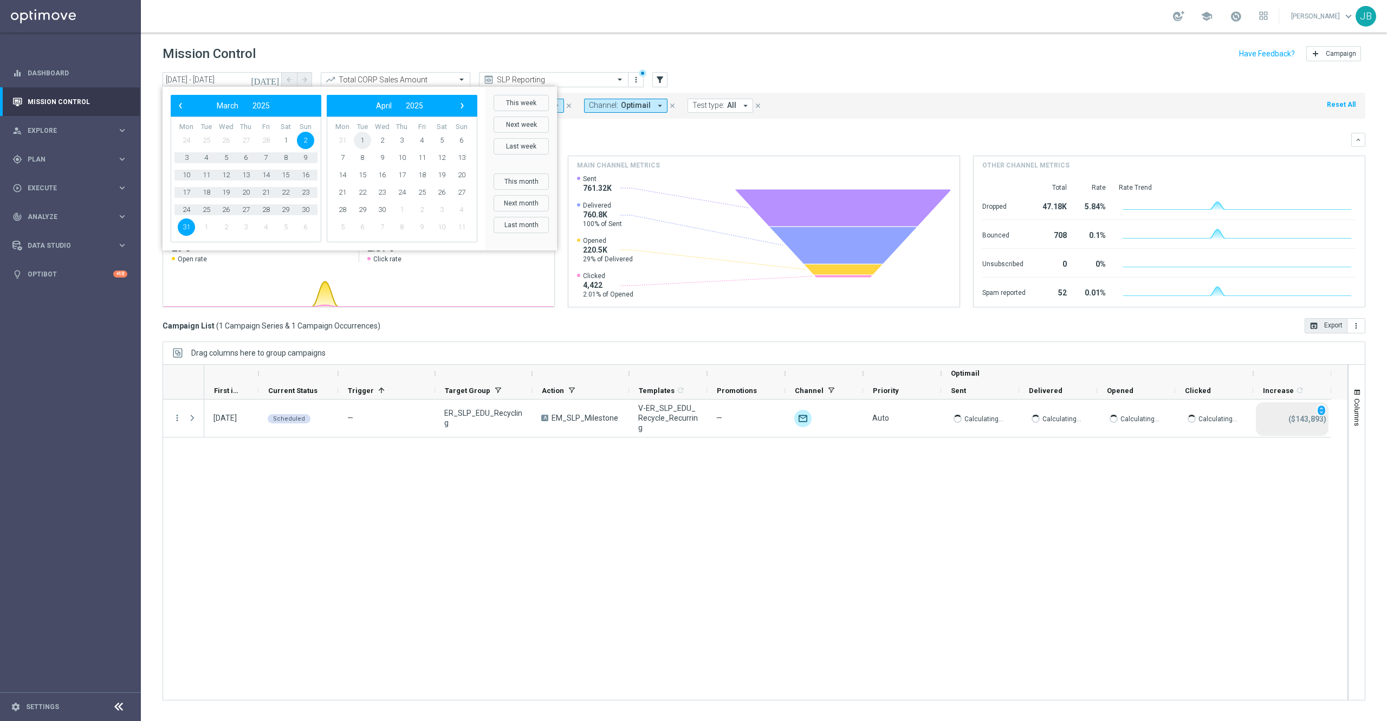
click at [362, 143] on span "1" at bounding box center [362, 140] width 17 height 17
click at [225, 216] on span "30" at bounding box center [225, 209] width 17 height 17
type input "01 Apr 2025 - 30 Apr 2025"
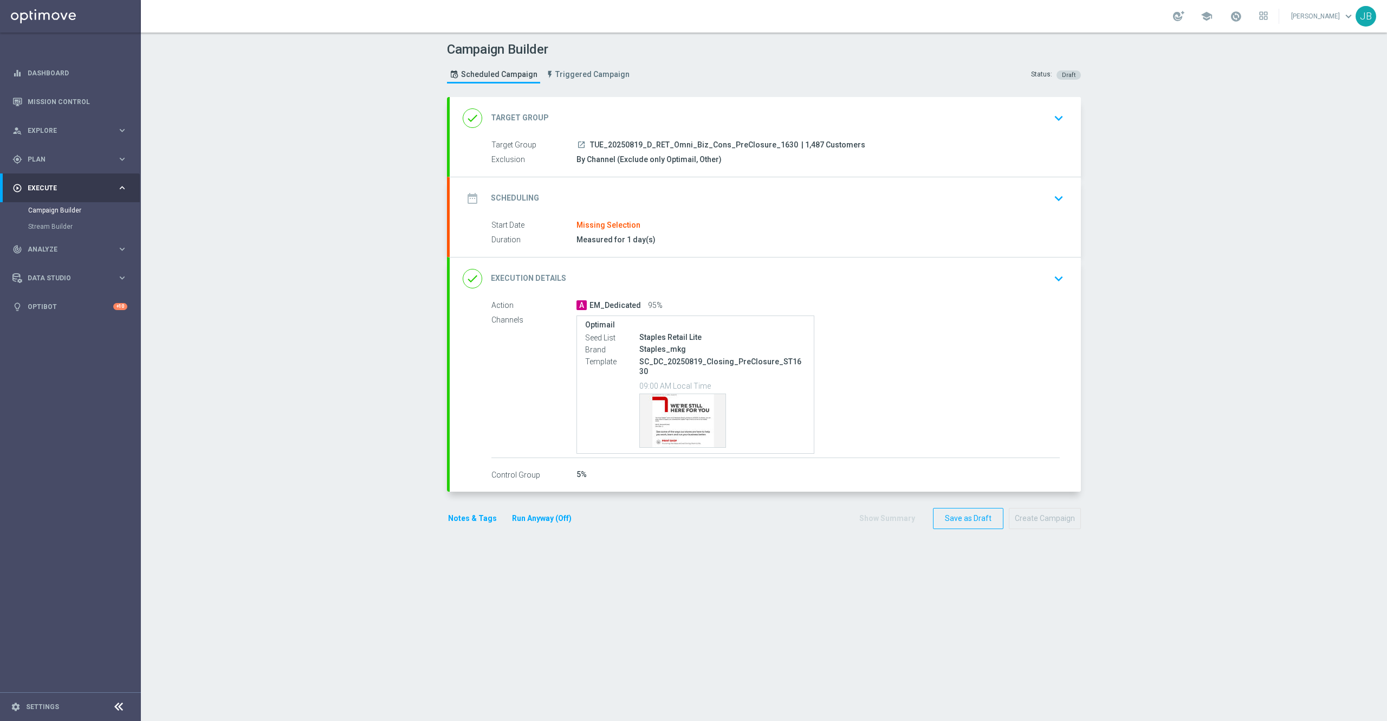
click at [517, 119] on h2 "Target Group" at bounding box center [520, 118] width 58 height 10
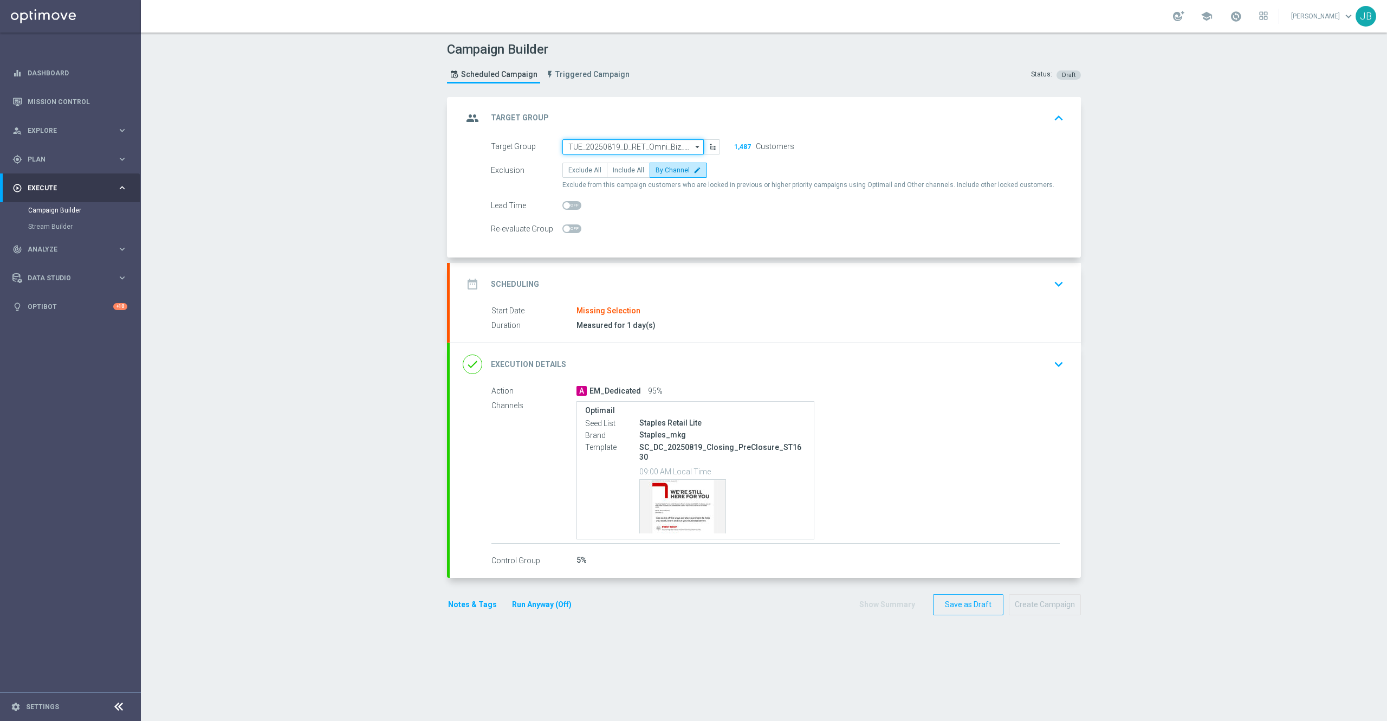
click at [633, 145] on input "TUE_20250819_D_RET_Omni_Biz_Cons_PreClosure_1630" at bounding box center [632, 146] width 141 height 15
click at [620, 174] on div "TUE_20250826_D_RET_Omni_Biz_Cons_PreClosure_545" at bounding box center [642, 168] width 130 height 20
type input "TUE_20250826_D_RET_Omni_Biz_Cons_PreClosure_545"
click at [500, 283] on h2 "Scheduling" at bounding box center [515, 284] width 48 height 10
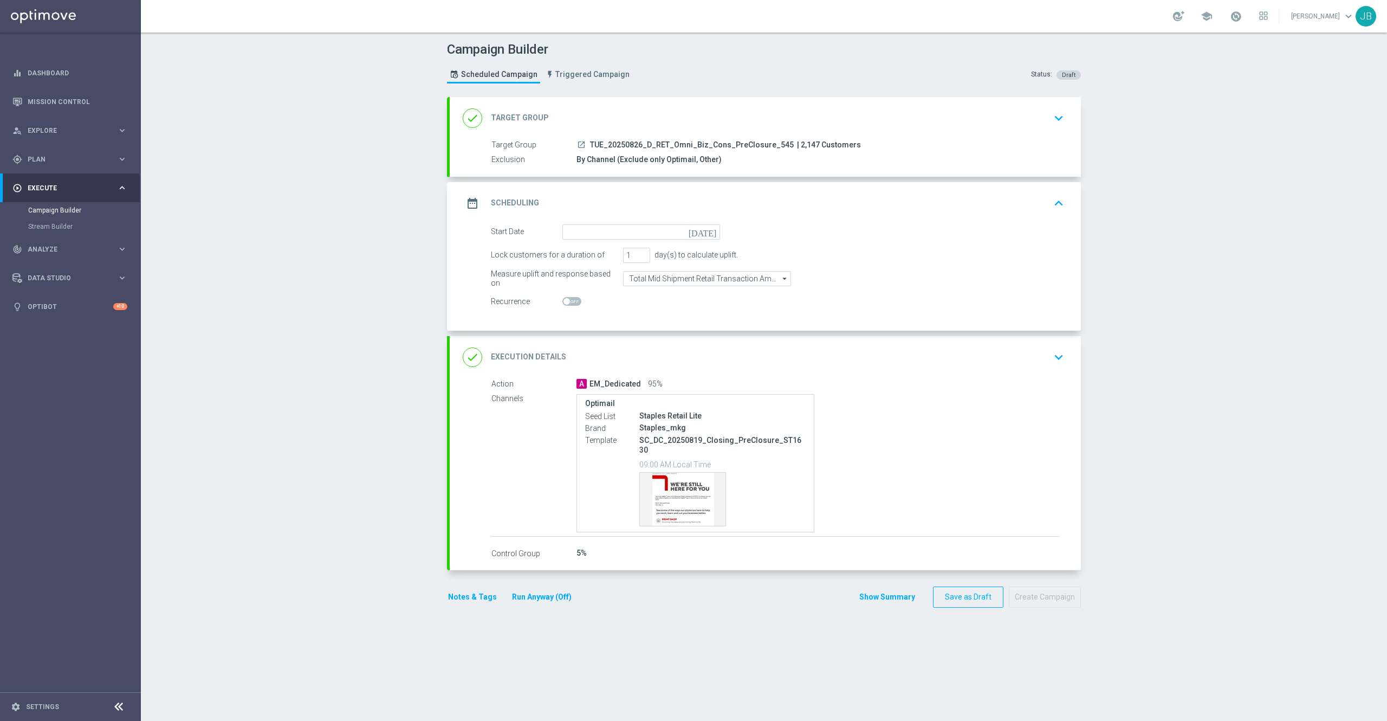
click at [703, 233] on icon "[DATE]" at bounding box center [705, 230] width 32 height 12
click at [598, 365] on span "26" at bounding box center [606, 361] width 17 height 17
type input "[DATE]"
click at [523, 115] on h2 "Target Group" at bounding box center [520, 118] width 58 height 10
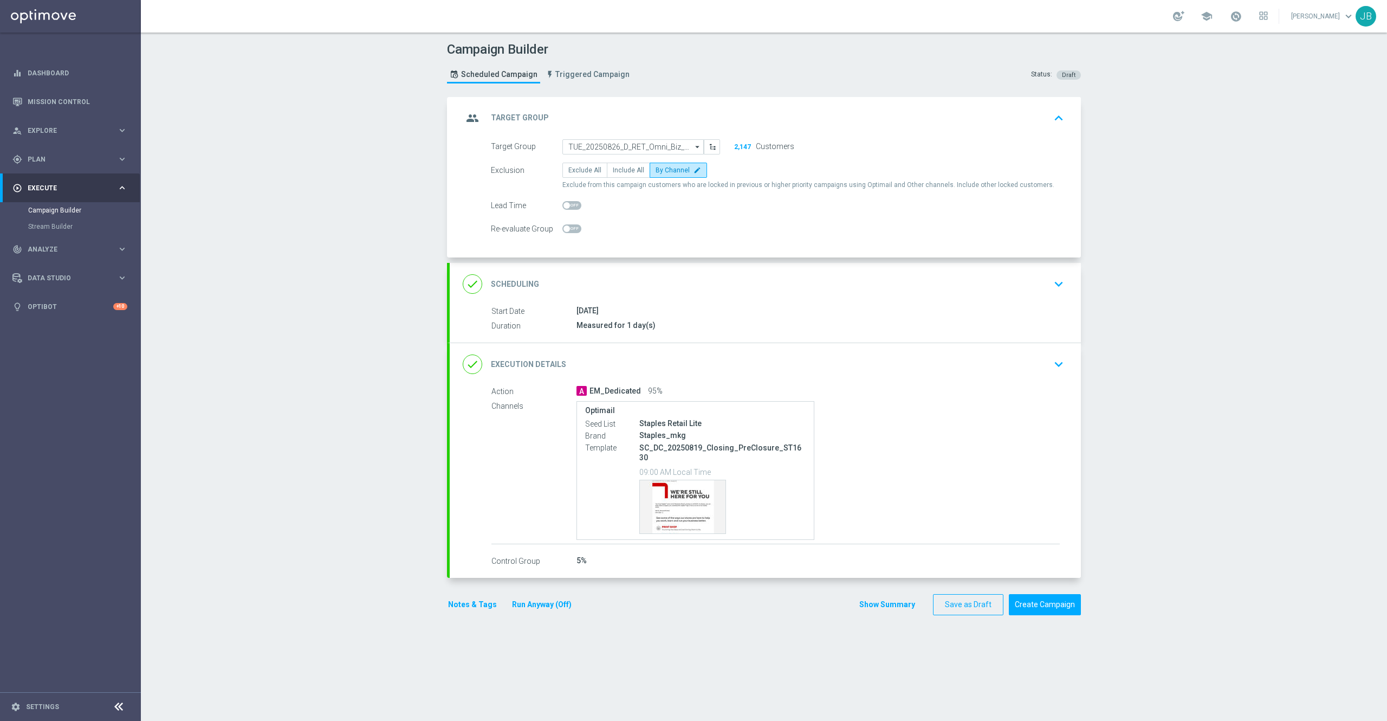
click at [519, 281] on h2 "Scheduling" at bounding box center [515, 284] width 48 height 10
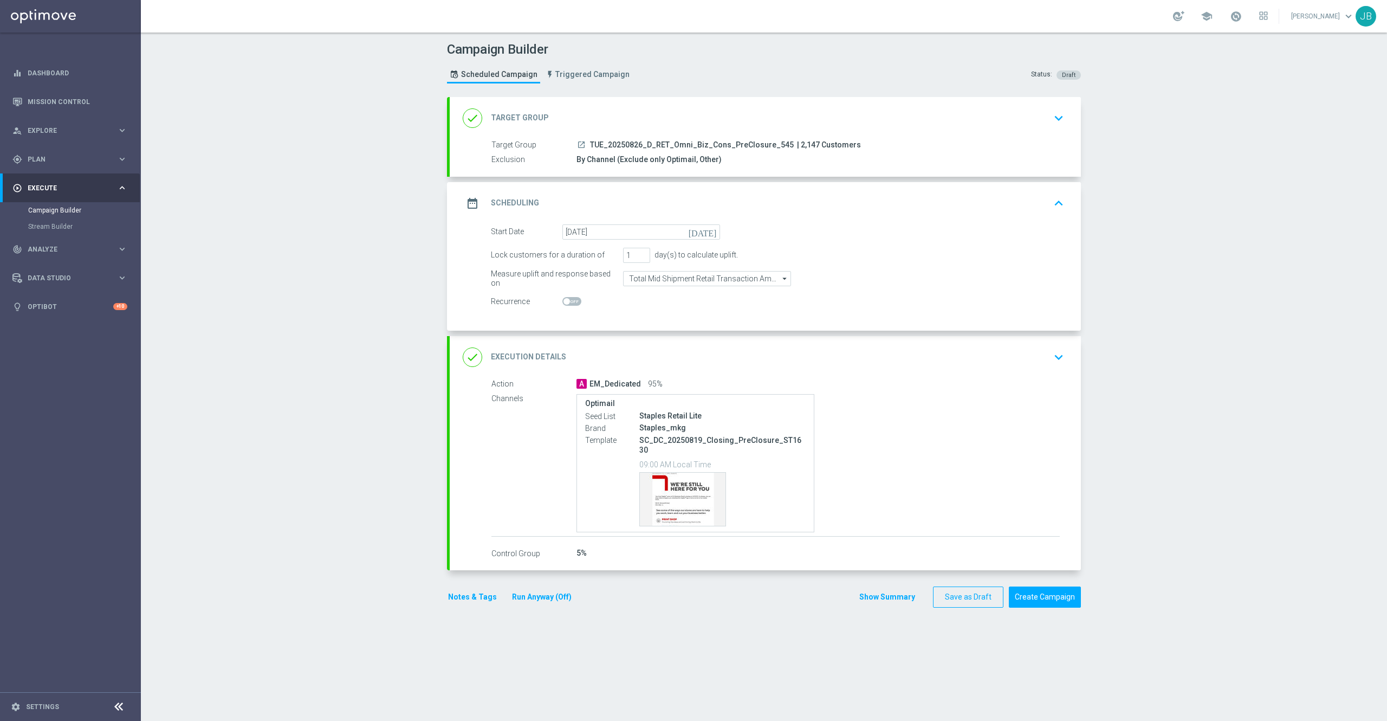
click at [527, 361] on h2 "Execution Details" at bounding box center [528, 357] width 75 height 10
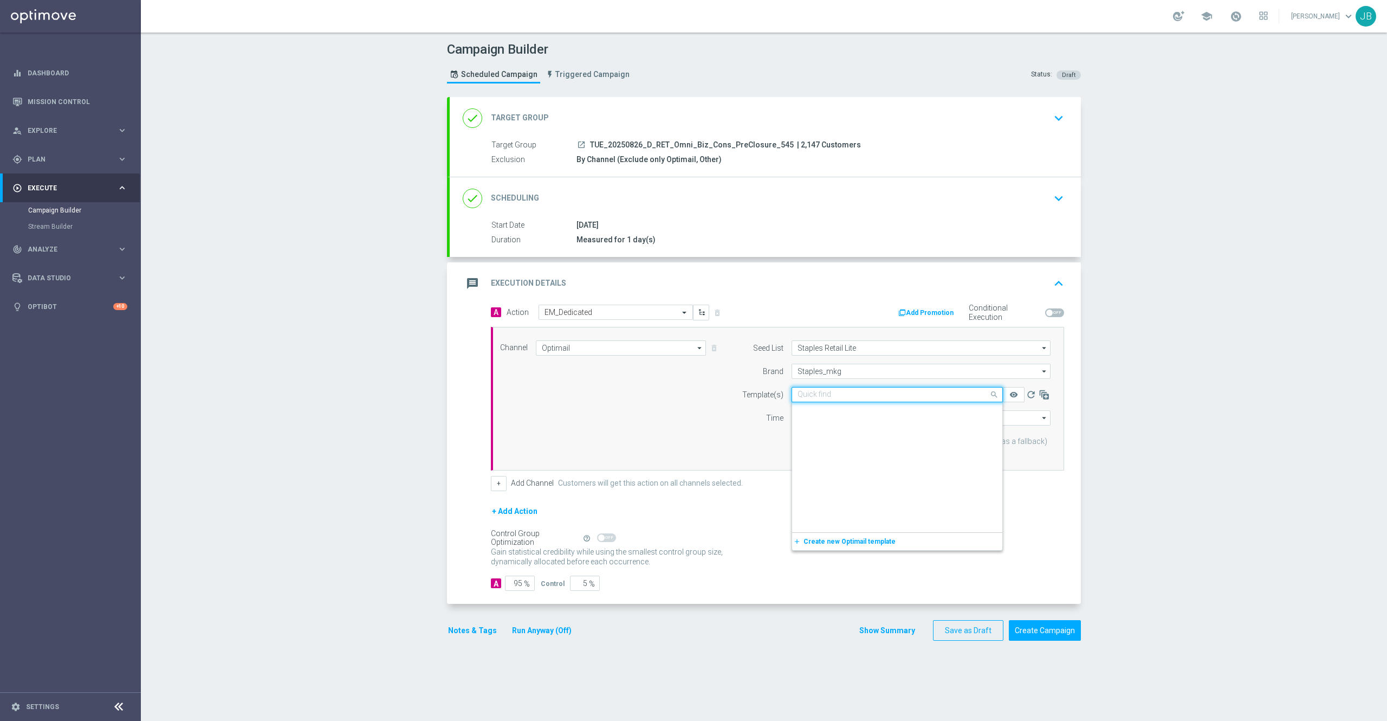
click at [837, 398] on input "text" at bounding box center [887, 394] width 178 height 9
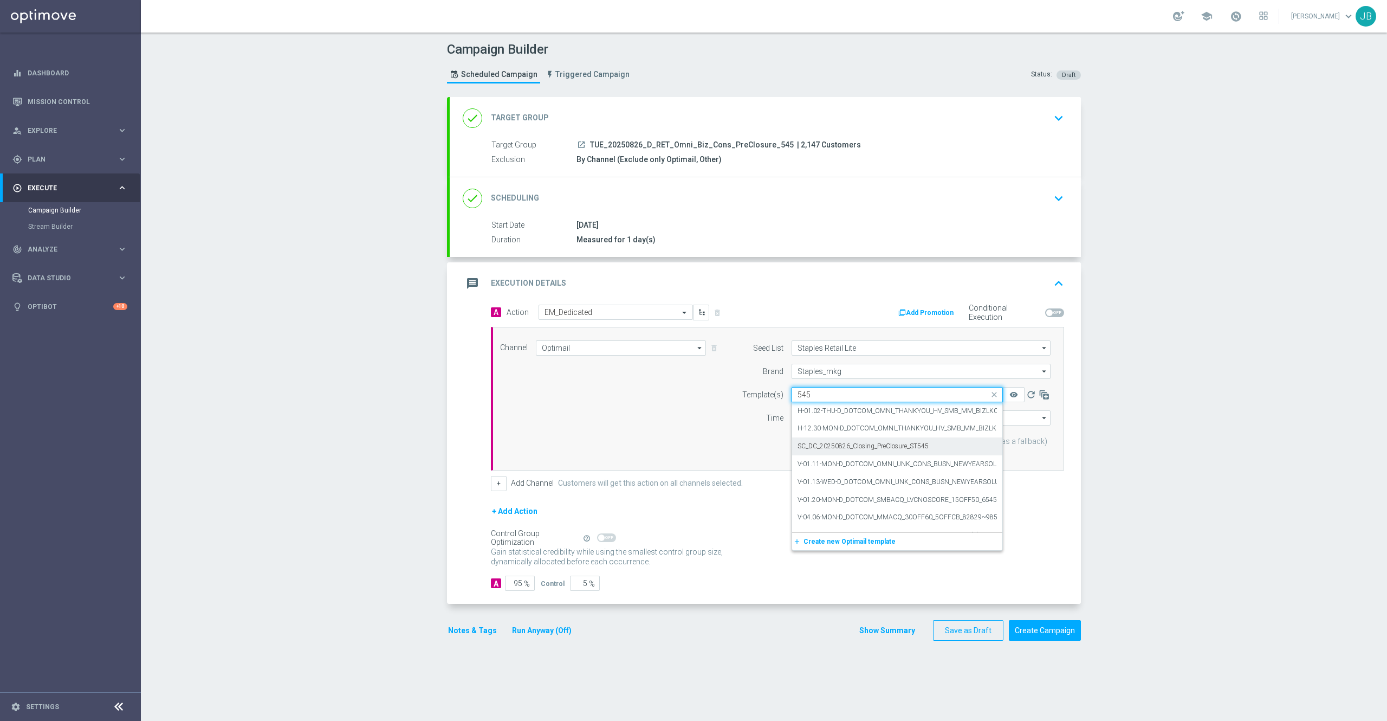
click at [861, 452] on div "SC_DC_20250826_Closing_PreClosure_ST545" at bounding box center [897, 446] width 199 height 18
type input "545"
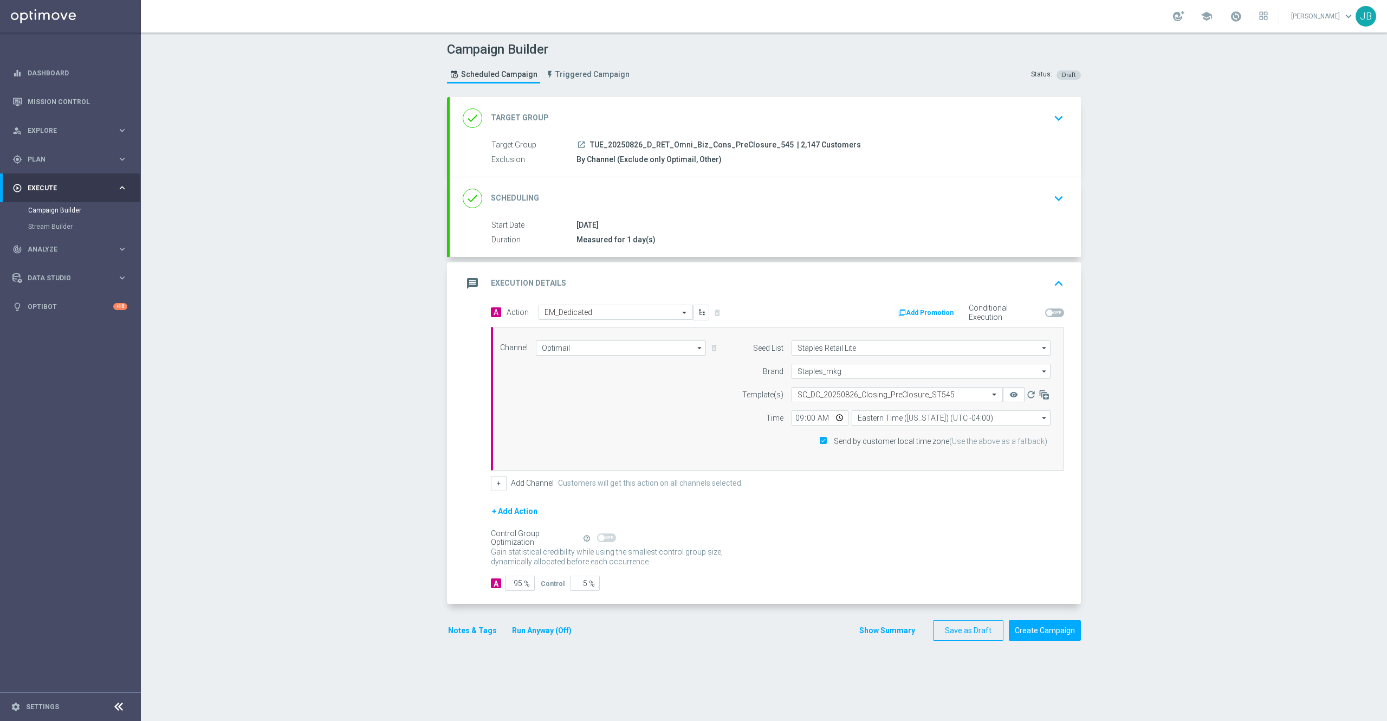
click at [519, 125] on div "done Target Group" at bounding box center [506, 118] width 86 height 20
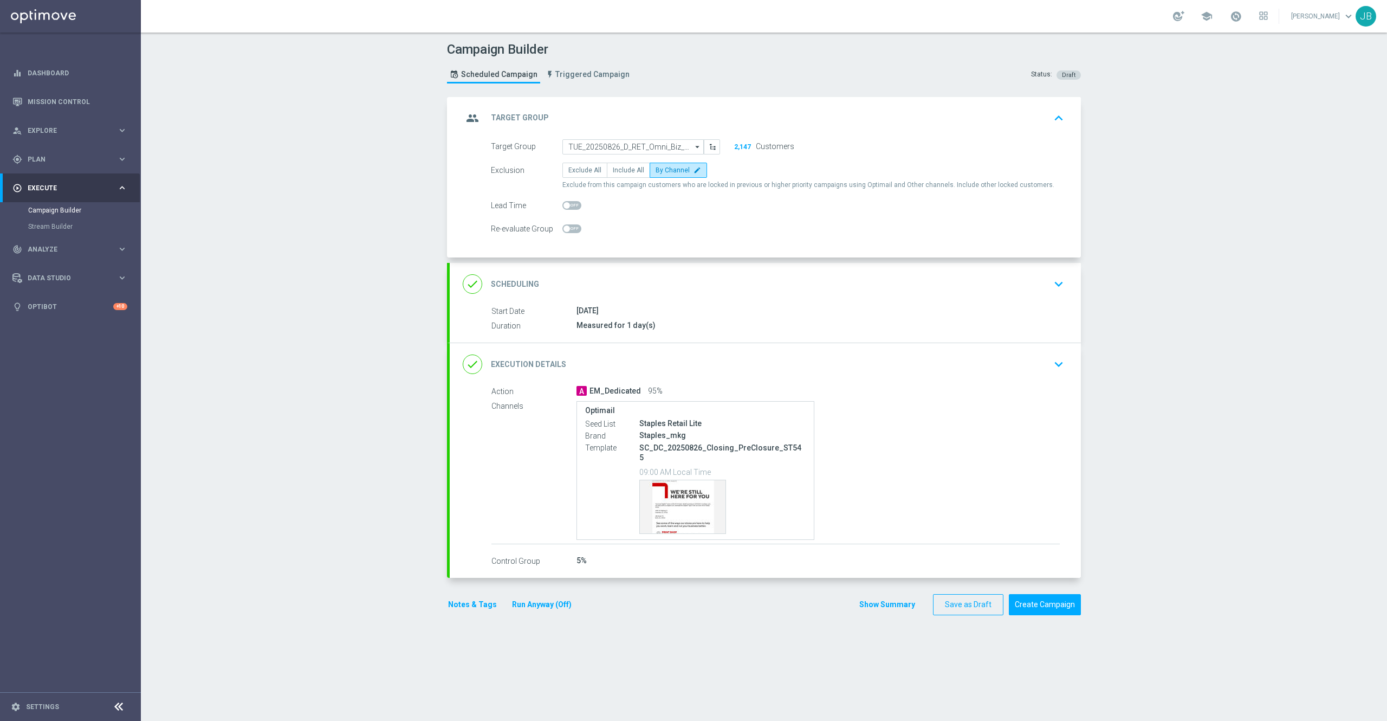
click at [513, 277] on div "done Scheduling" at bounding box center [501, 284] width 76 height 20
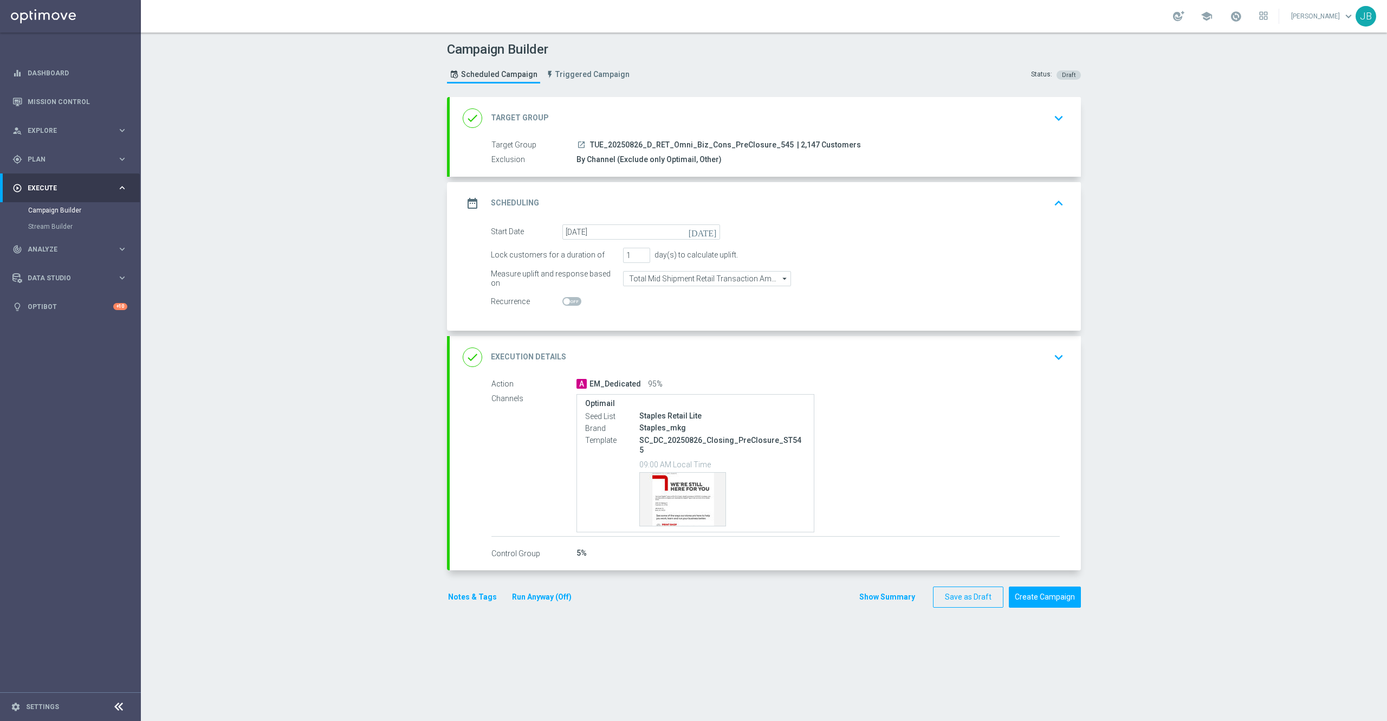
click at [551, 358] on h2 "Execution Details" at bounding box center [528, 357] width 75 height 10
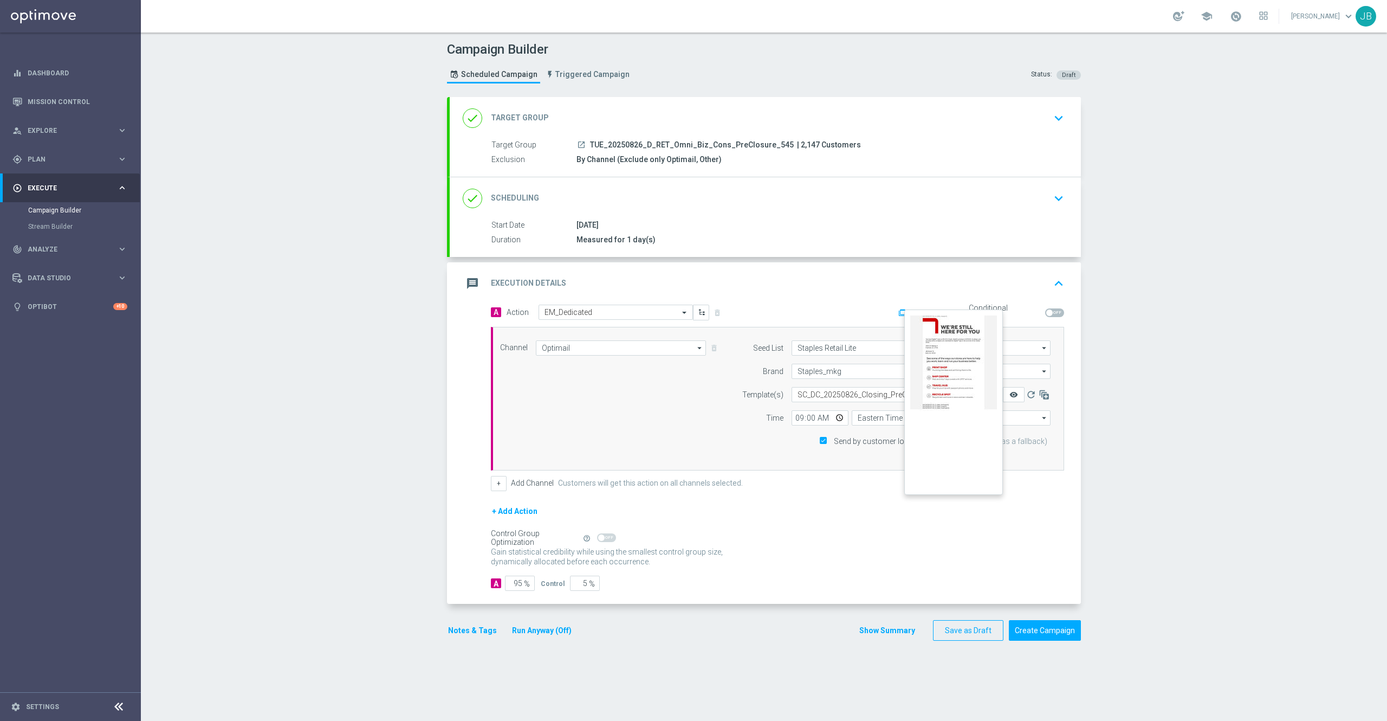
click at [1010, 397] on icon "remove_red_eye" at bounding box center [1014, 394] width 9 height 9
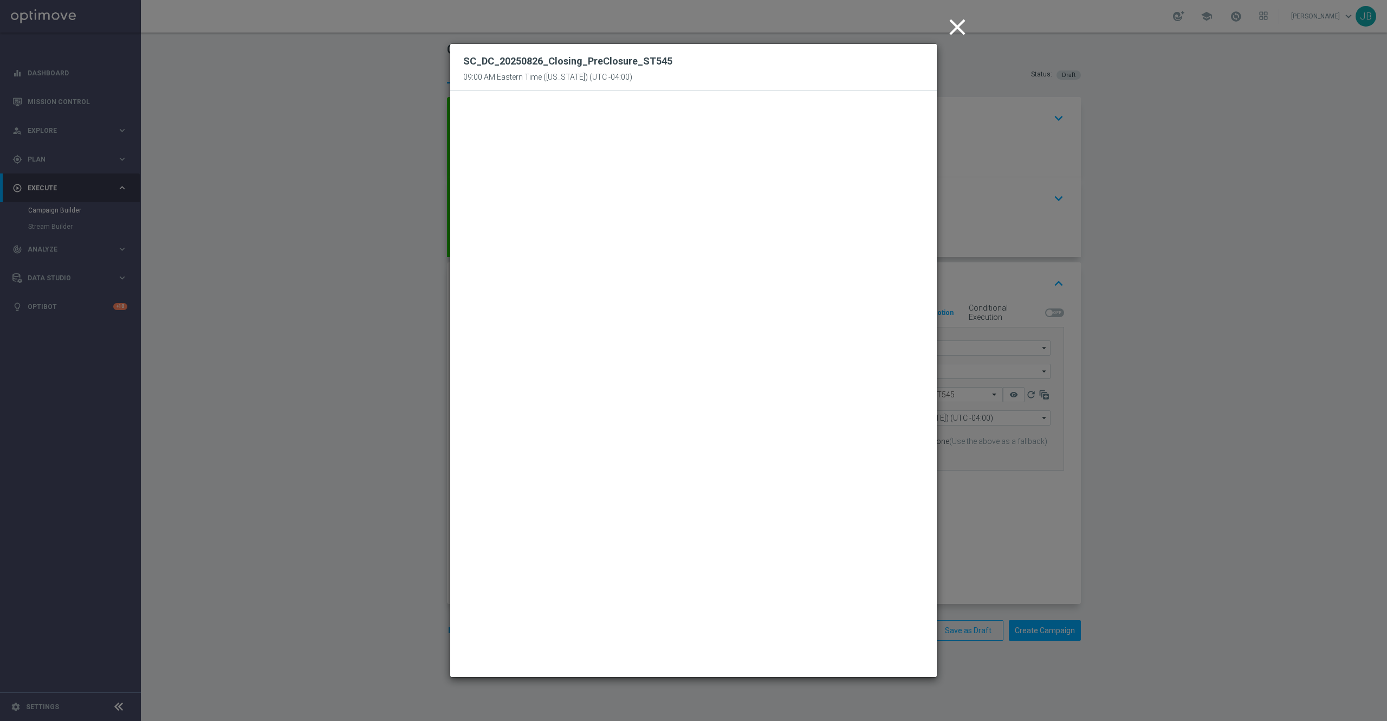
click at [1141, 409] on modal-container "close SC_DC_20250826_Closing_PreClosure_ST545 09:00 AM Eastern Time (New York) …" at bounding box center [693, 360] width 1387 height 721
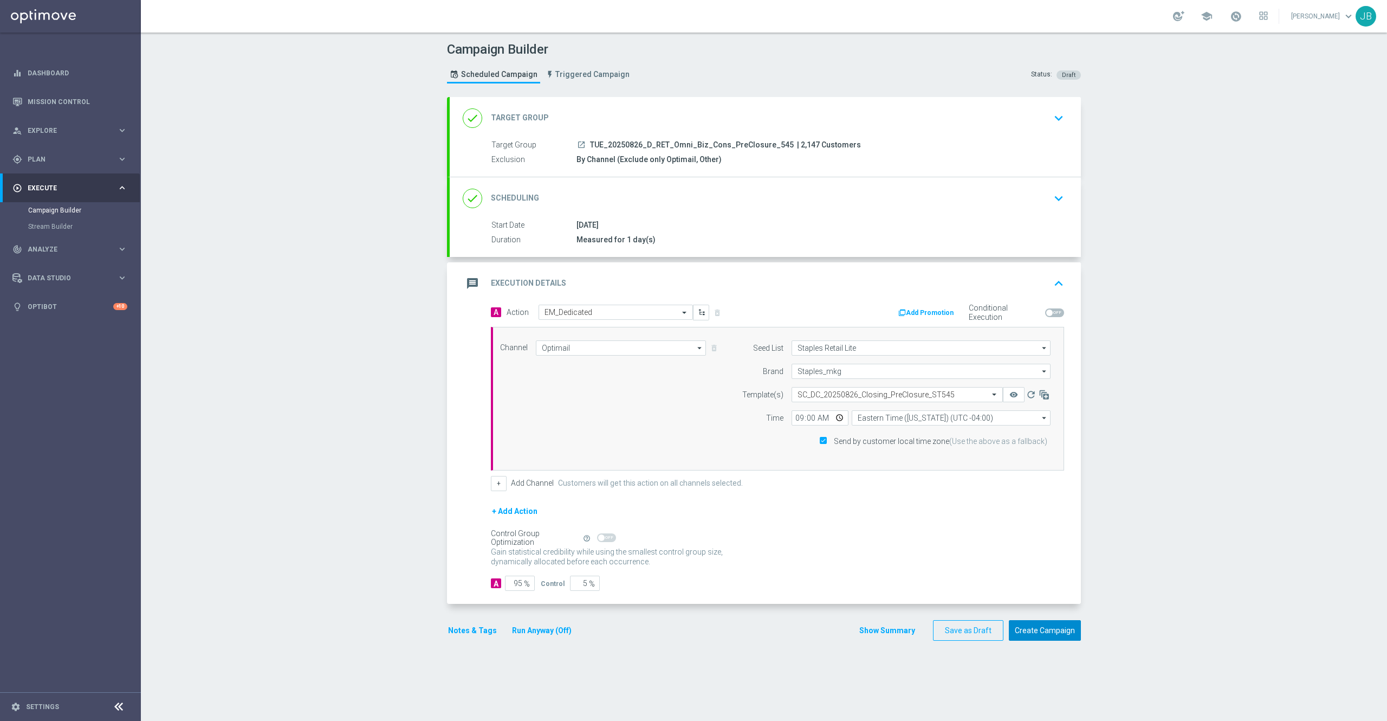
click at [1047, 626] on button "Create Campaign" at bounding box center [1045, 630] width 72 height 21
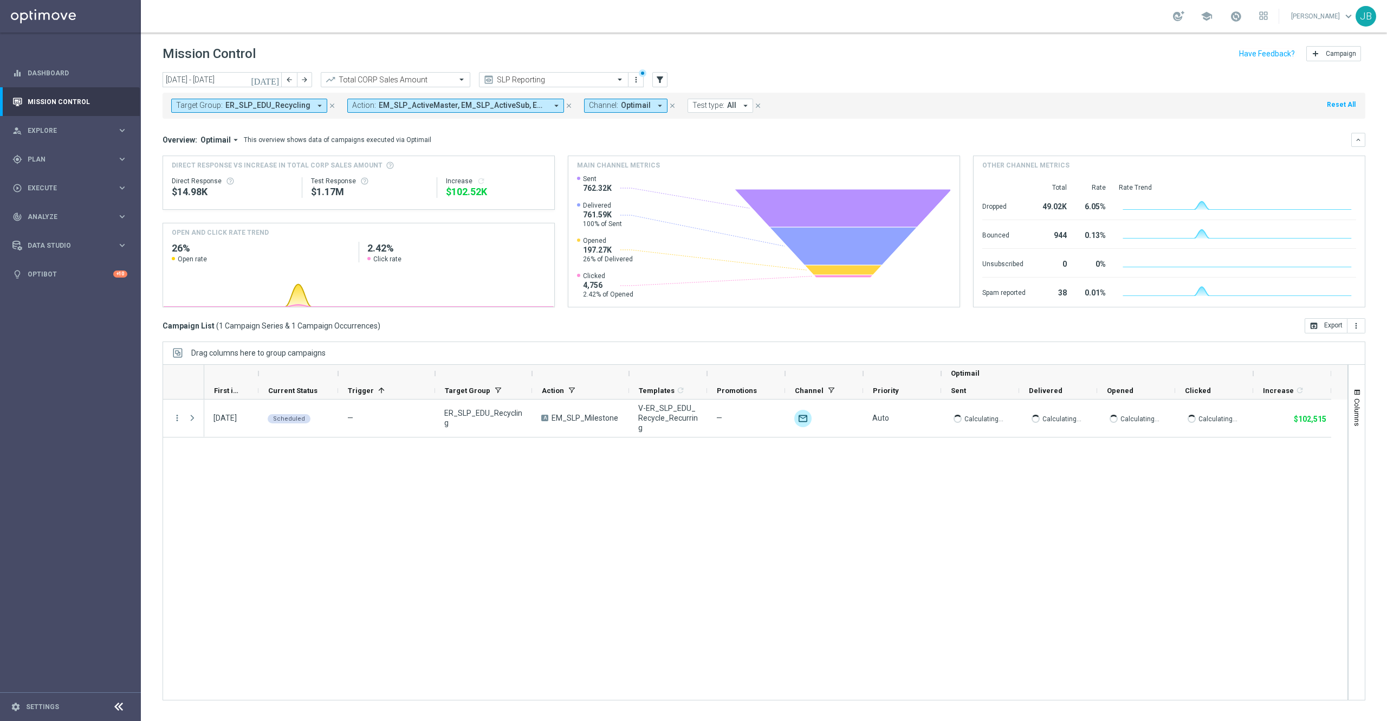
click at [276, 77] on icon "[DATE]" at bounding box center [265, 80] width 29 height 10
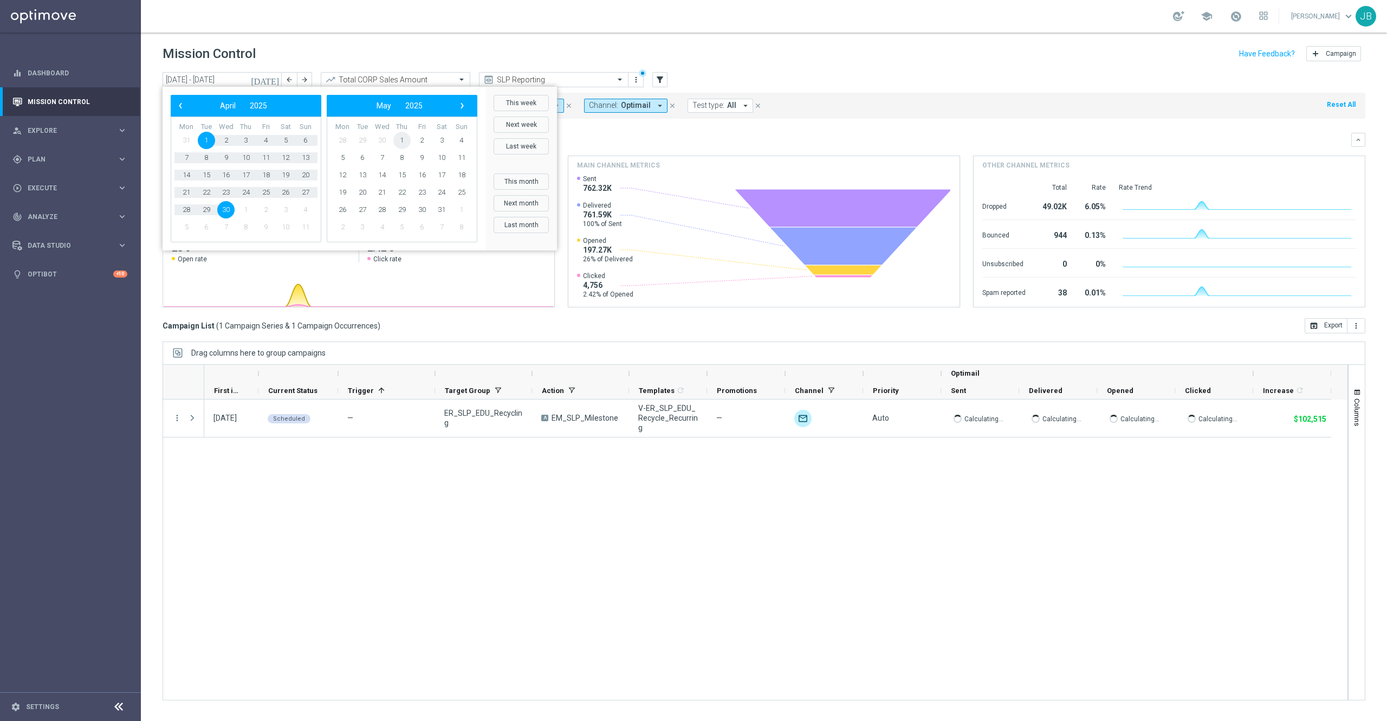
click at [404, 140] on span "1" at bounding box center [401, 140] width 17 height 17
click at [280, 208] on span "31" at bounding box center [285, 209] width 17 height 17
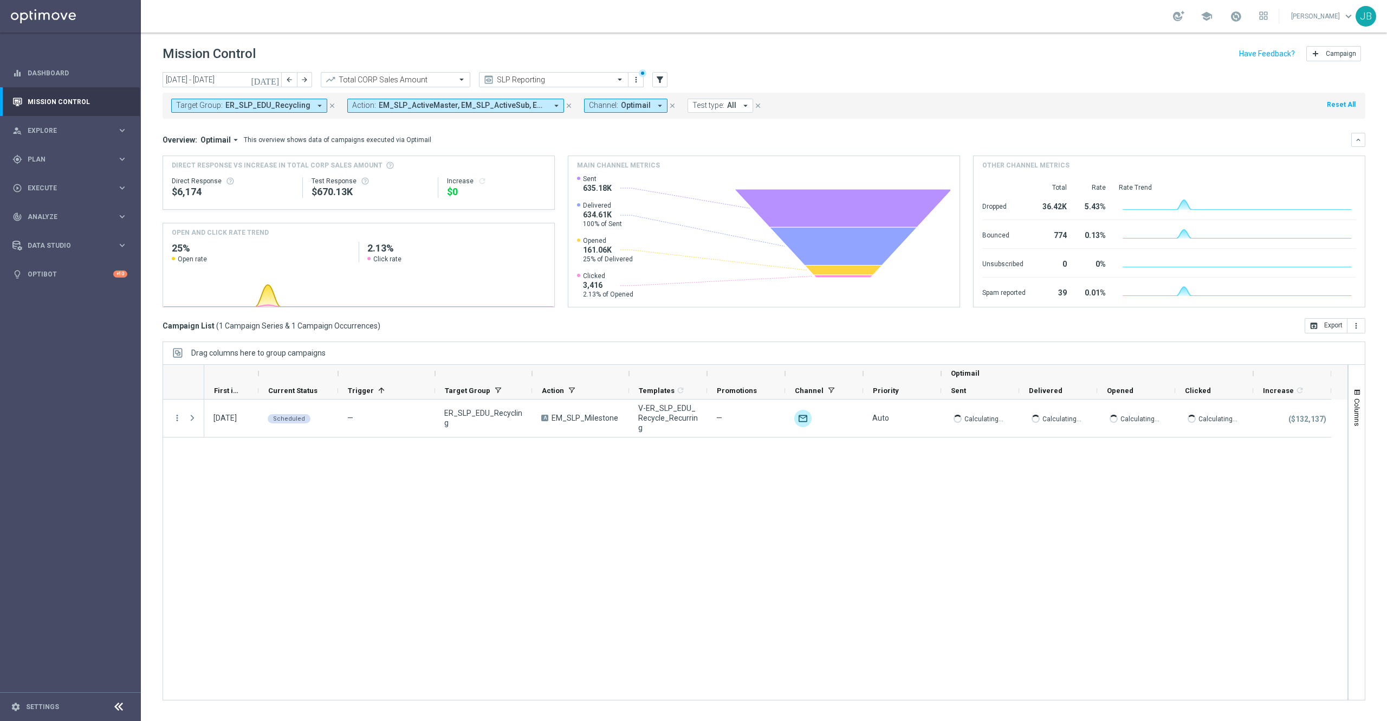
click at [276, 80] on icon "[DATE]" at bounding box center [265, 80] width 29 height 10
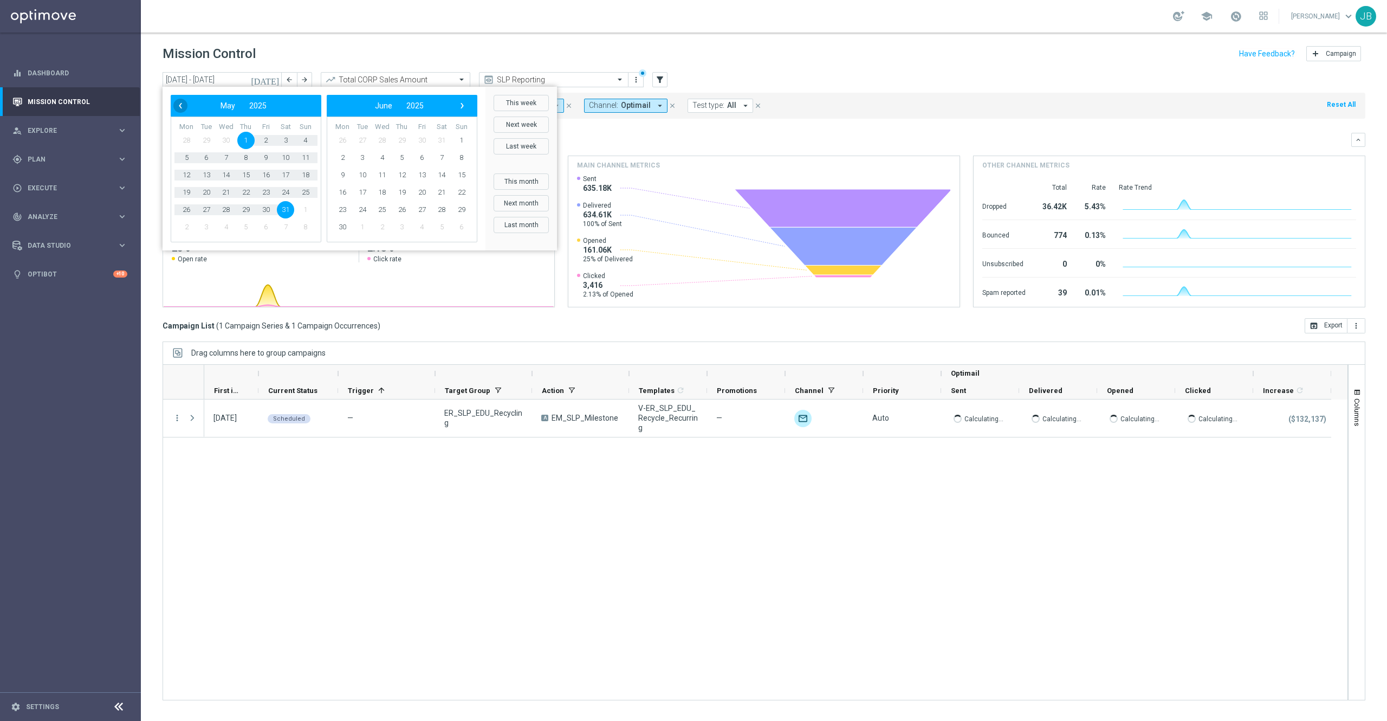
click at [178, 108] on span "‹" at bounding box center [180, 106] width 14 height 14
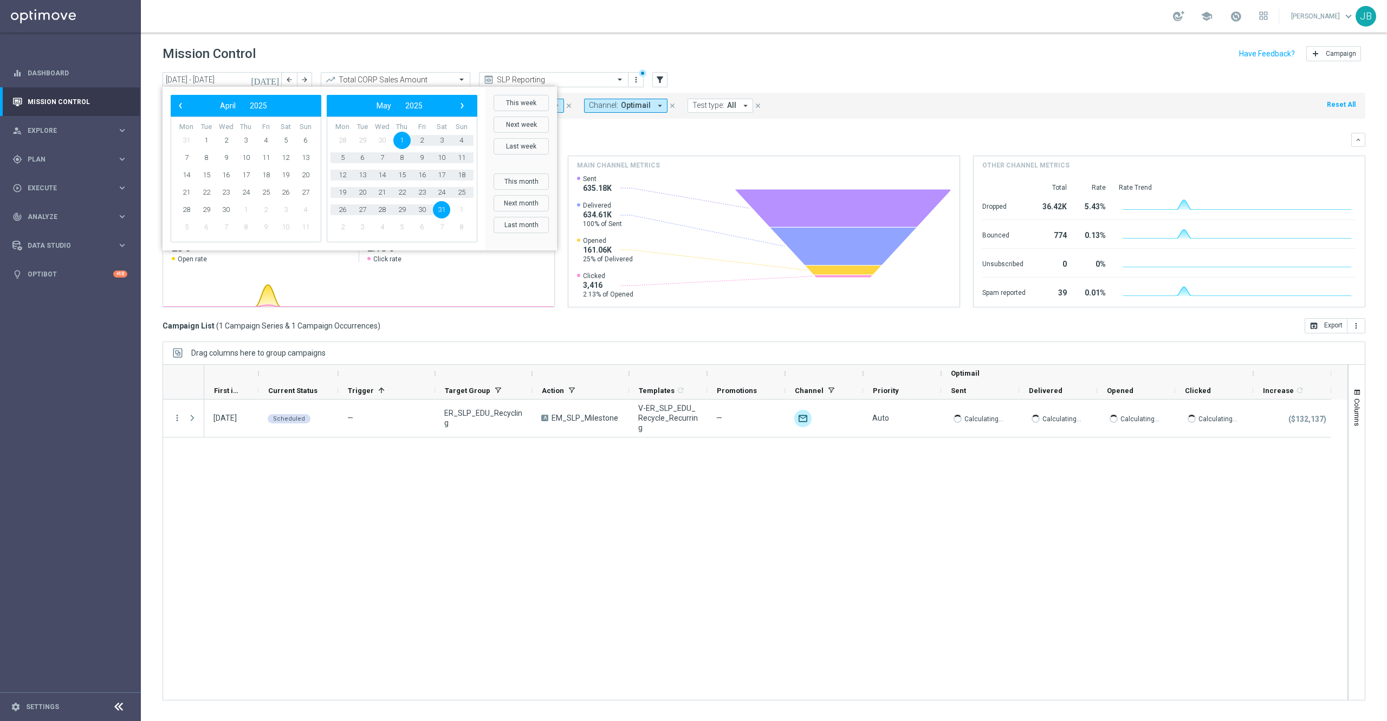
click at [178, 108] on span "‹" at bounding box center [180, 106] width 14 height 14
click at [285, 138] on span "1" at bounding box center [285, 140] width 17 height 17
click at [464, 106] on span "›" at bounding box center [462, 106] width 14 height 14
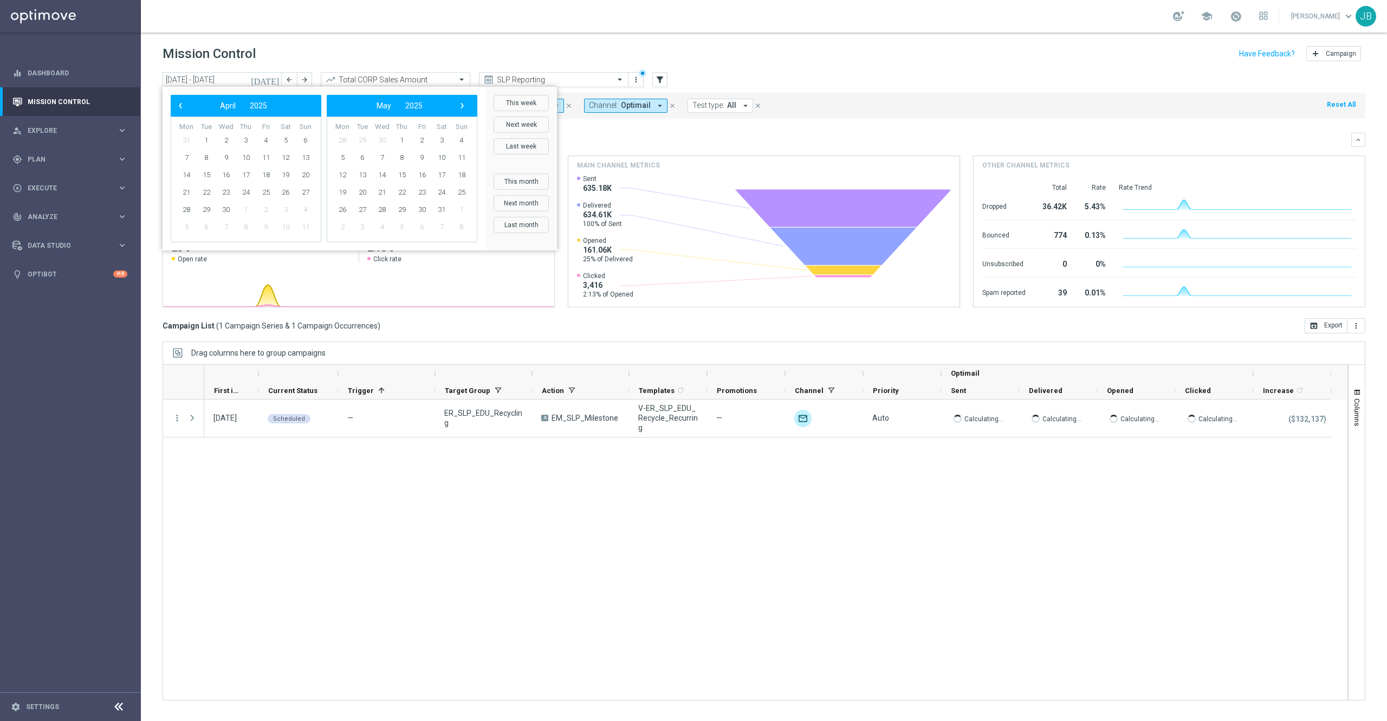
click at [464, 106] on span "›" at bounding box center [462, 106] width 14 height 14
click at [458, 108] on span "›" at bounding box center [462, 106] width 14 height 14
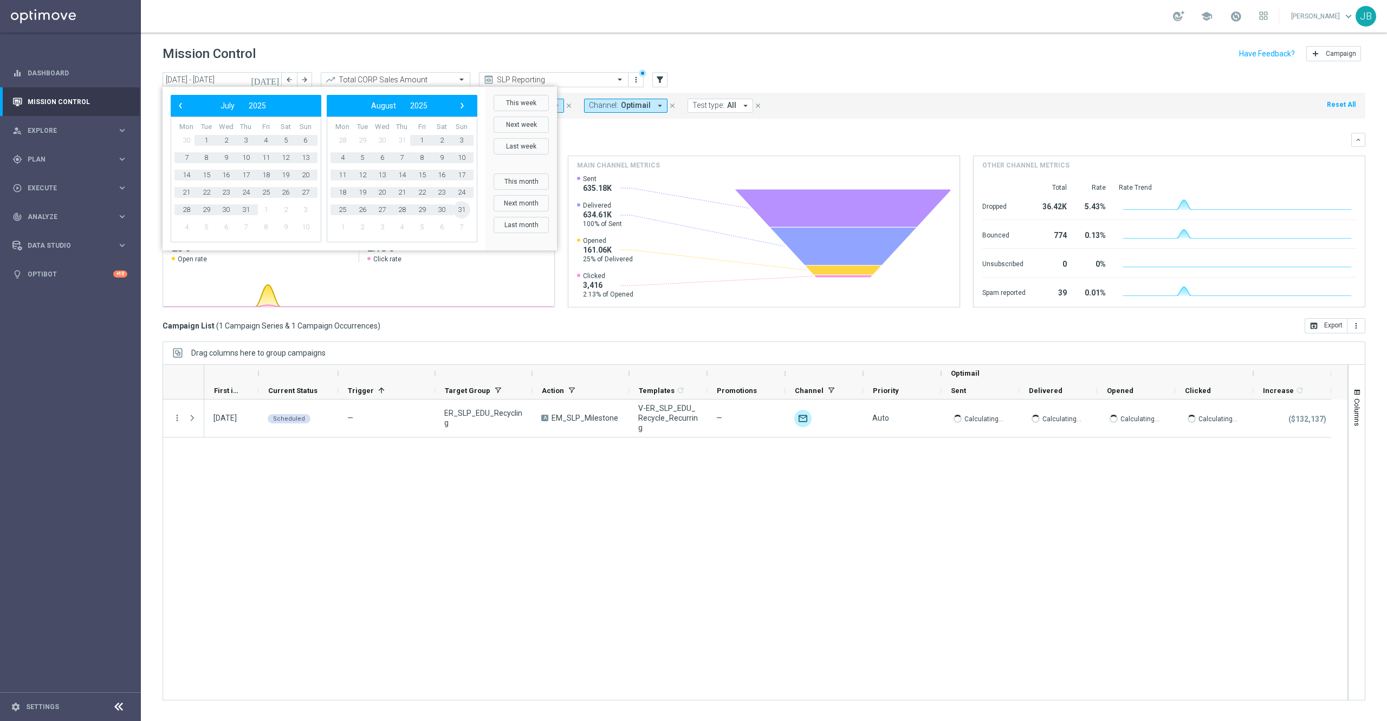
click at [458, 211] on span "31" at bounding box center [461, 209] width 17 height 17
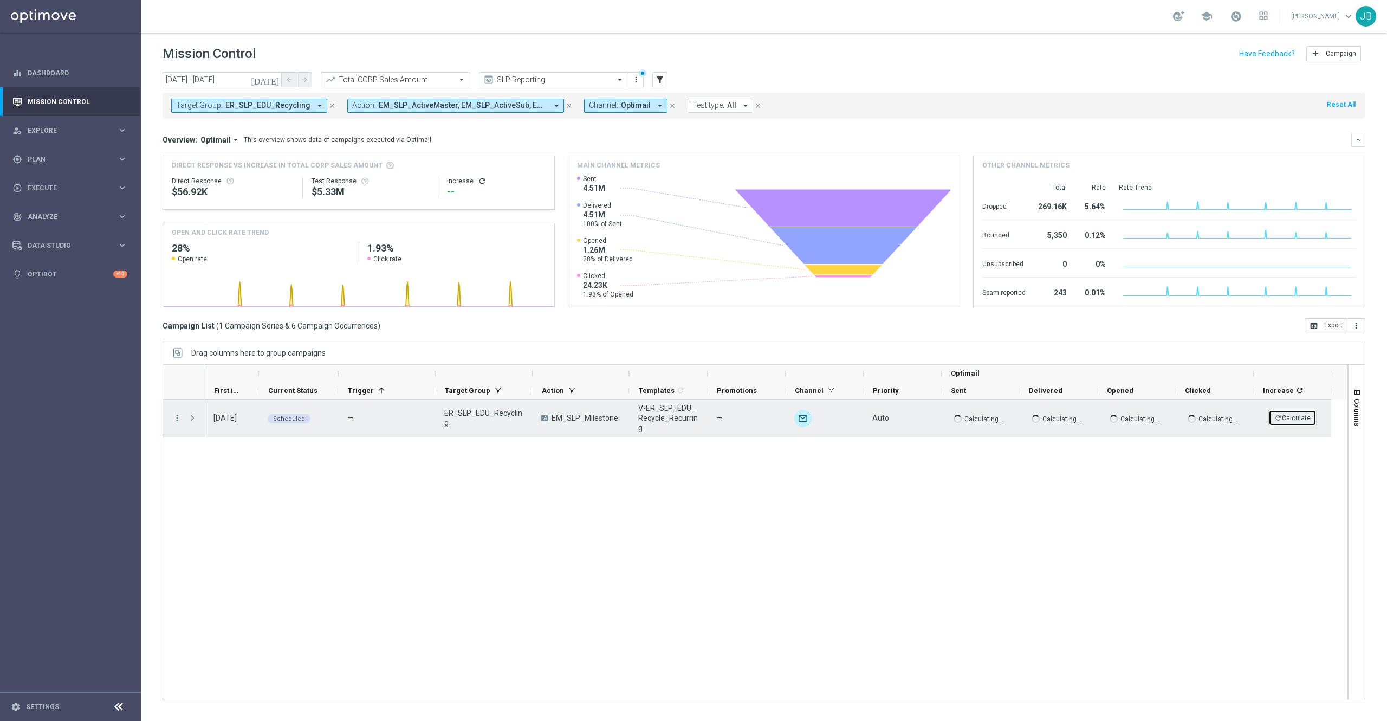
click at [1298, 420] on button "refresh Calculate" at bounding box center [1293, 418] width 48 height 16
click at [176, 418] on icon "more_vert" at bounding box center [177, 418] width 10 height 10
click at [239, 450] on div "send Channel Metrics" at bounding box center [244, 455] width 122 height 15
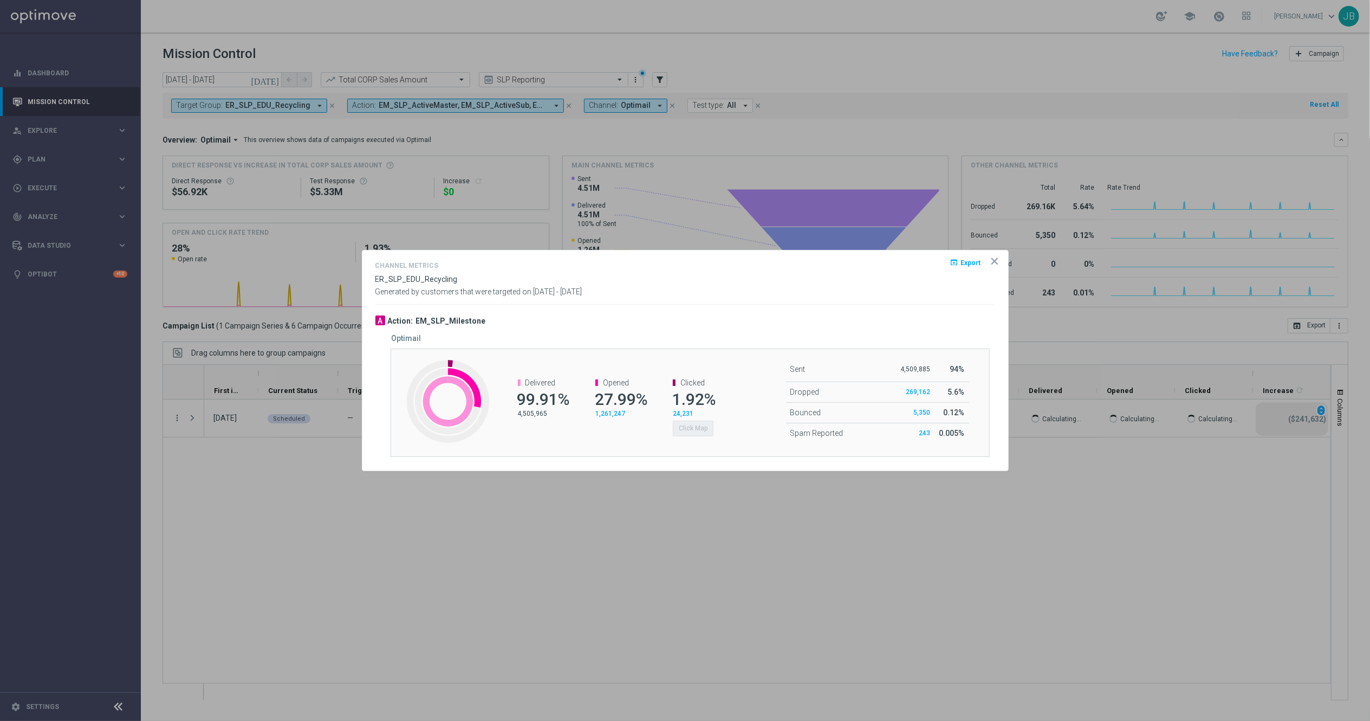
click at [993, 266] on icon "icon" at bounding box center [994, 261] width 11 height 11
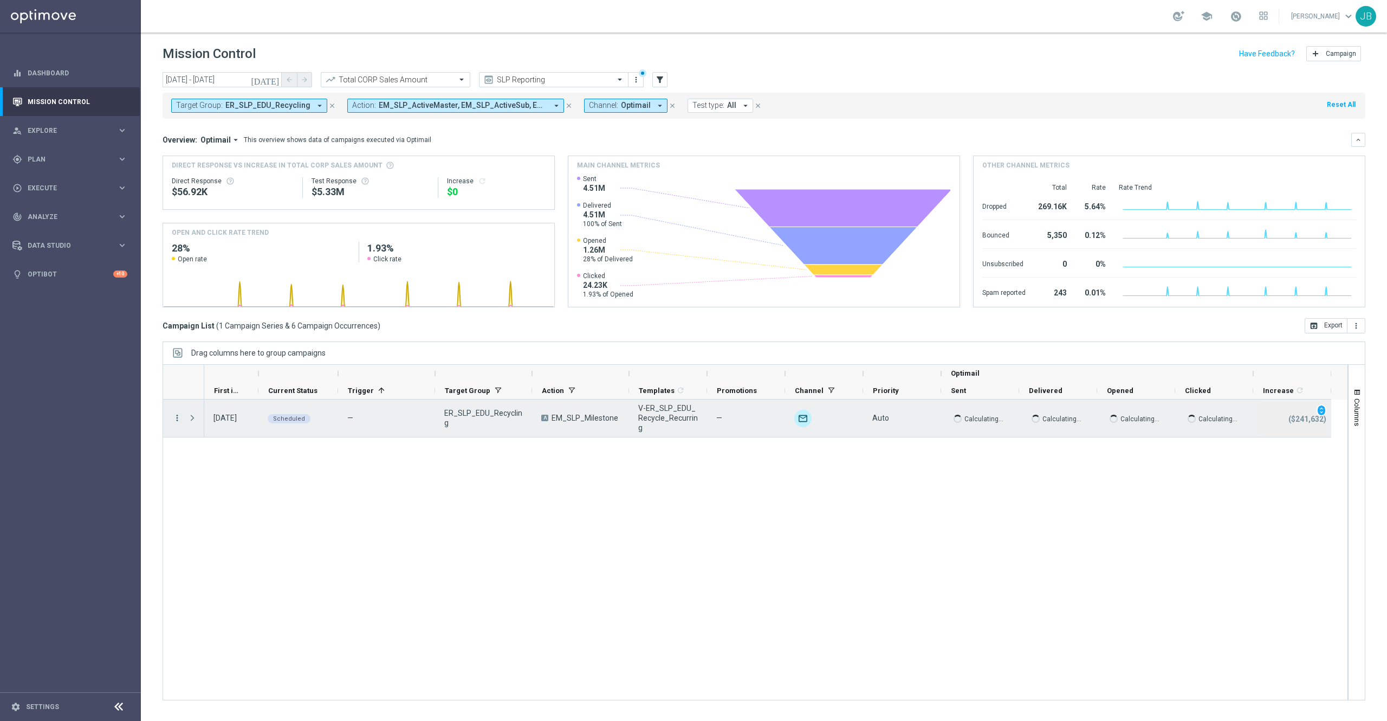
click at [174, 418] on icon "more_vert" at bounding box center [177, 418] width 10 height 10
click at [243, 439] on span "Campaign Metrics" at bounding box center [227, 441] width 56 height 8
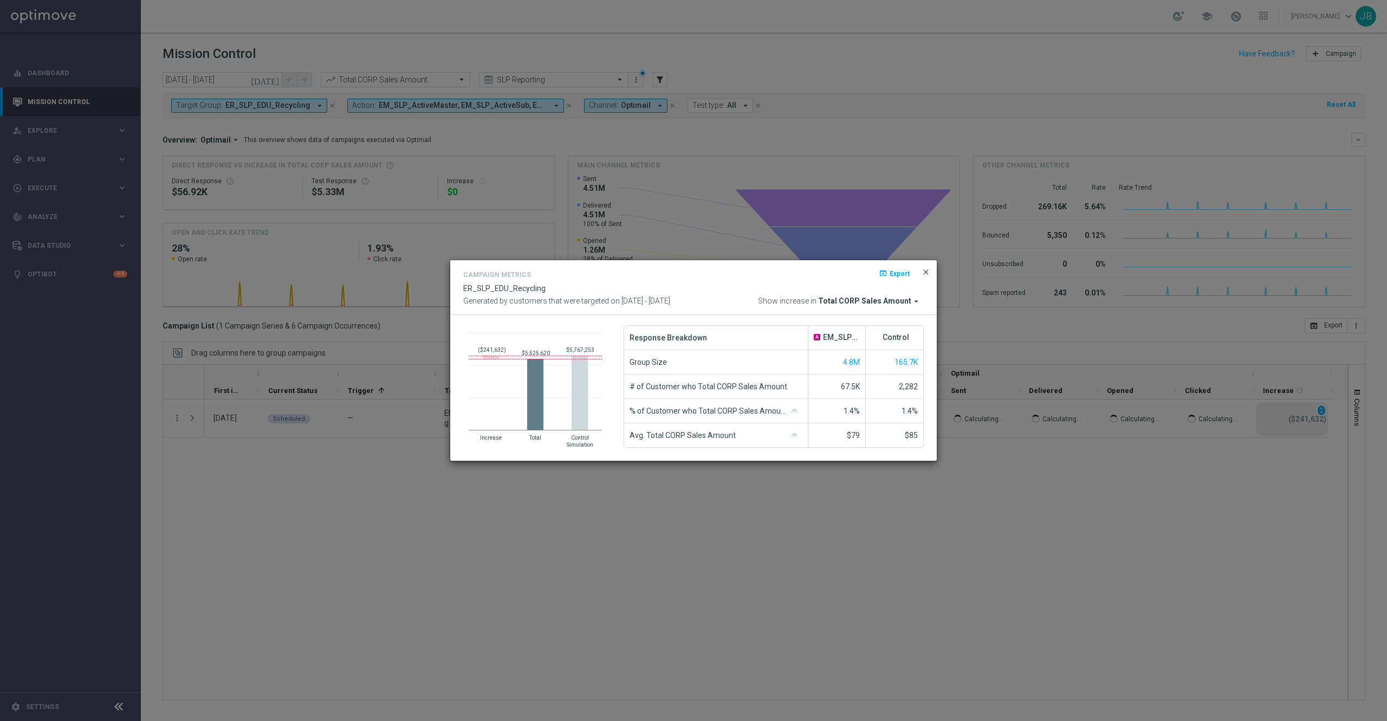
click at [926, 271] on span "close" at bounding box center [926, 272] width 9 height 9
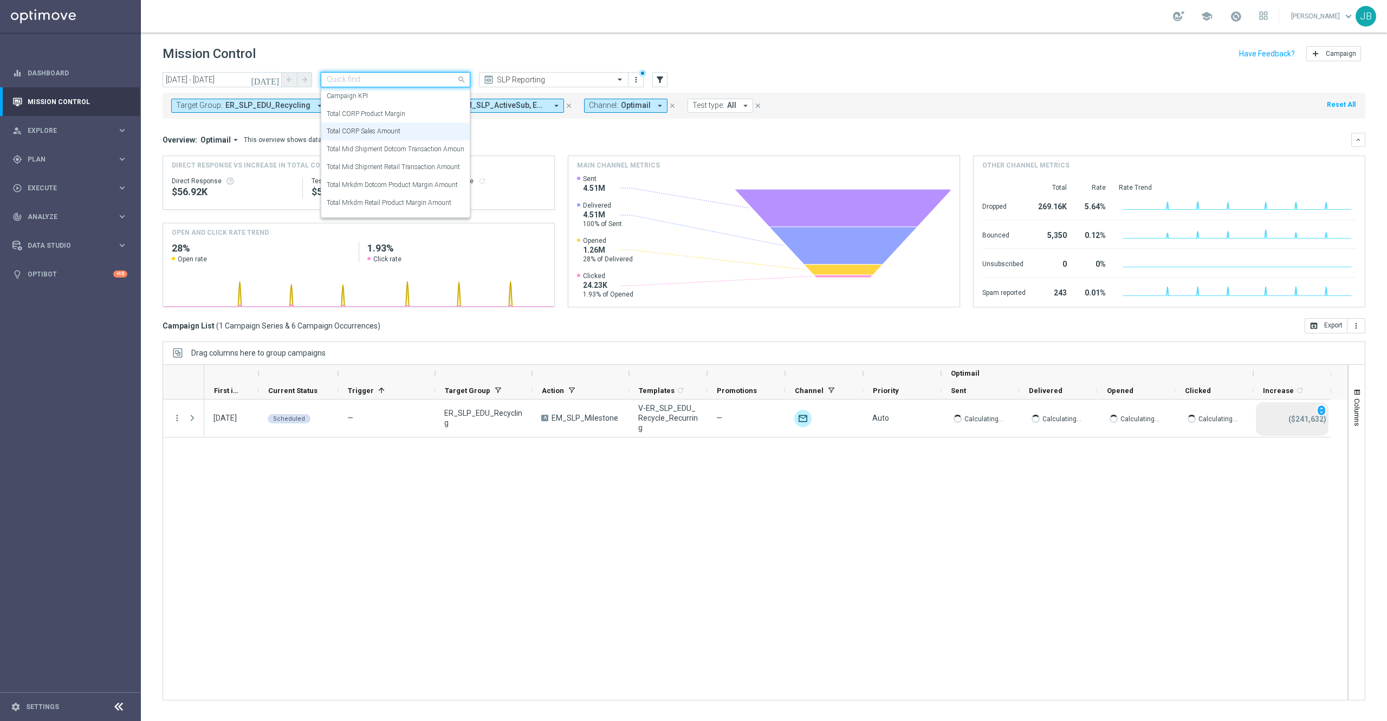
click at [403, 84] on input "text" at bounding box center [385, 79] width 116 height 9
click at [384, 114] on label "Total CORP Product Margin" at bounding box center [366, 113] width 79 height 9
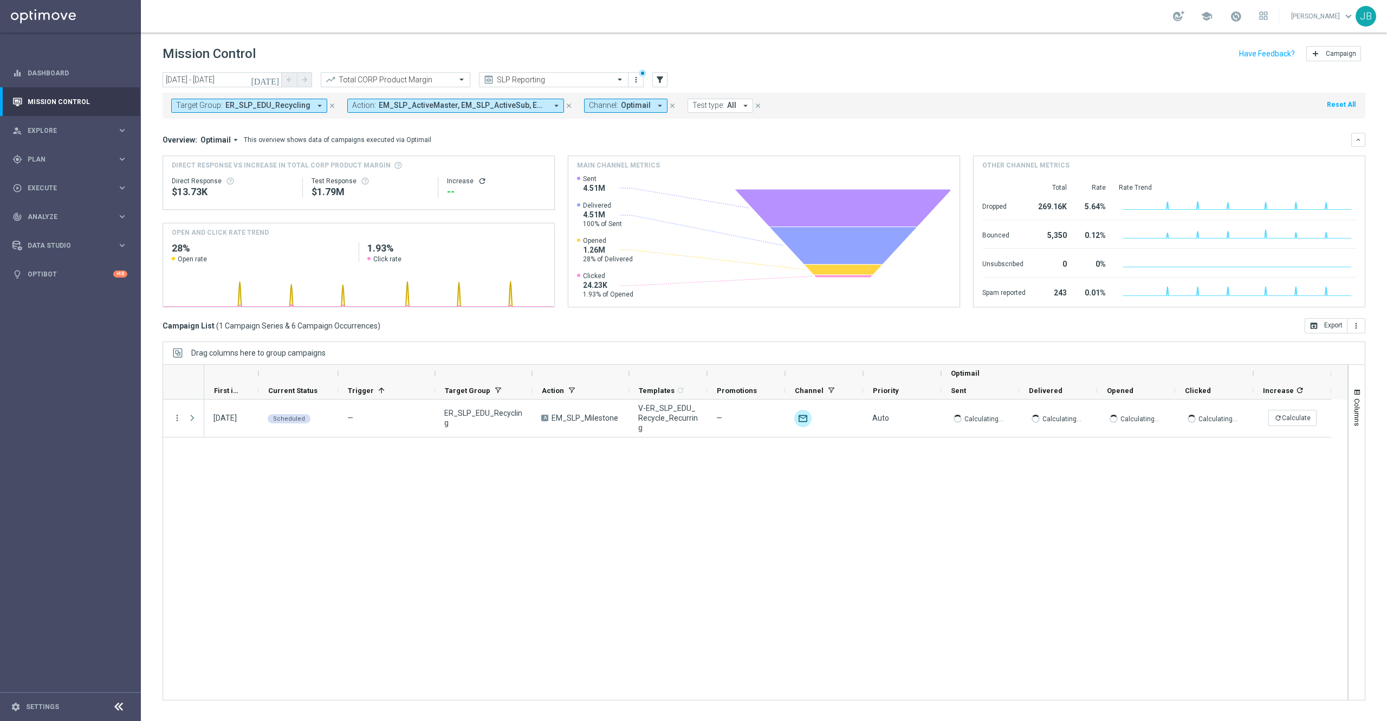
click at [479, 182] on icon "refresh" at bounding box center [482, 181] width 9 height 9
click at [278, 84] on button "today" at bounding box center [265, 80] width 33 height 16
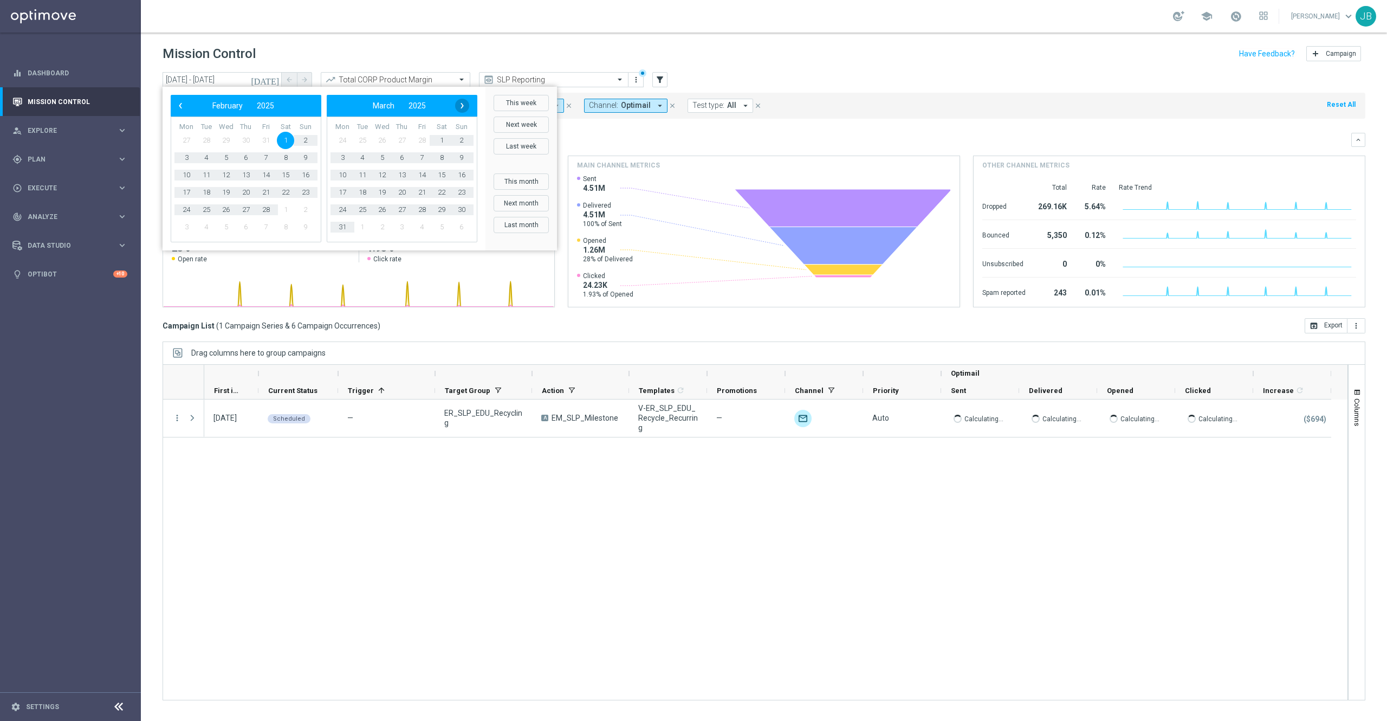
click at [464, 108] on span "›" at bounding box center [462, 106] width 14 height 14
click at [462, 106] on span "›" at bounding box center [462, 106] width 14 height 14
click at [406, 143] on span "1" at bounding box center [401, 140] width 17 height 17
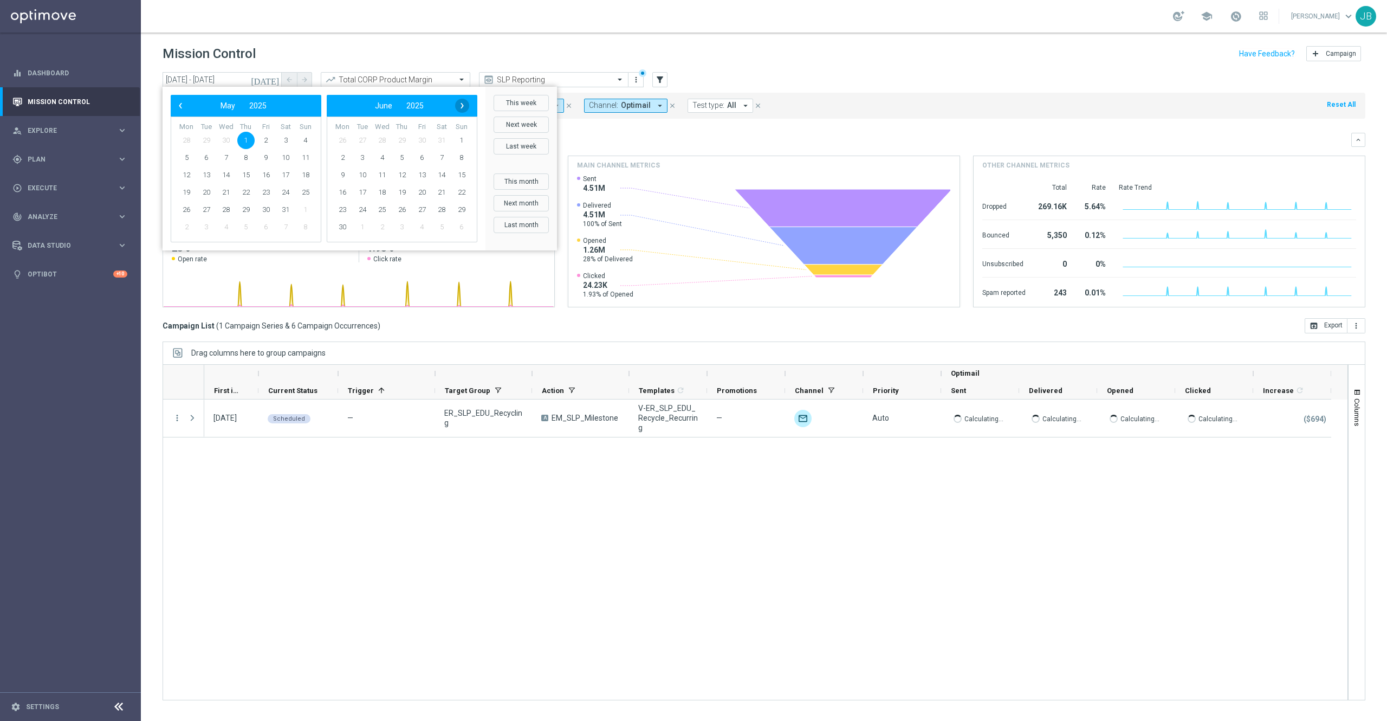
click at [464, 103] on span "›" at bounding box center [462, 106] width 14 height 14
click at [463, 104] on span "›" at bounding box center [462, 106] width 14 height 14
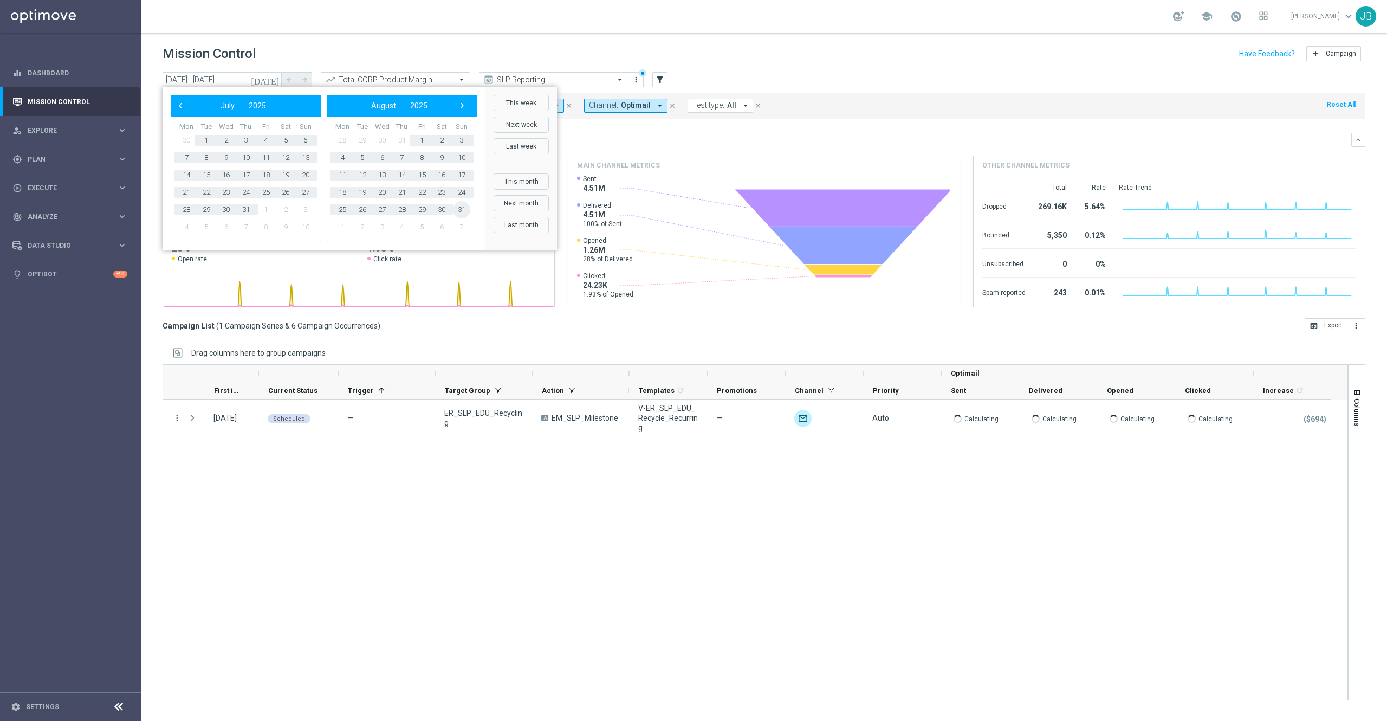
click at [462, 212] on span "31" at bounding box center [461, 209] width 17 height 17
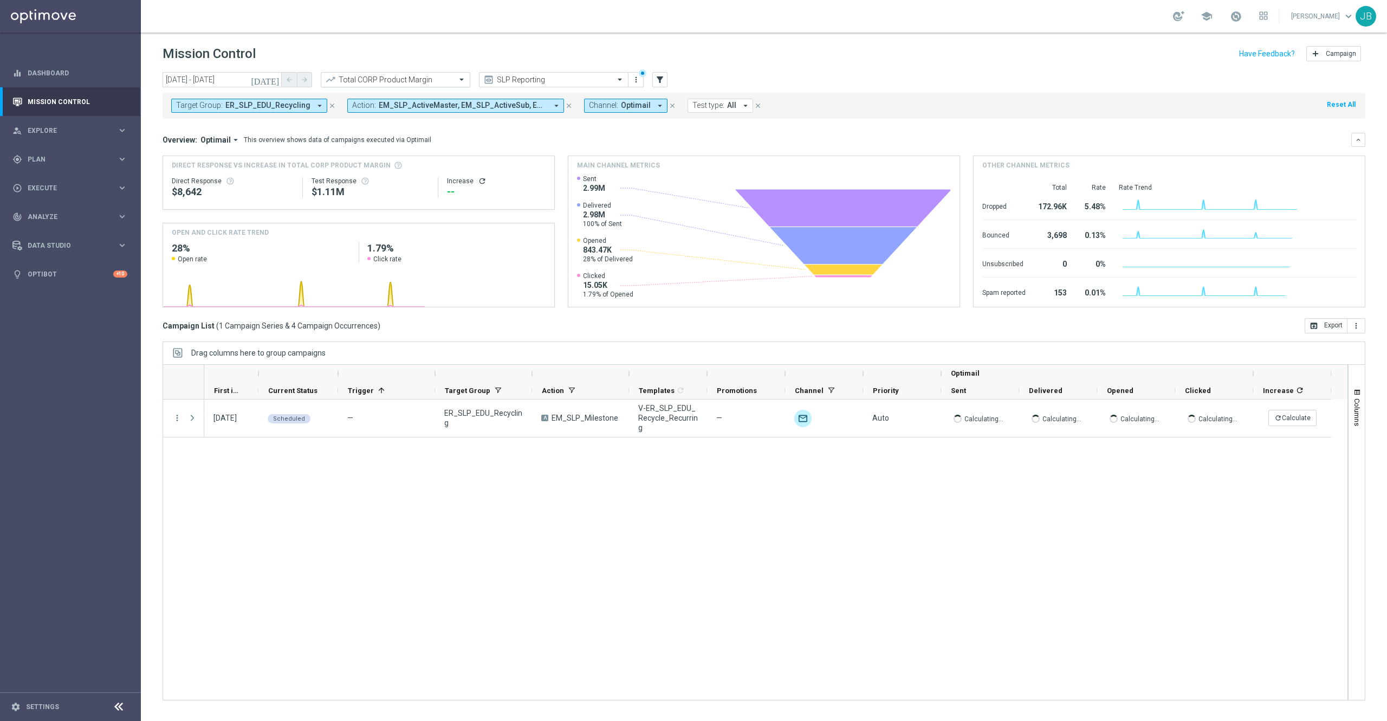
click at [425, 77] on input "text" at bounding box center [385, 79] width 116 height 9
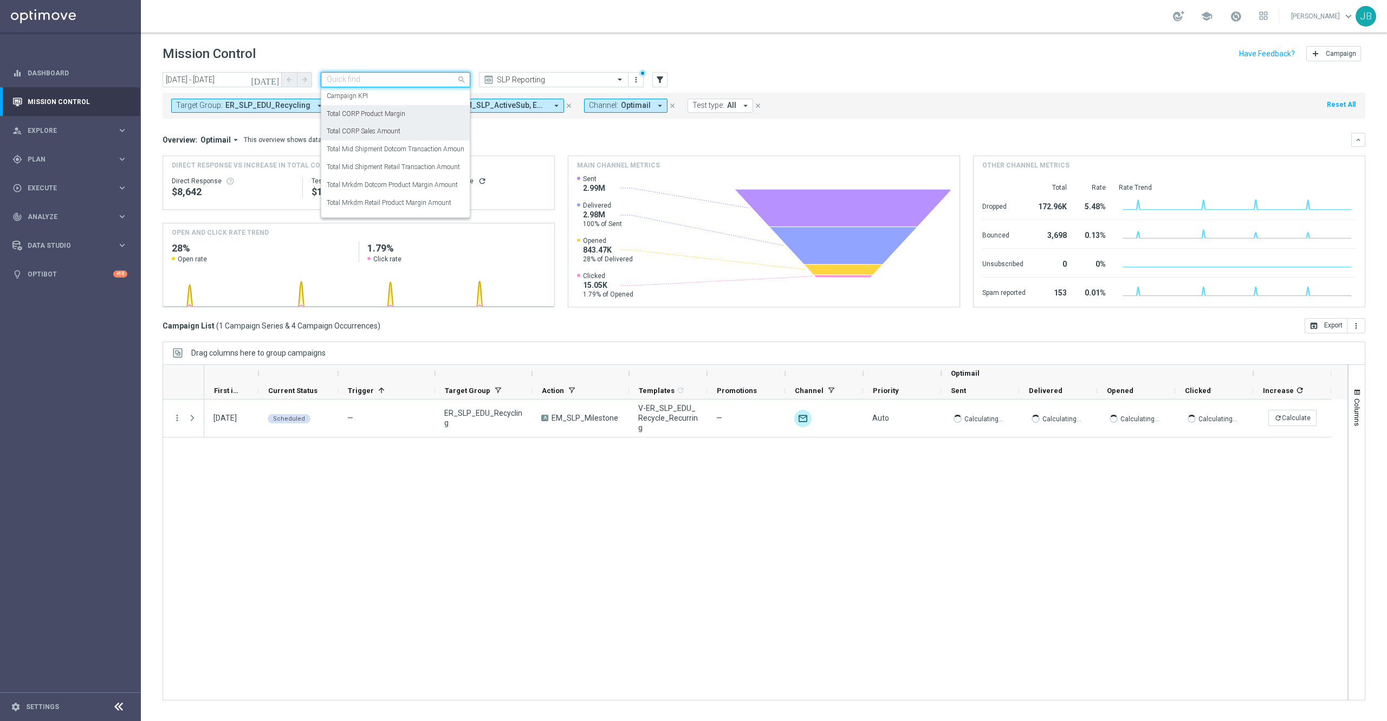
click at [393, 132] on label "Total CORP Sales Amount" at bounding box center [364, 131] width 74 height 9
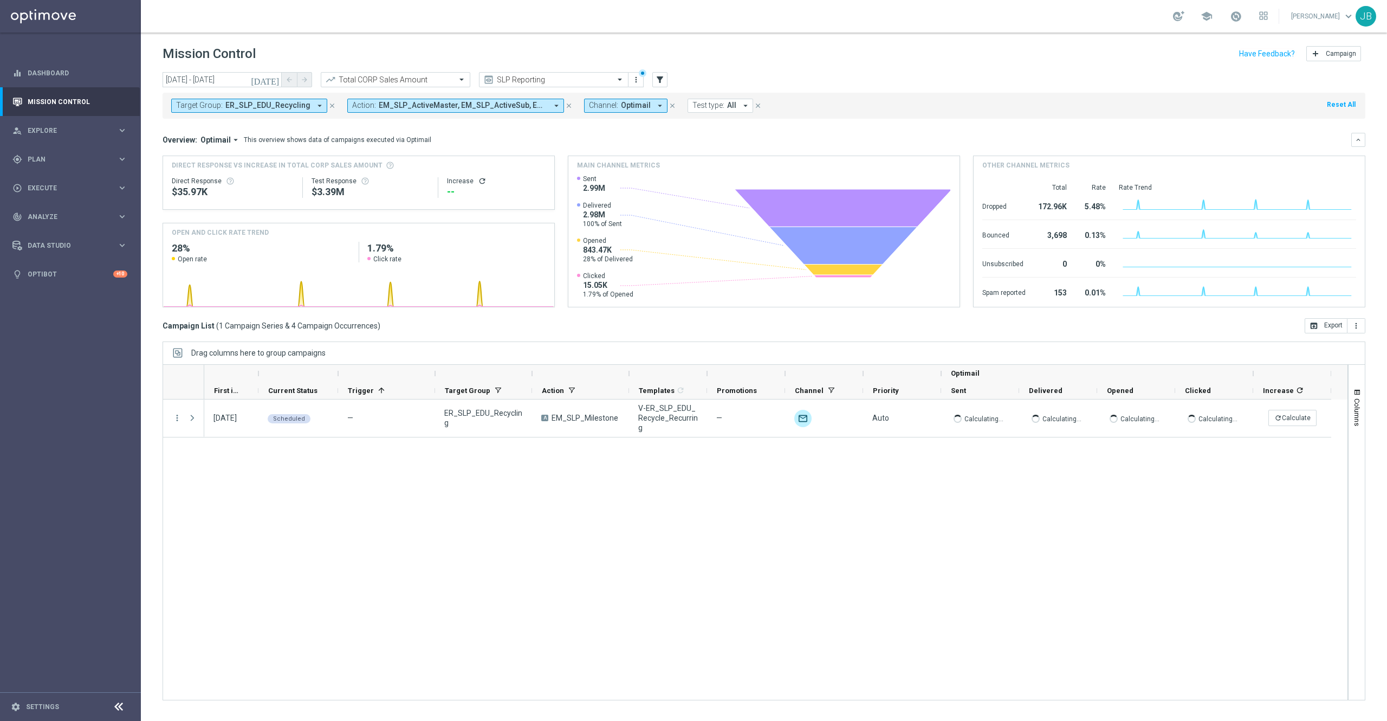
click at [481, 182] on icon "refresh" at bounding box center [482, 181] width 9 height 9
click at [675, 539] on div "09 May 2025, Friday Scheduled — ER_SLP_EDU_Recycling A EM_SLP_Milestone V-ER_SL…" at bounding box center [775, 549] width 1143 height 300
click at [273, 78] on icon "today" at bounding box center [265, 80] width 29 height 10
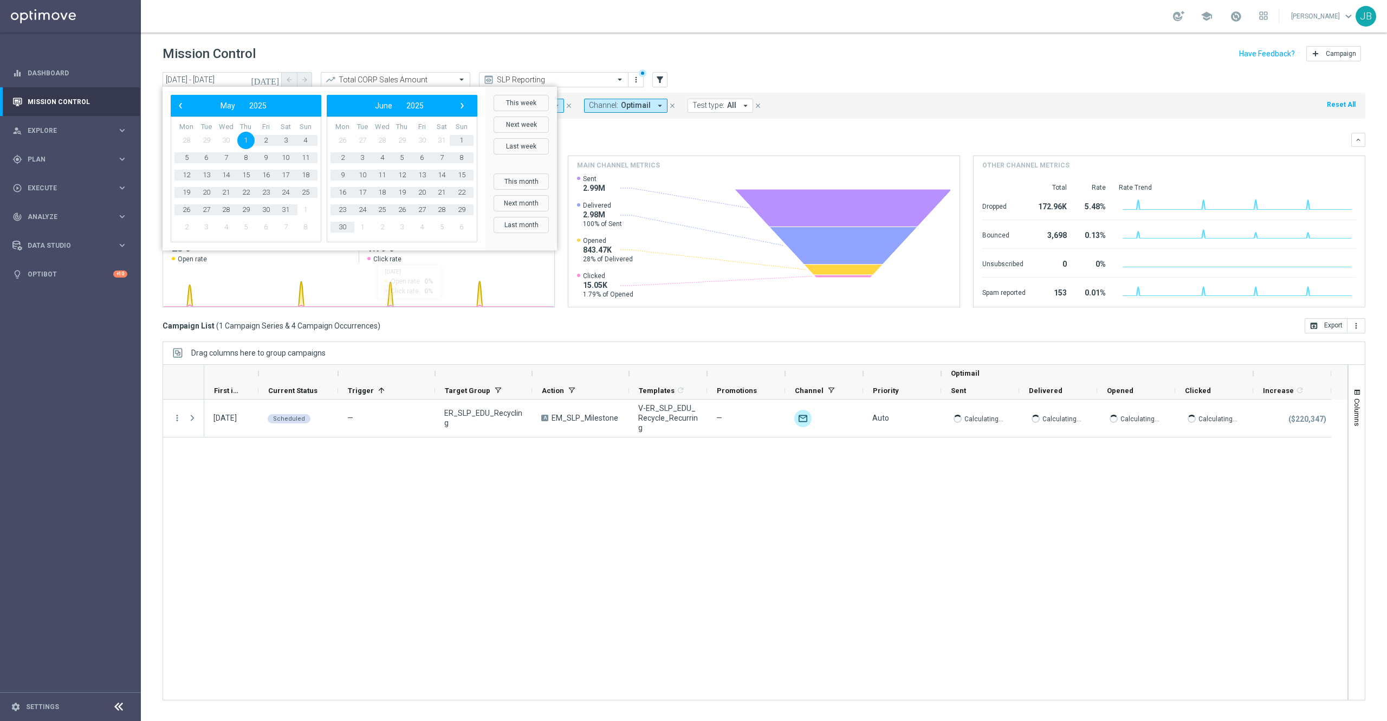
click at [571, 545] on div "09 May 2025, Friday Scheduled — ER_SLP_EDU_Recycling A EM_SLP_Milestone V-ER_SL…" at bounding box center [775, 549] width 1143 height 300
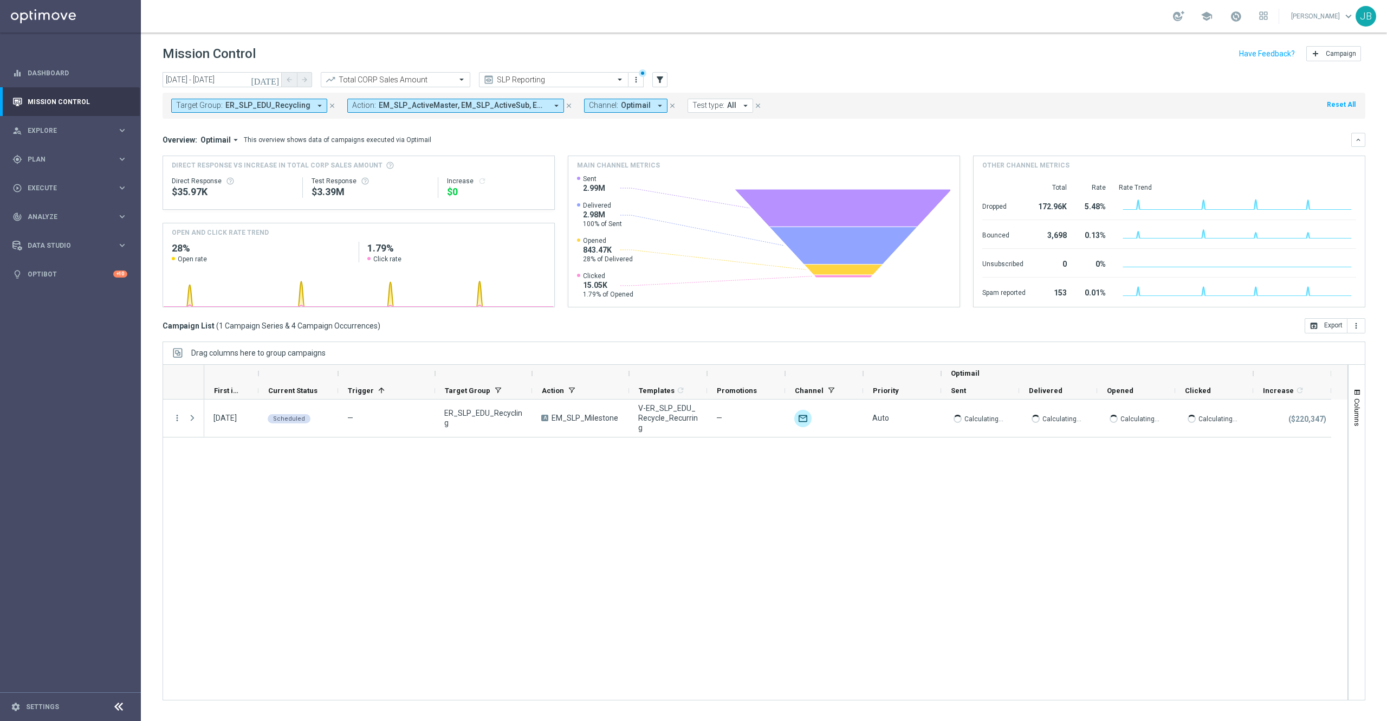
click at [271, 80] on icon "today" at bounding box center [265, 80] width 29 height 10
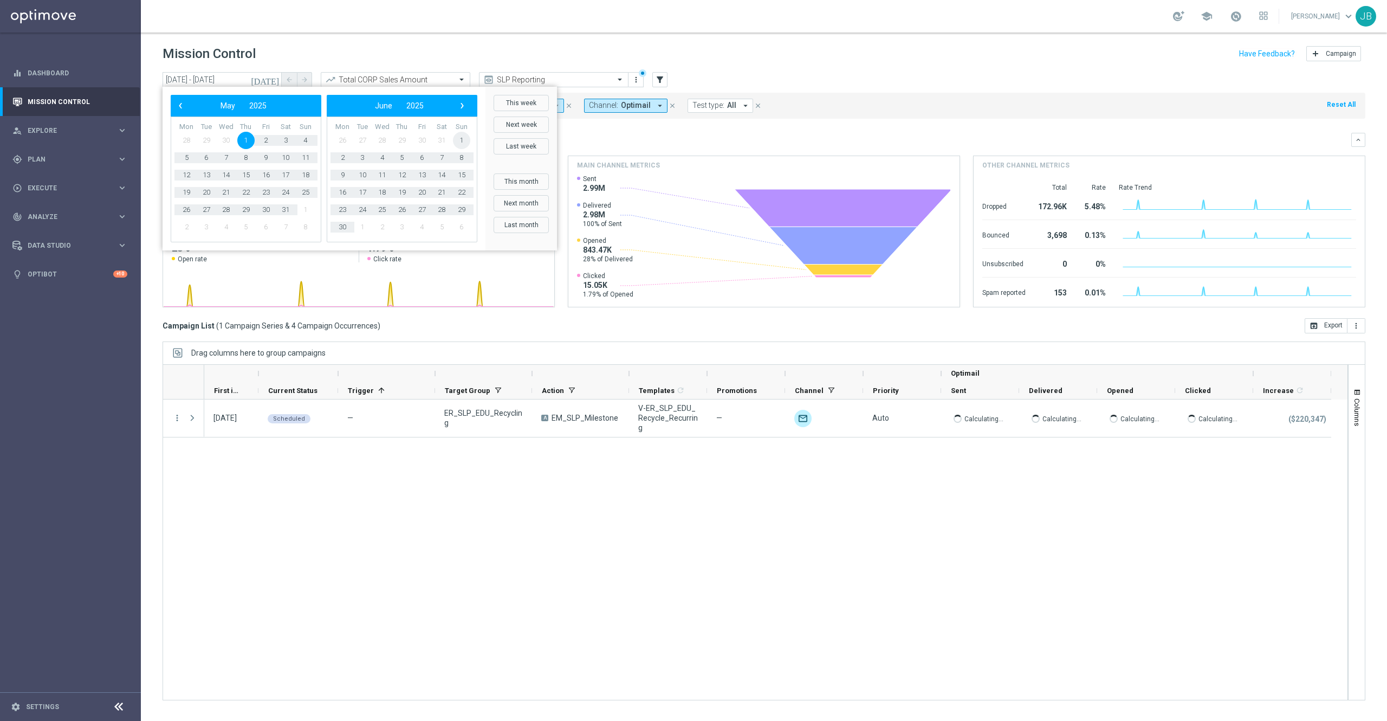
click at [461, 139] on span "1" at bounding box center [461, 140] width 17 height 17
click at [460, 108] on span "›" at bounding box center [462, 106] width 14 height 14
click at [460, 212] on span "31" at bounding box center [461, 209] width 17 height 17
type input "01 Jun 2025 - 31 Aug 2025"
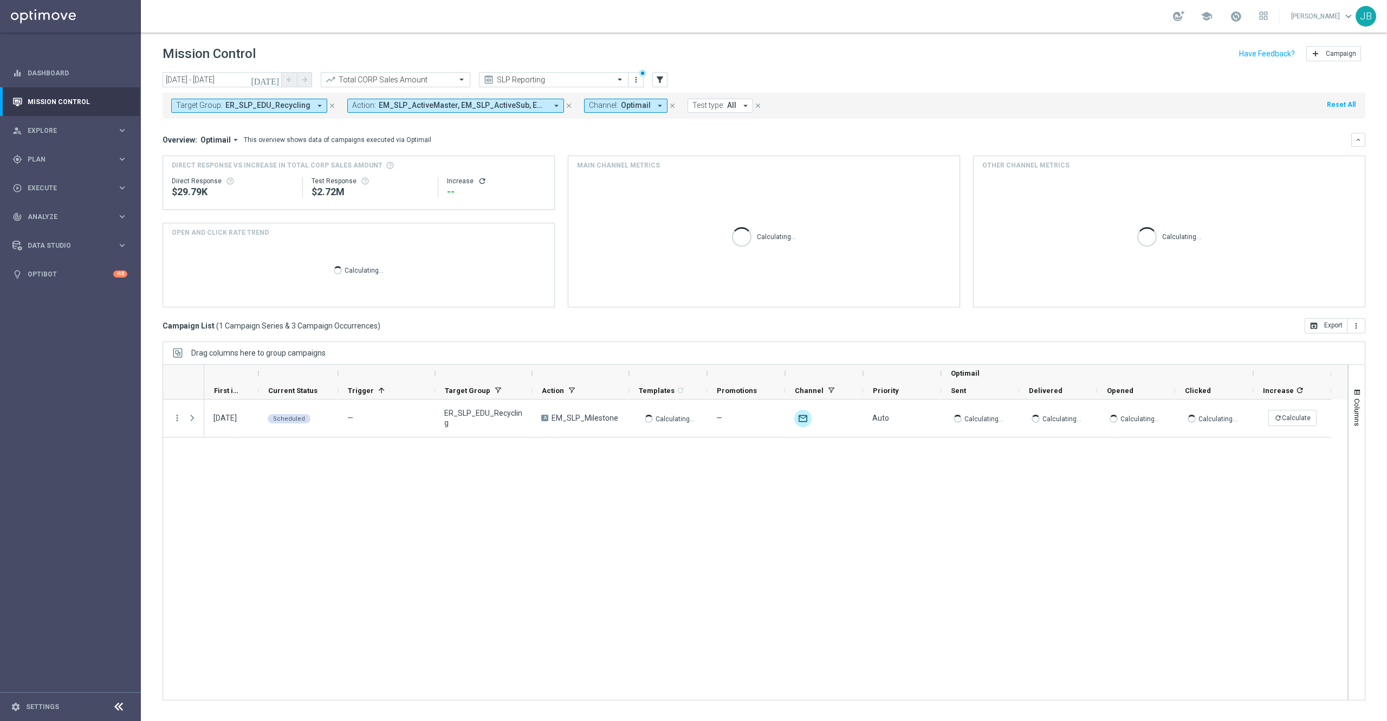
click at [481, 182] on icon "refresh" at bounding box center [482, 181] width 9 height 9
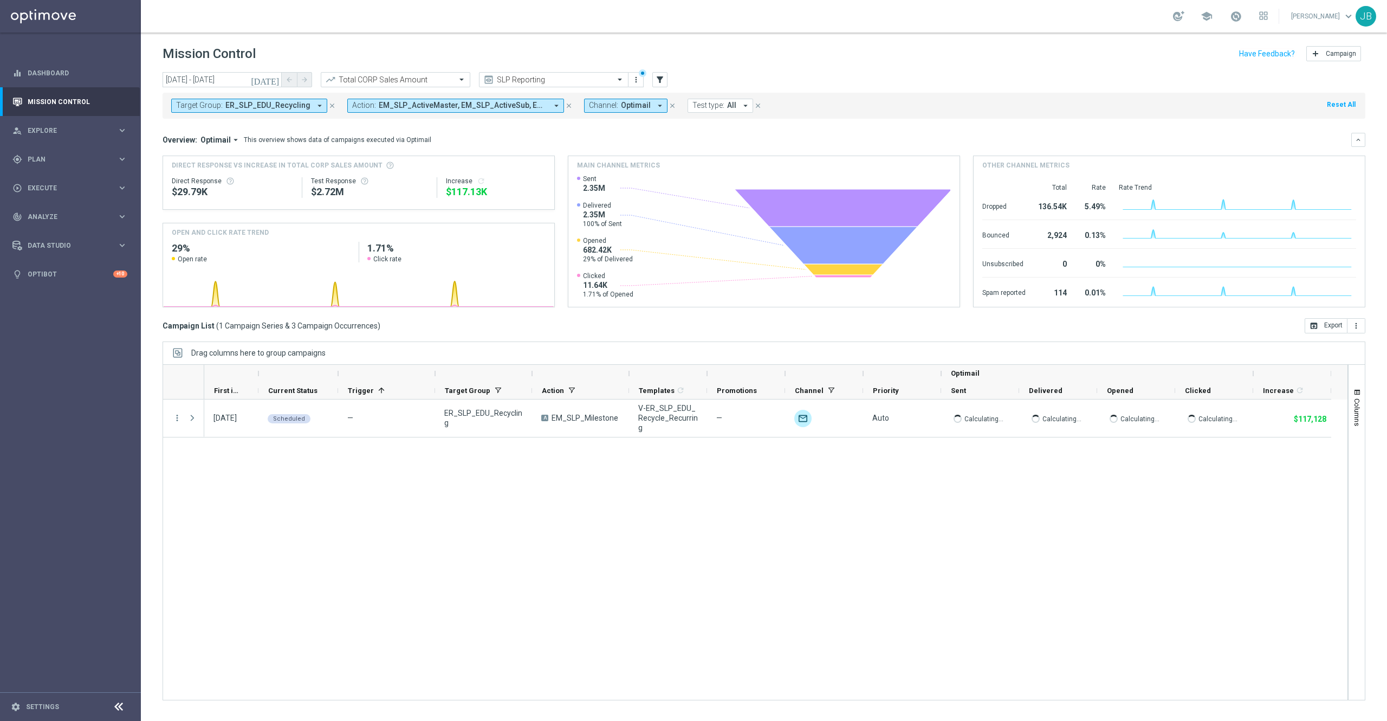
drag, startPoint x: 41, startPoint y: 164, endPoint x: 226, endPoint y: 133, distance: 187.3
click at [226, 133] on main "equalizer Dashboard Mission Control" at bounding box center [693, 360] width 1387 height 721
drag, startPoint x: 42, startPoint y: 165, endPoint x: 376, endPoint y: 134, distance: 334.6
click at [376, 134] on div "Overview: Optimail arrow_drop_down This overview shows data of campaigns execut…" at bounding box center [764, 140] width 1203 height 14
drag, startPoint x: 40, startPoint y: 162, endPoint x: 529, endPoint y: 127, distance: 490.0
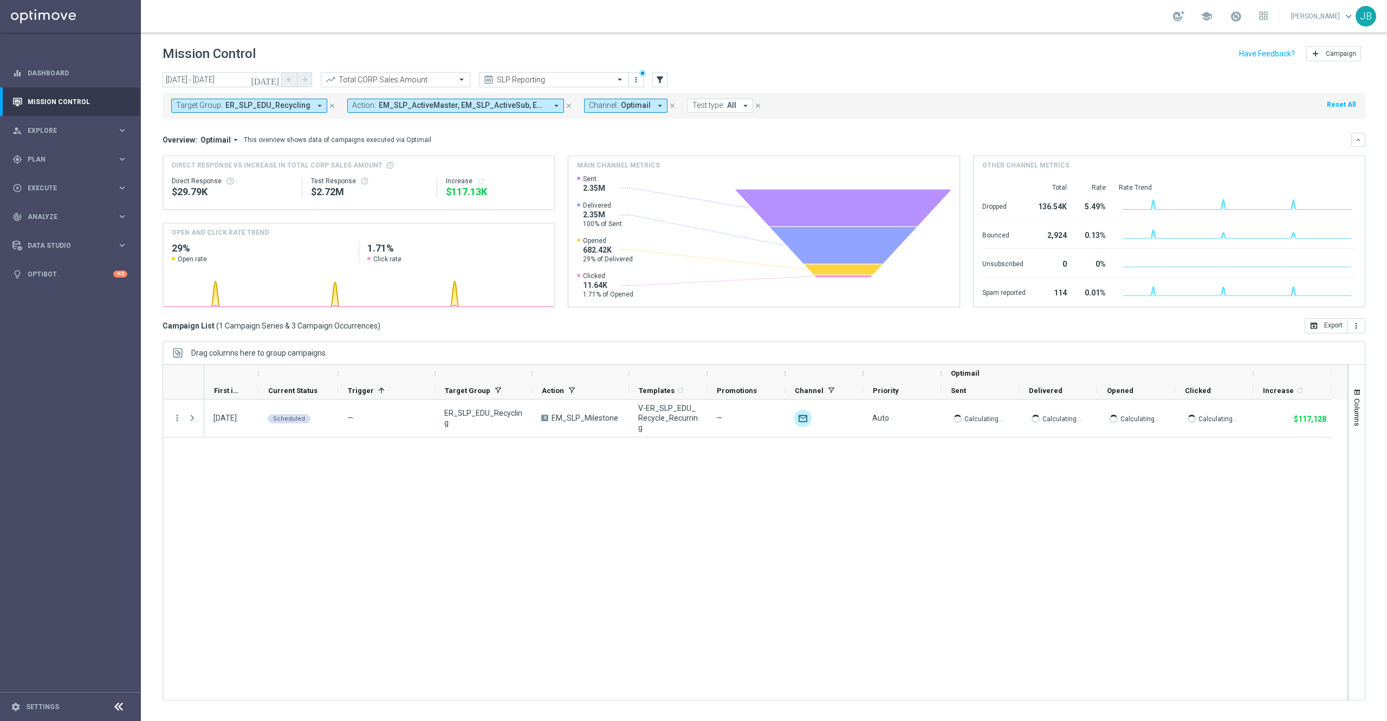
click at [529, 127] on mini-dashboard "Overview: Optimail arrow_drop_down This overview shows data of campaigns execut…" at bounding box center [764, 218] width 1203 height 199
click at [49, 156] on span "Plan" at bounding box center [72, 159] width 89 height 7
click at [50, 182] on link "Target Groups" at bounding box center [70, 181] width 85 height 9
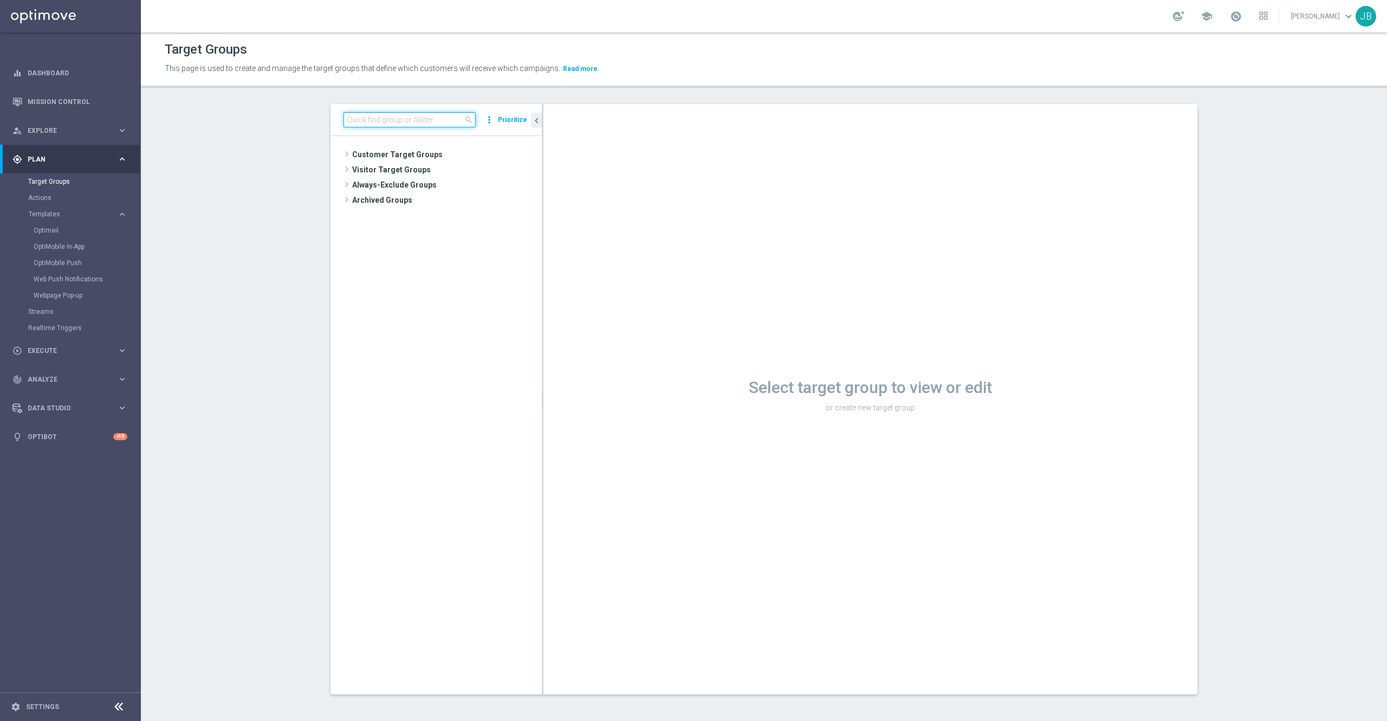
click at [365, 116] on input at bounding box center [410, 119] width 132 height 15
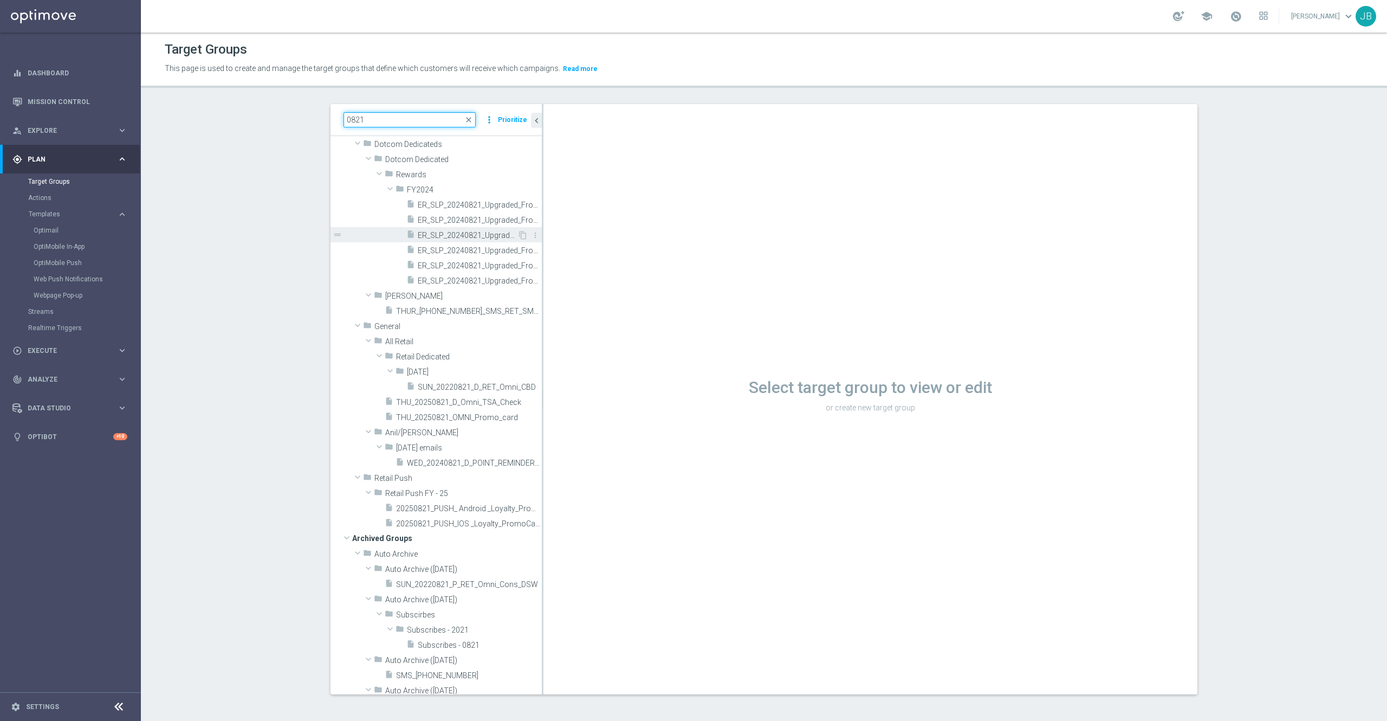
scroll to position [28, 0]
type input "0821"
click at [434, 310] on span "THUR_20250821_SMS_RET_SMBRESTOCK" at bounding box center [456, 309] width 121 height 9
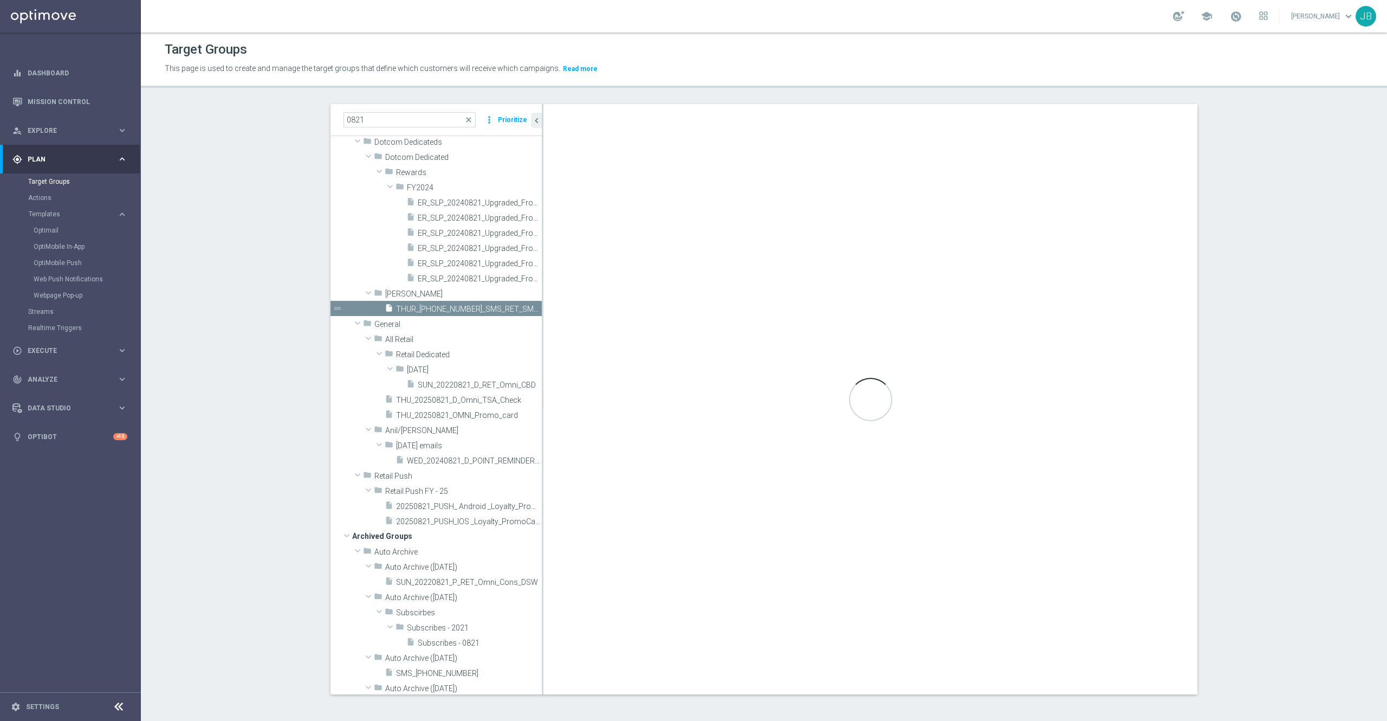
scroll to position [1, 0]
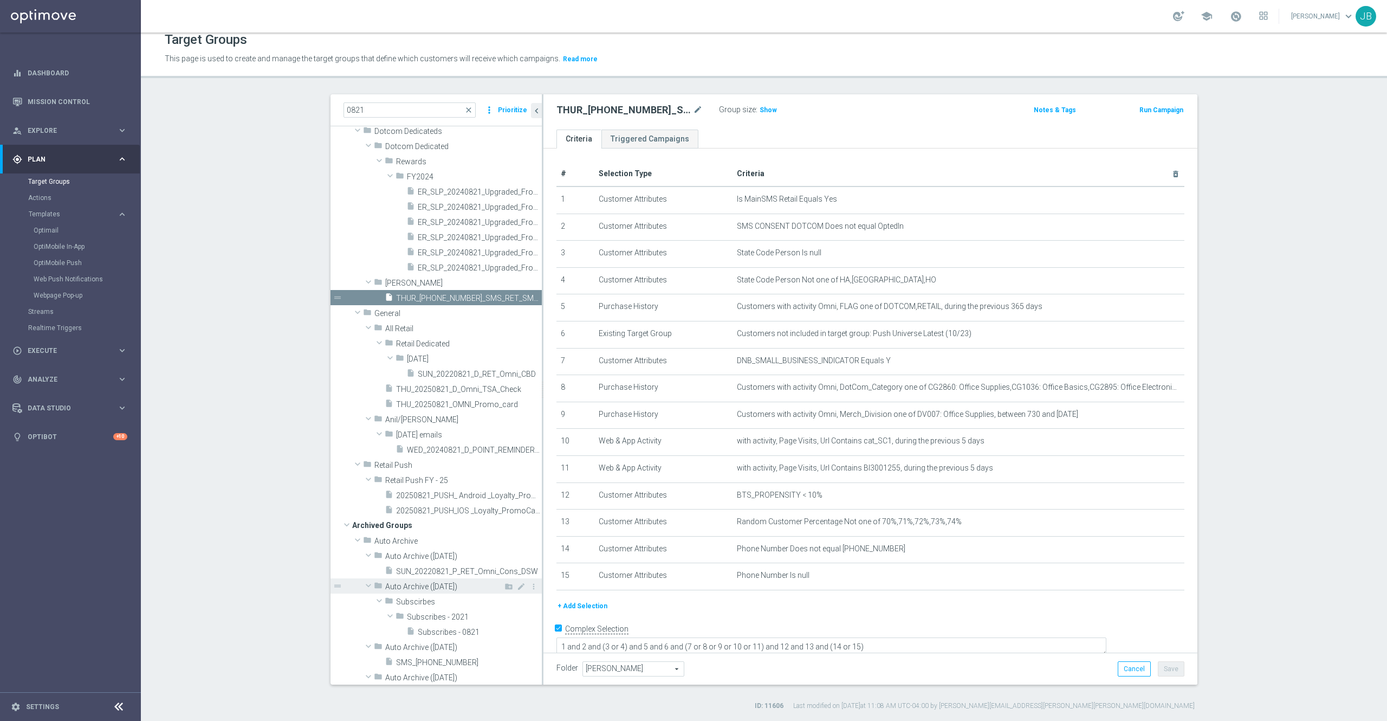
scroll to position [28, 0]
click at [424, 496] on span "20250821_PUSH_ Android _Loyalty_PromoCard" at bounding box center [456, 496] width 121 height 9
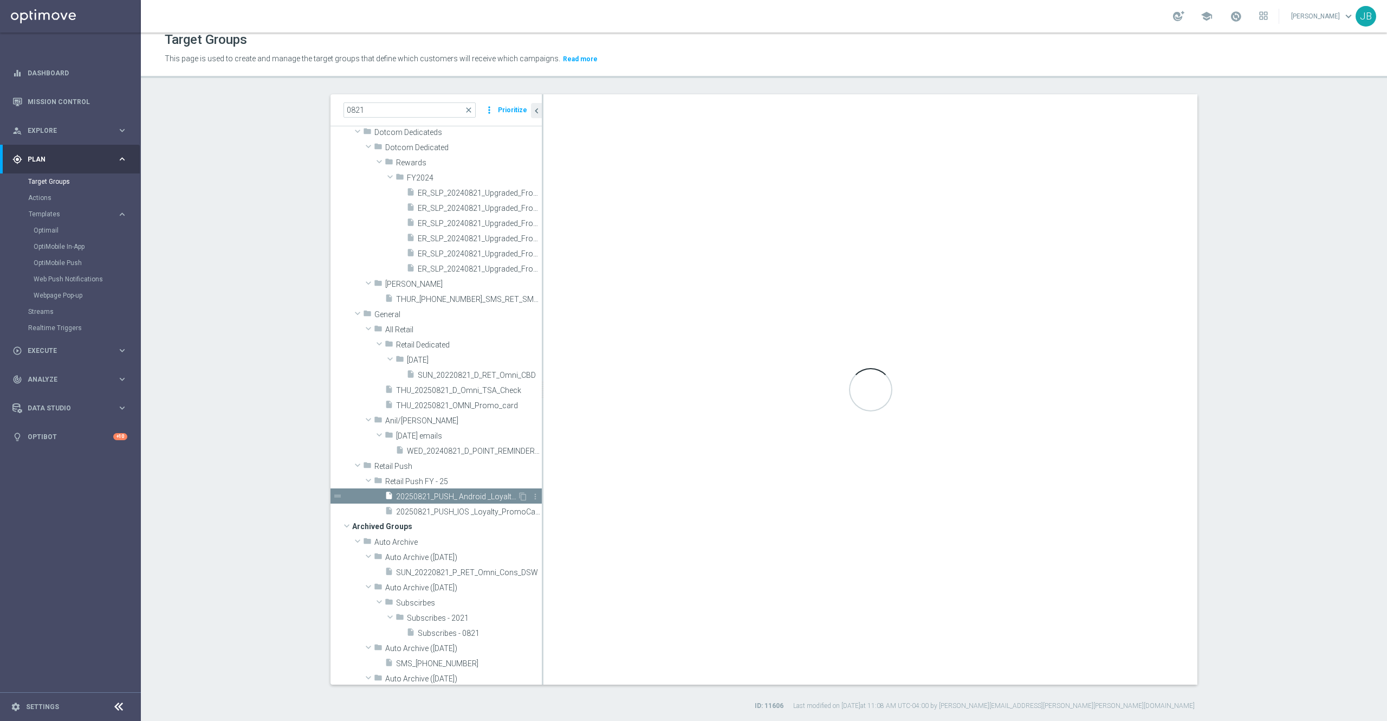
checkbox input "false"
type input "Retail Push FY - 25"
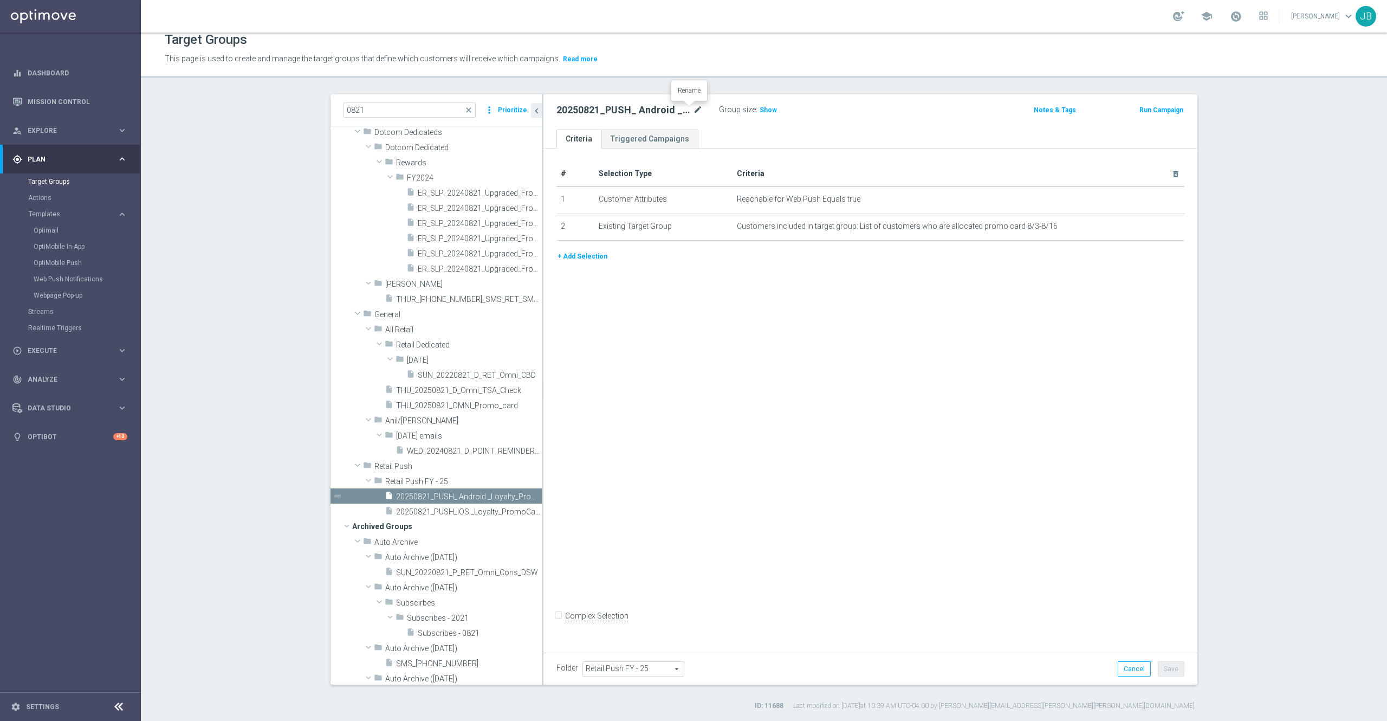
click at [693, 112] on icon "mode_edit" at bounding box center [698, 109] width 10 height 13
click at [760, 112] on span "Show" at bounding box center [768, 110] width 17 height 8
click at [464, 110] on span "close" at bounding box center [468, 110] width 9 height 9
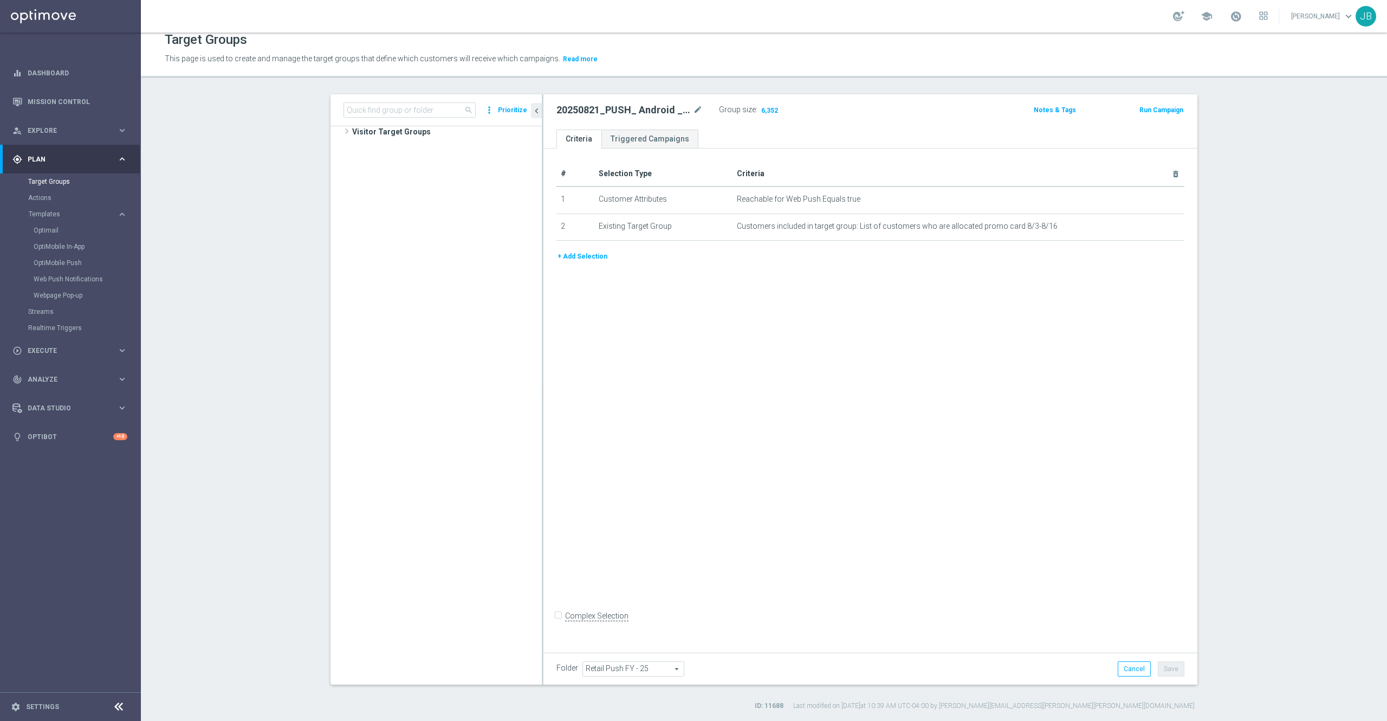
scroll to position [31406, 0]
click at [379, 102] on input at bounding box center [410, 109] width 132 height 15
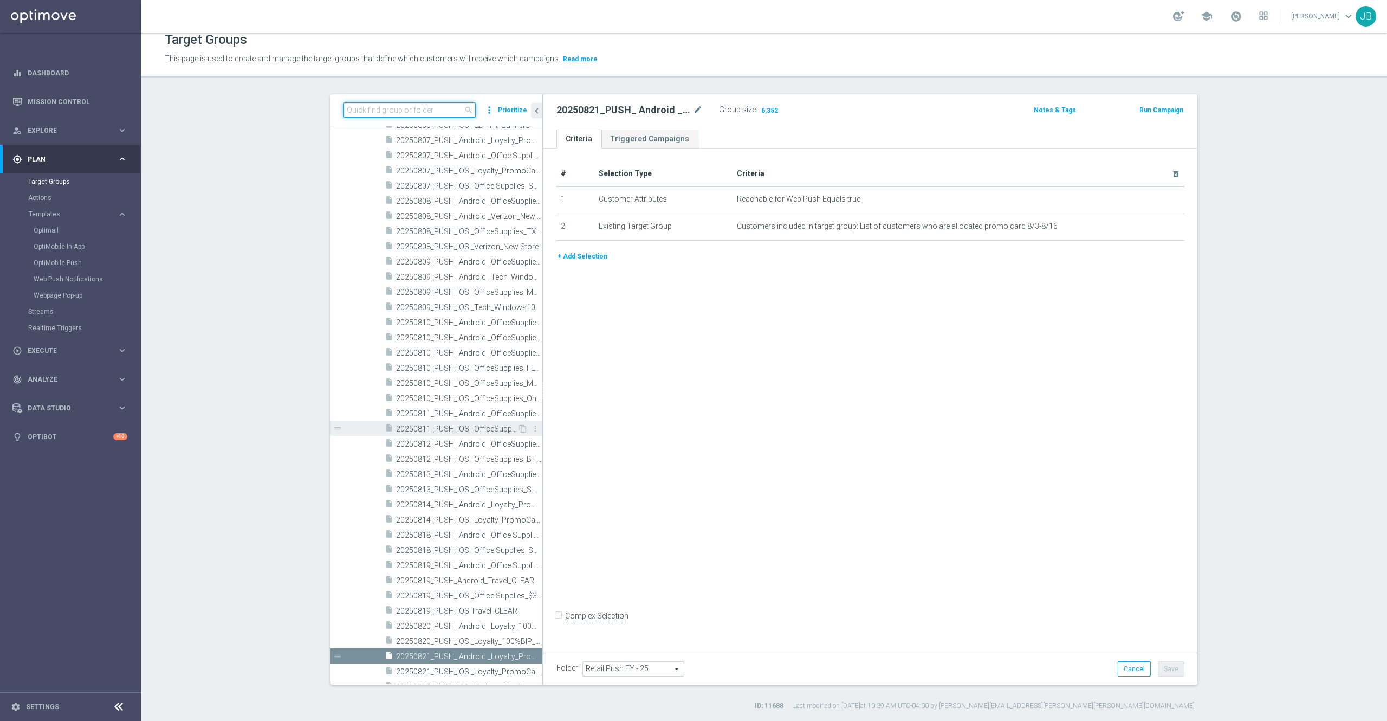
scroll to position [31233, 0]
click at [391, 108] on input at bounding box center [410, 109] width 132 height 15
paste input "THU_20250821_OMNI_Promo_card"
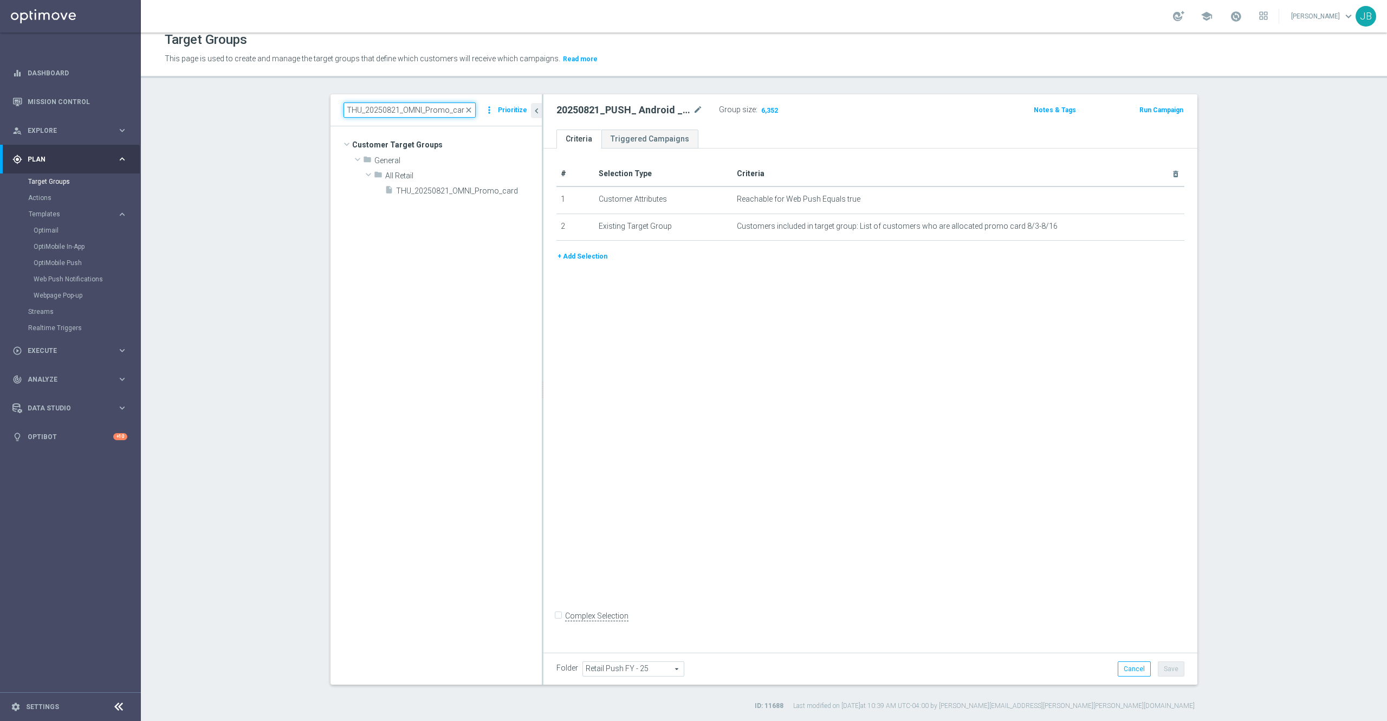
scroll to position [0, 0]
type input "THU_20250821_OMNI_Promo_card"
click at [457, 199] on tree-viewport "Customer Target Groups library_add create_new_folder folder" at bounding box center [436, 405] width 211 height 558
click at [450, 190] on span "THU_20250821_OMNI_Promo_card" at bounding box center [456, 190] width 121 height 9
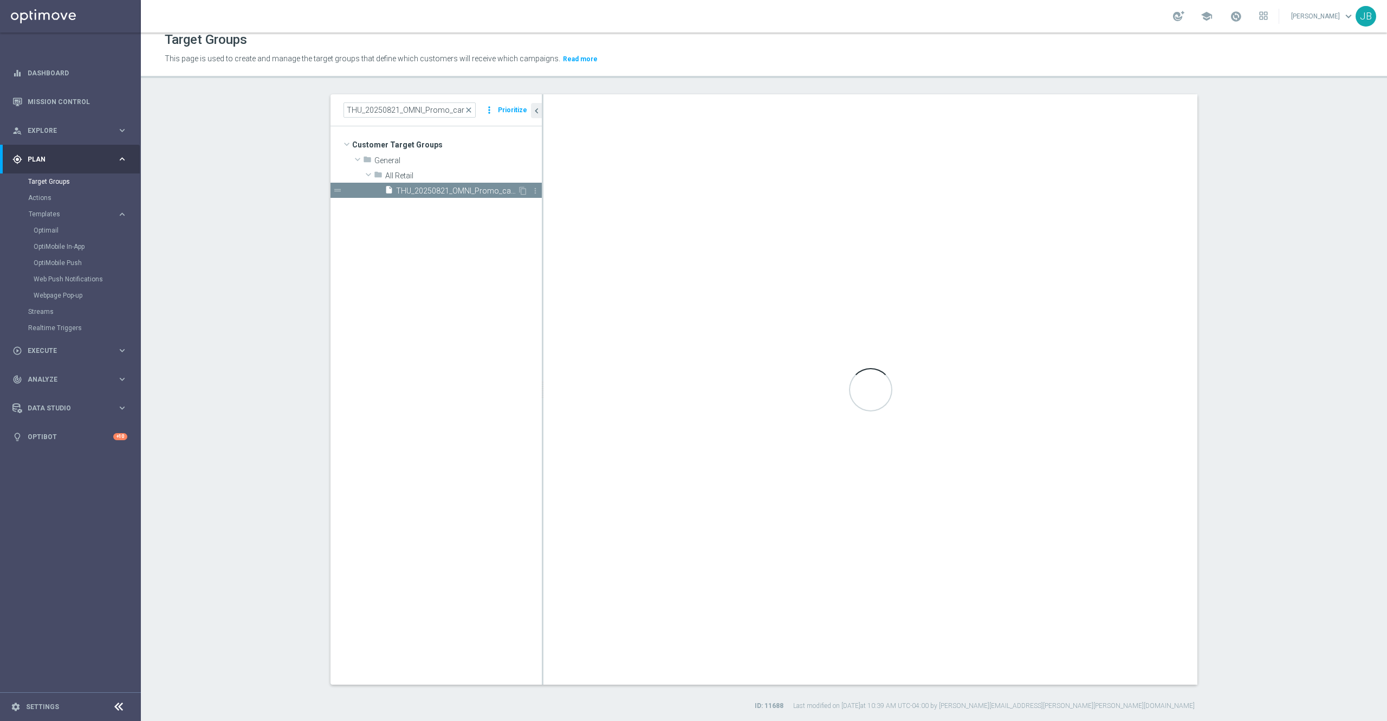
checkbox input "true"
type input "All Retail"
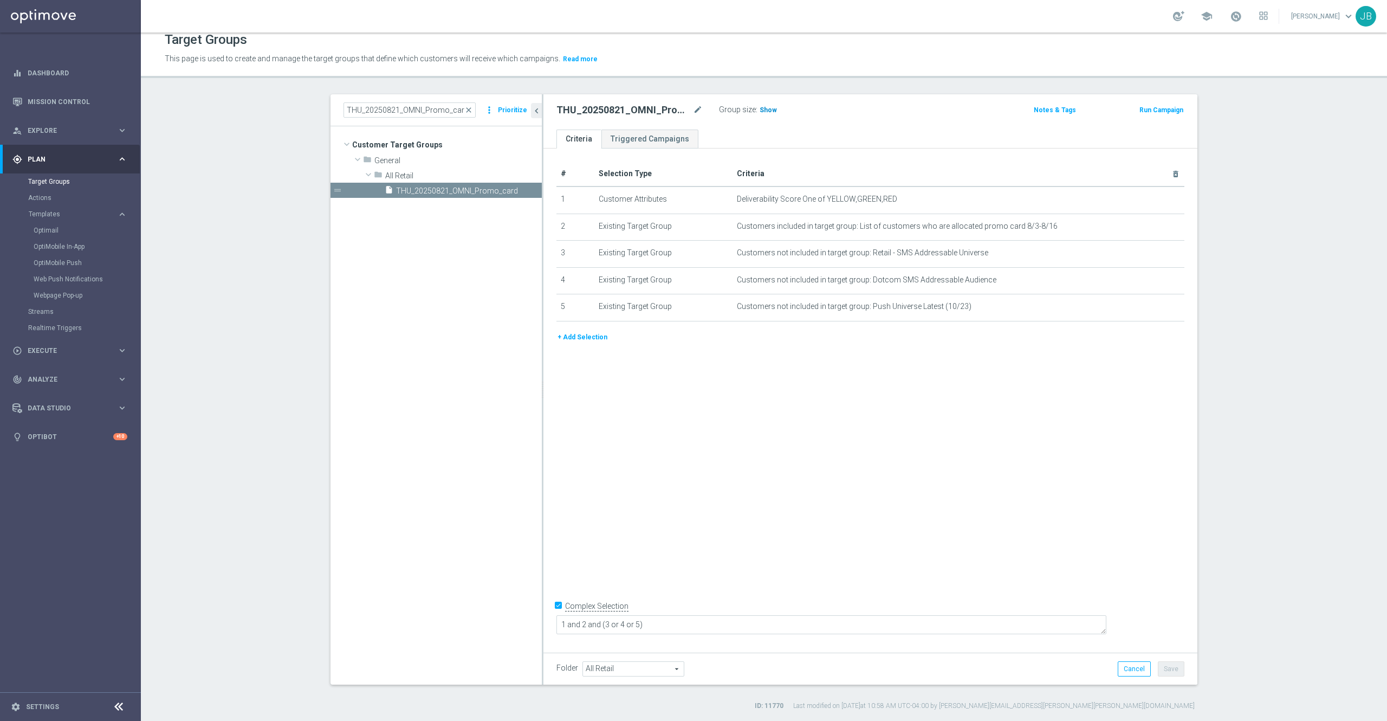
click at [760, 112] on span "Show" at bounding box center [768, 110] width 17 height 8
click at [98, 99] on link "Mission Control" at bounding box center [78, 101] width 100 height 29
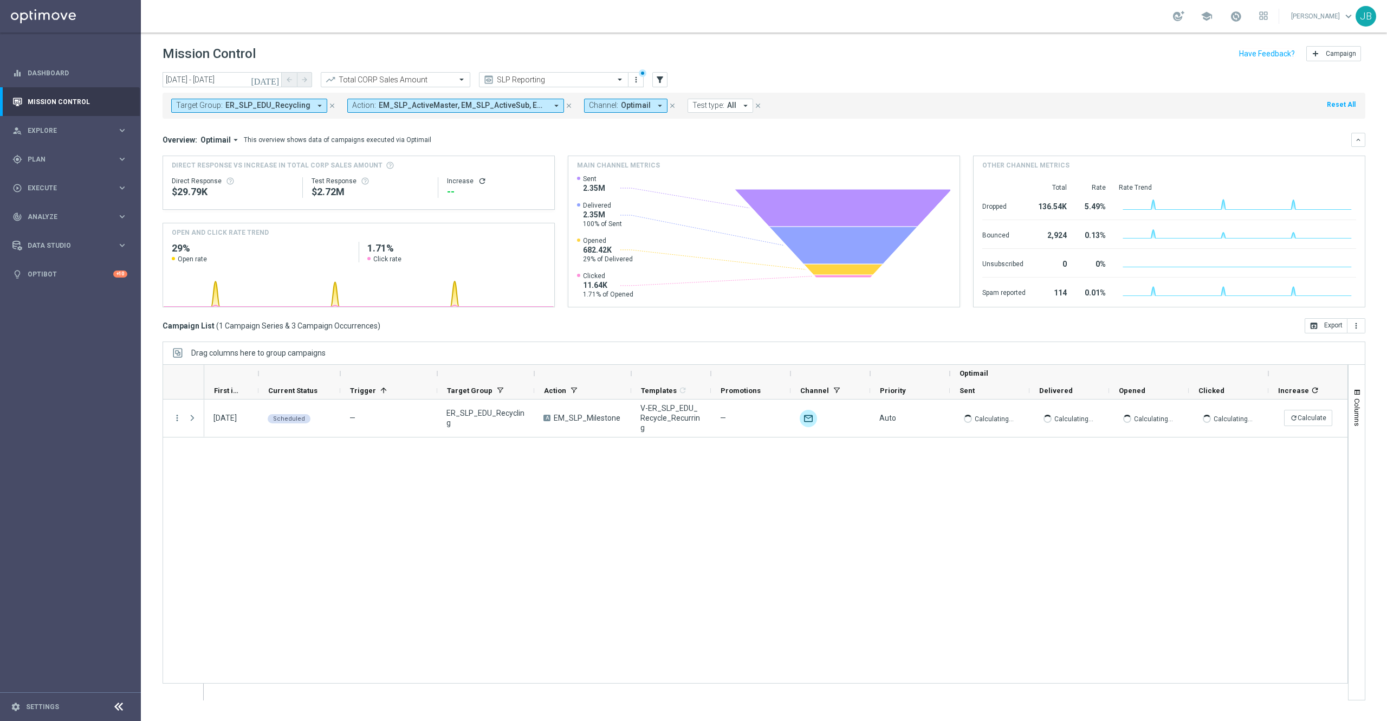
click at [482, 179] on icon "refresh" at bounding box center [482, 181] width 9 height 9
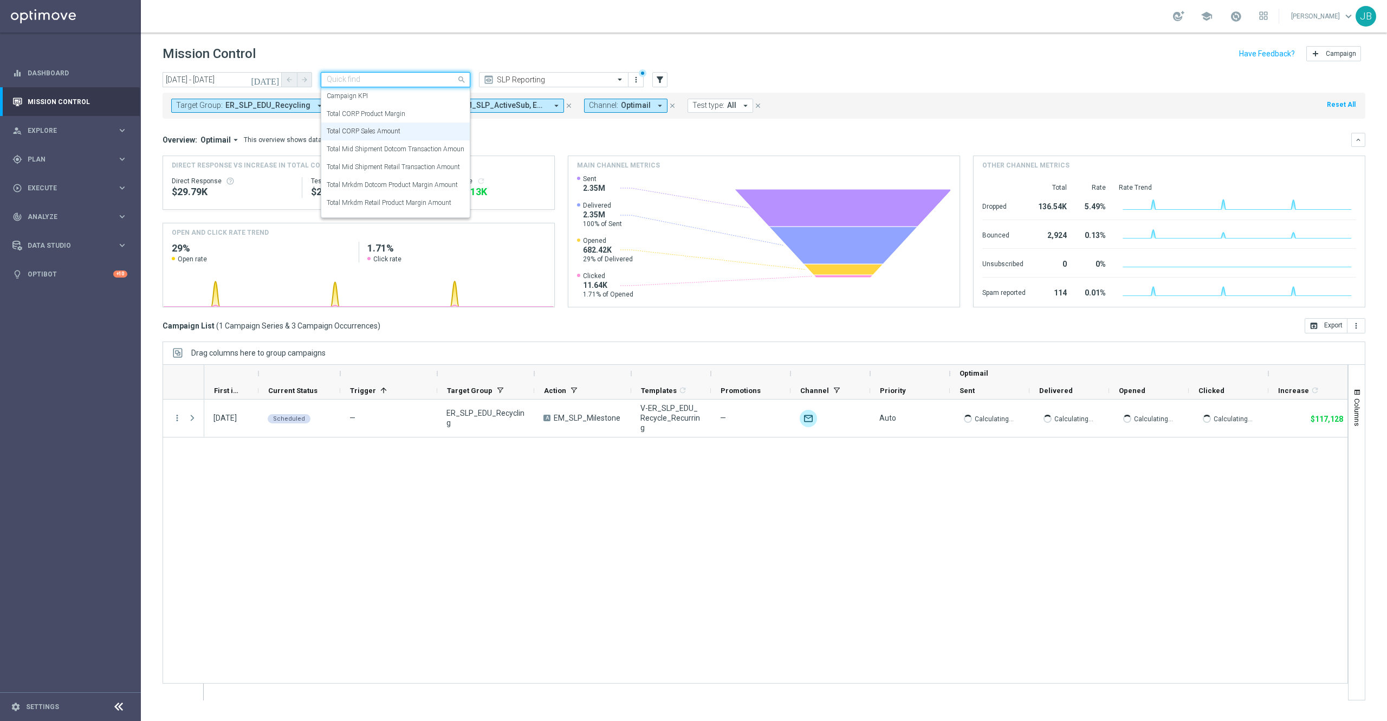
click at [404, 80] on input "text" at bounding box center [385, 79] width 116 height 9
click at [404, 116] on label "Total CORP Product Margin" at bounding box center [366, 113] width 79 height 9
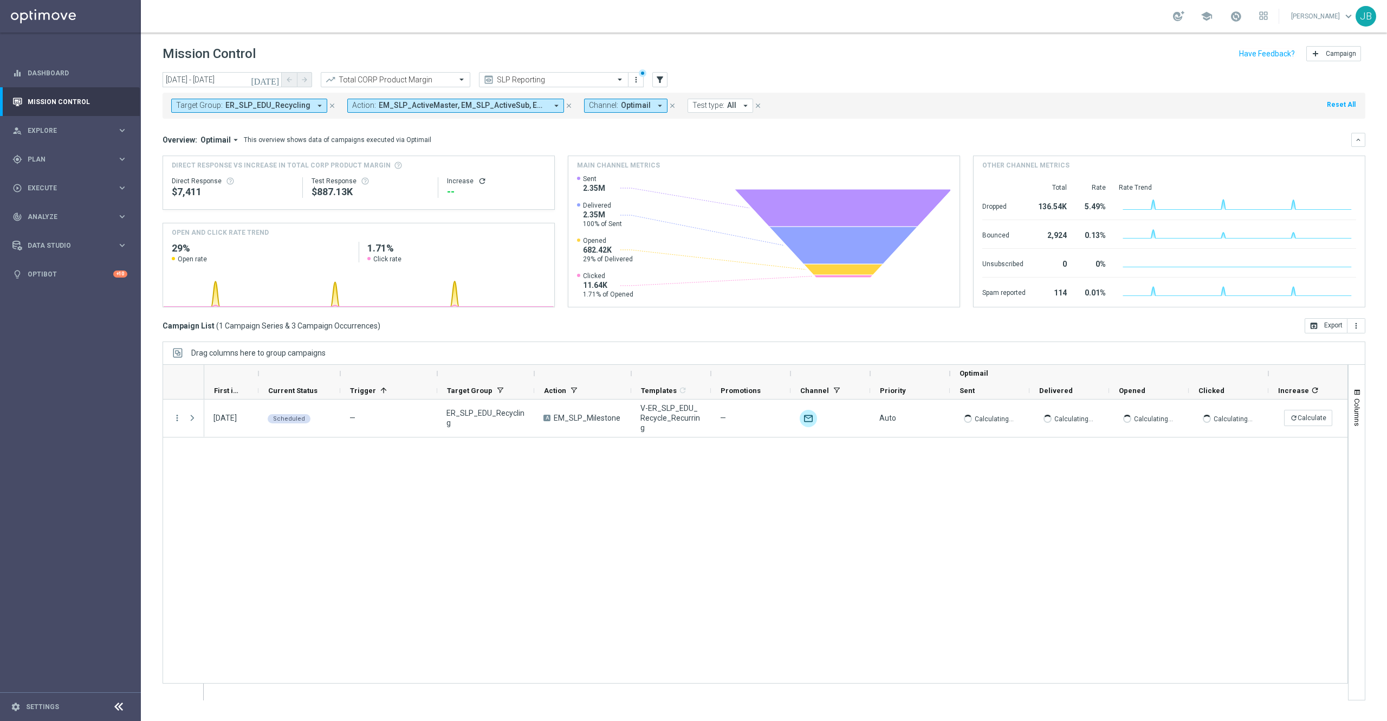
click at [478, 181] on icon "refresh" at bounding box center [482, 181] width 9 height 9
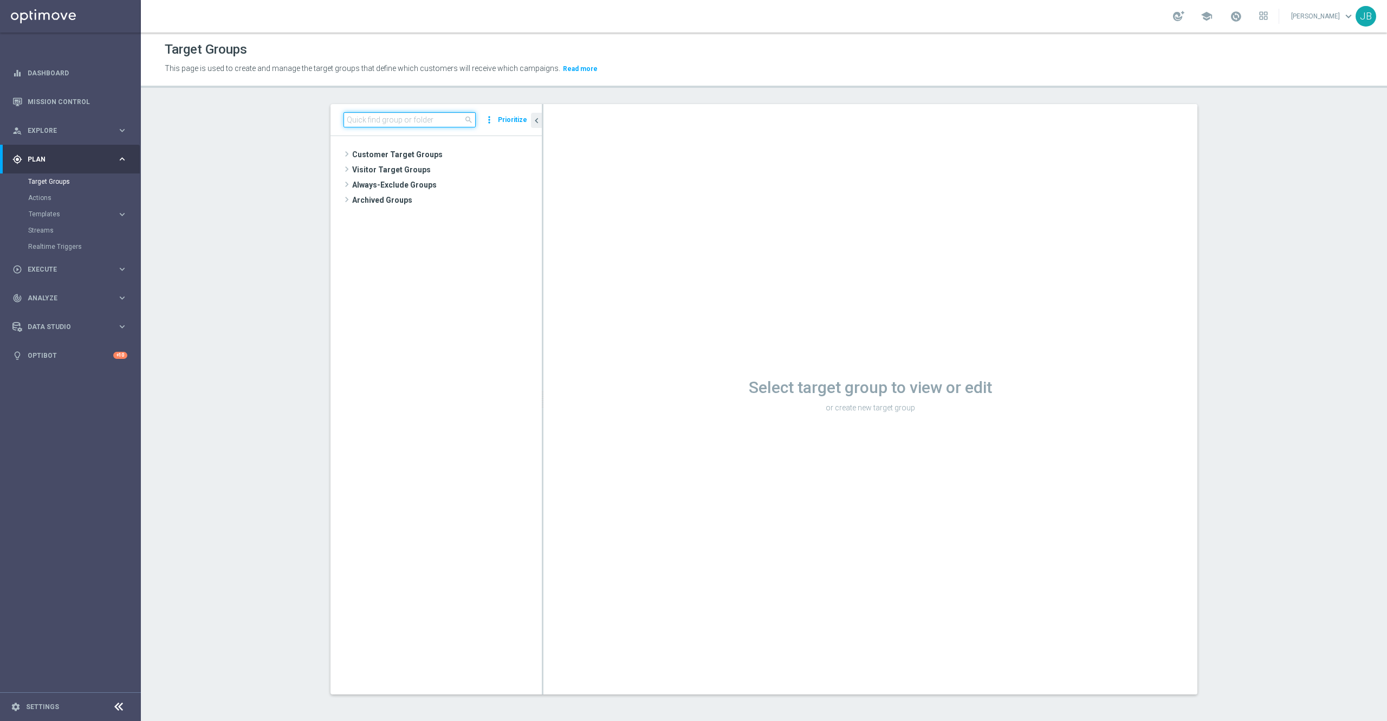
click at [391, 122] on input at bounding box center [410, 119] width 132 height 15
paste input "THU_20250821_OMNI_Promo_card"
type input "THU_20250821_OMNI_Promo_card"
click at [428, 203] on span "THU_20250821_OMNI_Promo_card" at bounding box center [456, 200] width 121 height 9
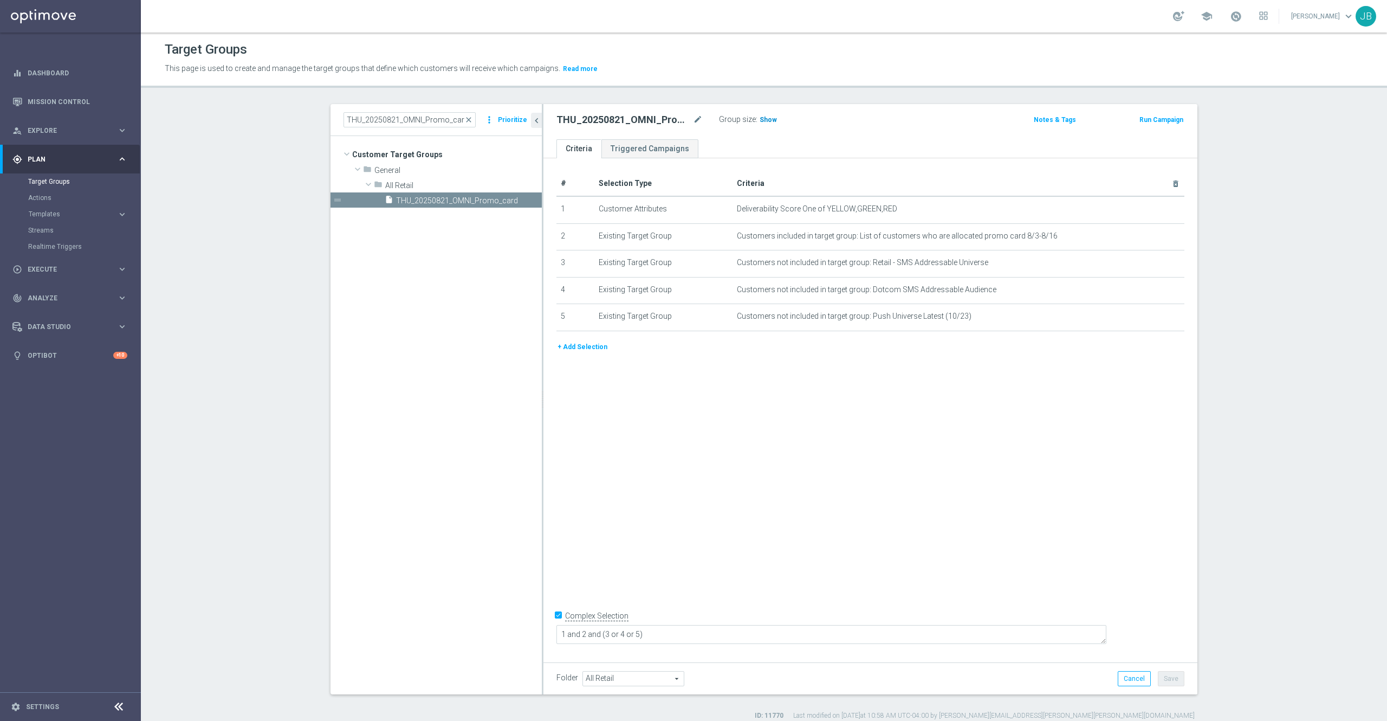
click at [760, 121] on span "Show" at bounding box center [768, 120] width 17 height 8
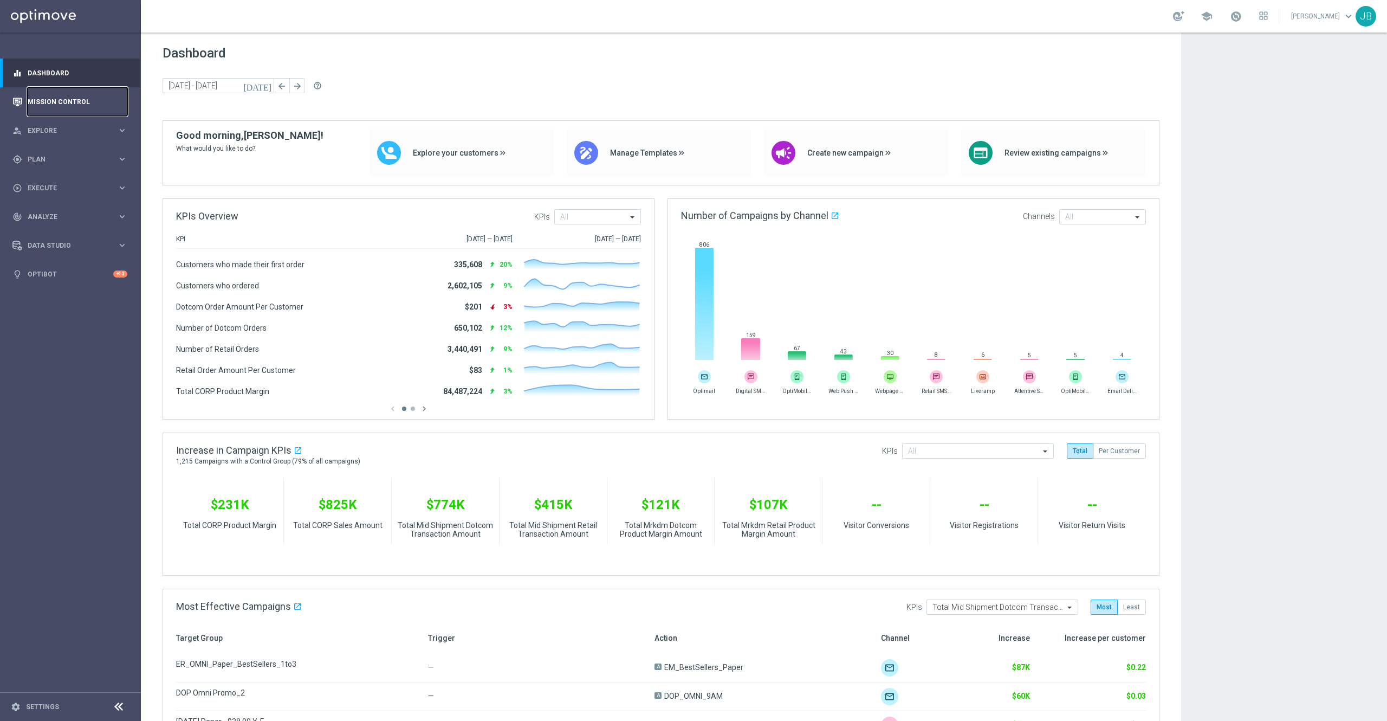
click at [63, 106] on link "Mission Control" at bounding box center [78, 101] width 100 height 29
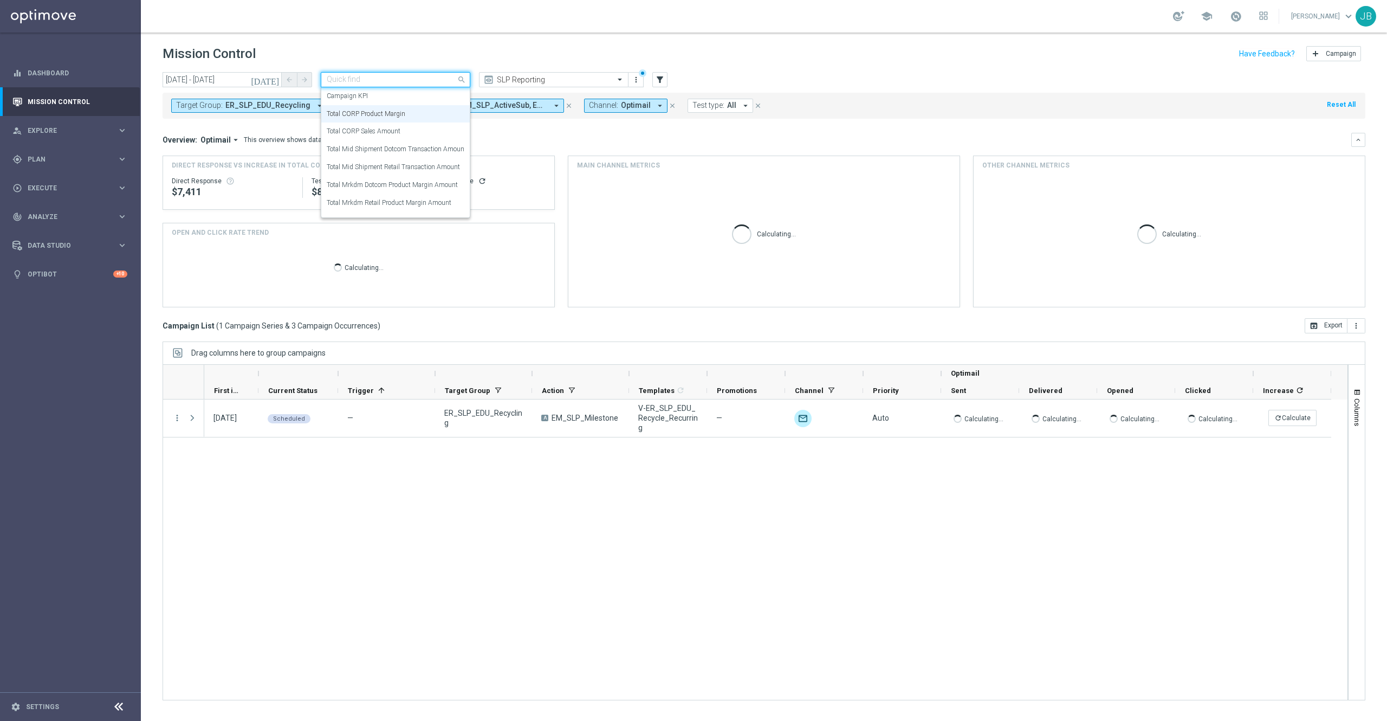
click at [422, 81] on input "text" at bounding box center [385, 79] width 116 height 9
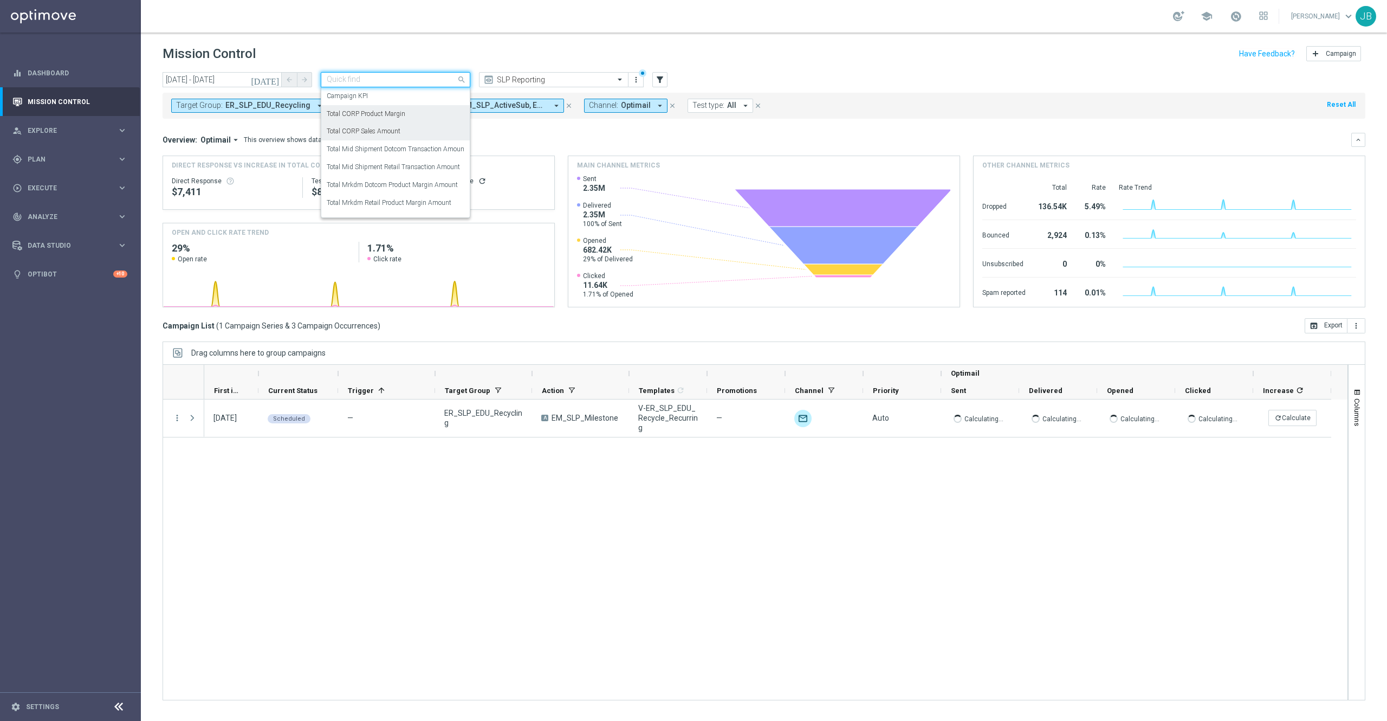
click at [727, 51] on div "Mission Control add Campaign" at bounding box center [764, 53] width 1203 height 21
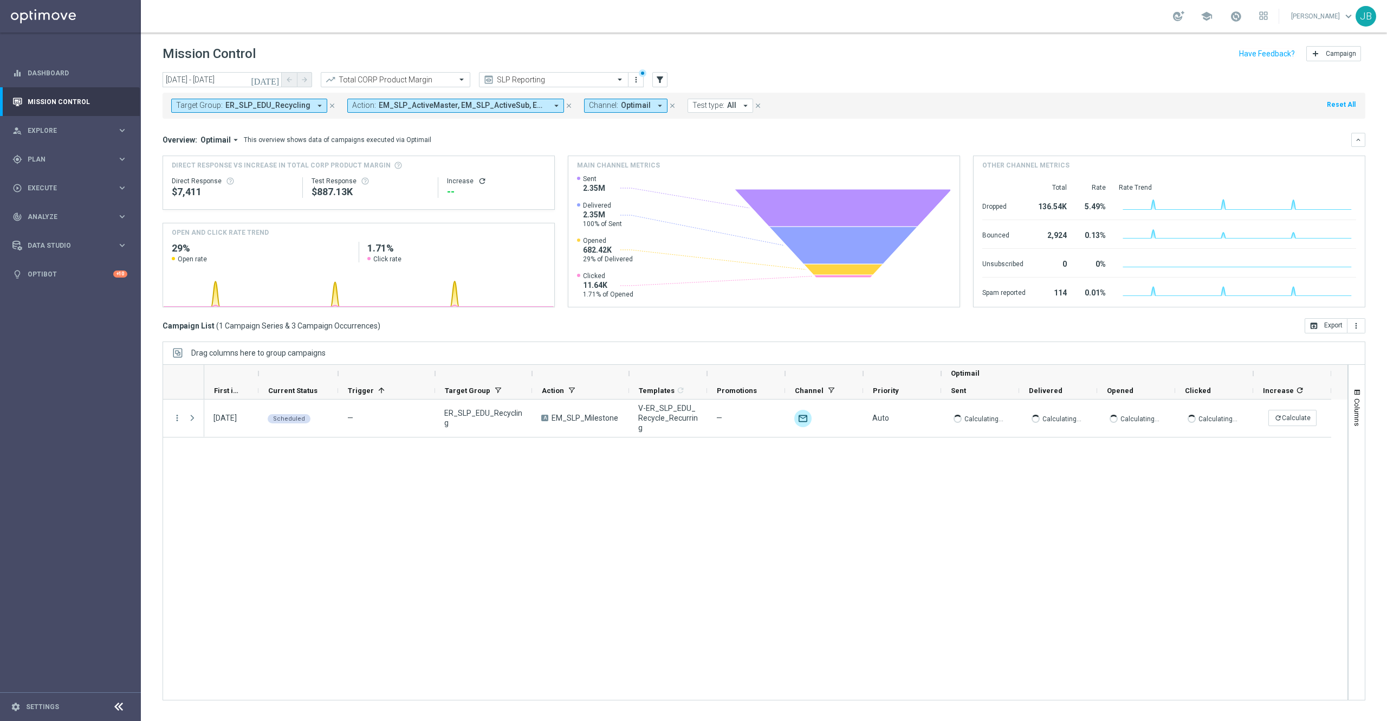
click at [328, 103] on icon "close" at bounding box center [332, 106] width 8 height 8
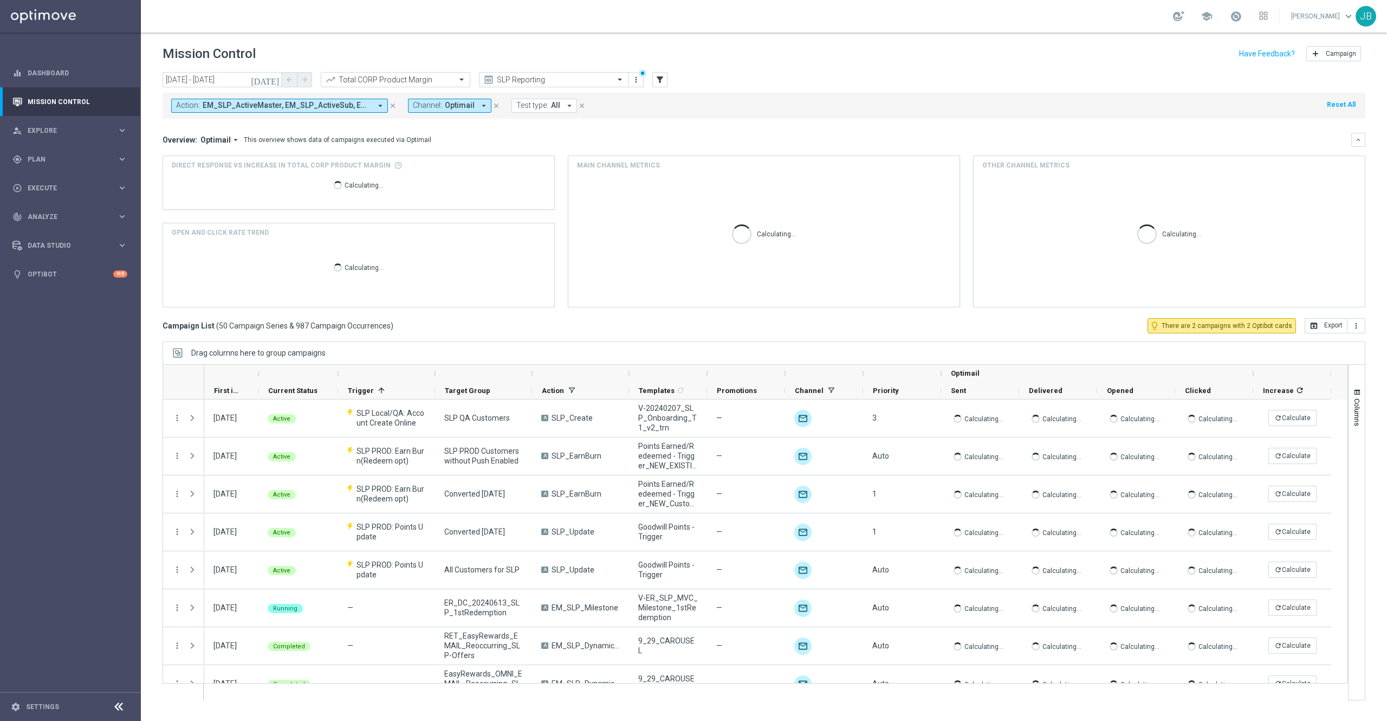
click at [273, 79] on icon "[DATE]" at bounding box center [265, 80] width 29 height 10
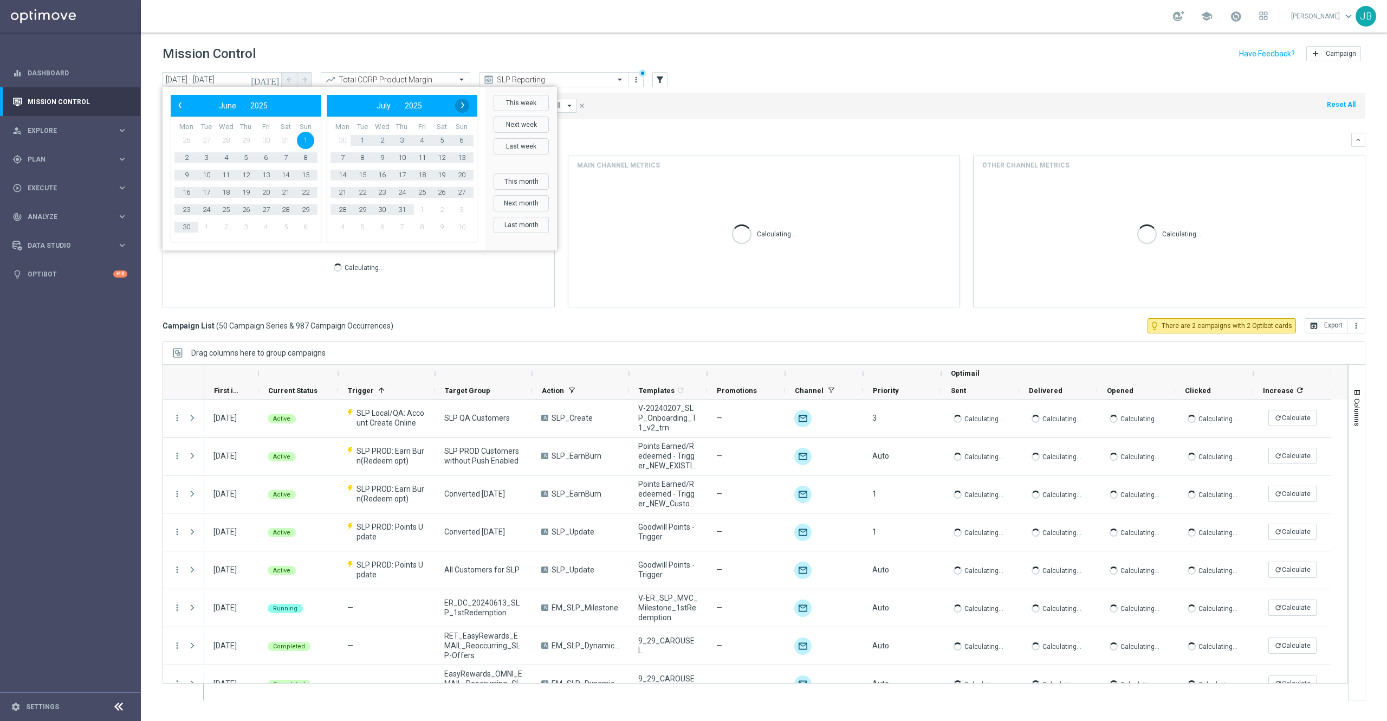
click at [465, 103] on span "›" at bounding box center [463, 105] width 14 height 14
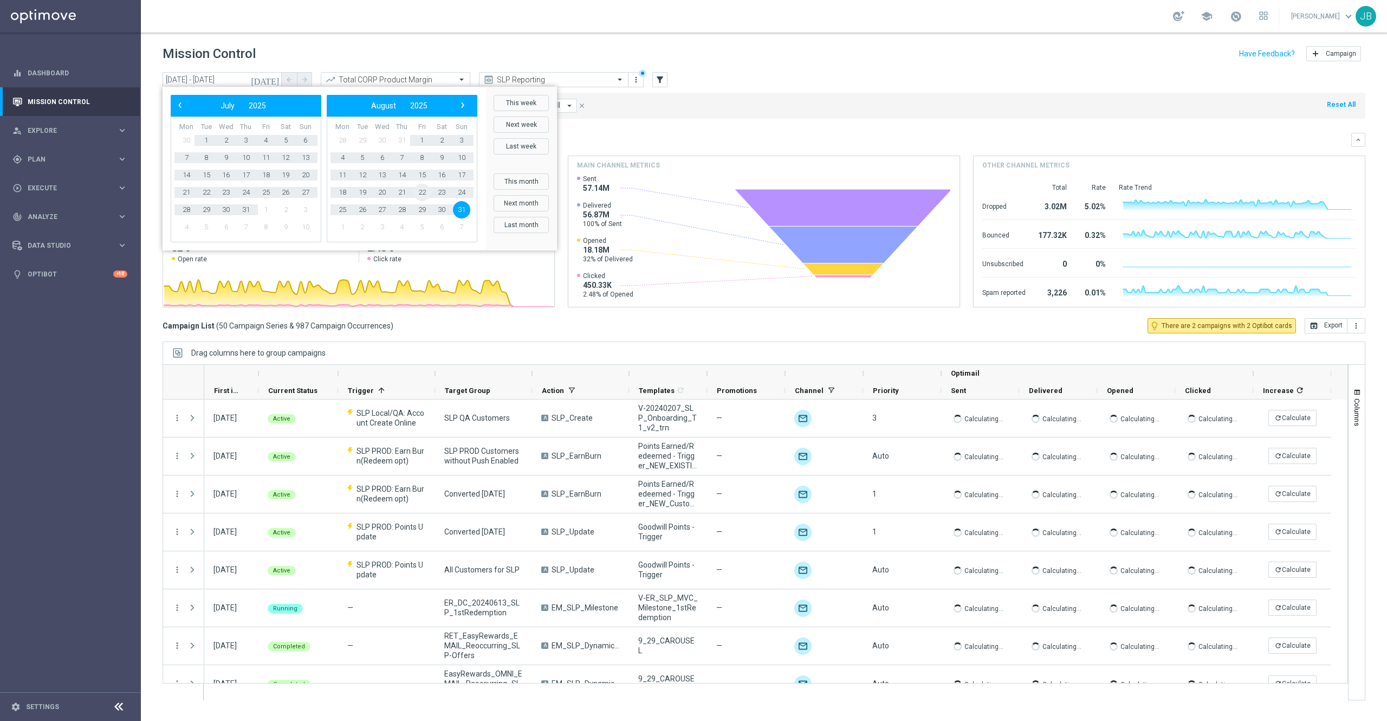
click at [425, 191] on span "22" at bounding box center [421, 192] width 17 height 17
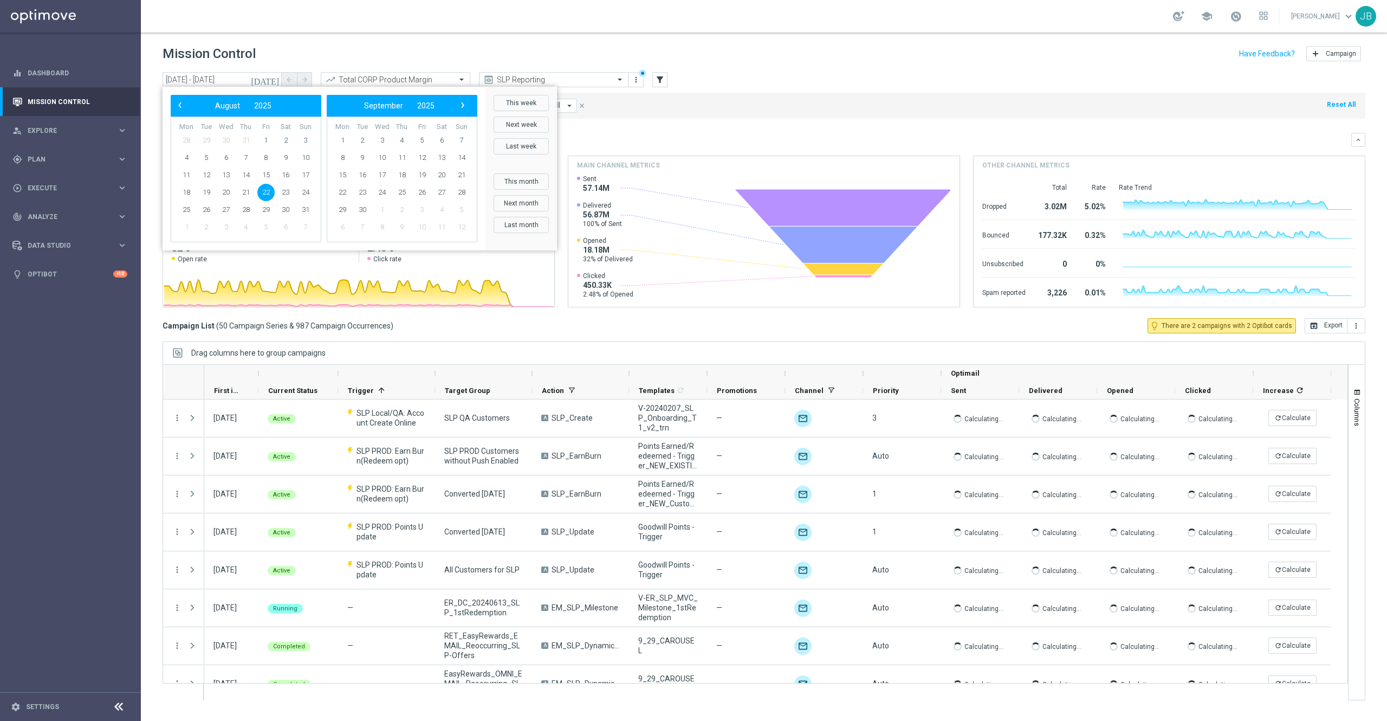
click at [269, 191] on span "22" at bounding box center [265, 192] width 17 height 17
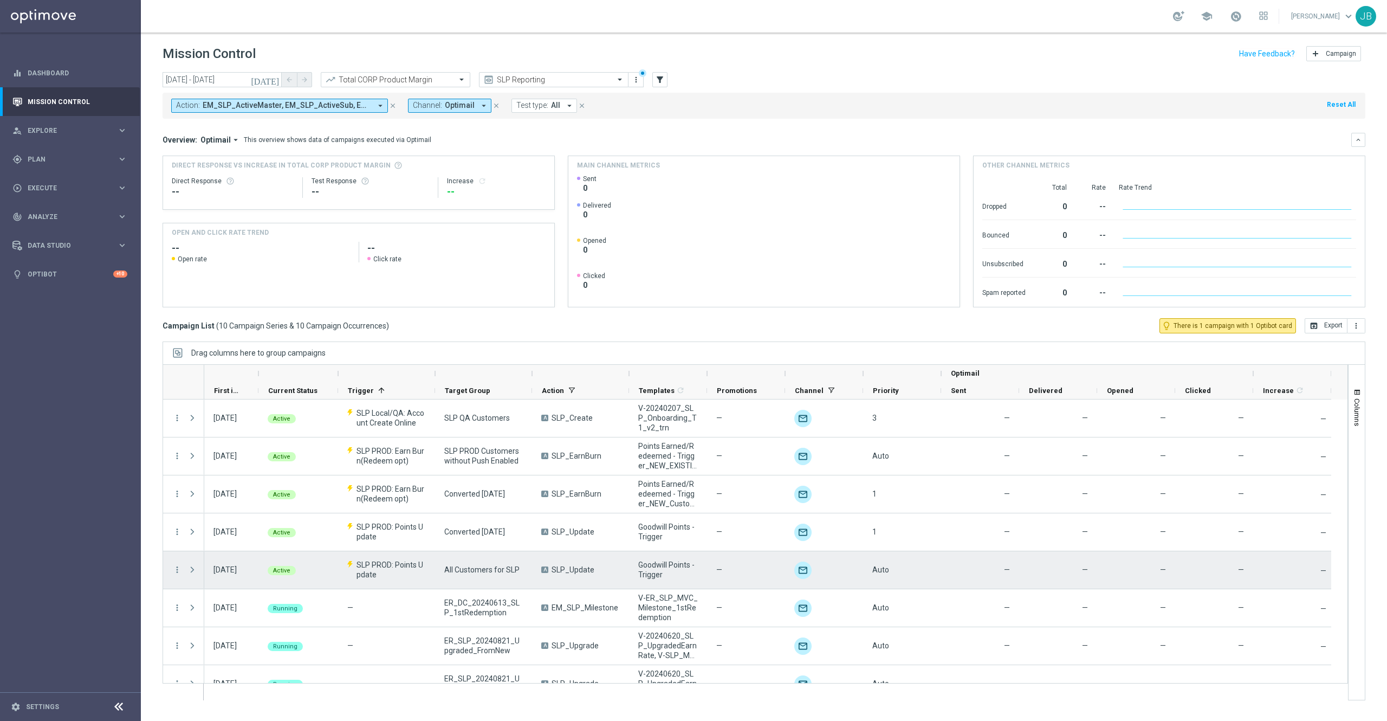
scroll to position [96, 0]
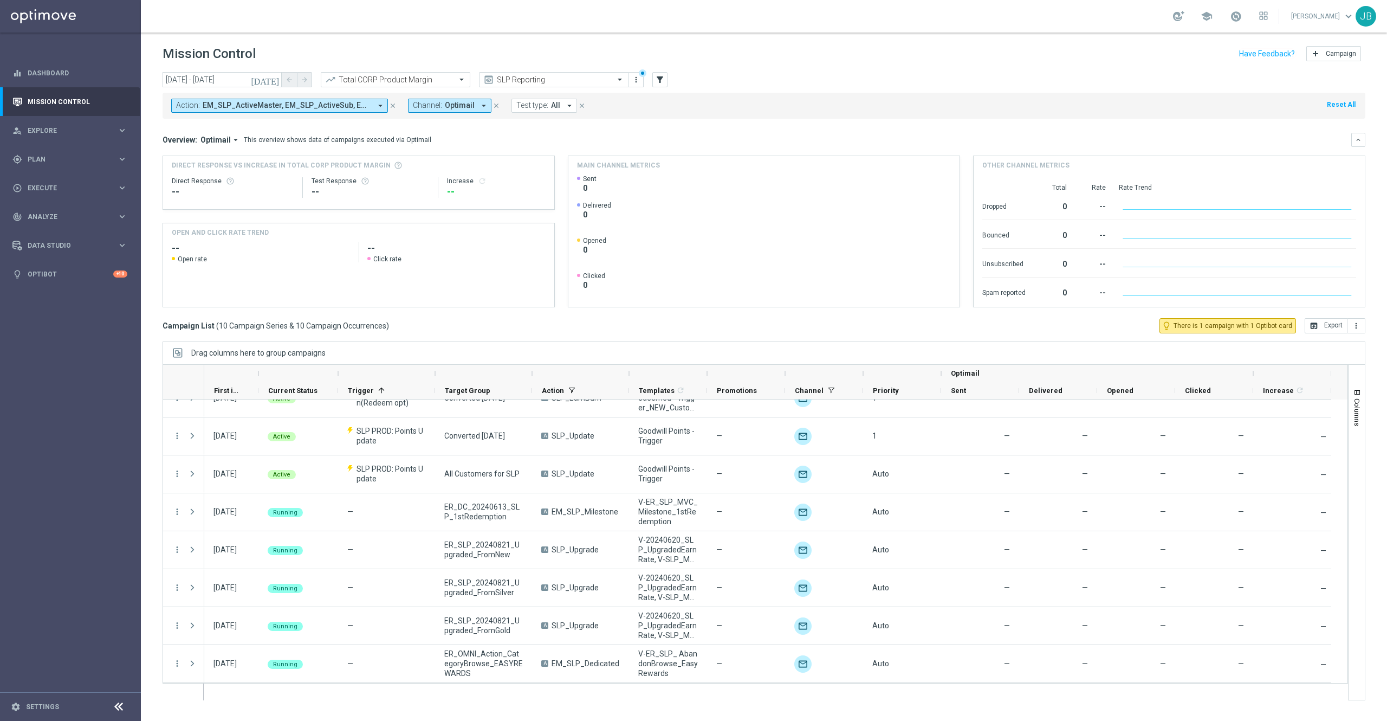
click at [274, 80] on icon "today" at bounding box center [265, 80] width 29 height 10
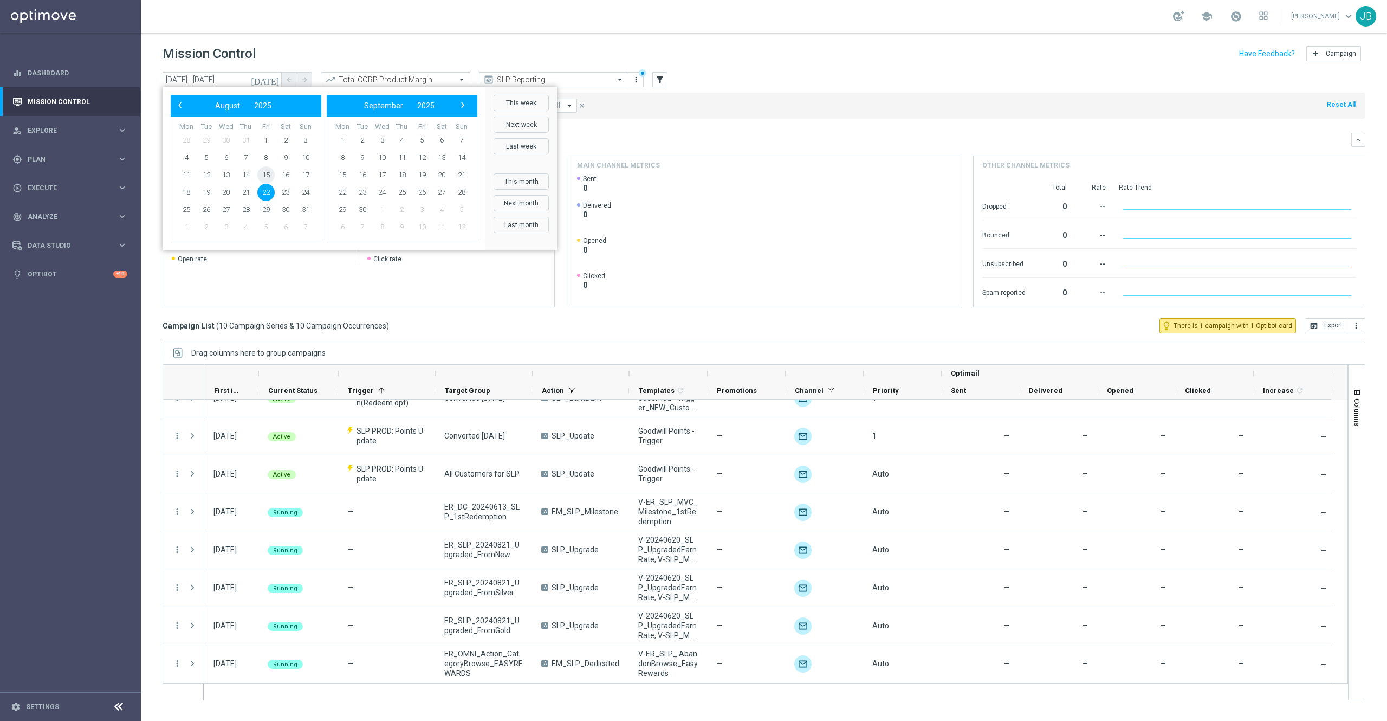
click at [267, 176] on span "15" at bounding box center [265, 174] width 17 height 17
type input "15 Aug 2025 - 15 Aug 2025"
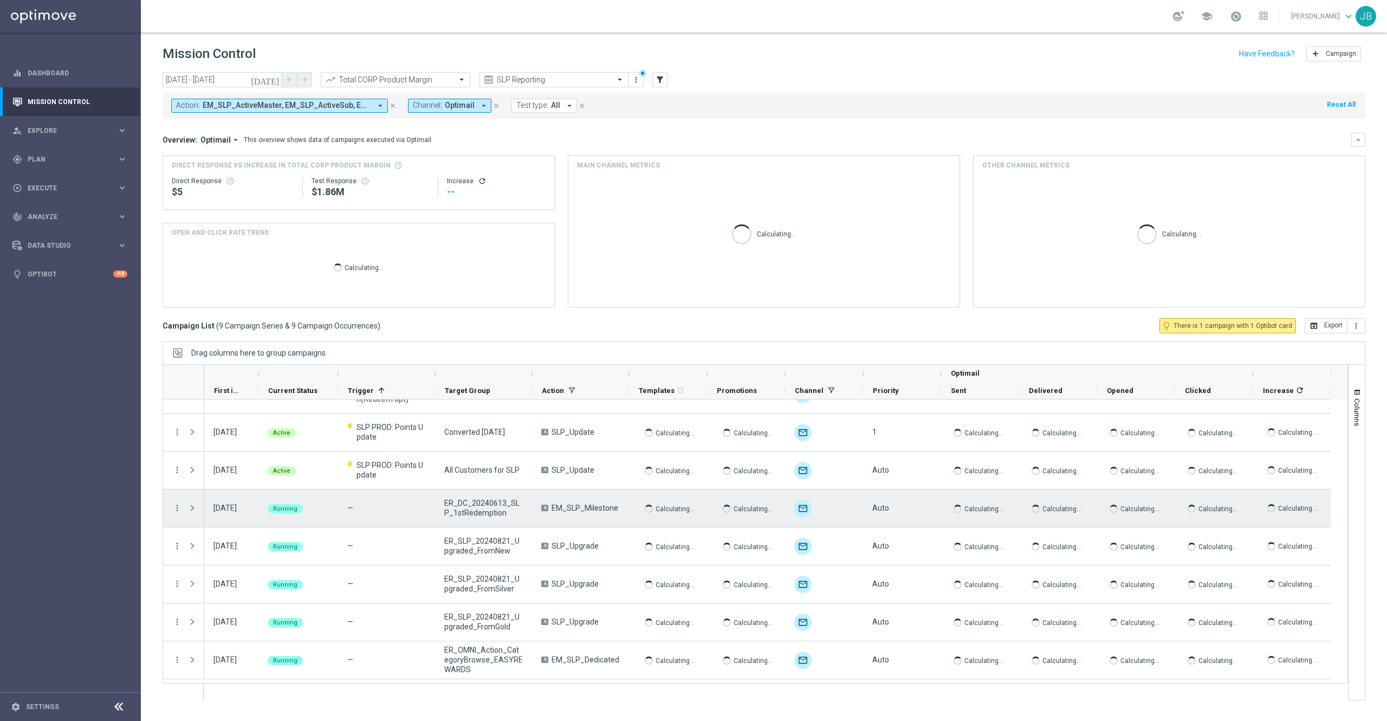
scroll to position [59, 0]
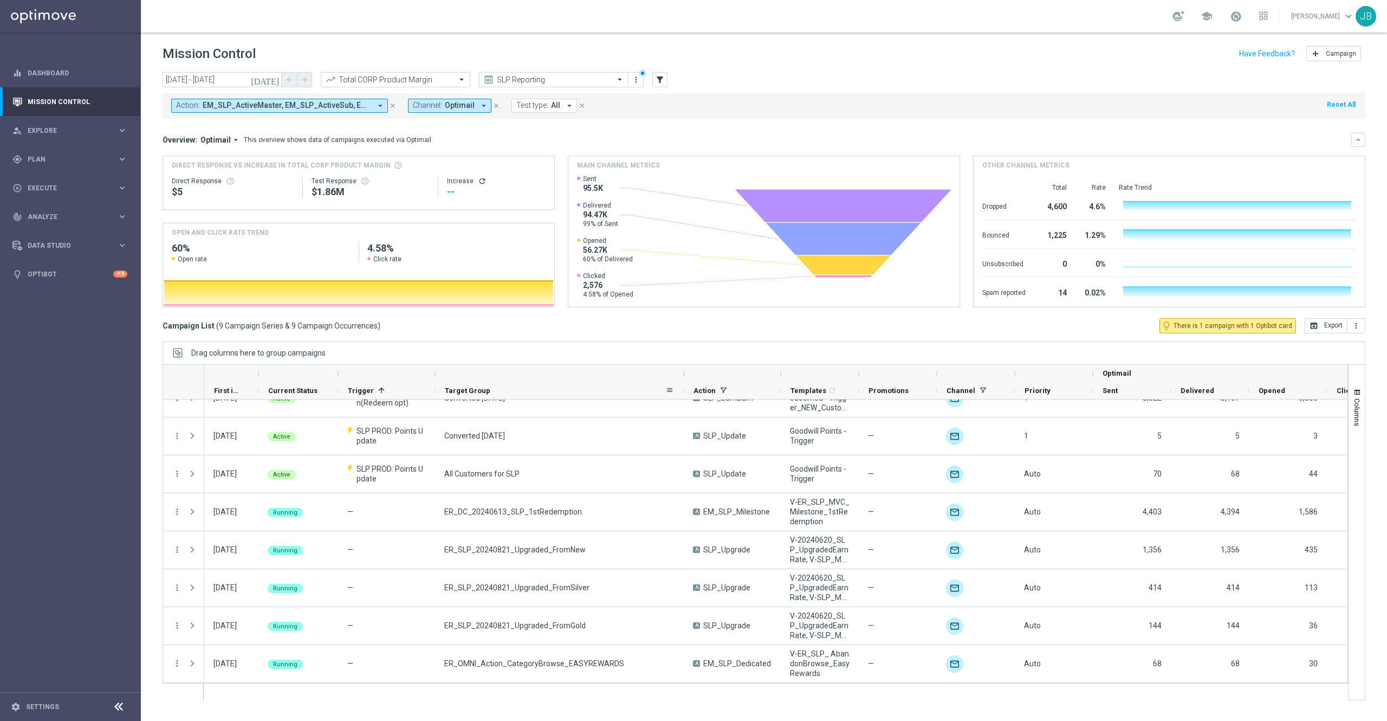
drag, startPoint x: 529, startPoint y: 372, endPoint x: 683, endPoint y: 385, distance: 154.4
click at [683, 385] on div "Optimail First in Range" at bounding box center [843, 382] width 1279 height 35
click at [584, 77] on input "text" at bounding box center [543, 79] width 116 height 9
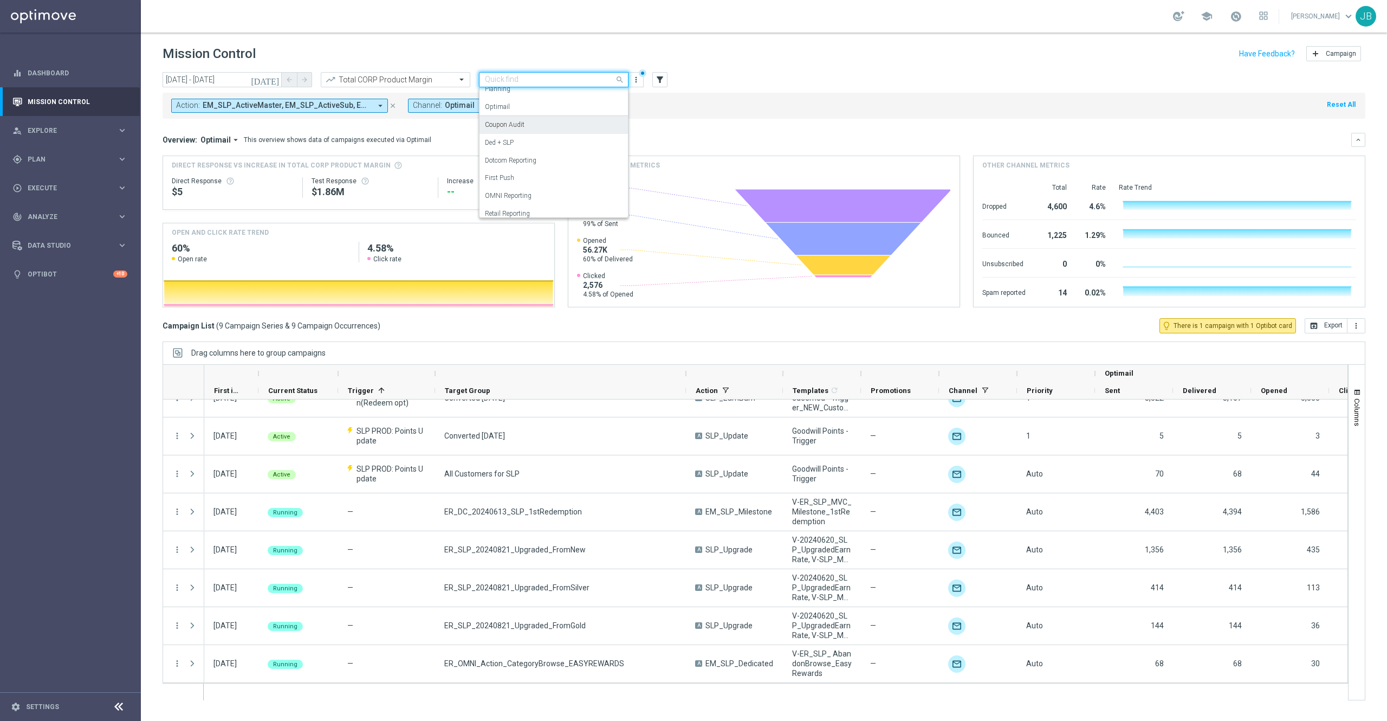
scroll to position [53, 0]
click at [532, 189] on div "OMNI Reporting" at bounding box center [554, 185] width 138 height 18
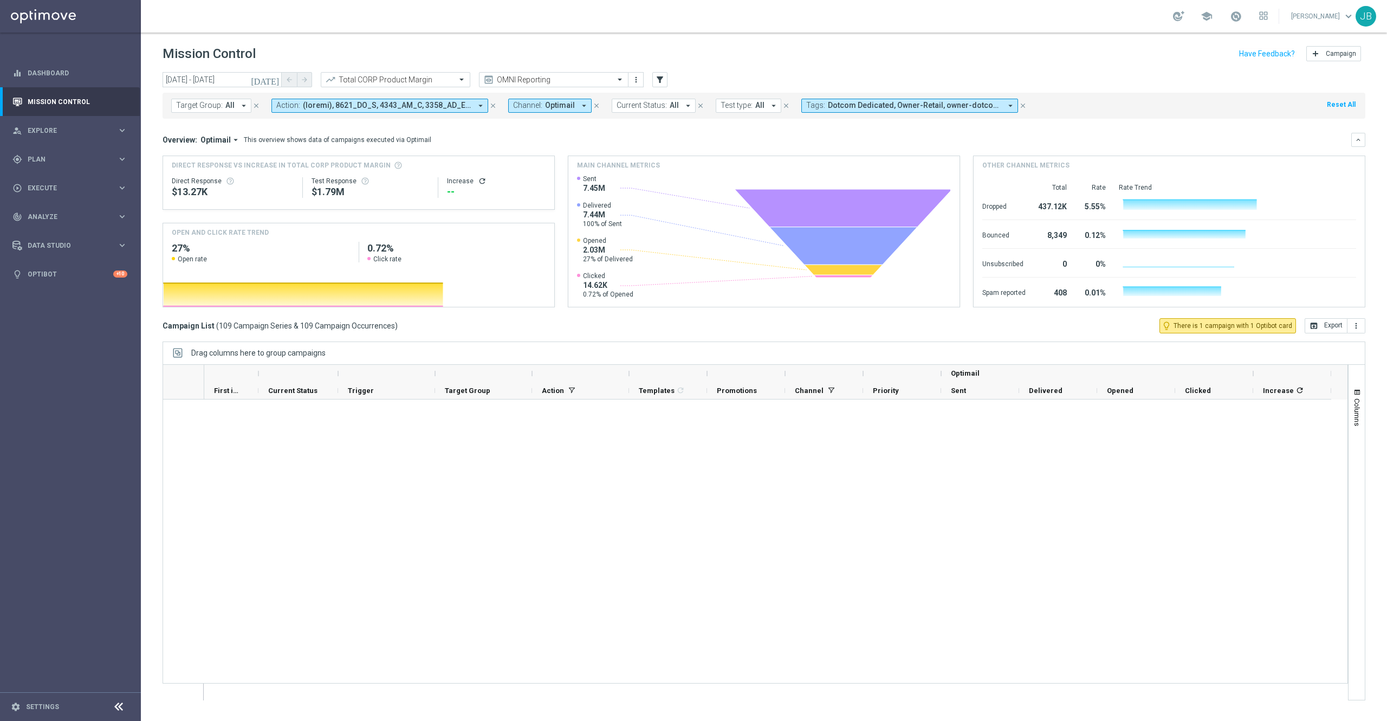
scroll to position [3852, 0]
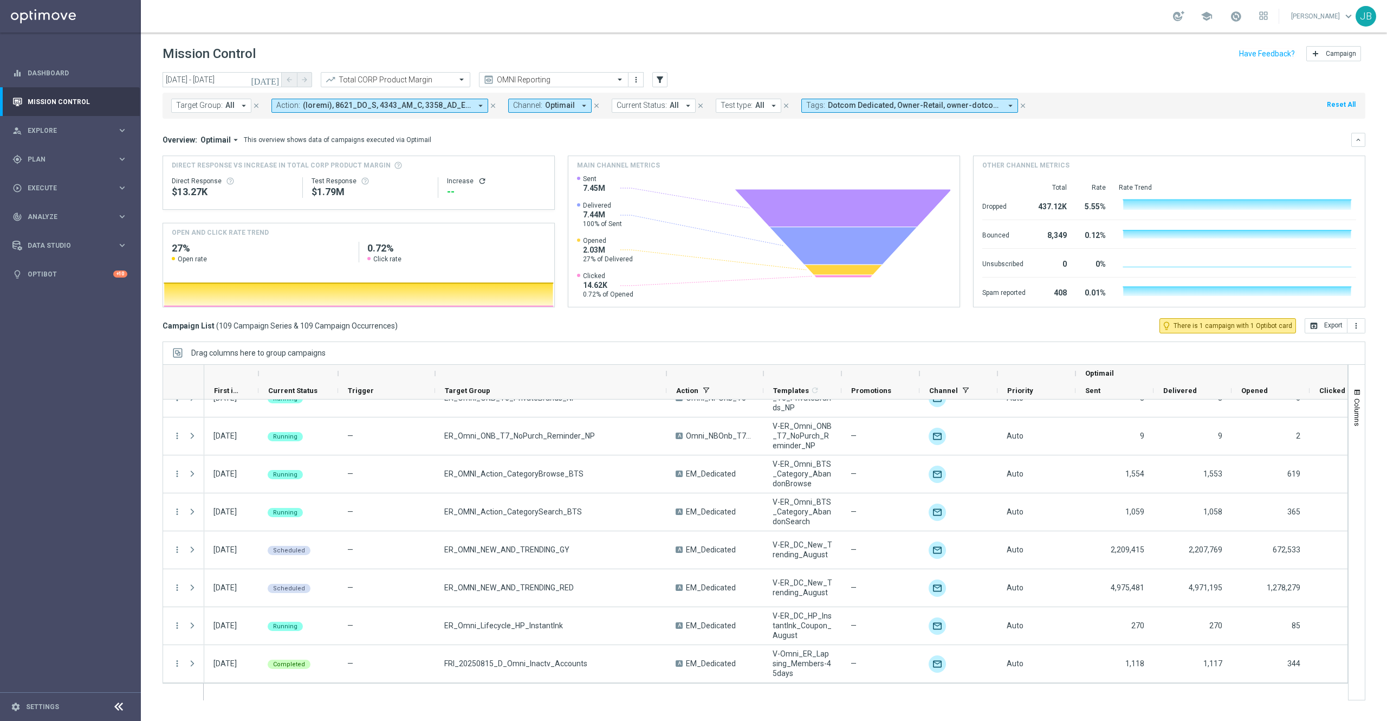
drag, startPoint x: 530, startPoint y: 371, endPoint x: 664, endPoint y: 379, distance: 134.6
click at [664, 379] on div at bounding box center [666, 373] width 4 height 17
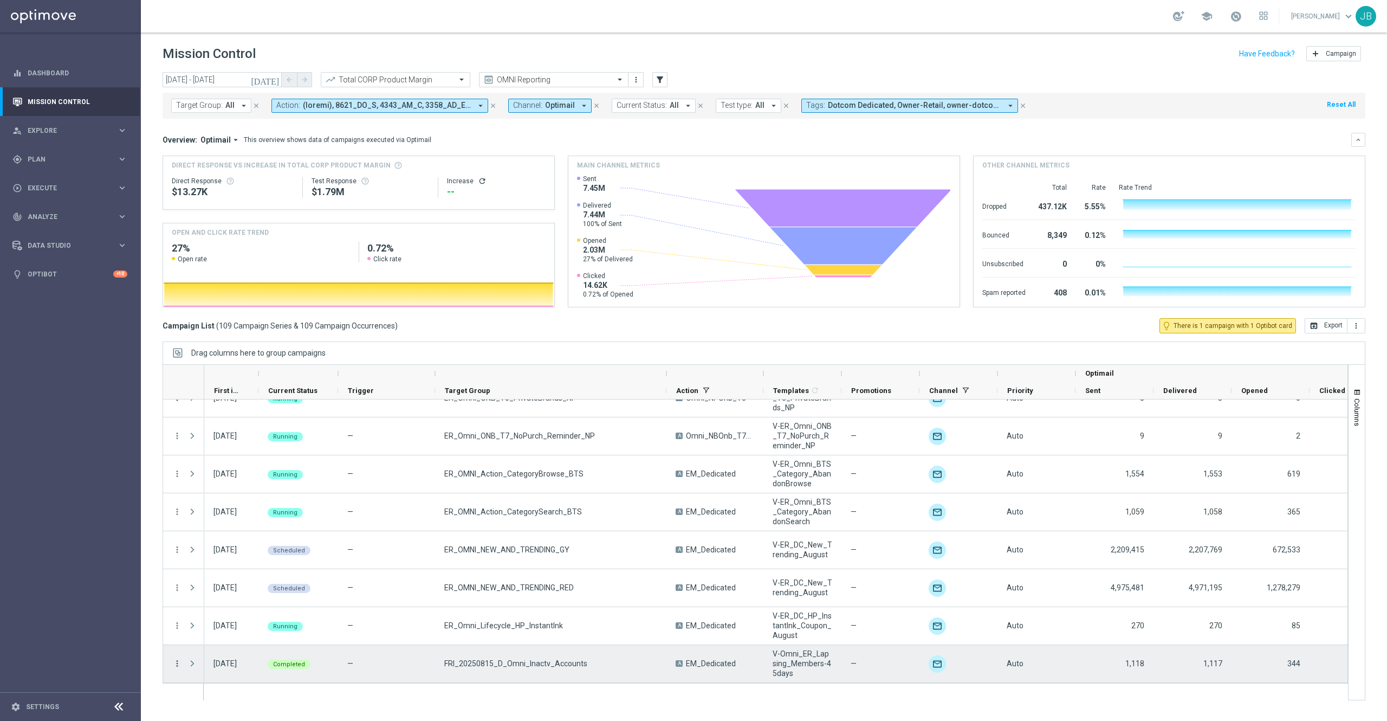
click at [180, 665] on icon "more_vert" at bounding box center [177, 663] width 10 height 10
click at [247, 538] on span "Campaign Details" at bounding box center [226, 536] width 55 height 8
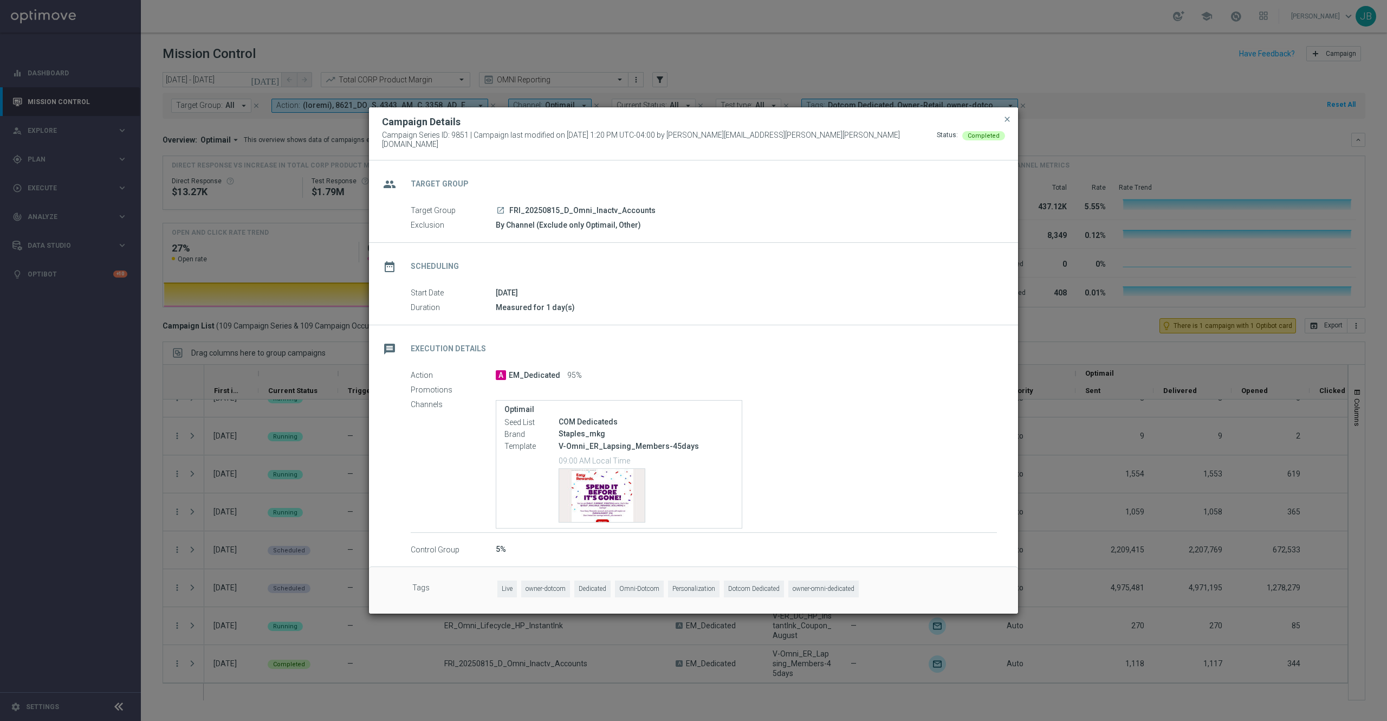
click at [497, 210] on link "launch" at bounding box center [501, 211] width 10 height 10
click at [1013, 126] on div "Campaign Details" at bounding box center [693, 121] width 639 height 13
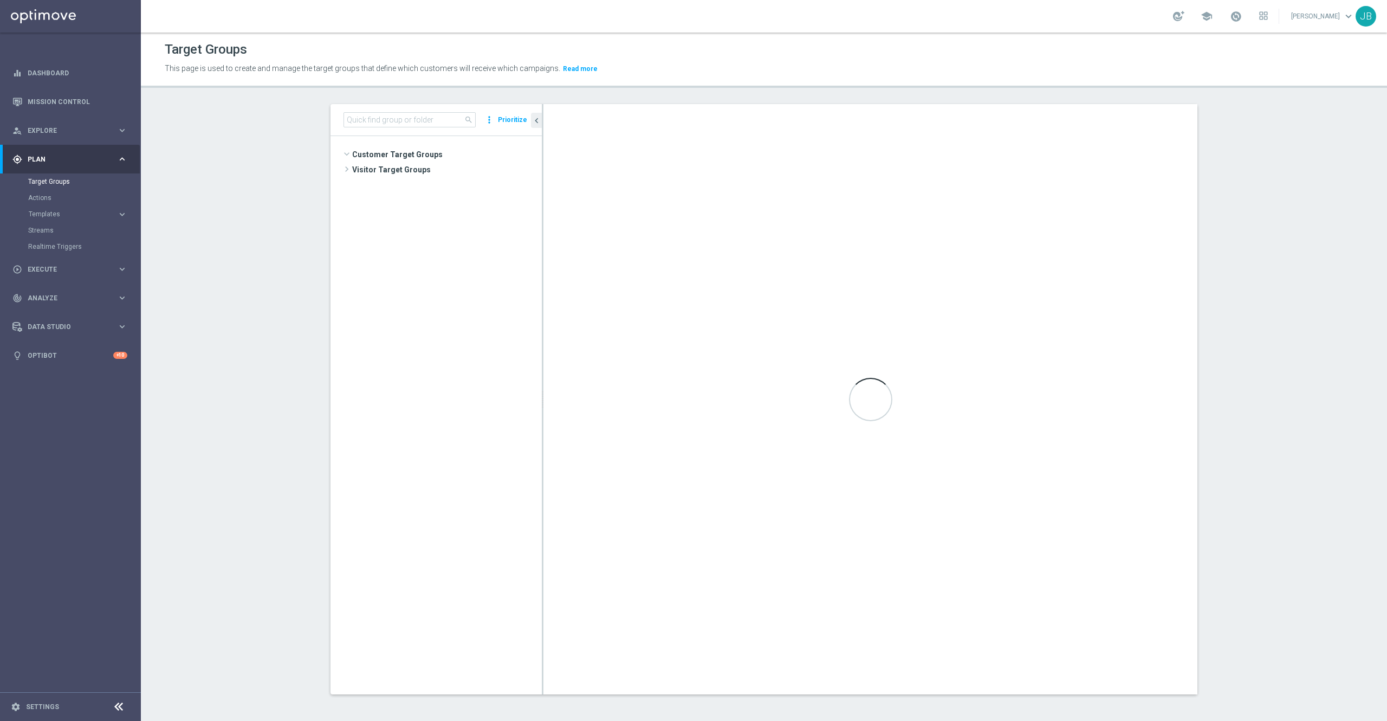
scroll to position [397, 0]
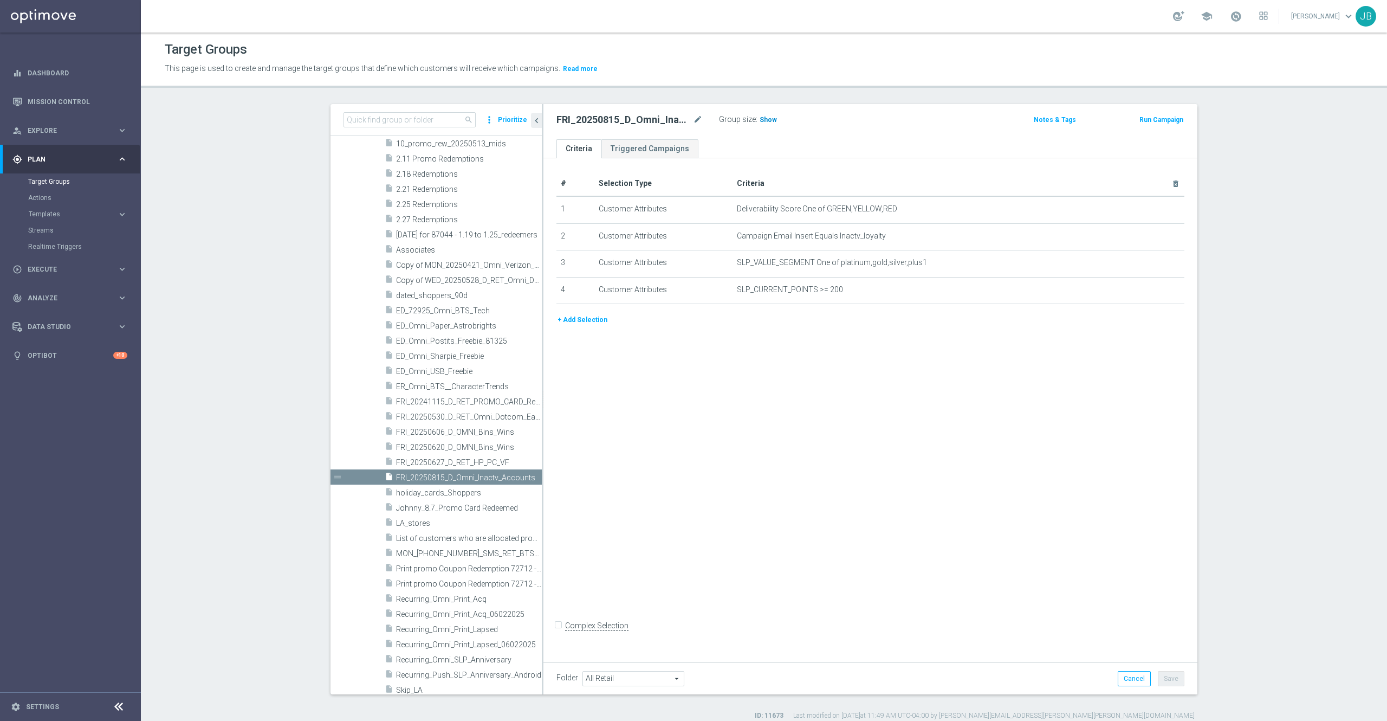
click at [760, 121] on span "Show" at bounding box center [768, 120] width 17 height 8
click at [1145, 240] on icon "mode_edit" at bounding box center [1149, 235] width 9 height 9
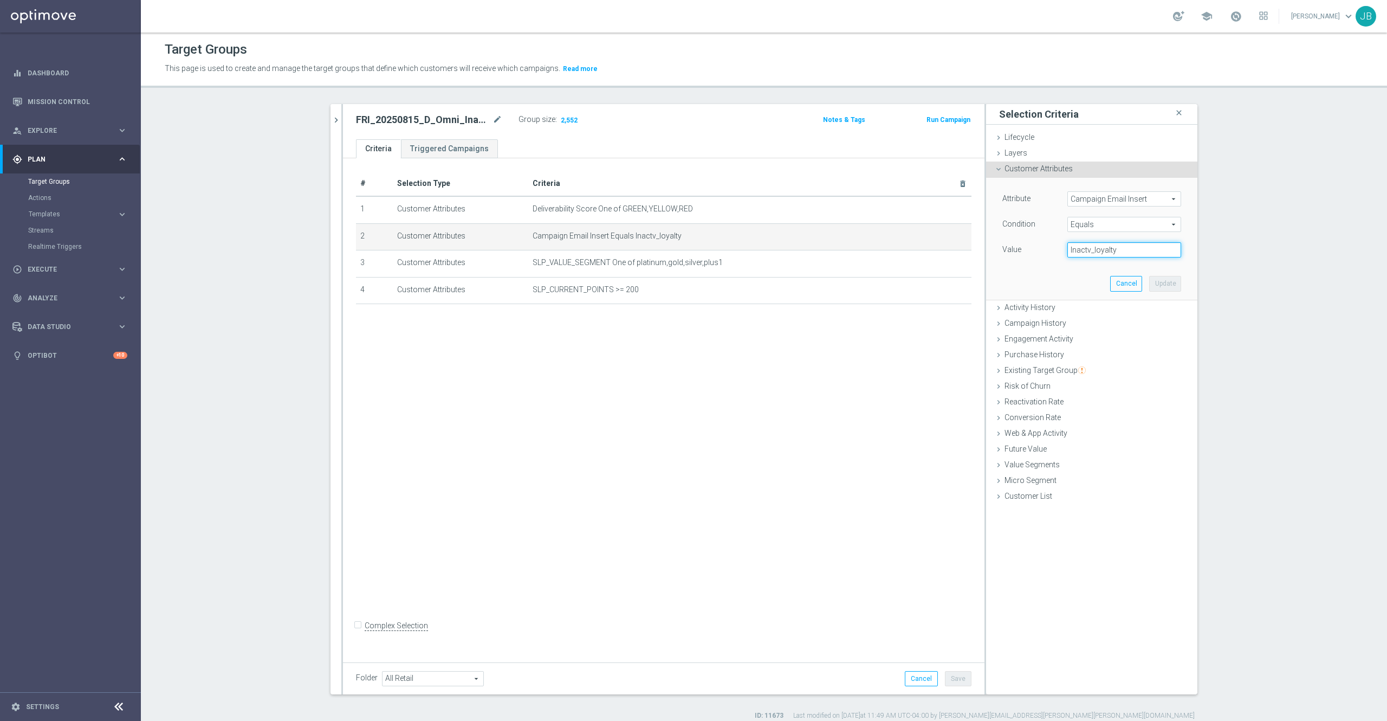
click at [1121, 251] on input "Inactv_loyalty" at bounding box center [1124, 249] width 114 height 15
click at [1200, 269] on div "search more_vert Prioritize Customer Target Groups library_add create_new_folde…" at bounding box center [764, 412] width 910 height 616
click at [1222, 292] on section "search more_vert Prioritize Customer Target Groups library_add create_new_folder" at bounding box center [764, 412] width 1246 height 616
click at [1130, 250] on input "Inactv_loyalty" at bounding box center [1124, 249] width 114 height 15
click at [1240, 281] on section "search more_vert Prioritize Customer Target Groups library_add create_new_folder" at bounding box center [764, 412] width 1246 height 616
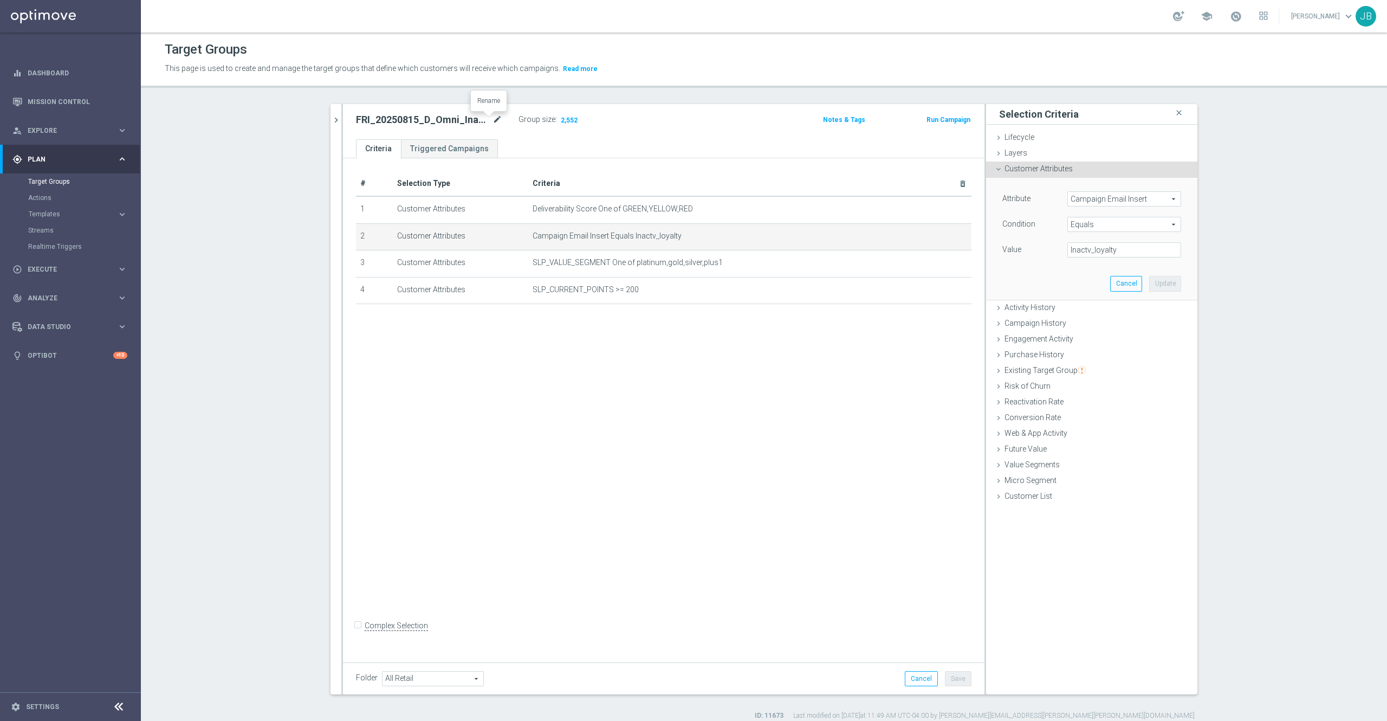
click at [493, 121] on icon "mode_edit" at bounding box center [498, 119] width 10 height 13
click at [594, 385] on div "# Selection Type Criteria delete_forever 1 Customer Attributes Deliverability S…" at bounding box center [664, 407] width 642 height 499
